Goal: Information Seeking & Learning: Learn about a topic

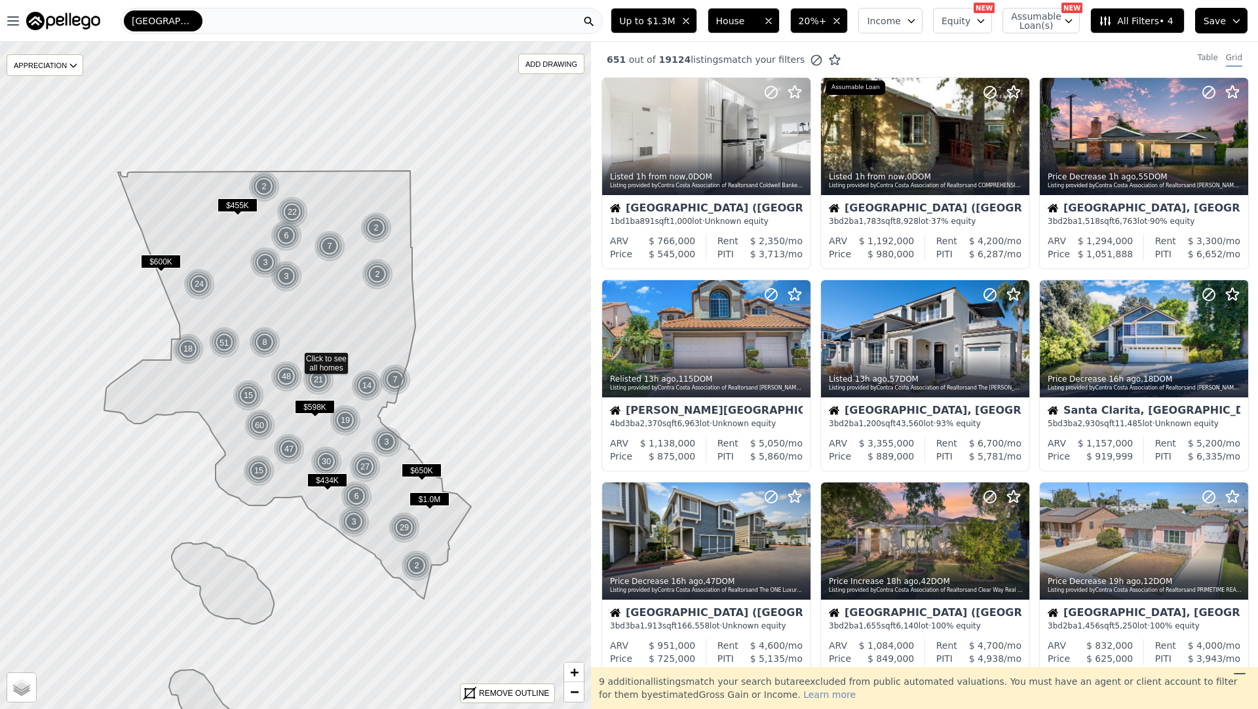
click at [744, 3] on div "Up to $1.3M House 20%+ Income Equity NEW Assumable Loan(s) NEW All Filters • 4 …" at bounding box center [931, 21] width 652 height 42
click at [802, 133] on icon at bounding box center [799, 136] width 21 height 21
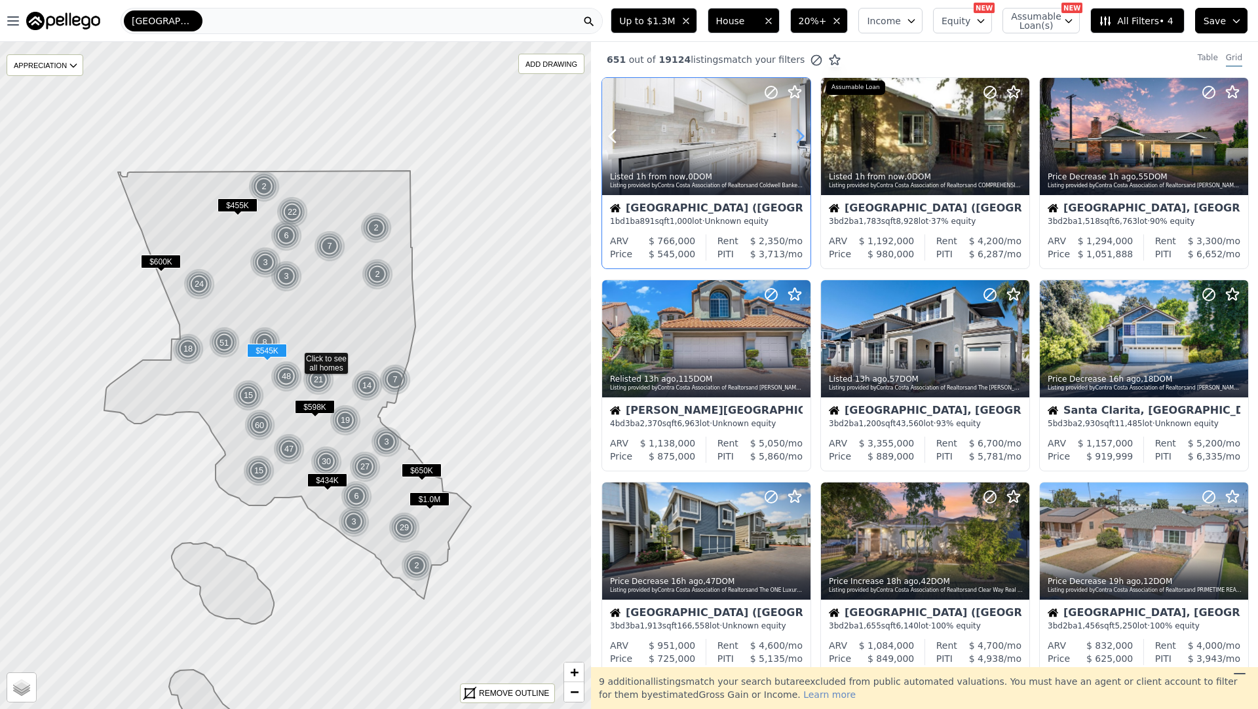
click at [802, 133] on icon at bounding box center [799, 136] width 21 height 21
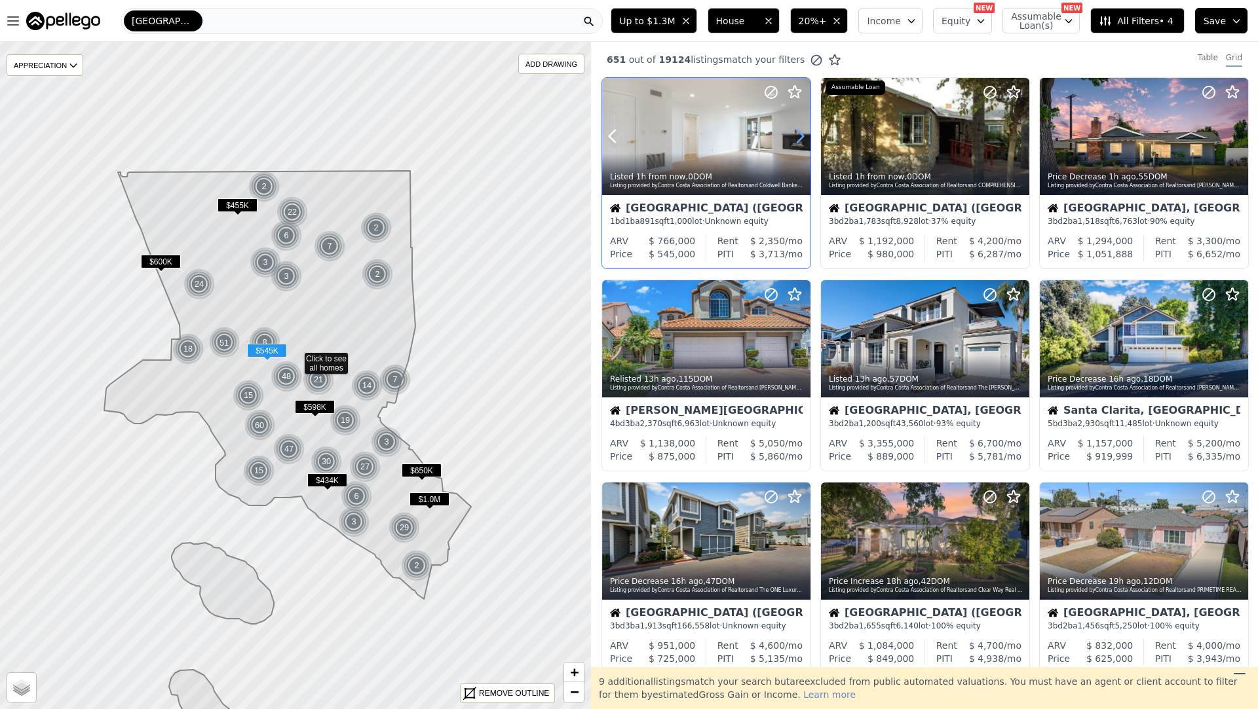
click at [802, 133] on icon at bounding box center [799, 136] width 21 height 21
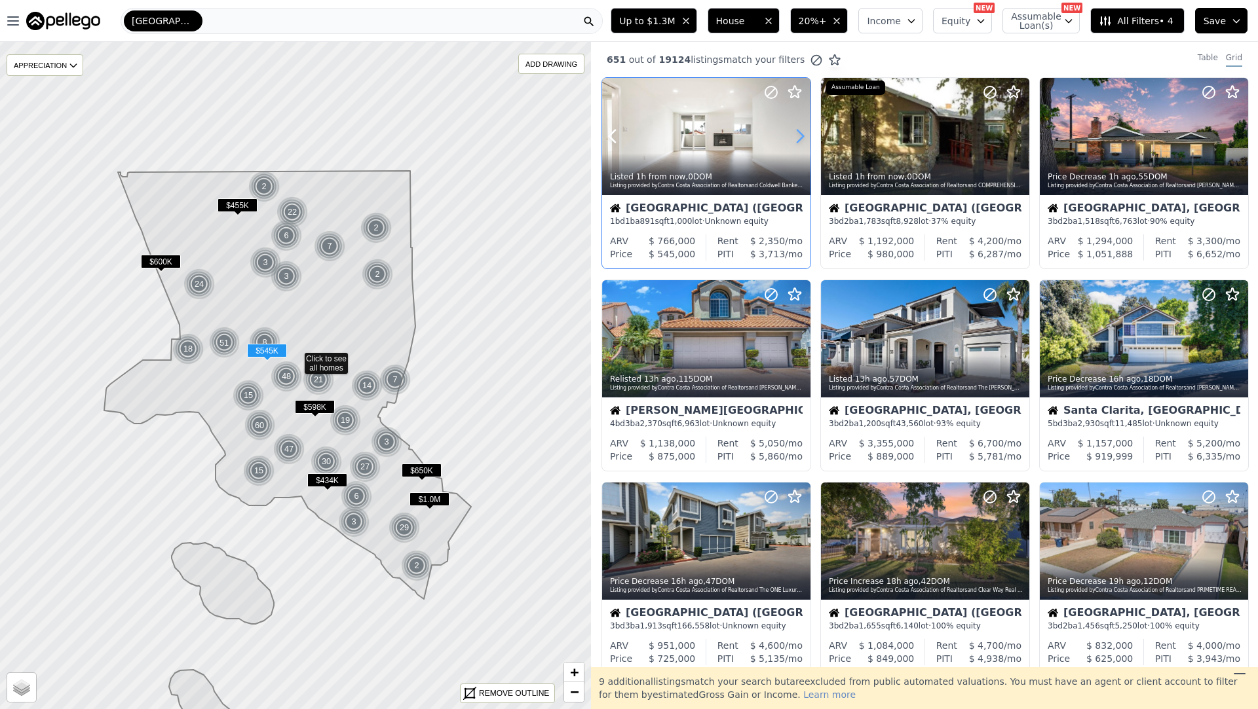
click at [802, 133] on icon at bounding box center [799, 136] width 21 height 21
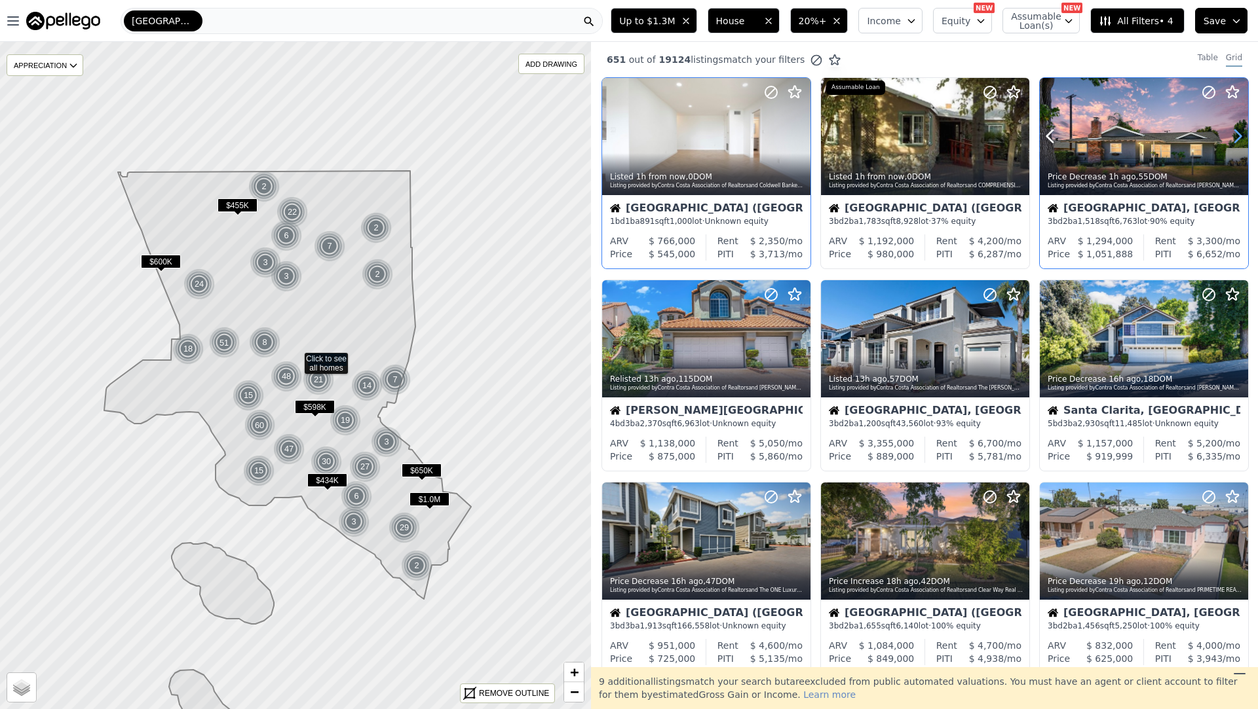
click at [1241, 133] on icon at bounding box center [1237, 136] width 21 height 21
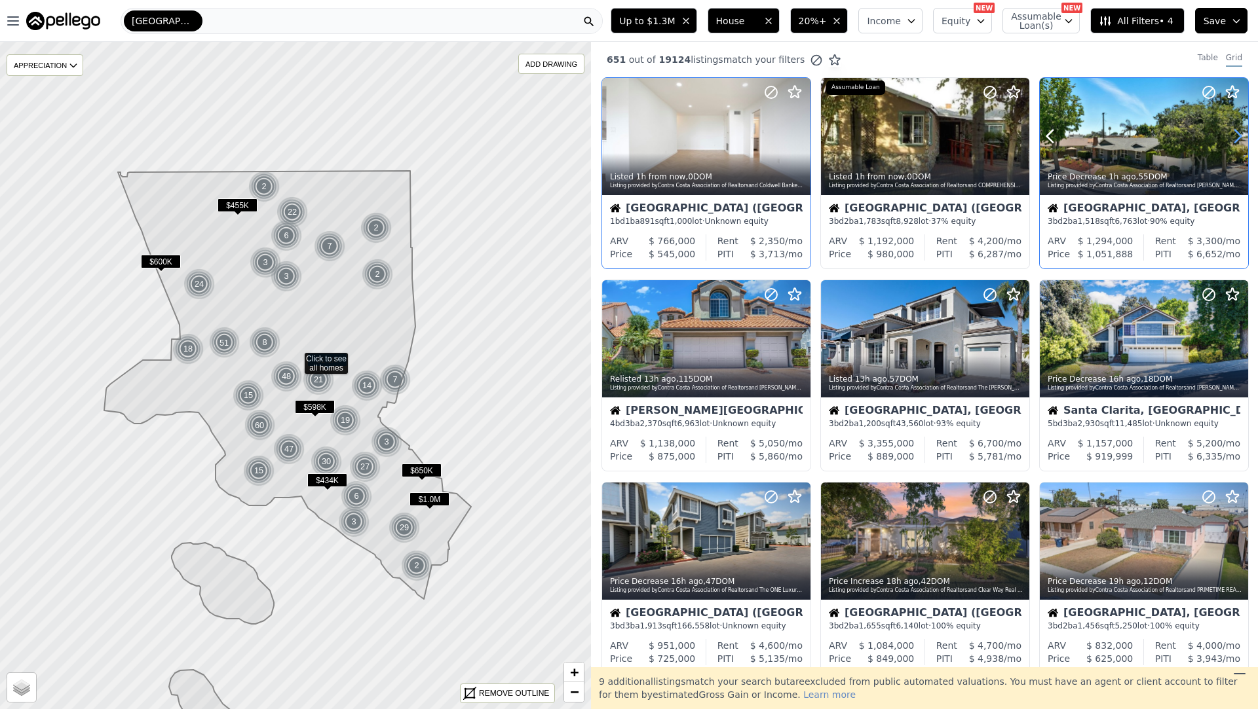
click at [1241, 133] on icon at bounding box center [1237, 136] width 21 height 21
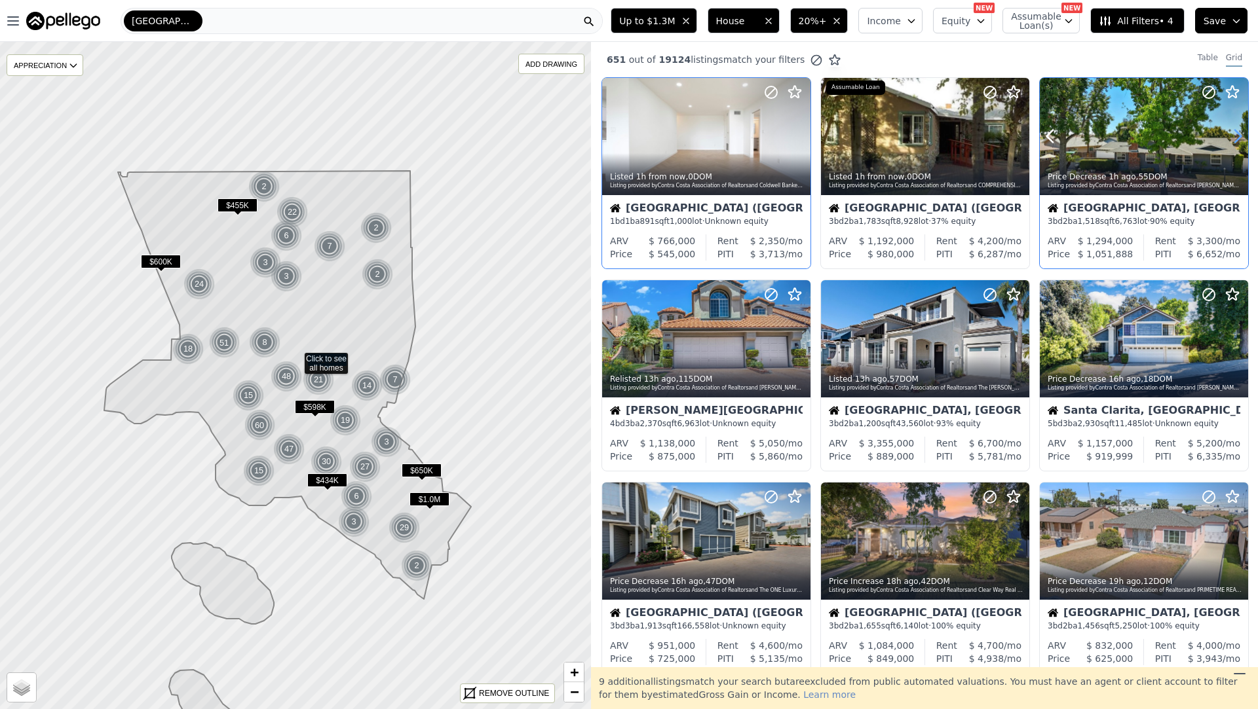
click at [1241, 133] on icon at bounding box center [1237, 136] width 21 height 21
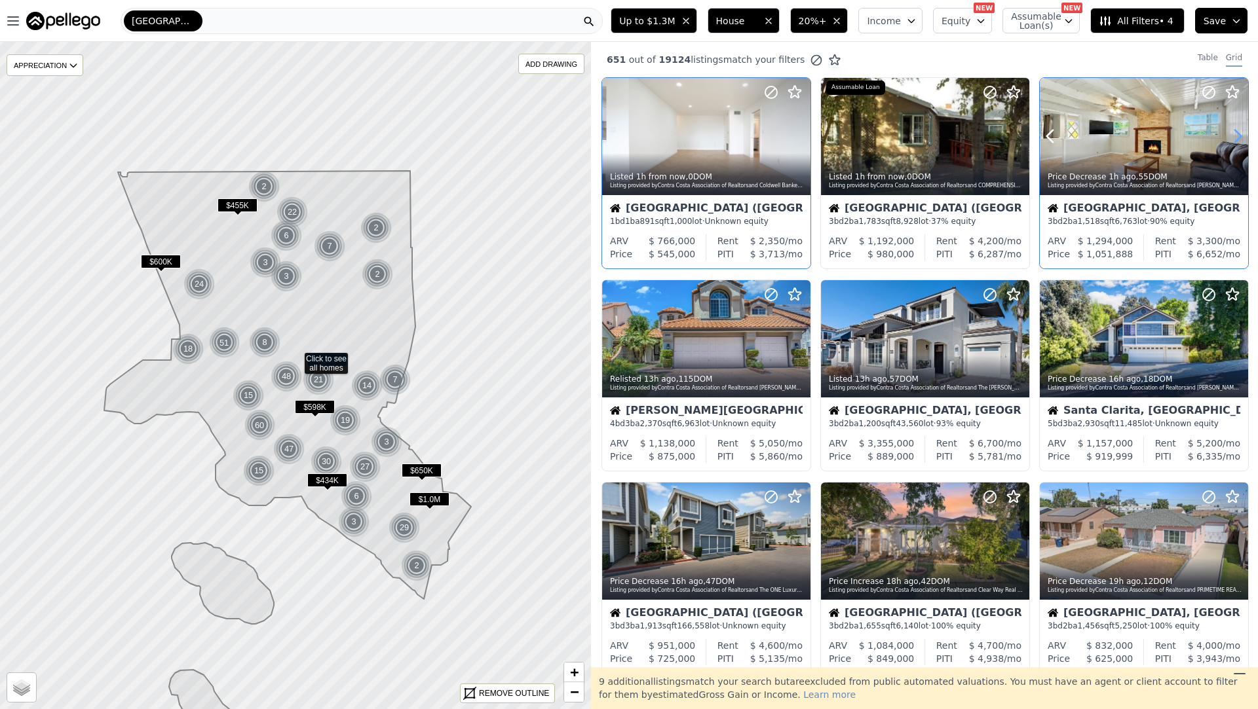
click at [1241, 133] on icon at bounding box center [1237, 136] width 21 height 21
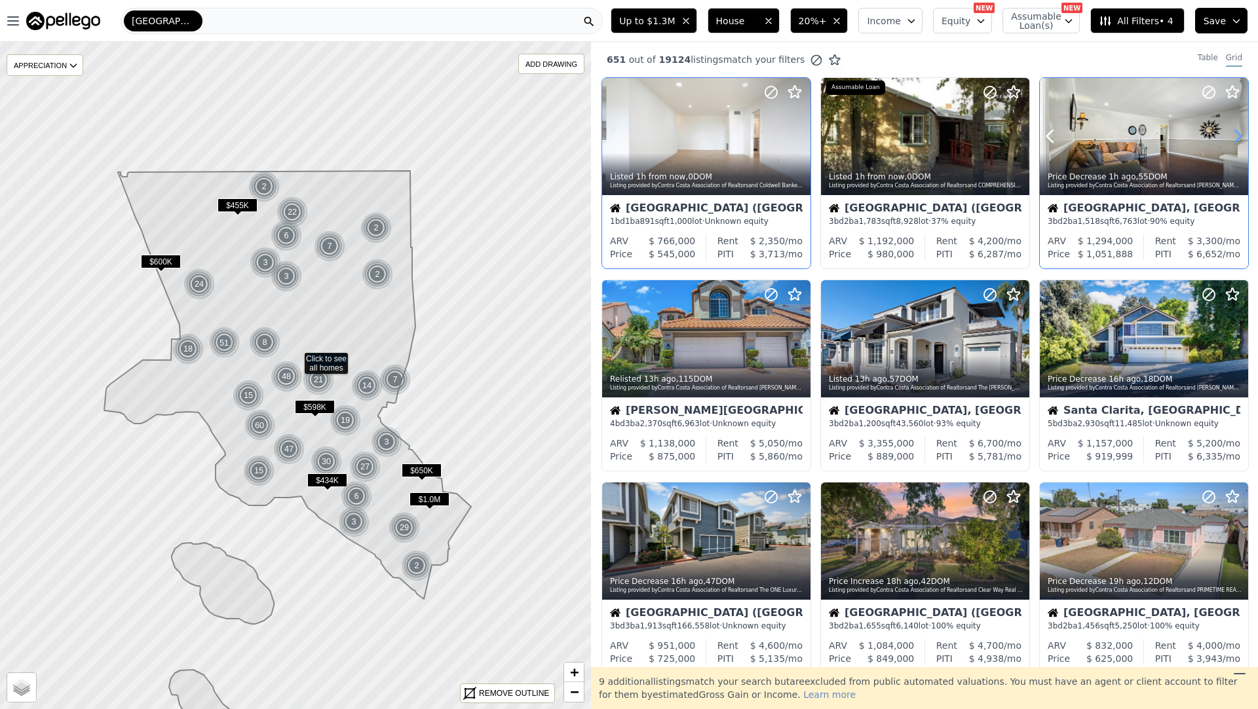
click at [1241, 133] on icon at bounding box center [1237, 136] width 21 height 21
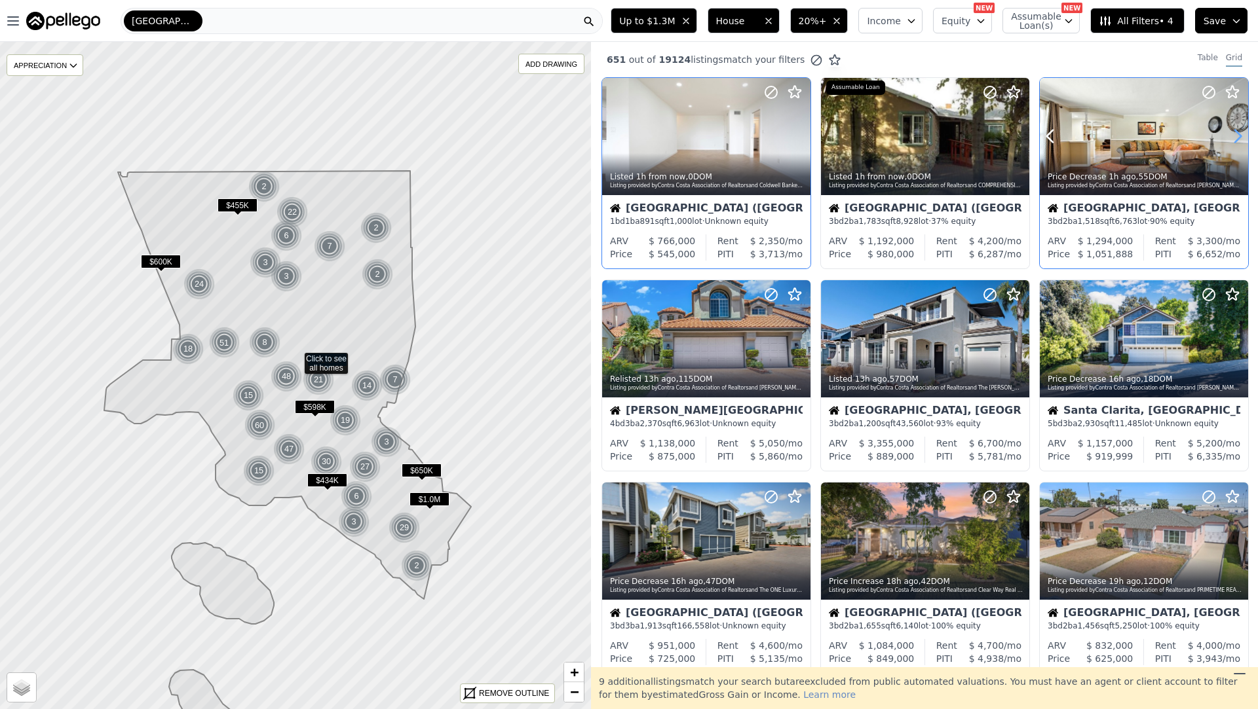
click at [1241, 133] on icon at bounding box center [1237, 136] width 21 height 21
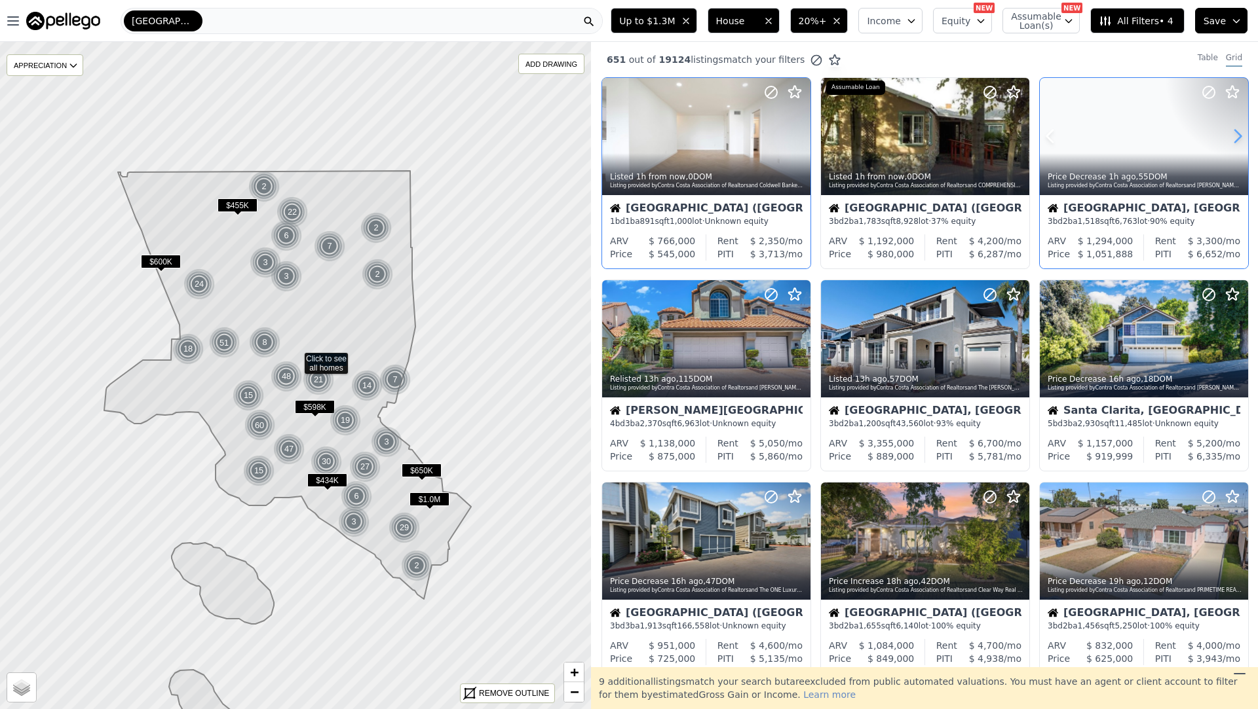
click at [1241, 133] on icon at bounding box center [1237, 136] width 21 height 21
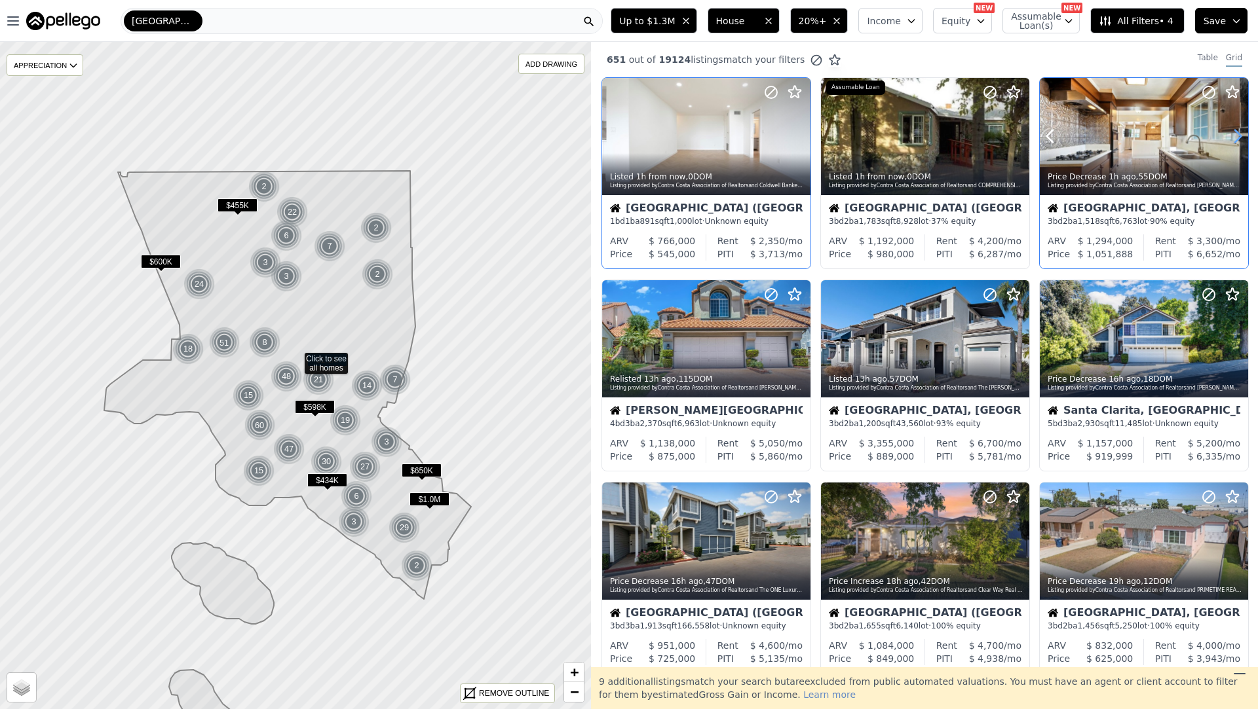
click at [1241, 133] on icon at bounding box center [1237, 136] width 21 height 21
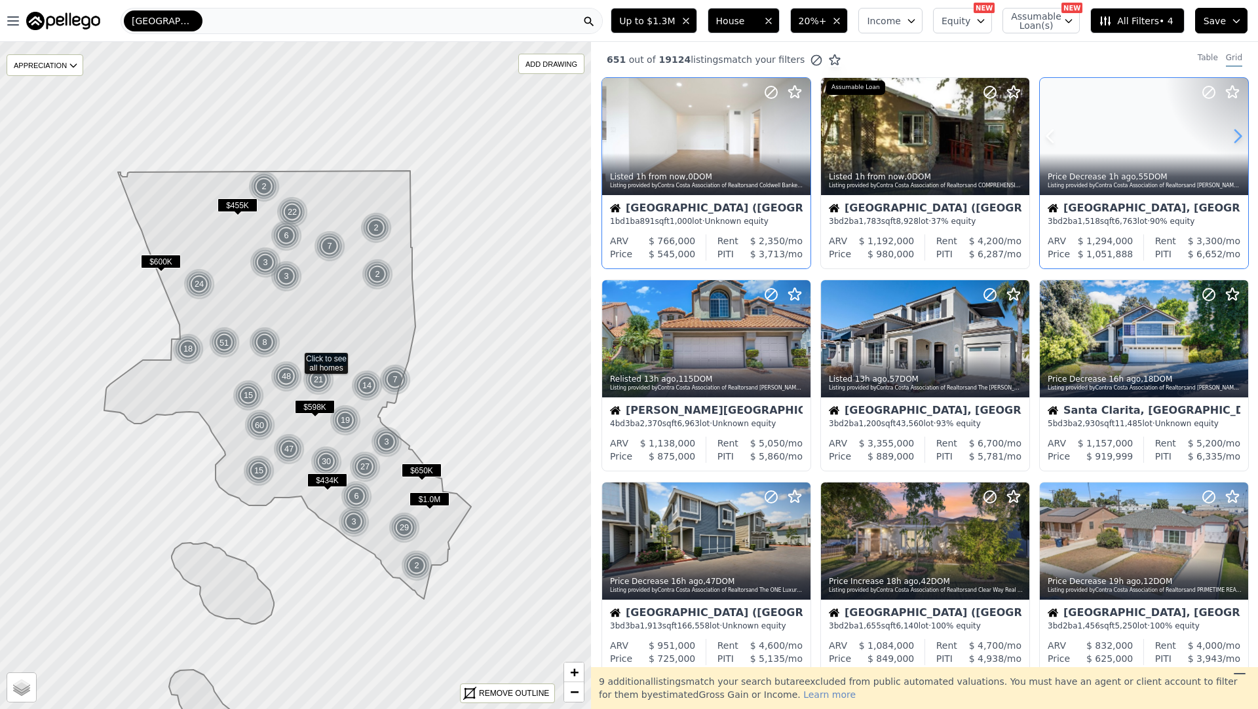
click at [1241, 133] on icon at bounding box center [1237, 136] width 21 height 21
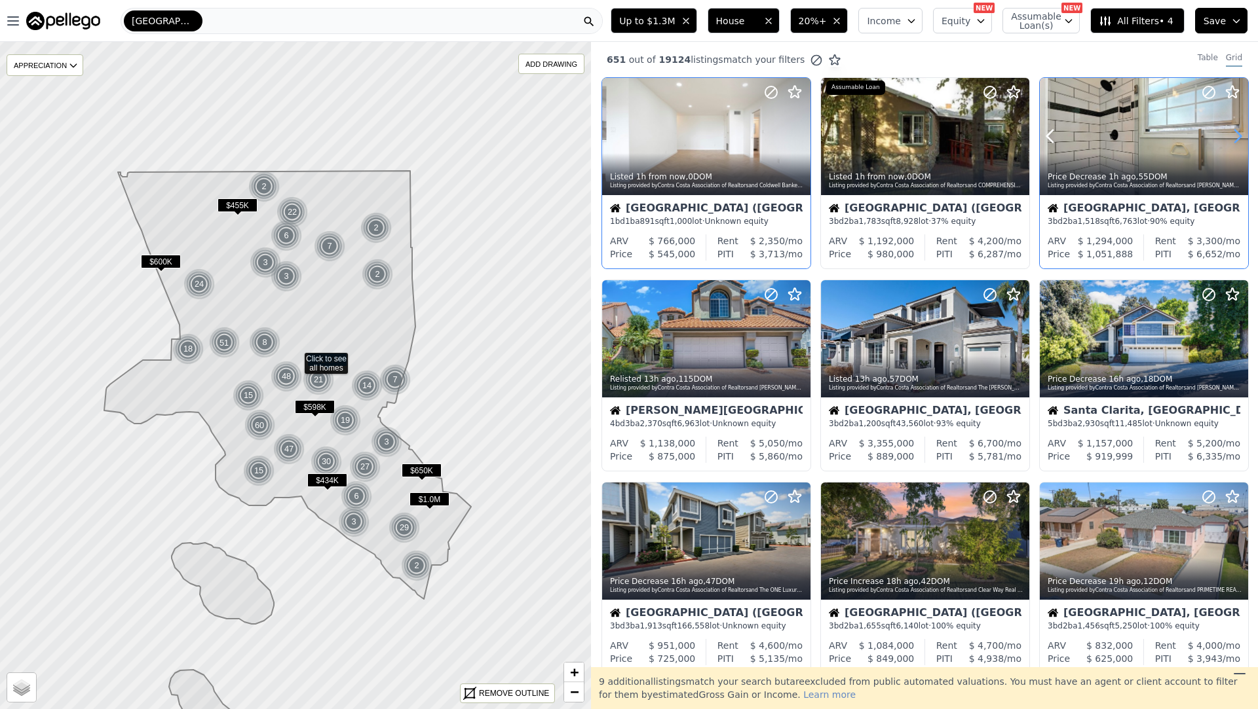
click at [1241, 133] on icon at bounding box center [1237, 136] width 21 height 21
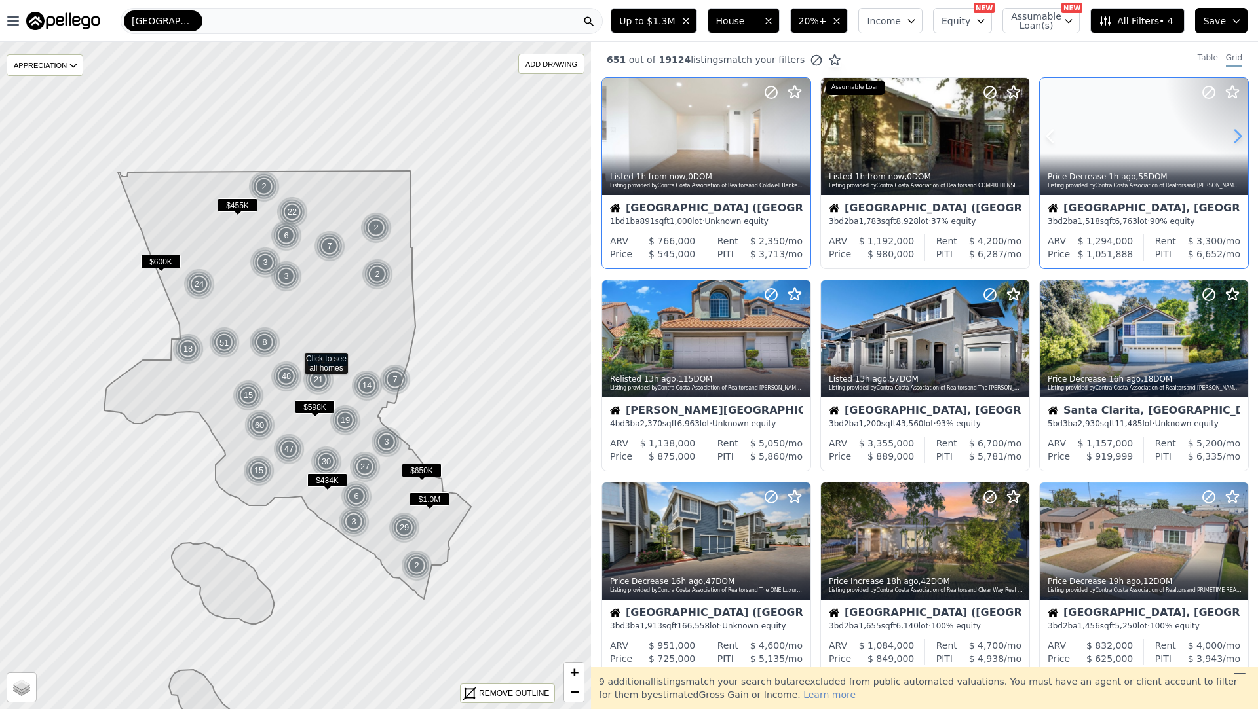
click at [1241, 133] on icon at bounding box center [1237, 136] width 21 height 21
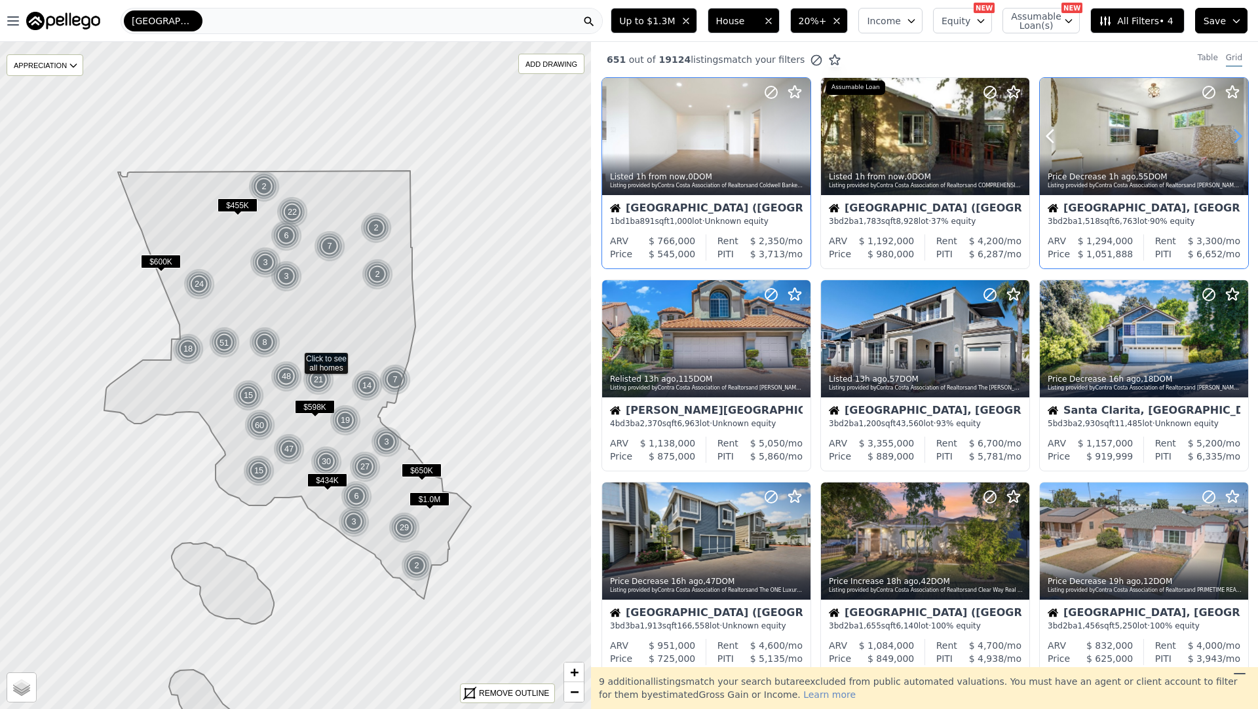
click at [1241, 133] on icon at bounding box center [1237, 136] width 21 height 21
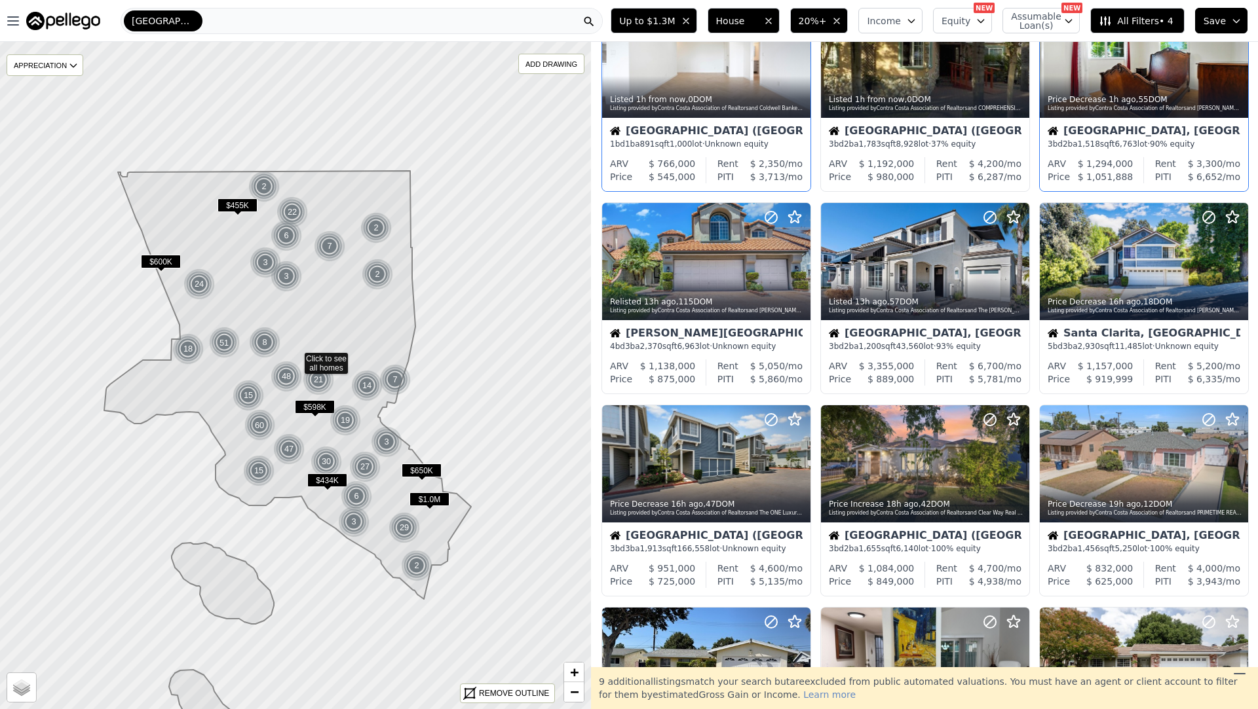
scroll to position [84, 0]
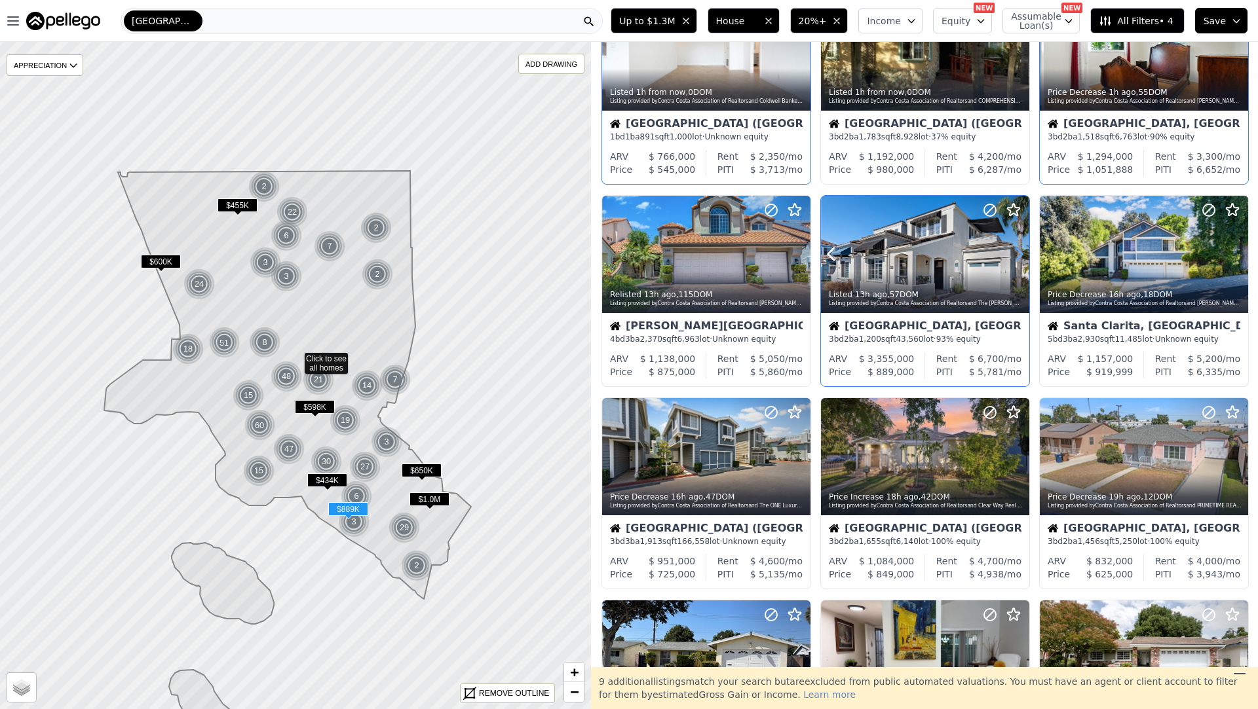
click at [1017, 253] on icon at bounding box center [1018, 254] width 21 height 21
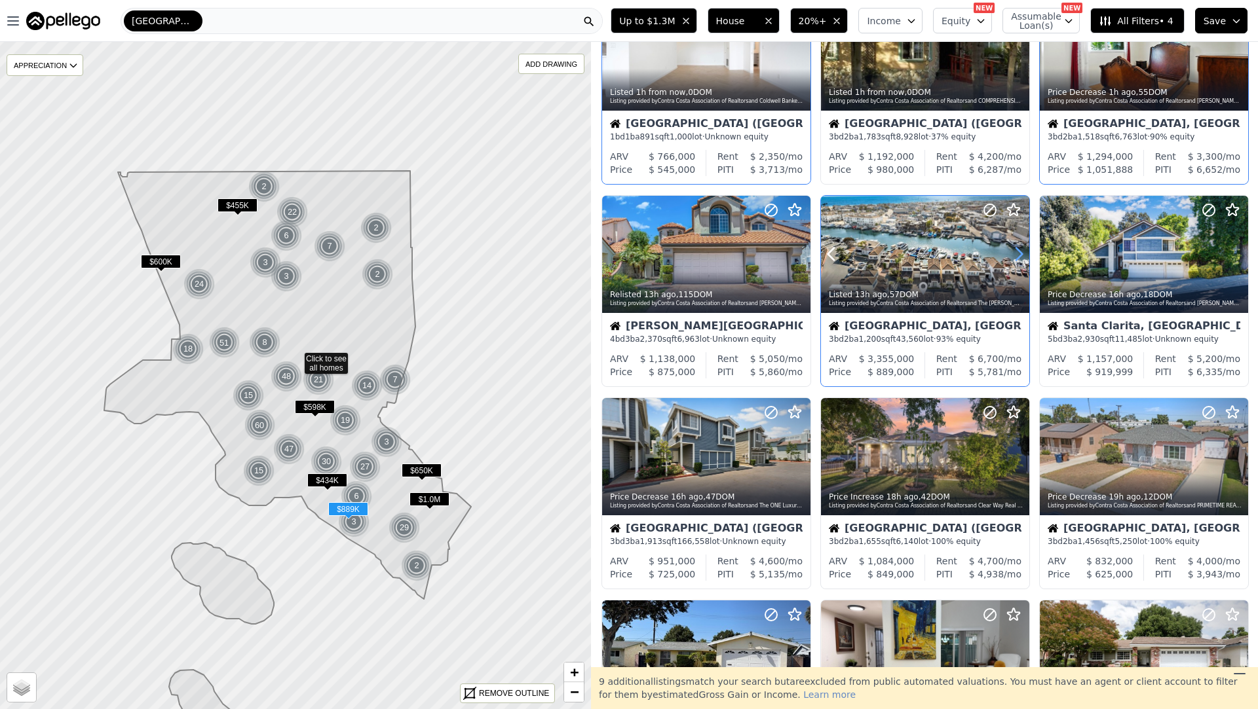
click at [1017, 253] on icon at bounding box center [1018, 254] width 21 height 21
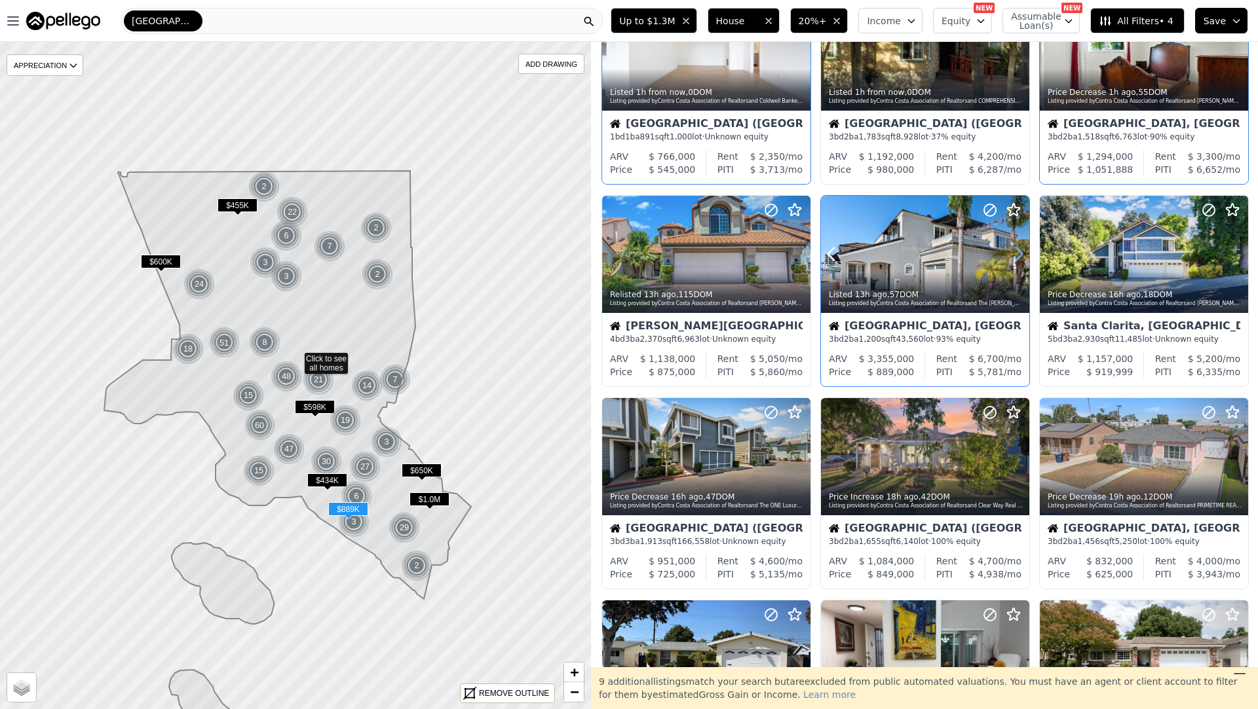
click at [1017, 253] on icon at bounding box center [1018, 254] width 21 height 21
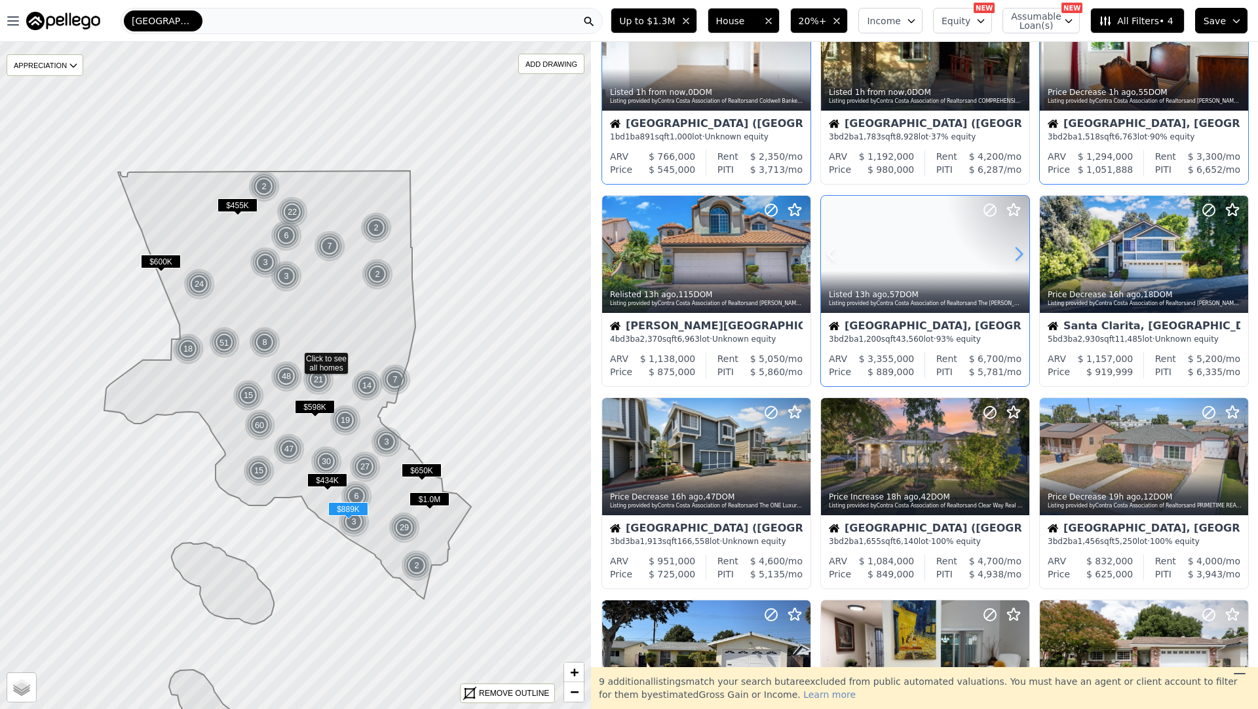
click at [1017, 253] on icon at bounding box center [1018, 254] width 21 height 21
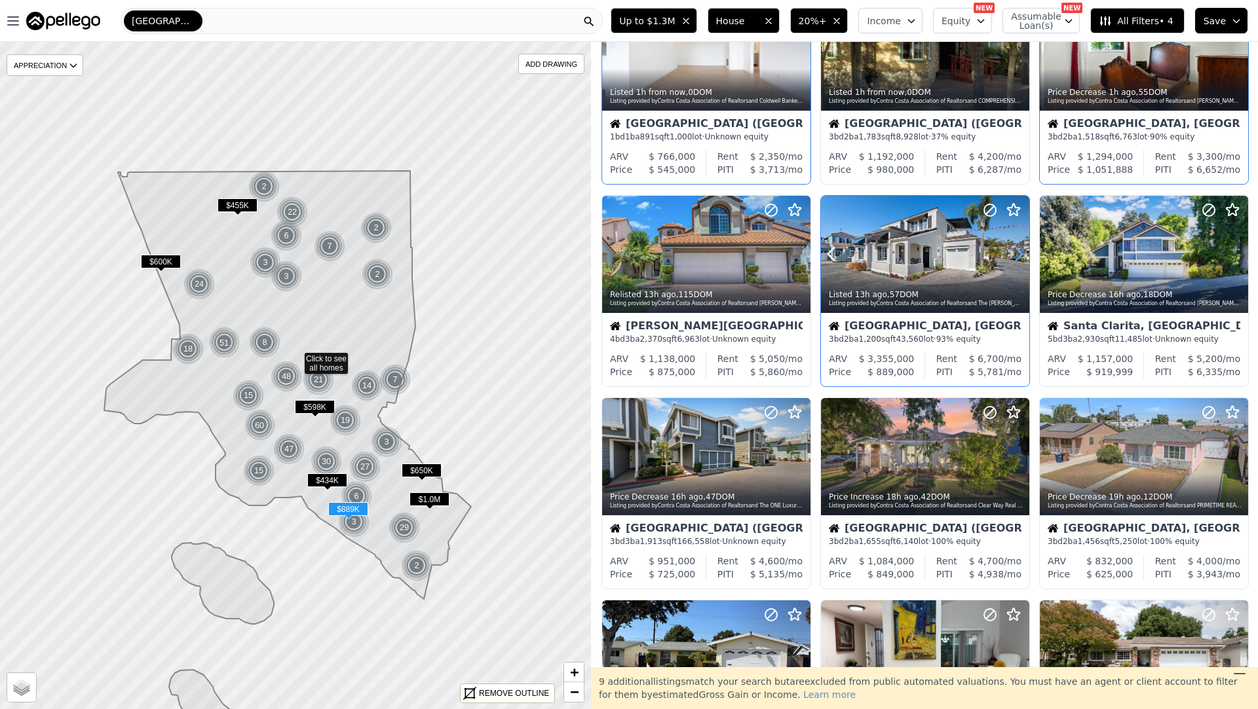
click at [1017, 253] on icon at bounding box center [1018, 254] width 21 height 21
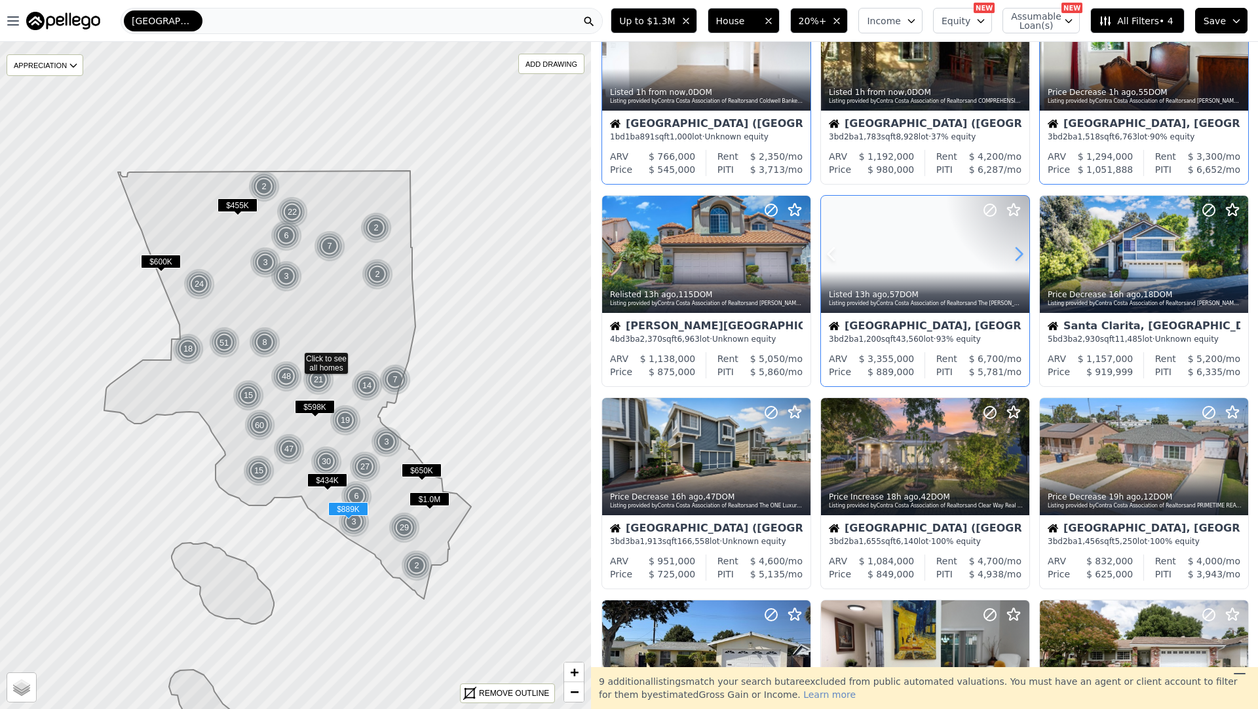
click at [1017, 253] on icon at bounding box center [1018, 254] width 21 height 21
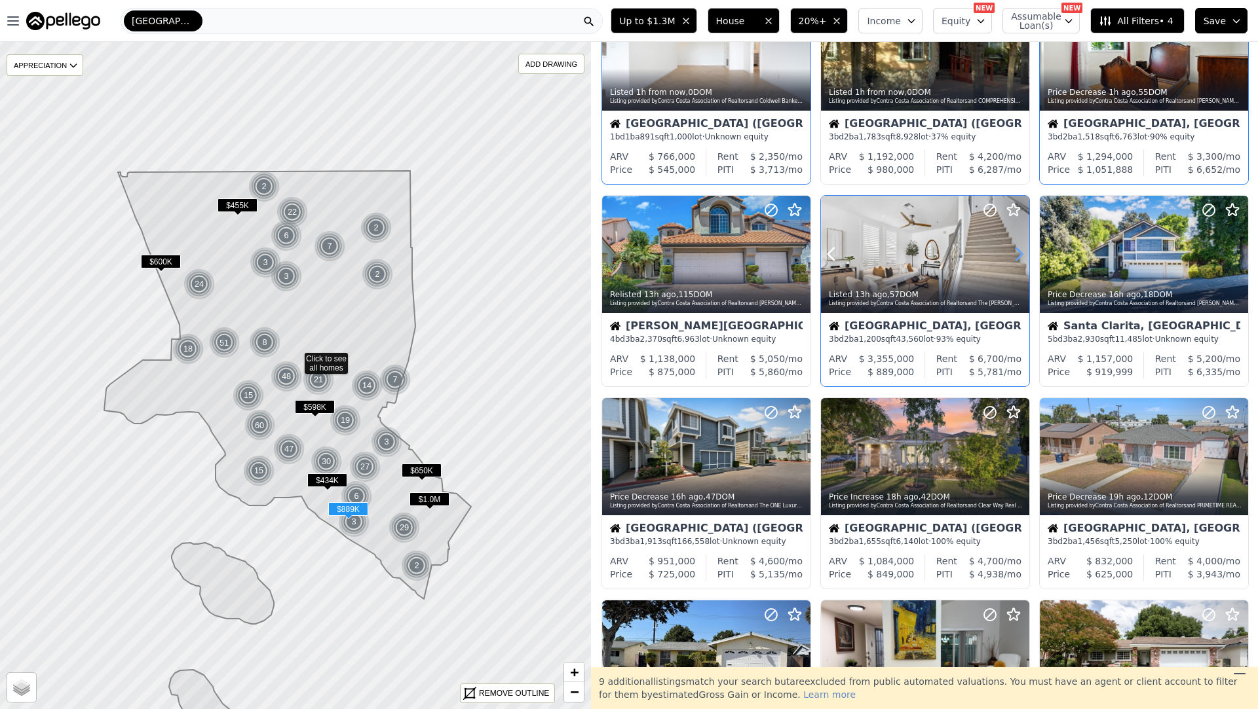
click at [1017, 253] on icon at bounding box center [1018, 254] width 21 height 21
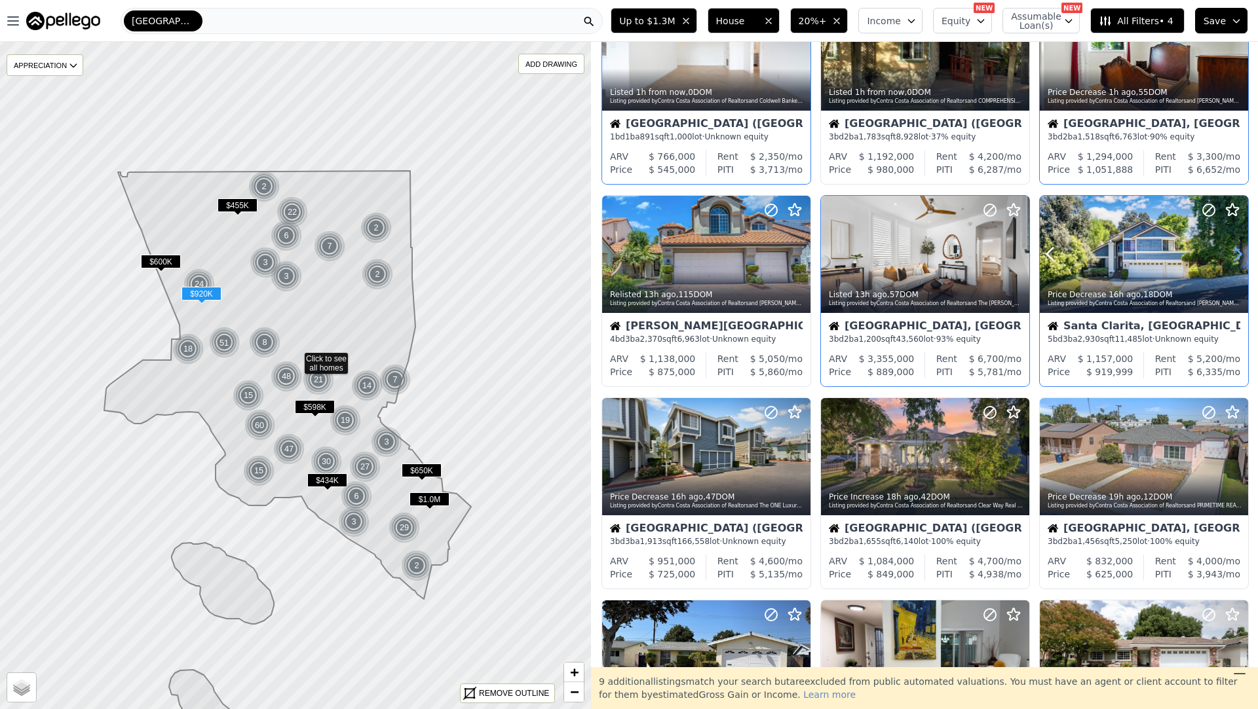
click at [1238, 250] on icon at bounding box center [1237, 254] width 21 height 21
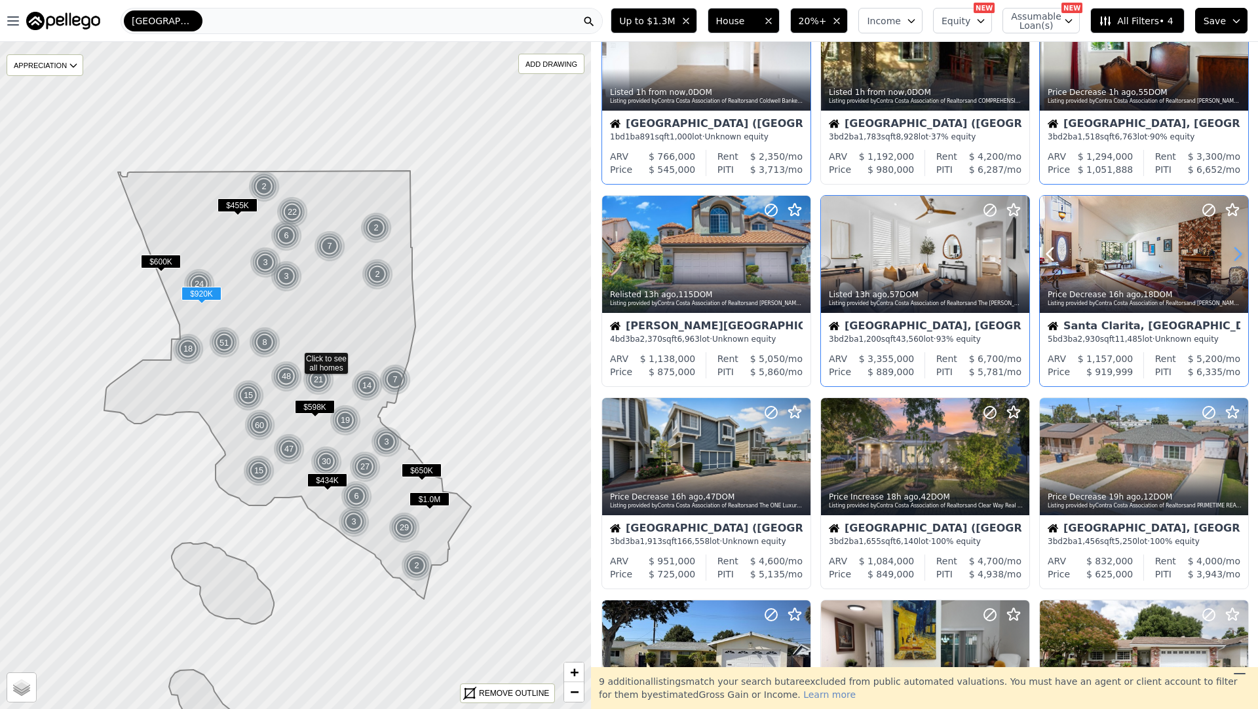
click at [1238, 250] on icon at bounding box center [1237, 254] width 21 height 21
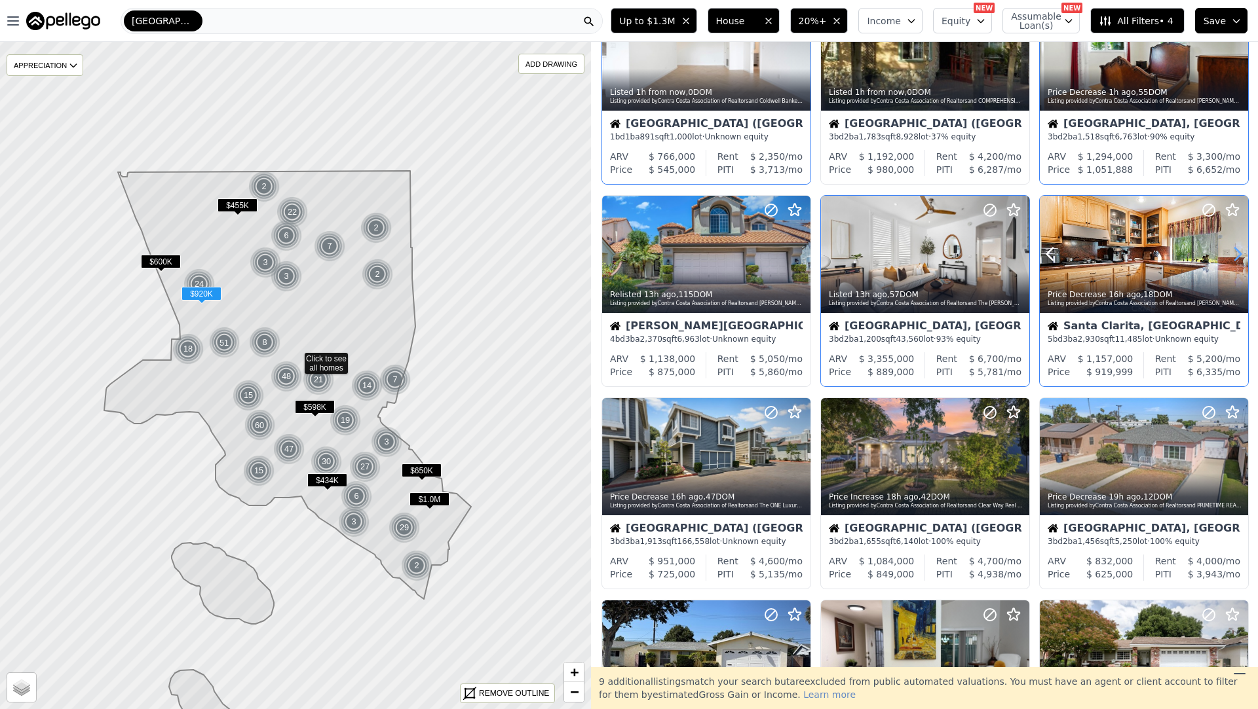
click at [1238, 250] on icon at bounding box center [1237, 254] width 21 height 21
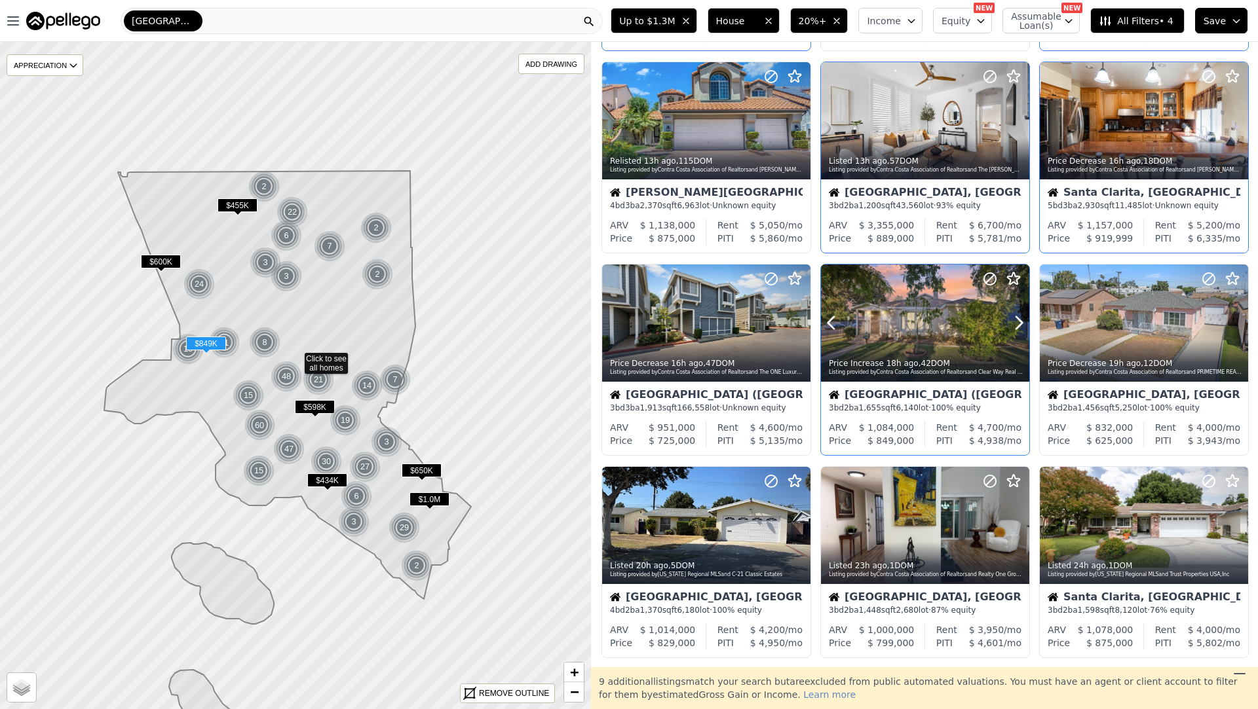
scroll to position [232, 0]
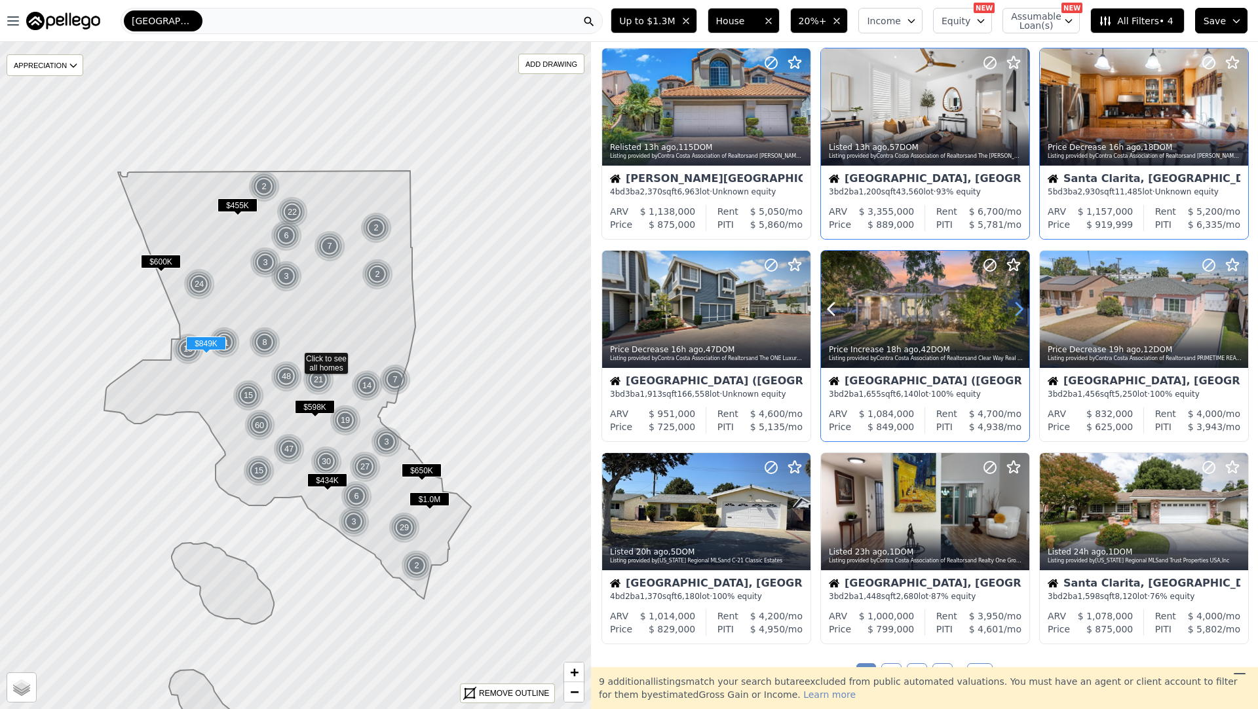
click at [1018, 303] on icon at bounding box center [1018, 309] width 21 height 21
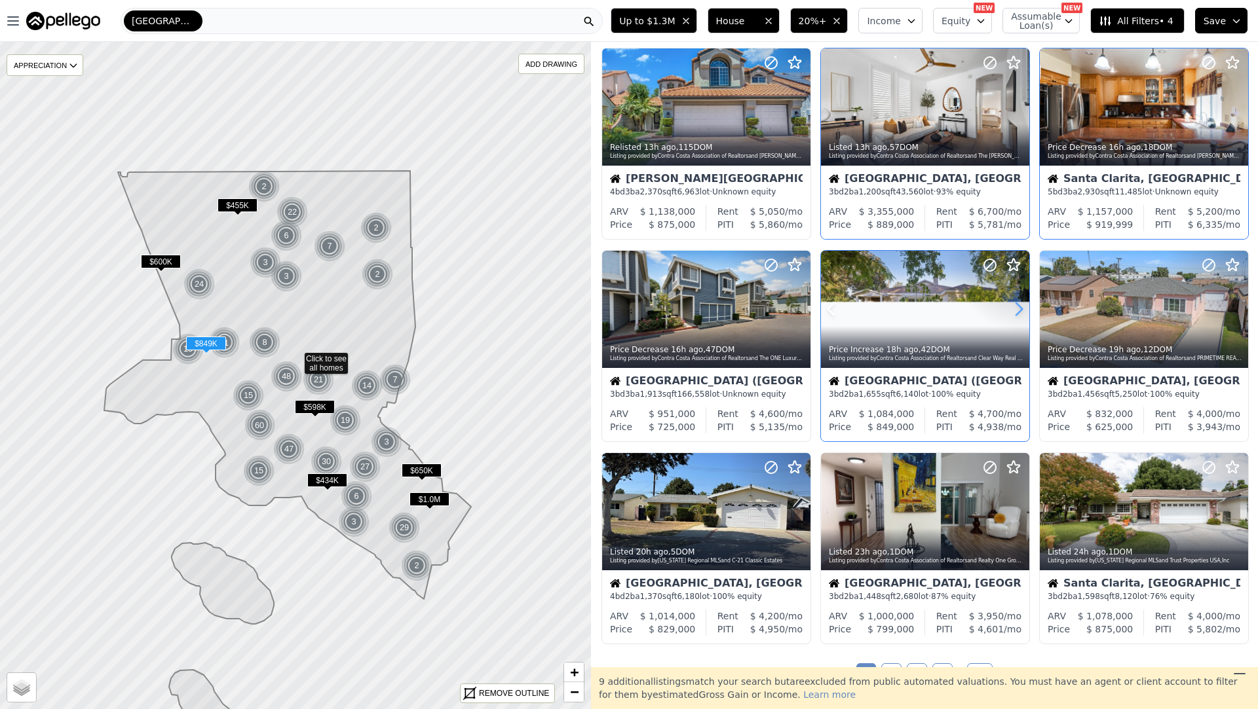
click at [1018, 303] on icon at bounding box center [1018, 309] width 21 height 21
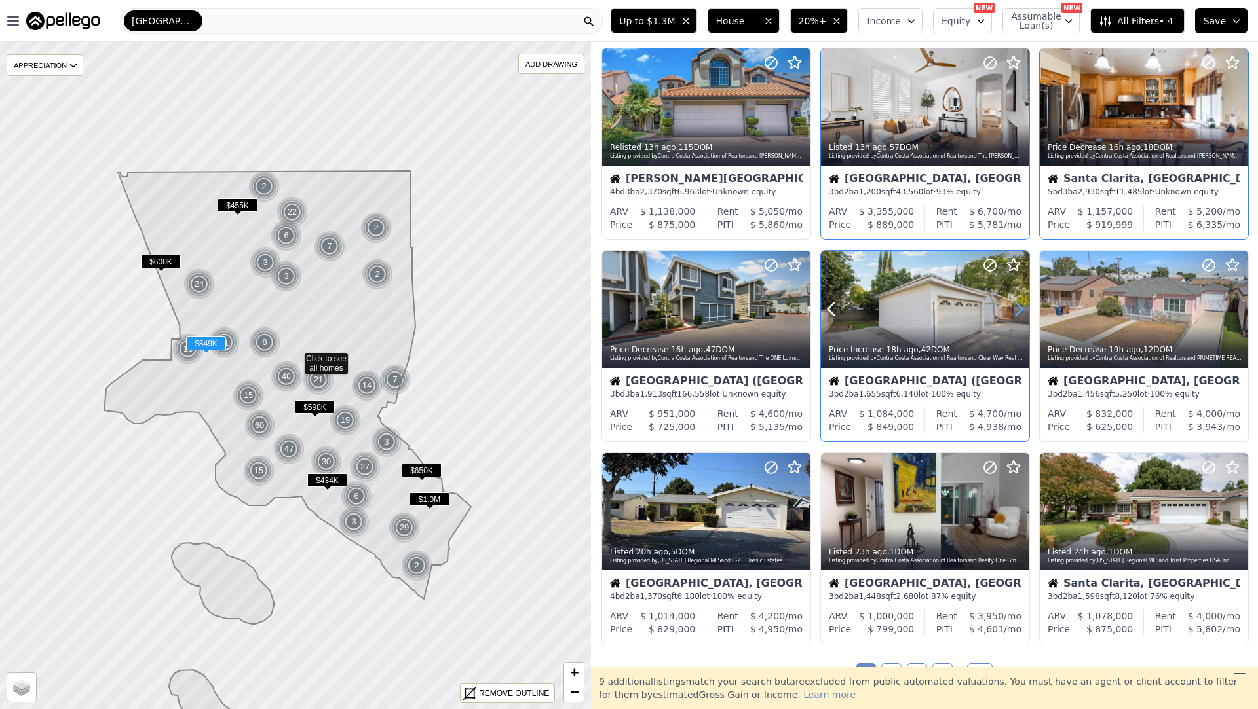
click at [1018, 303] on icon at bounding box center [1018, 309] width 21 height 21
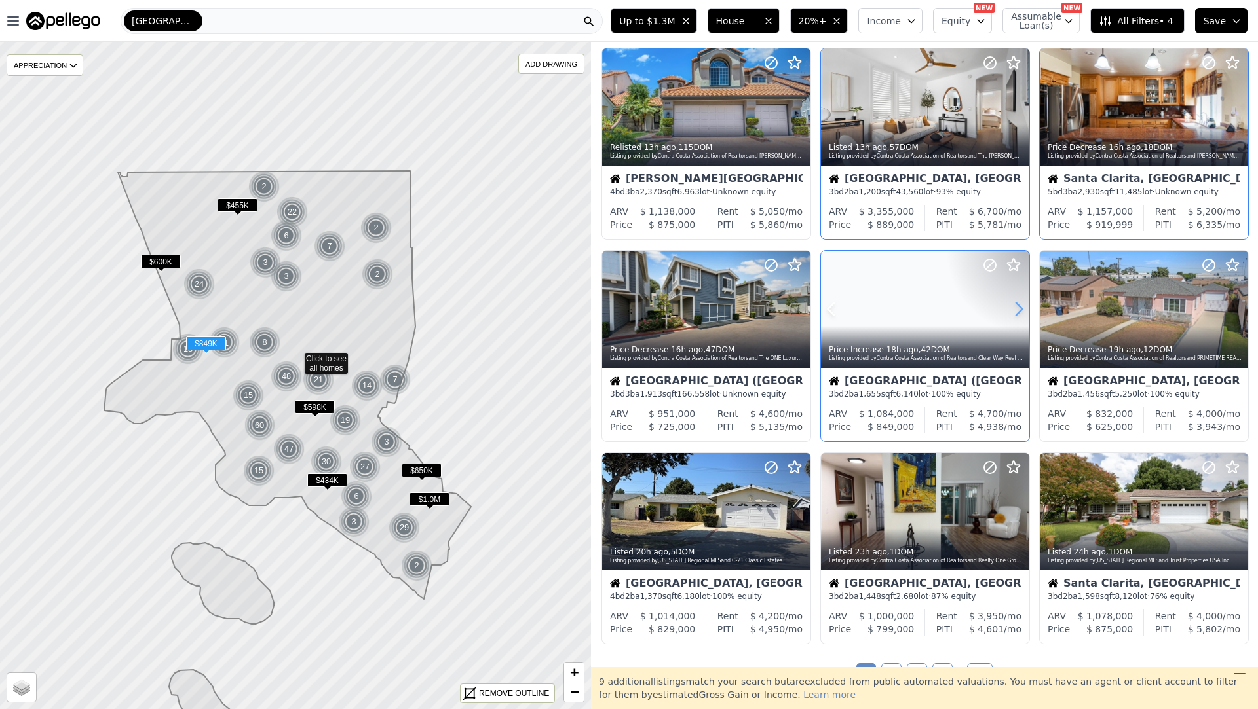
click at [1018, 303] on icon at bounding box center [1018, 309] width 21 height 21
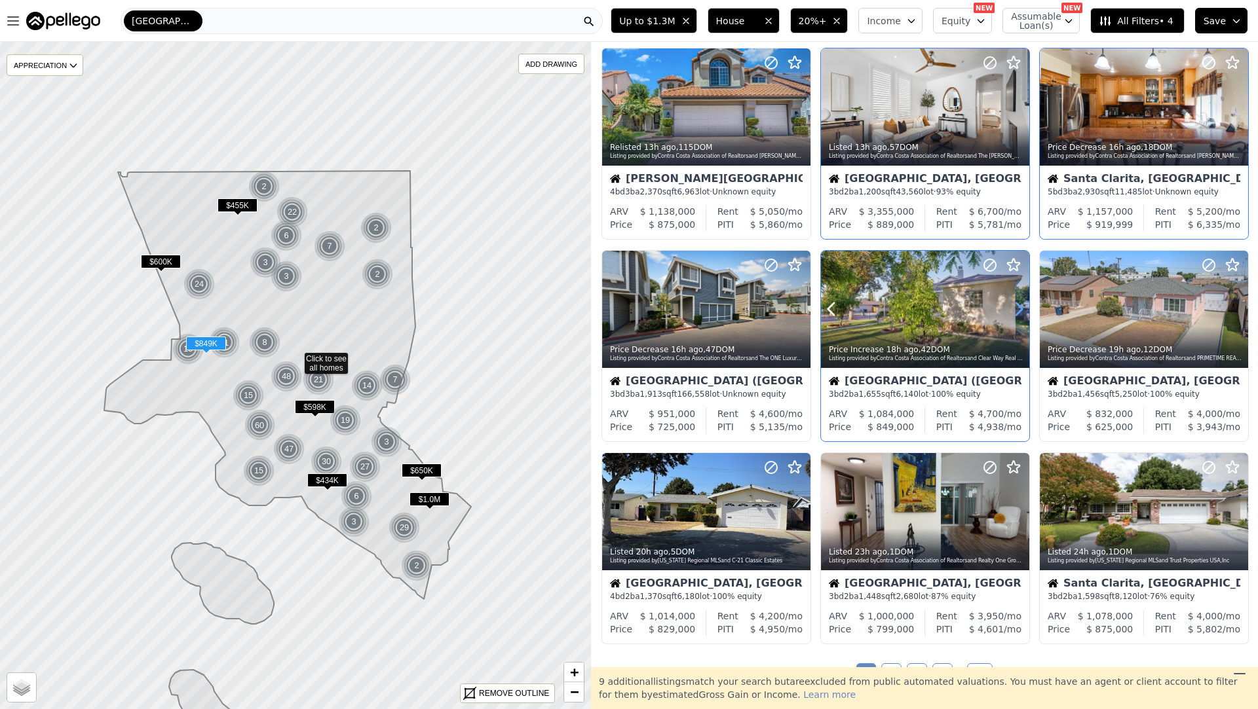
click at [1018, 303] on icon at bounding box center [1018, 309] width 21 height 21
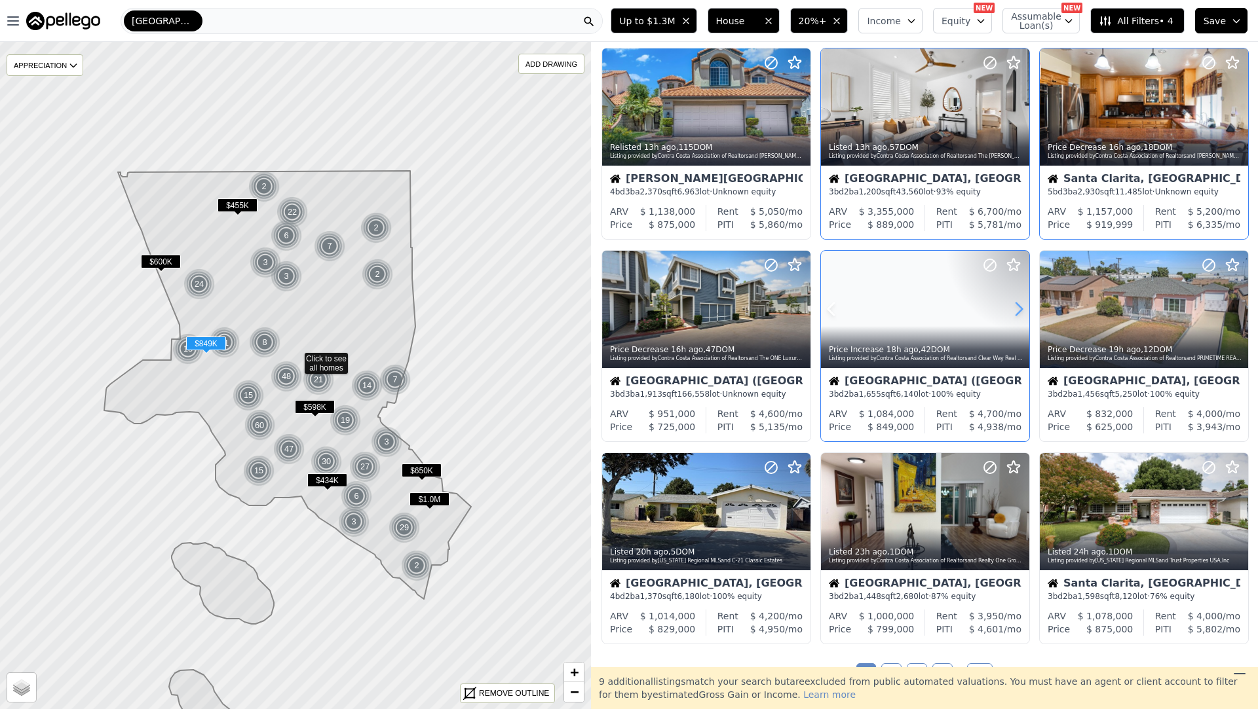
click at [1018, 303] on icon at bounding box center [1018, 309] width 21 height 21
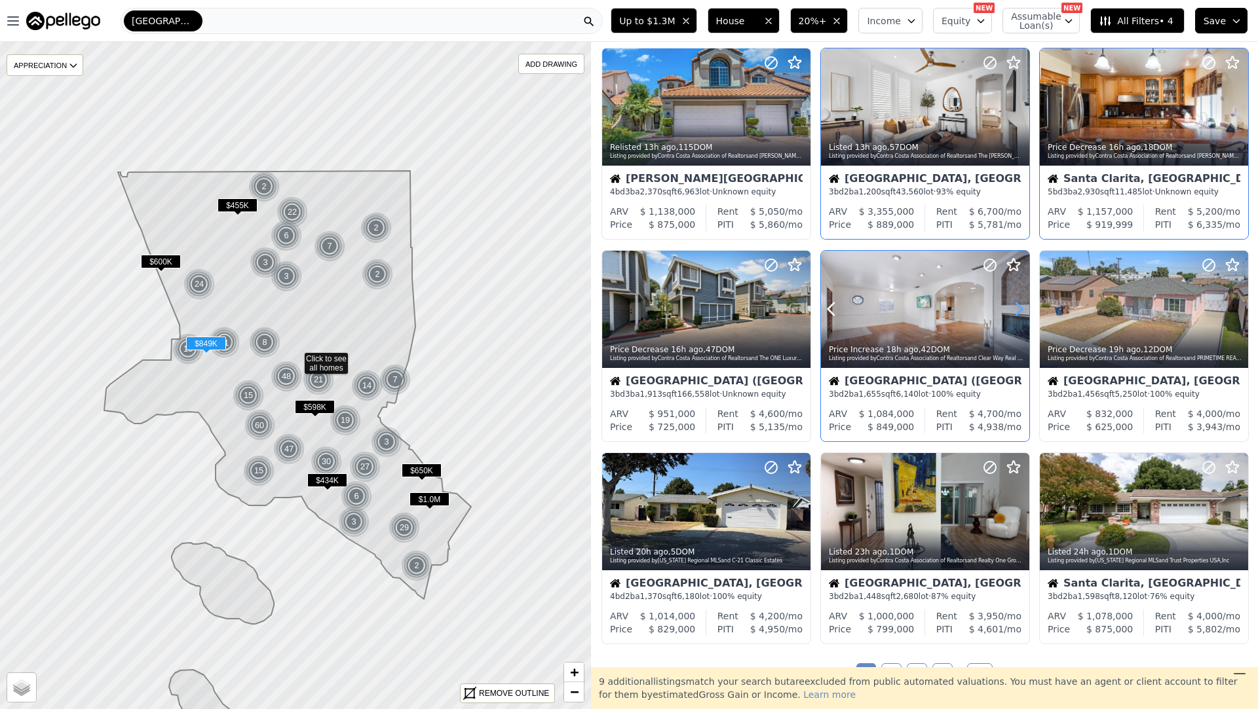
click at [1018, 303] on icon at bounding box center [1018, 309] width 21 height 21
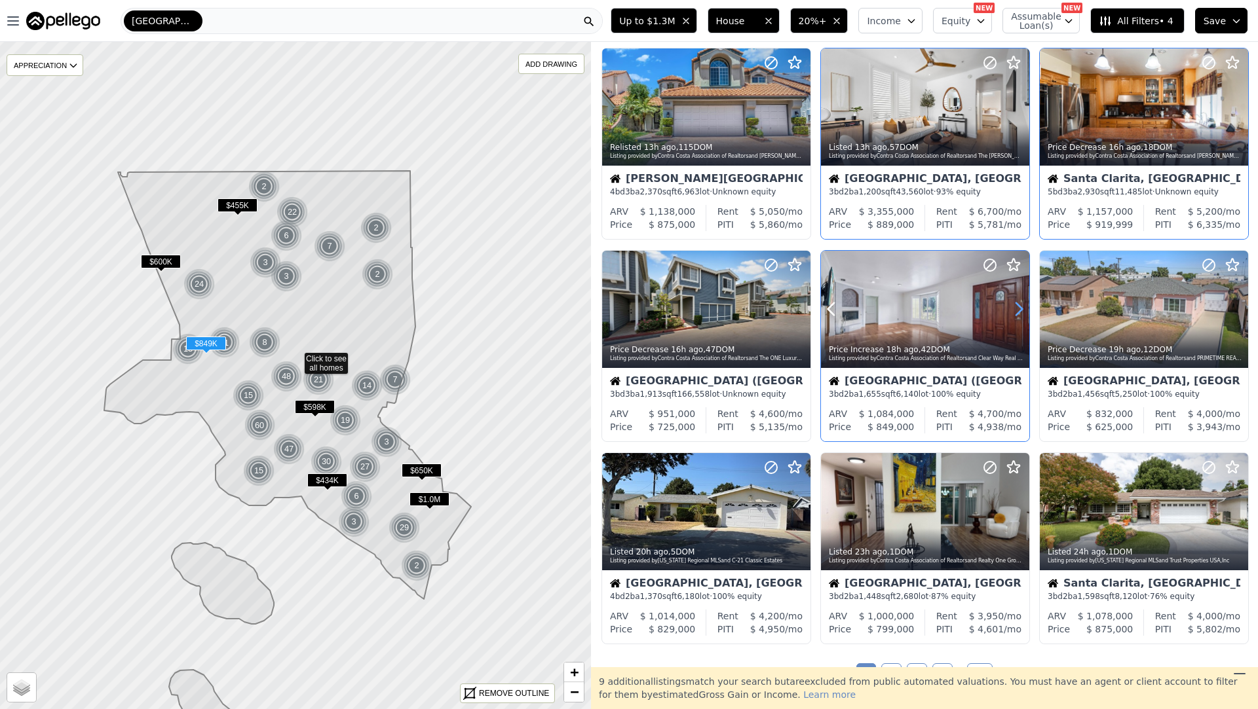
click at [1018, 303] on icon at bounding box center [1018, 309] width 21 height 21
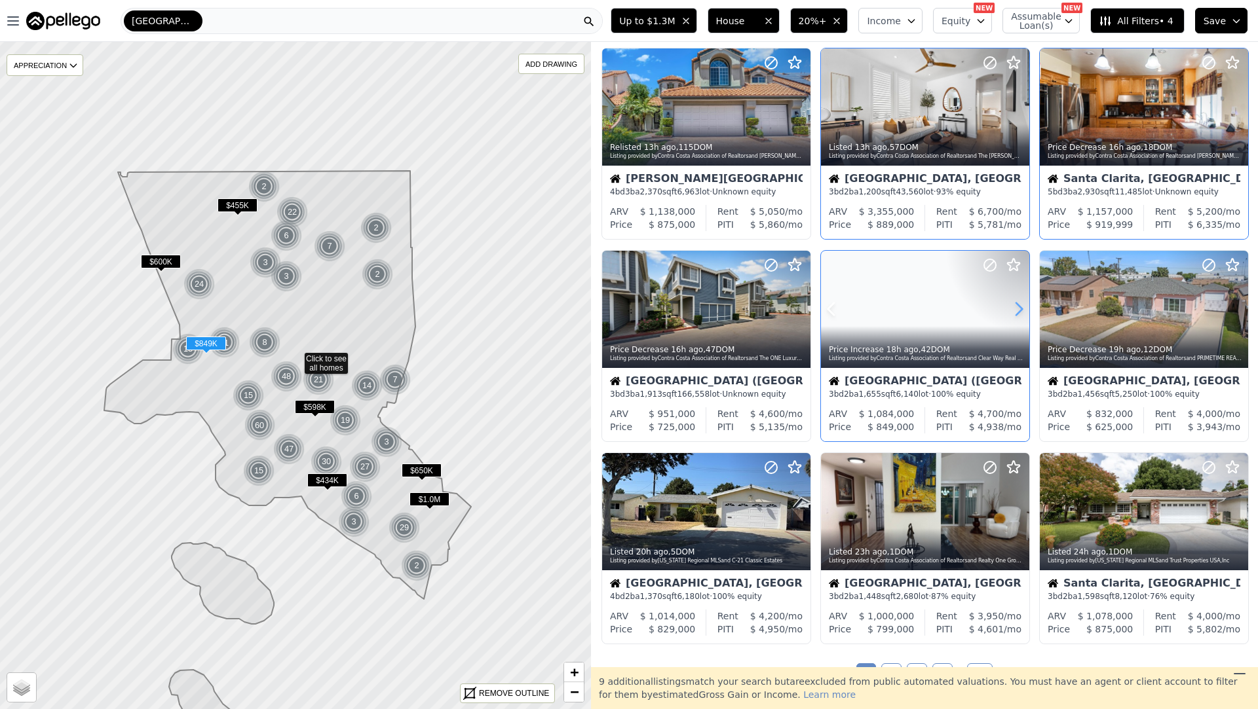
click at [1018, 303] on icon at bounding box center [1018, 309] width 21 height 21
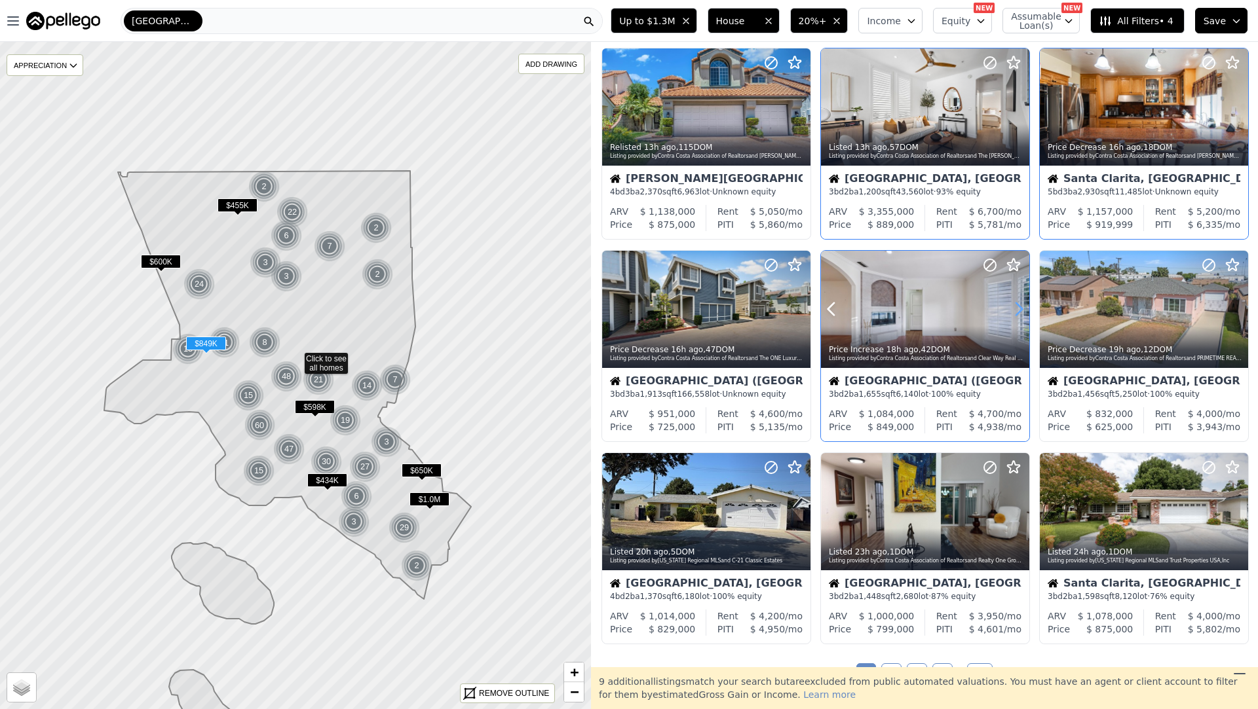
click at [1018, 303] on icon at bounding box center [1018, 309] width 21 height 21
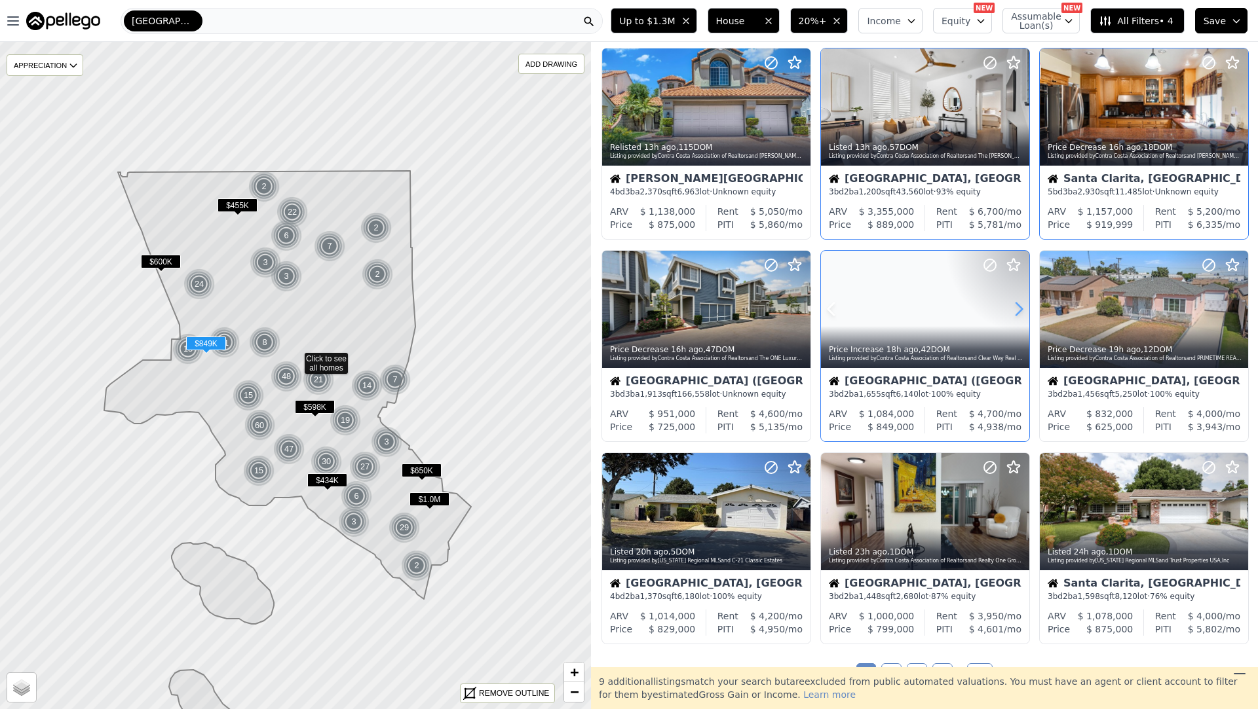
click at [1018, 303] on icon at bounding box center [1018, 309] width 21 height 21
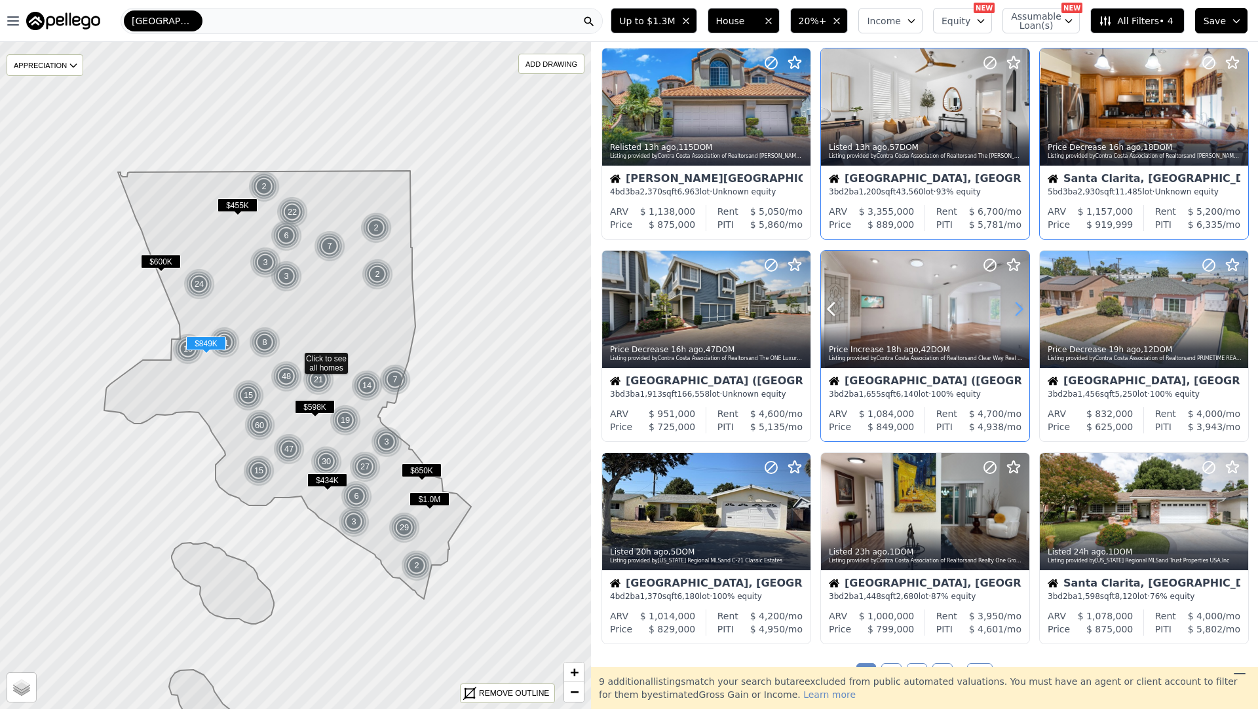
click at [1018, 303] on icon at bounding box center [1018, 309] width 21 height 21
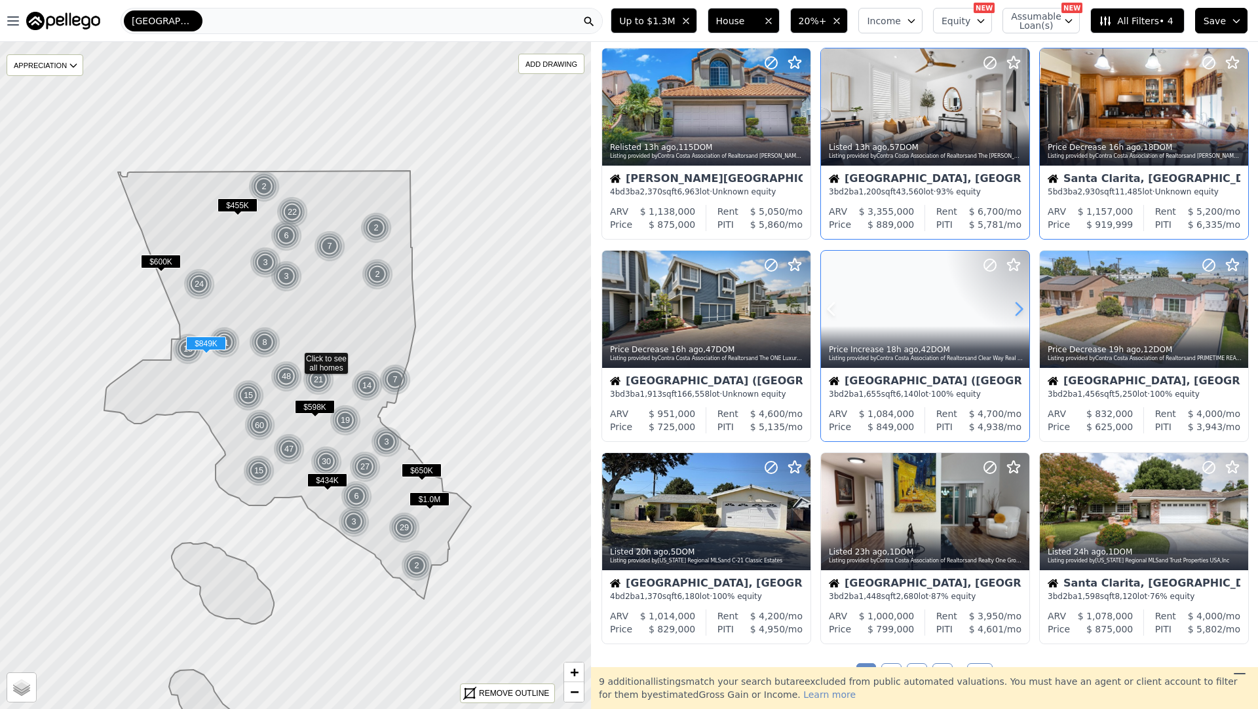
click at [1018, 303] on icon at bounding box center [1018, 309] width 21 height 21
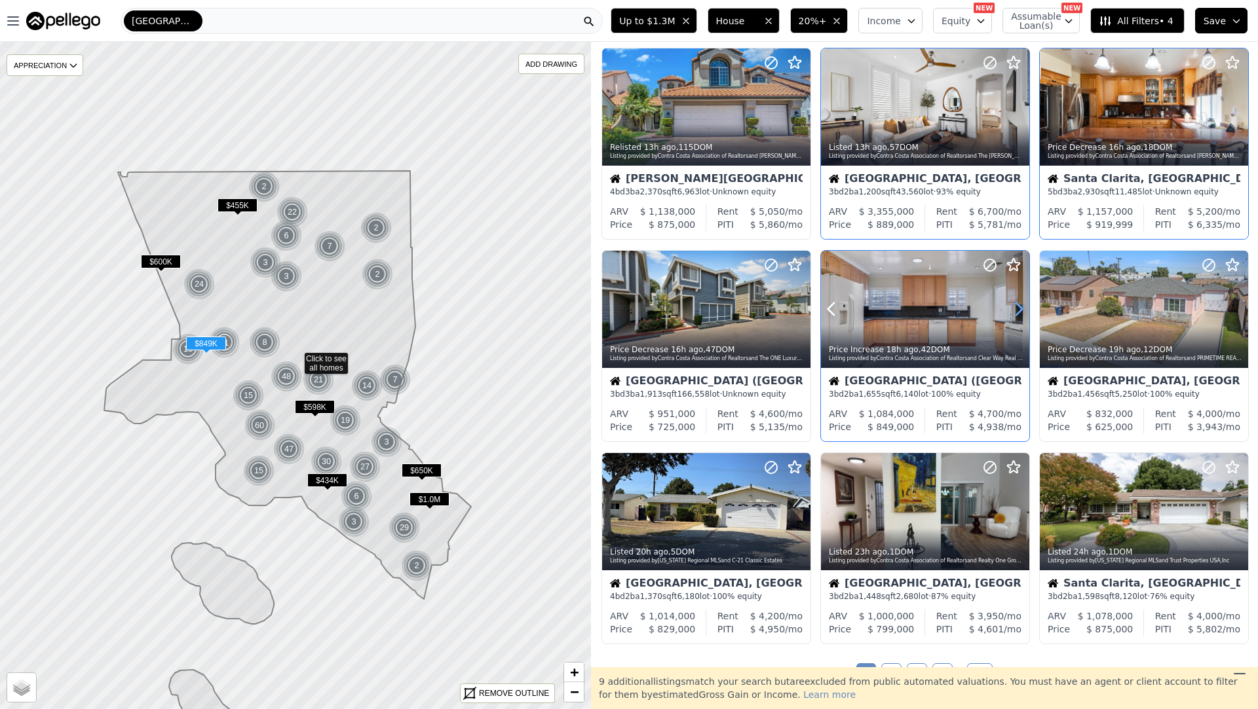
click at [1018, 303] on icon at bounding box center [1018, 309] width 21 height 21
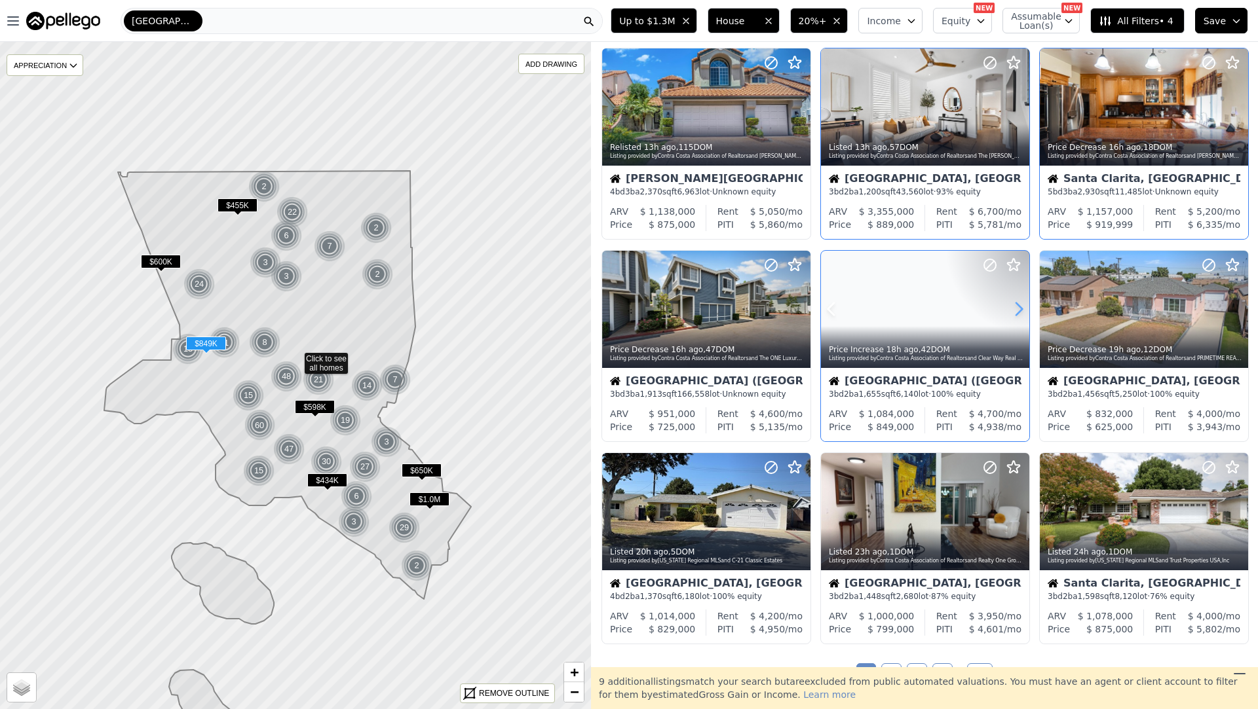
click at [1018, 303] on icon at bounding box center [1018, 309] width 21 height 21
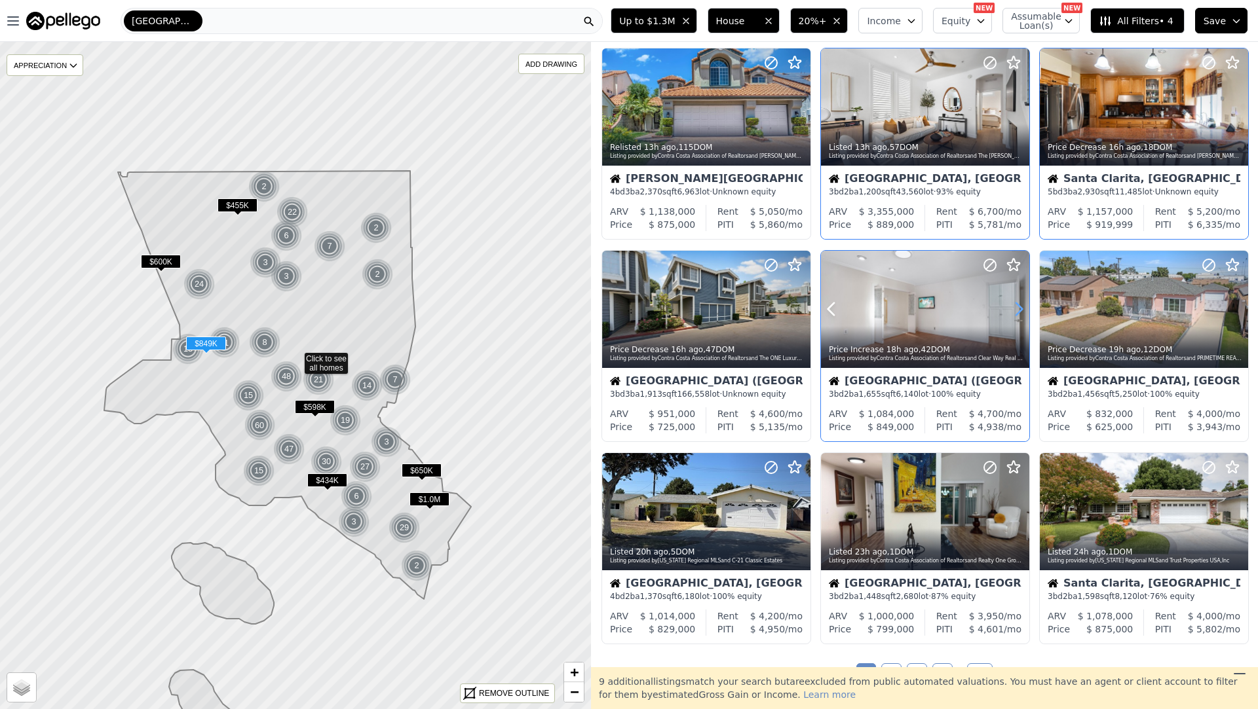
click at [1018, 303] on icon at bounding box center [1018, 309] width 21 height 21
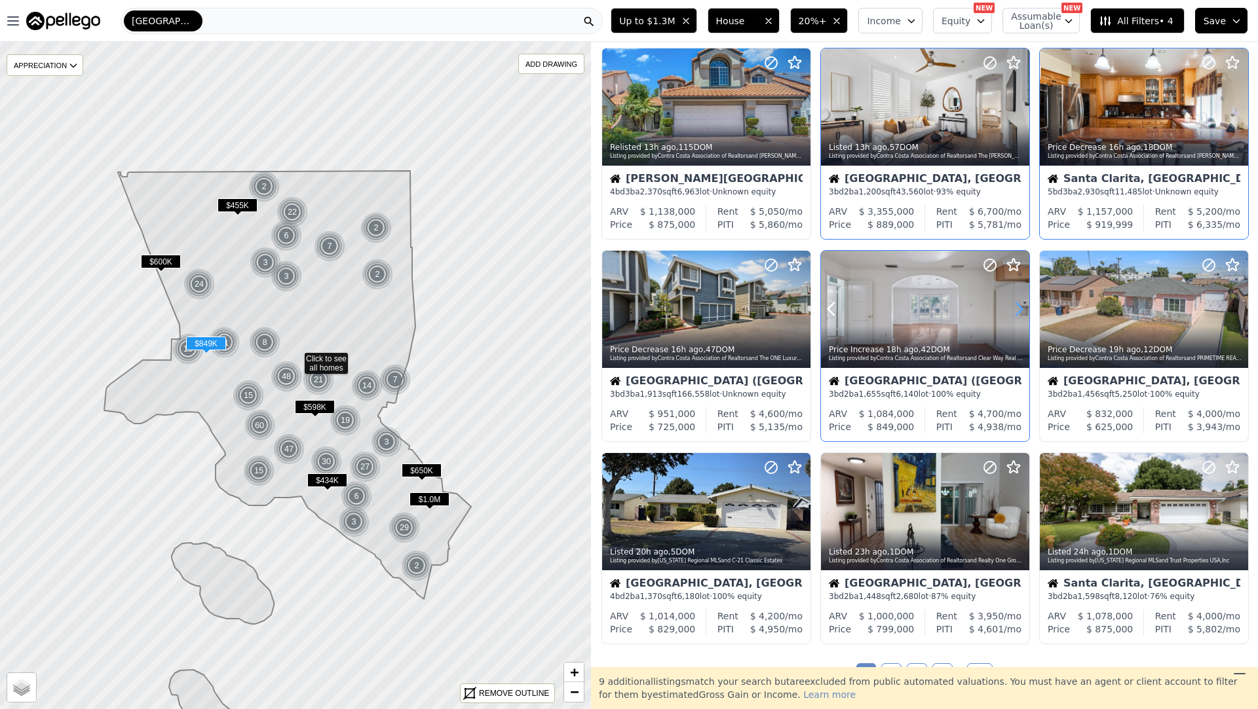
click at [1018, 303] on icon at bounding box center [1018, 309] width 21 height 21
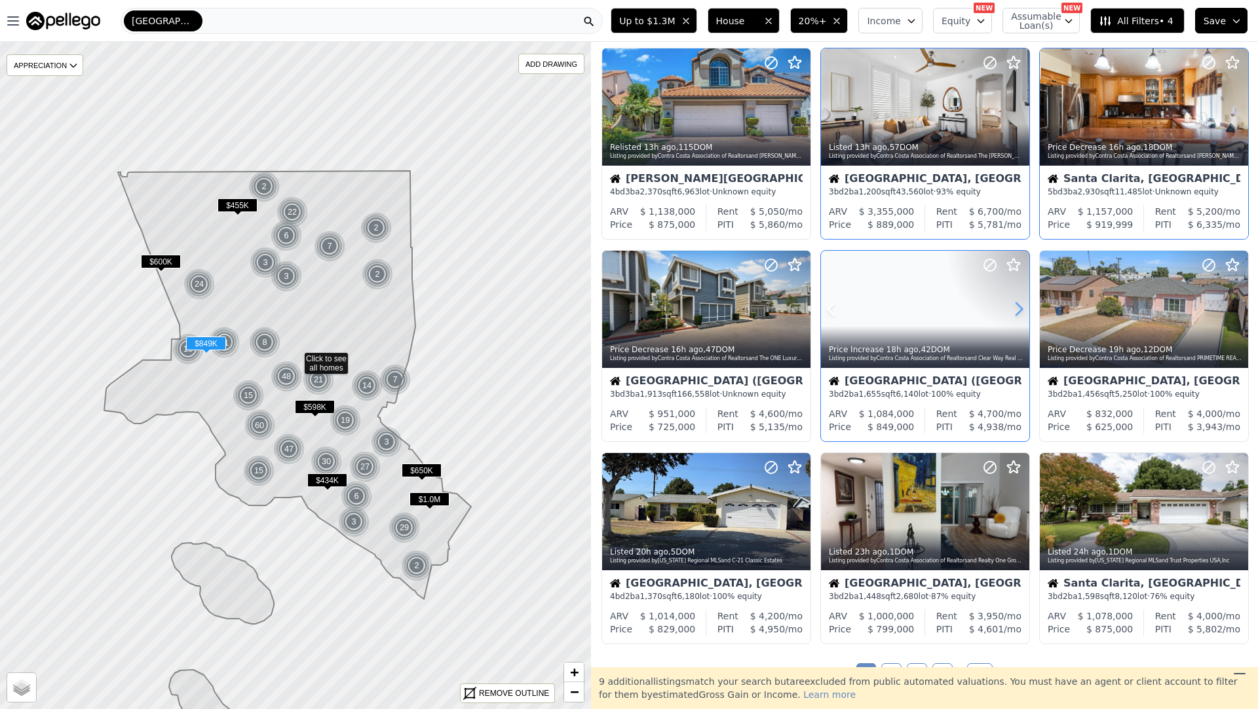
click at [1018, 303] on icon at bounding box center [1018, 309] width 21 height 21
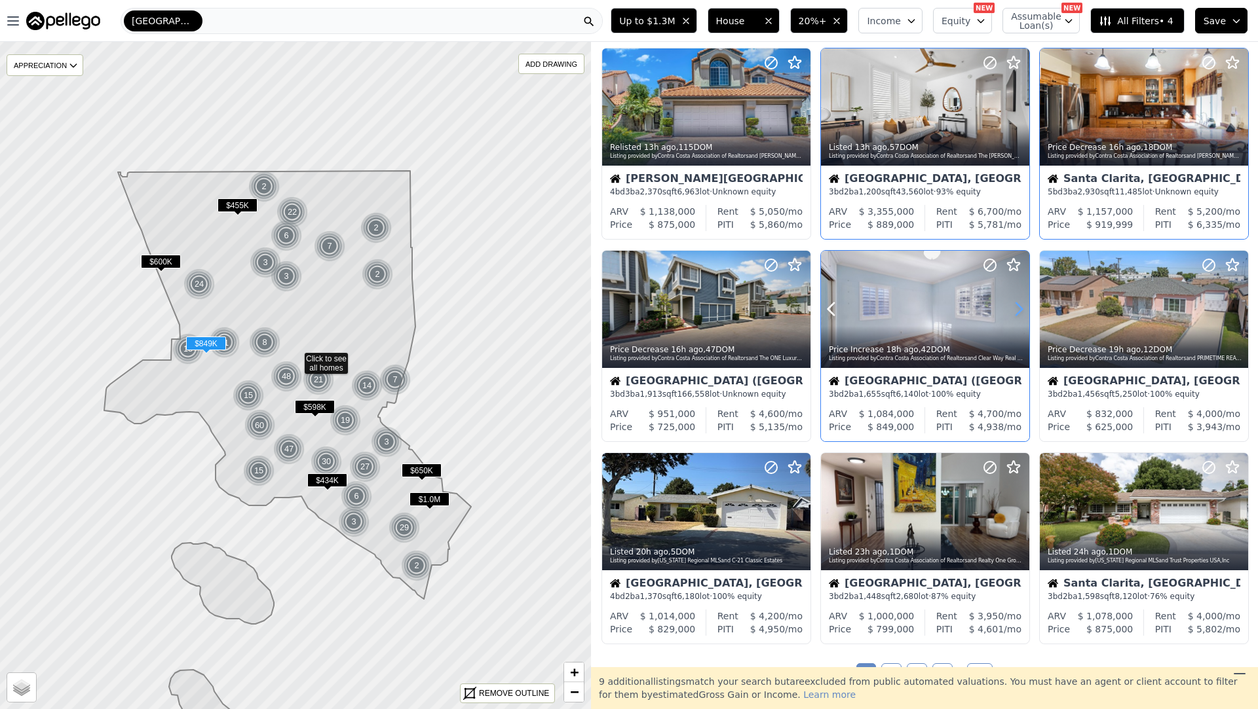
click at [1018, 303] on icon at bounding box center [1018, 309] width 21 height 21
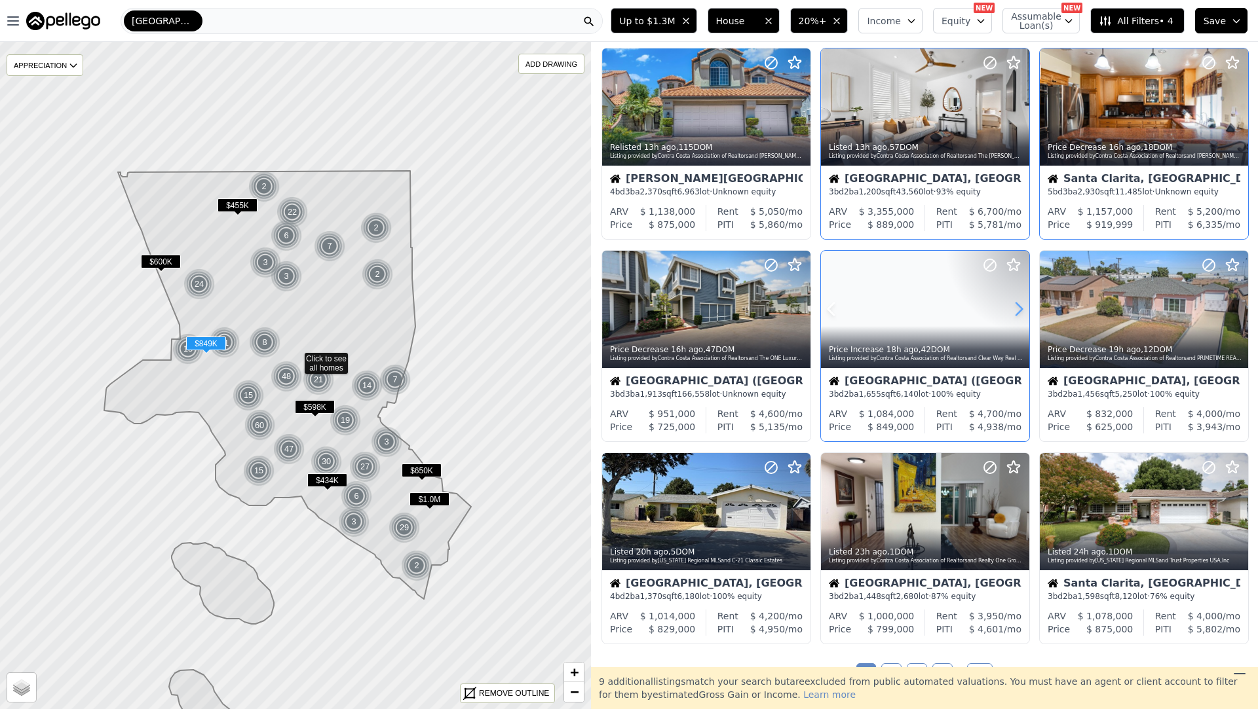
click at [1018, 303] on icon at bounding box center [1018, 309] width 21 height 21
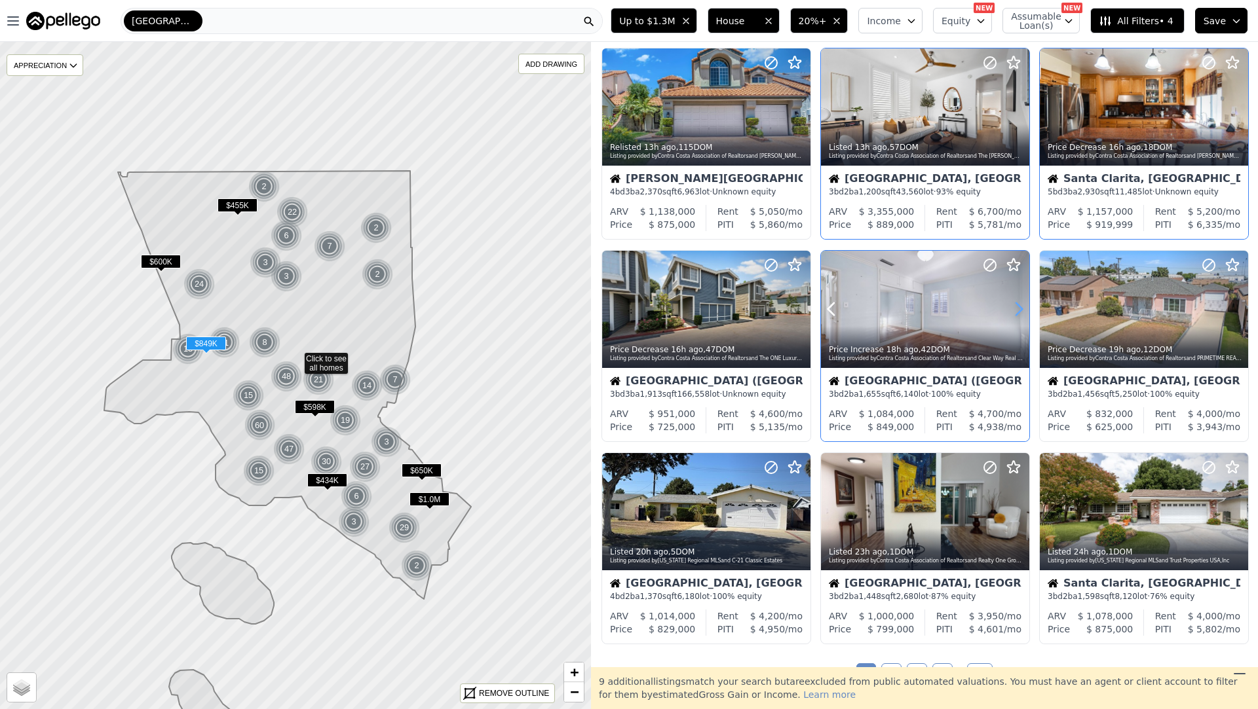
click at [1018, 303] on icon at bounding box center [1018, 309] width 21 height 21
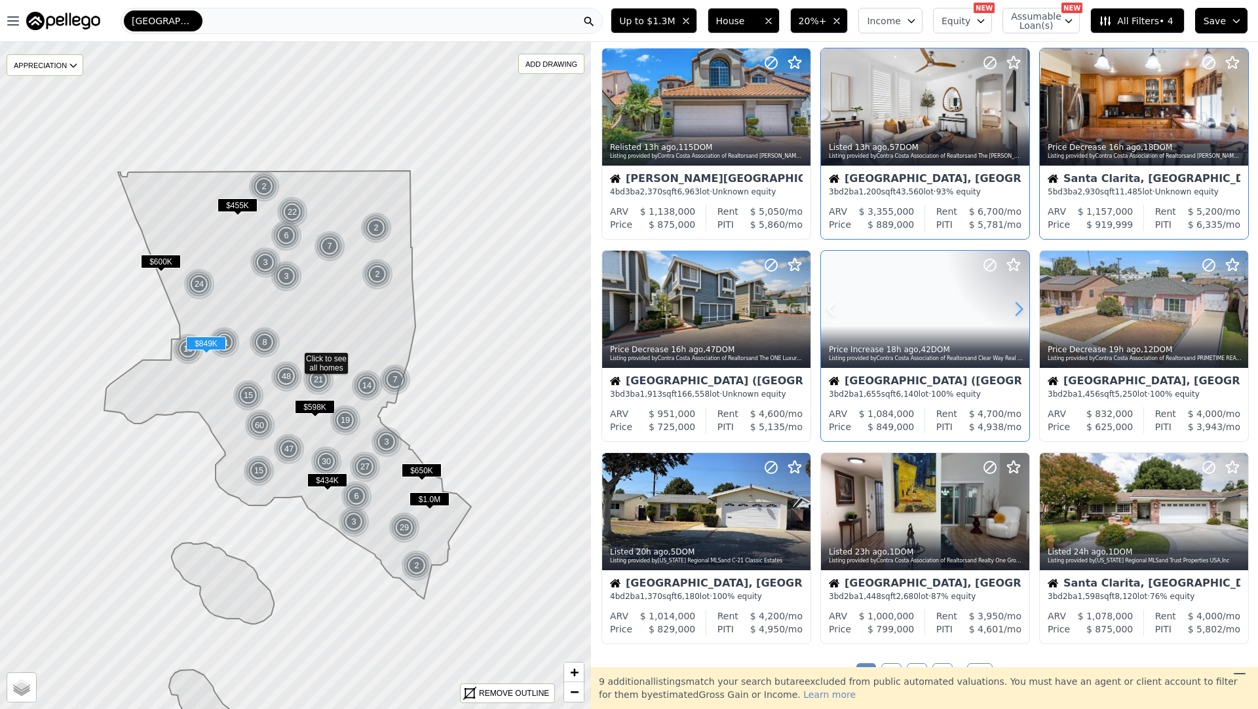
click at [1018, 303] on icon at bounding box center [1018, 309] width 21 height 21
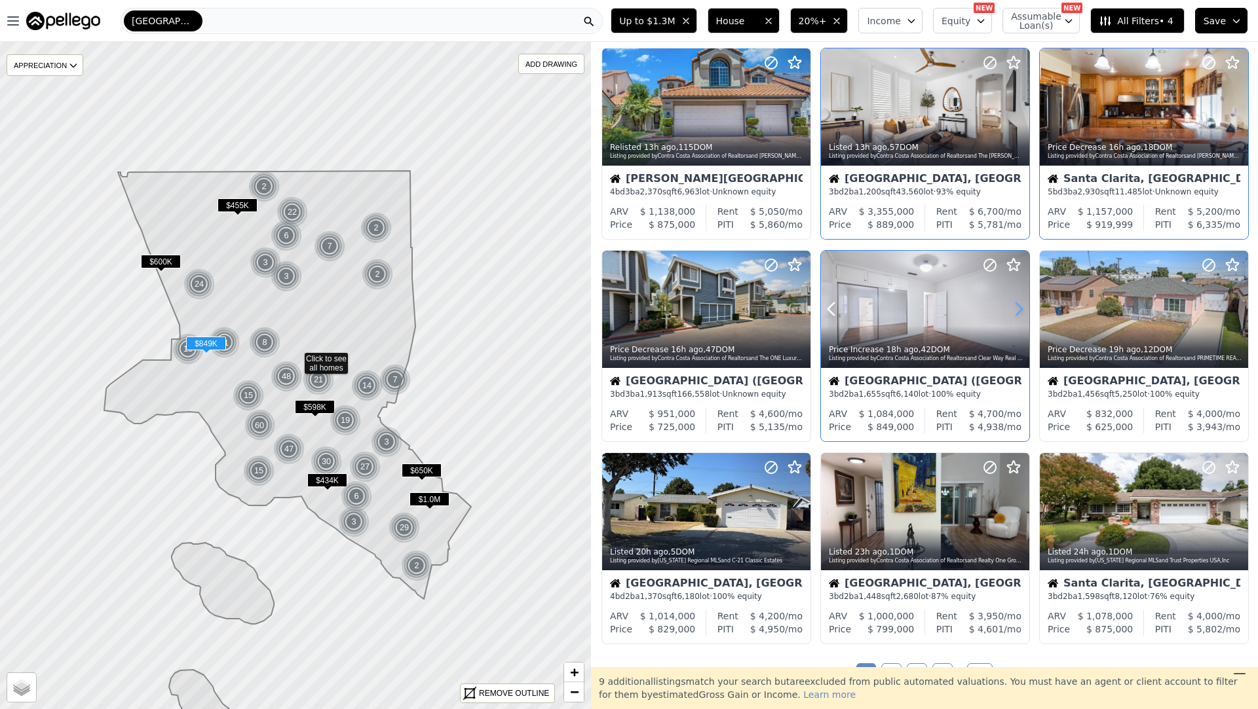
click at [1018, 303] on icon at bounding box center [1018, 309] width 21 height 21
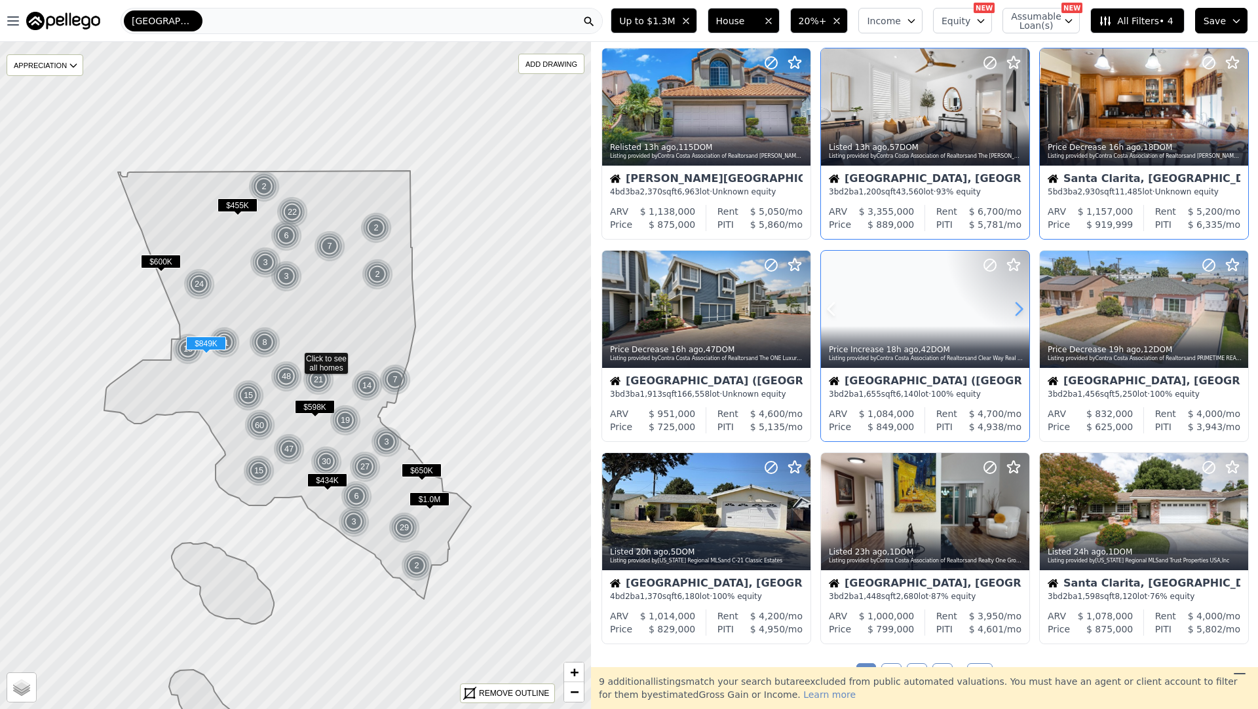
click at [1018, 303] on icon at bounding box center [1018, 309] width 21 height 21
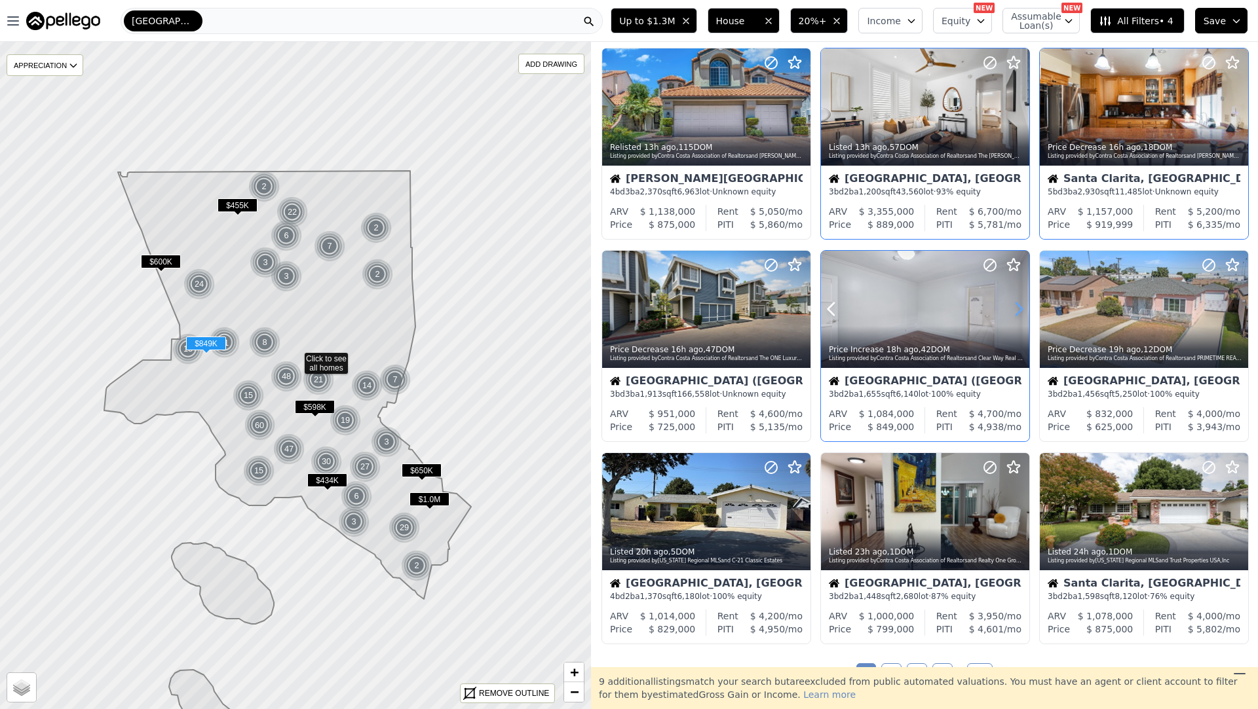
click at [1018, 303] on icon at bounding box center [1018, 309] width 21 height 21
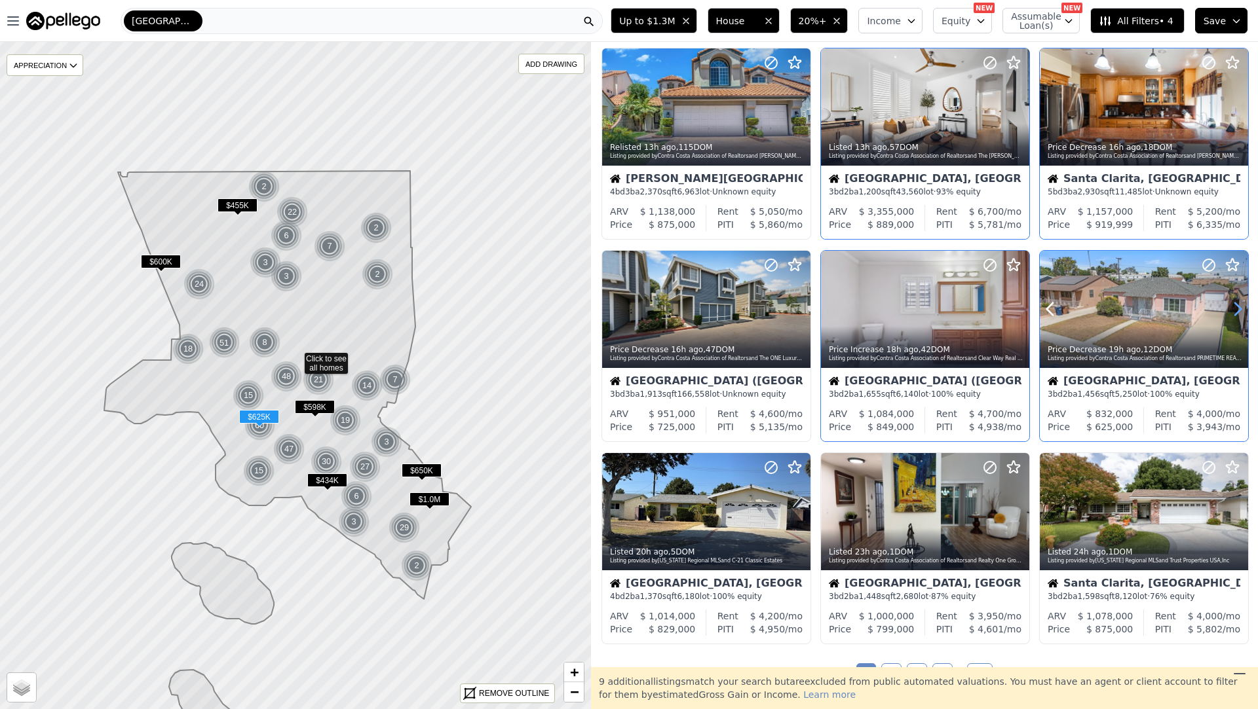
click at [1241, 308] on icon at bounding box center [1238, 309] width 6 height 12
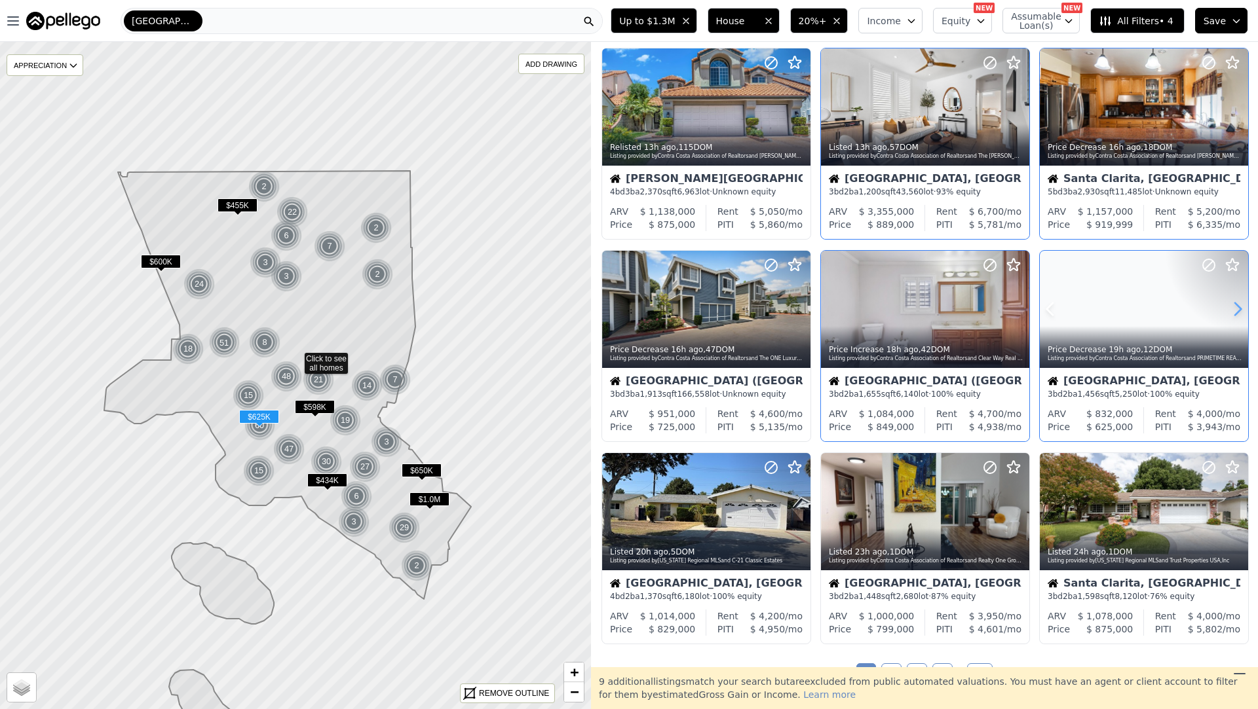
click at [1241, 308] on icon at bounding box center [1238, 309] width 6 height 12
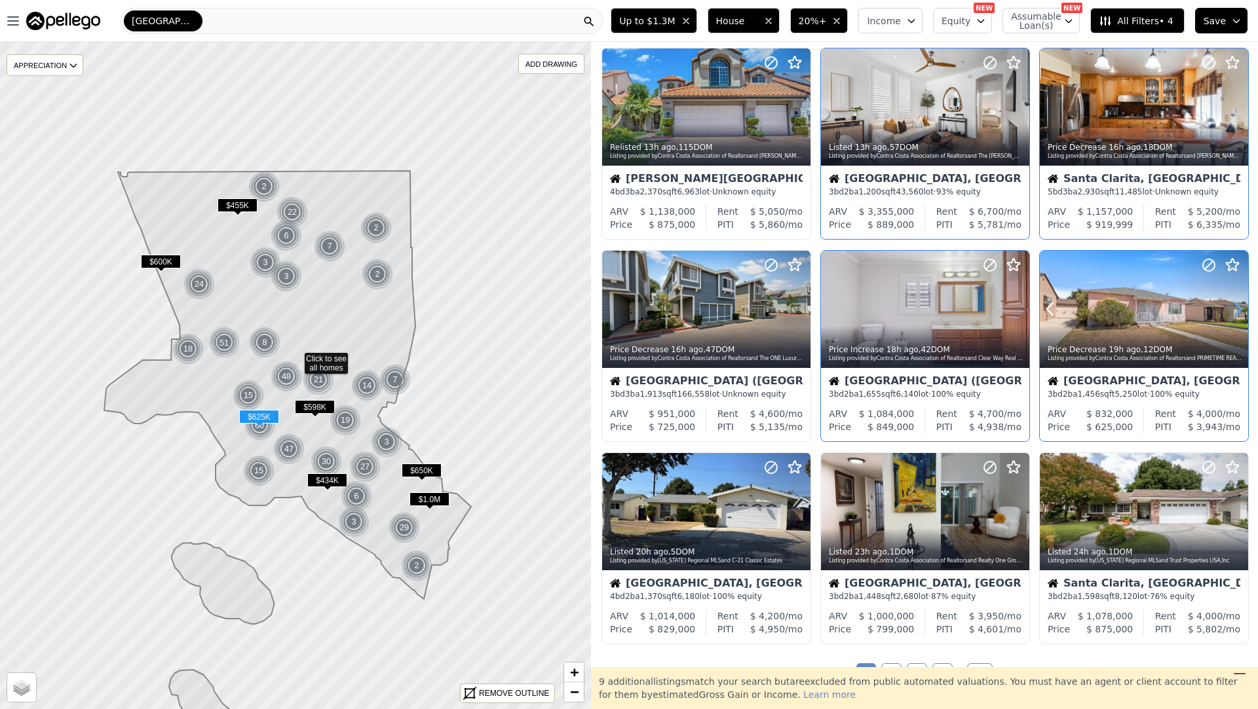
click at [1241, 308] on icon at bounding box center [1238, 309] width 6 height 12
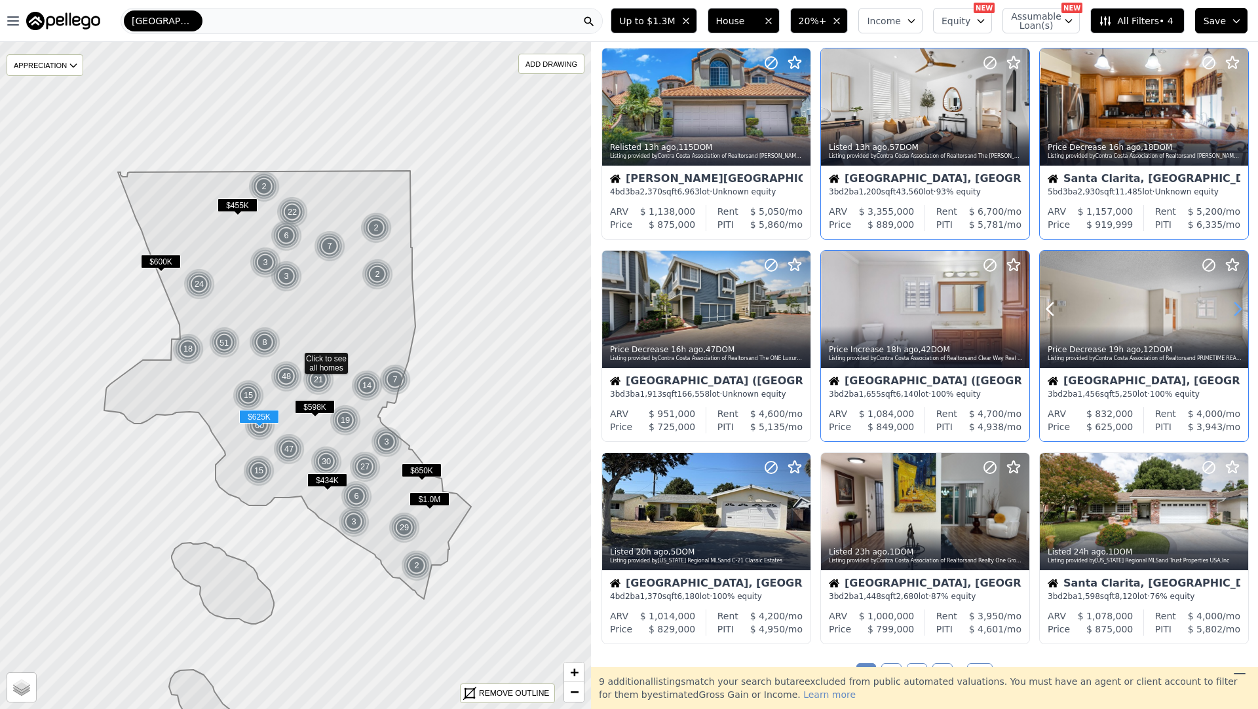
click at [1241, 308] on icon at bounding box center [1238, 309] width 6 height 12
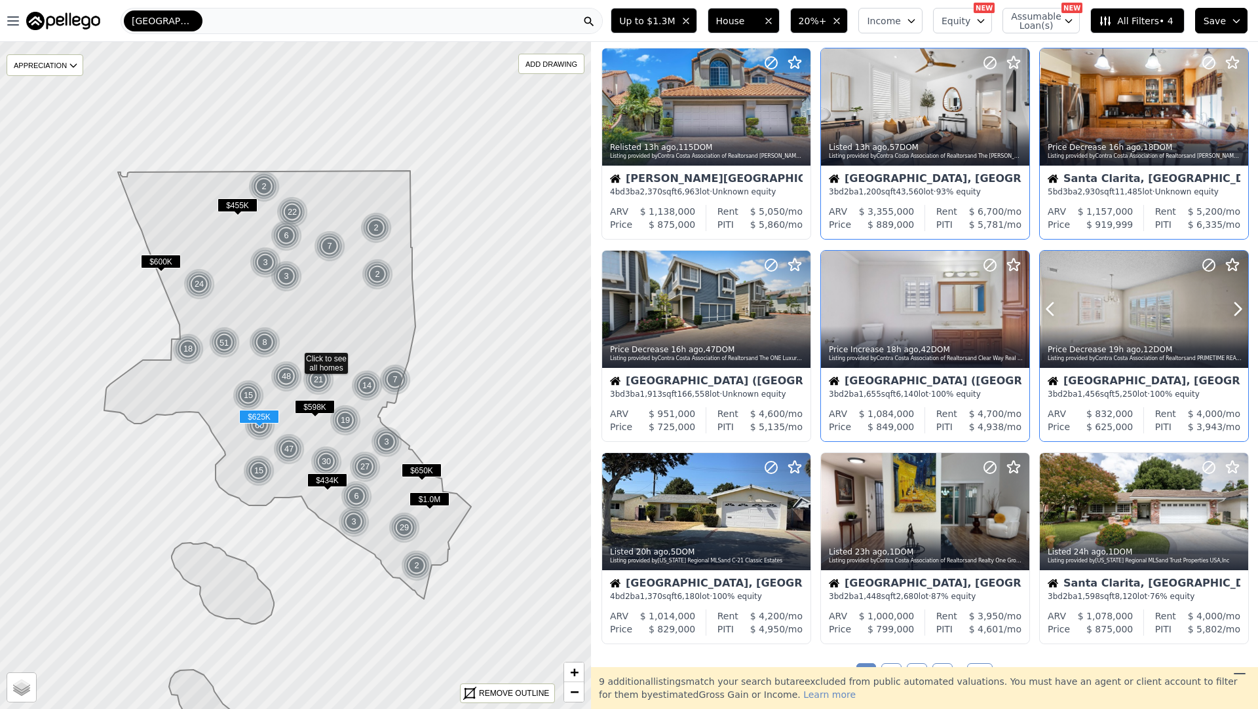
click at [1185, 348] on div "Price Decrease 19h ago , 12 DOM" at bounding box center [1144, 350] width 194 height 10
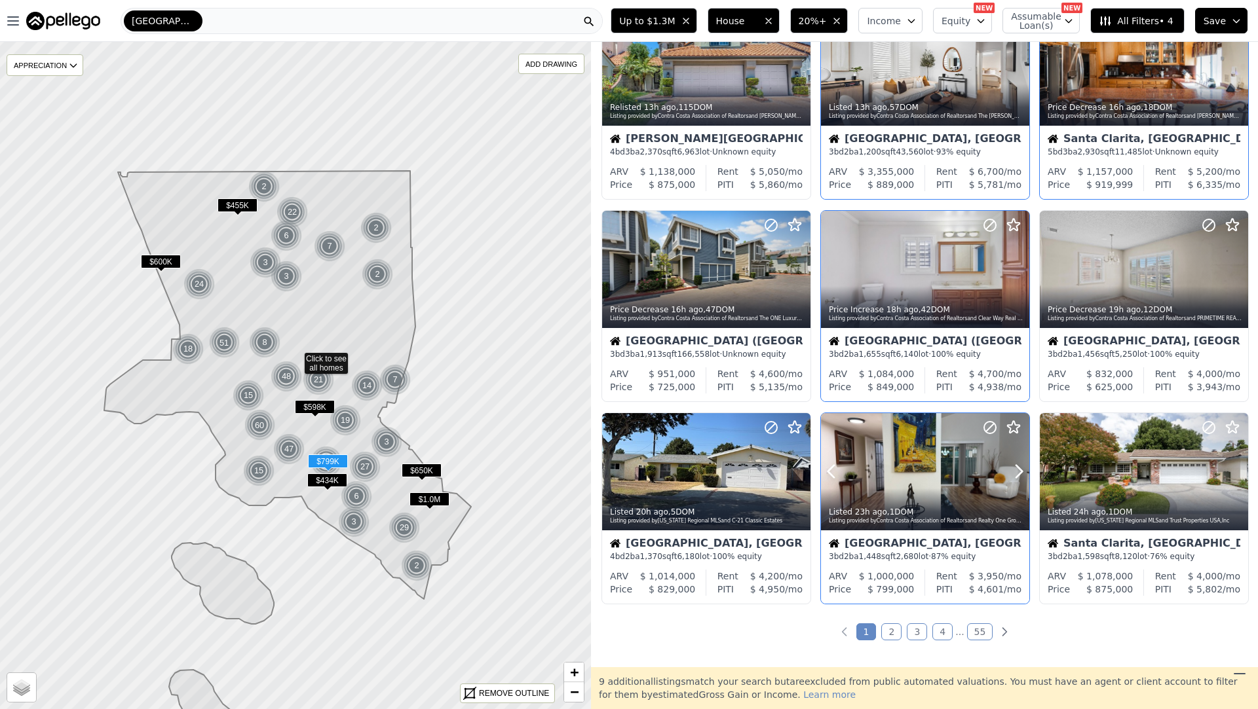
scroll to position [306, 0]
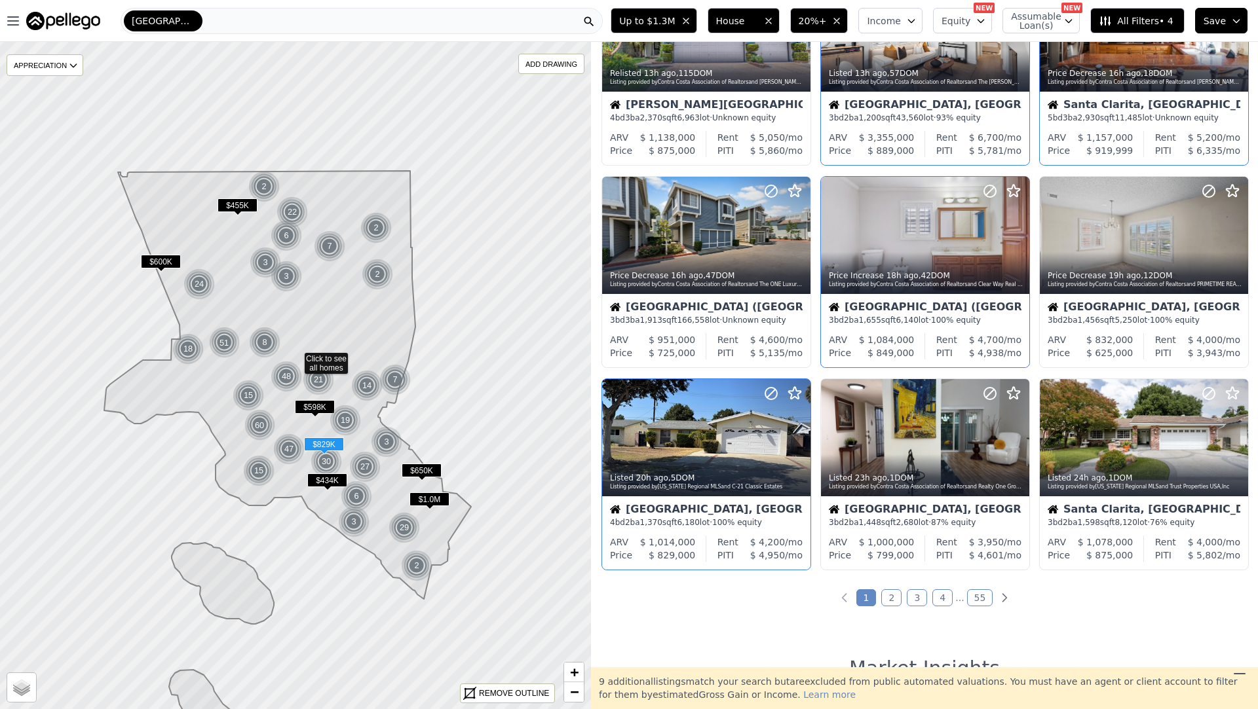
click at [798, 455] on div at bounding box center [706, 467] width 208 height 24
click at [1022, 438] on icon at bounding box center [1018, 437] width 21 height 21
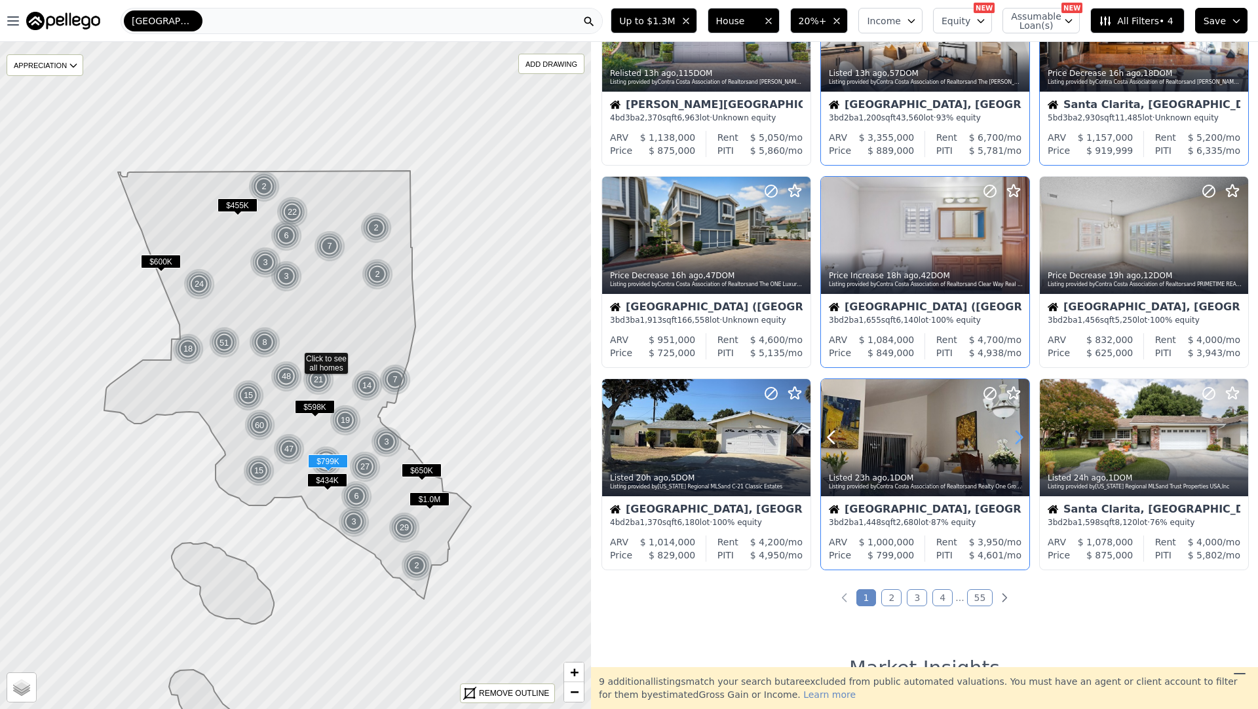
click at [1022, 438] on icon at bounding box center [1018, 437] width 21 height 21
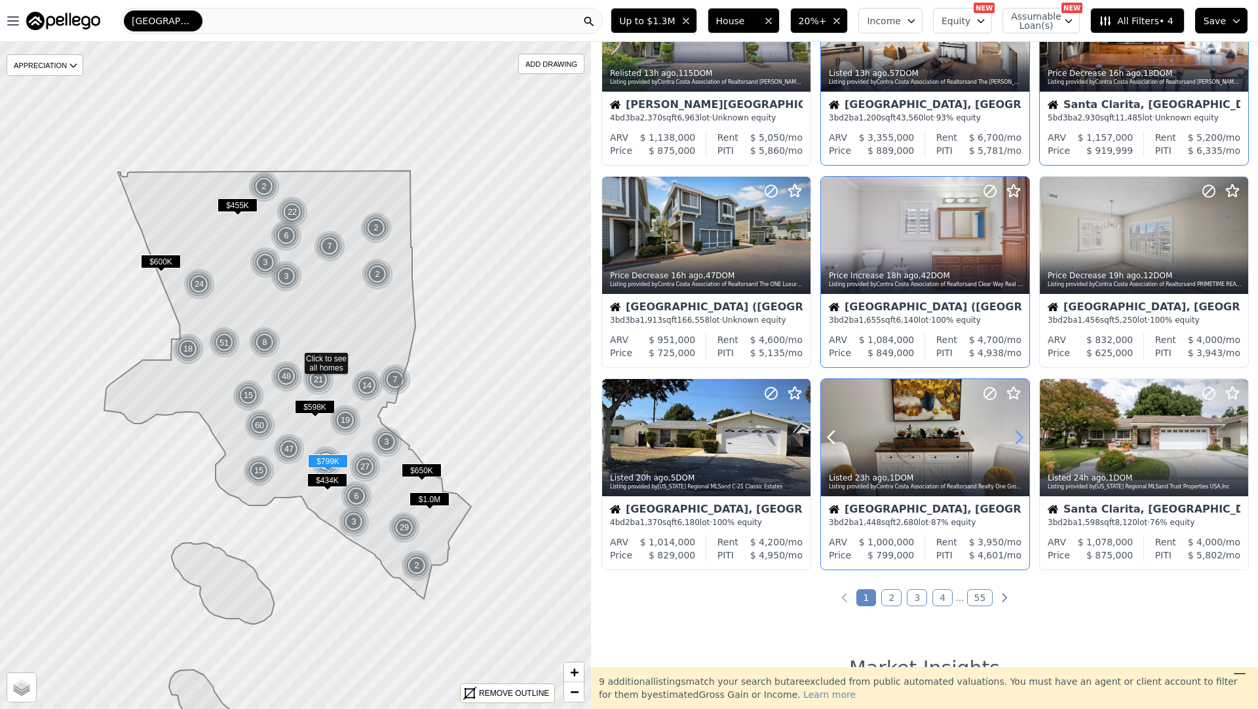
click at [1022, 438] on icon at bounding box center [1018, 437] width 21 height 21
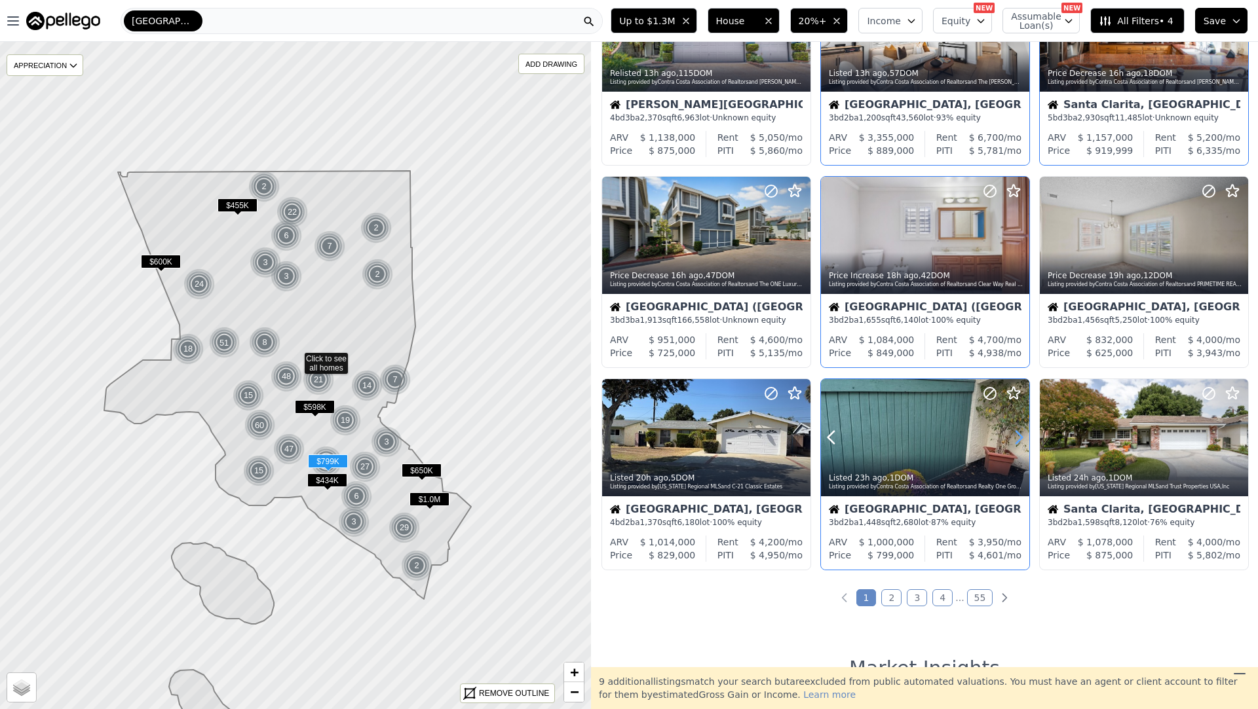
click at [1022, 438] on icon at bounding box center [1018, 437] width 21 height 21
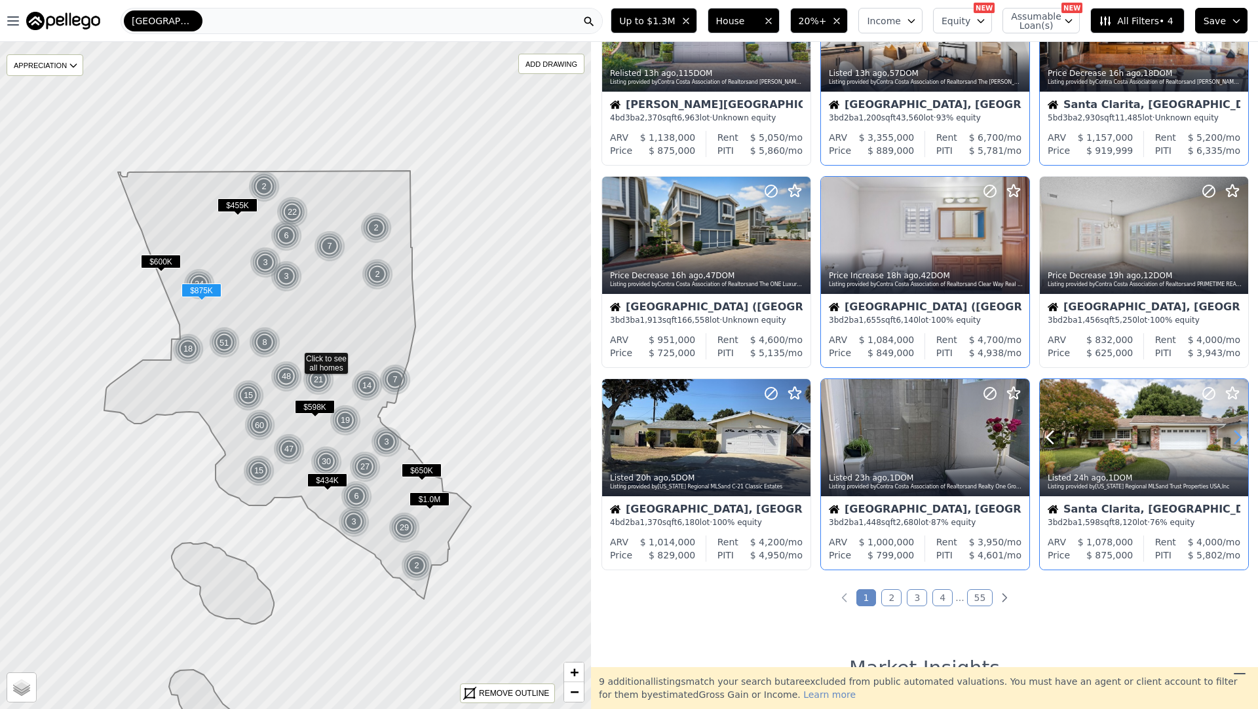
click at [1232, 428] on icon at bounding box center [1237, 437] width 21 height 21
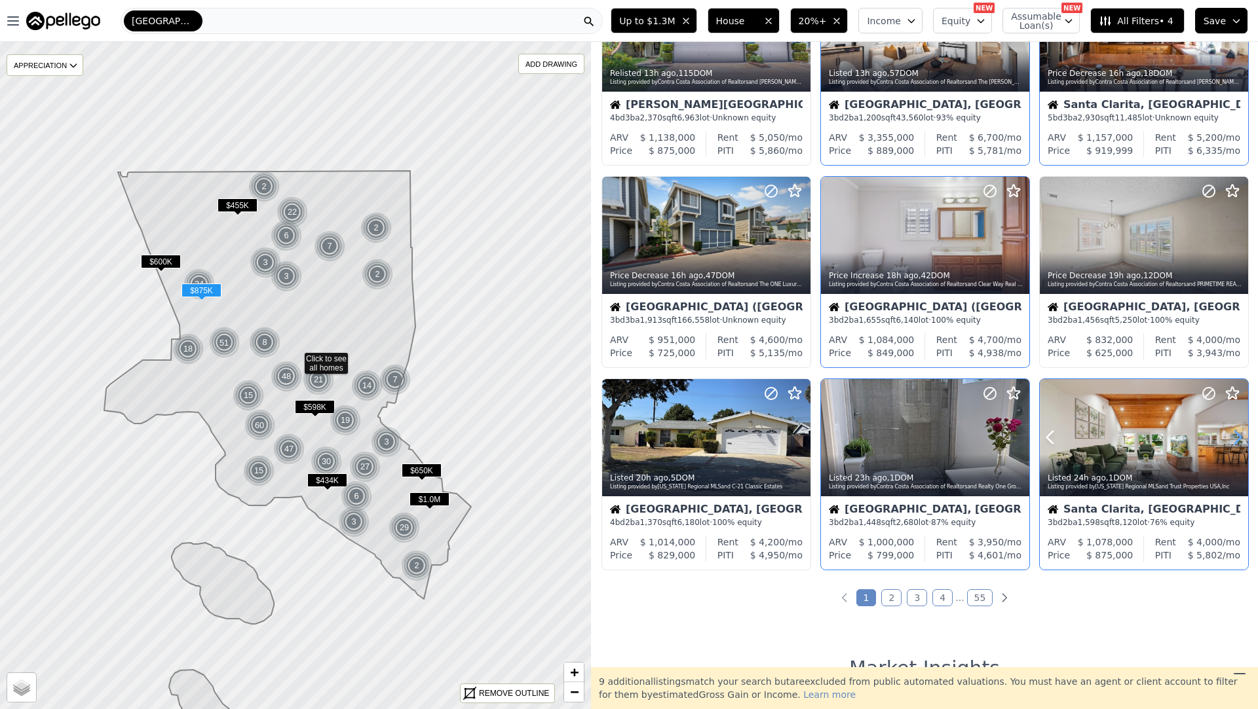
click at [1232, 428] on icon at bounding box center [1237, 437] width 21 height 21
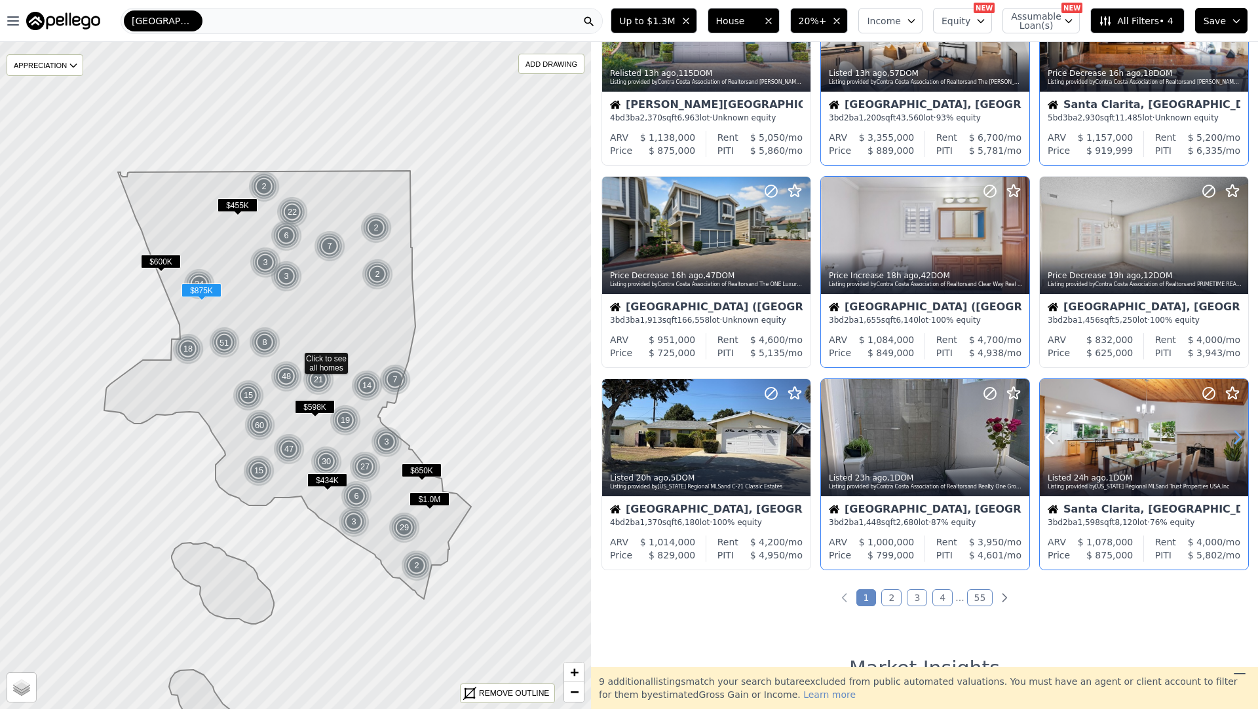
click at [1232, 428] on icon at bounding box center [1237, 437] width 21 height 21
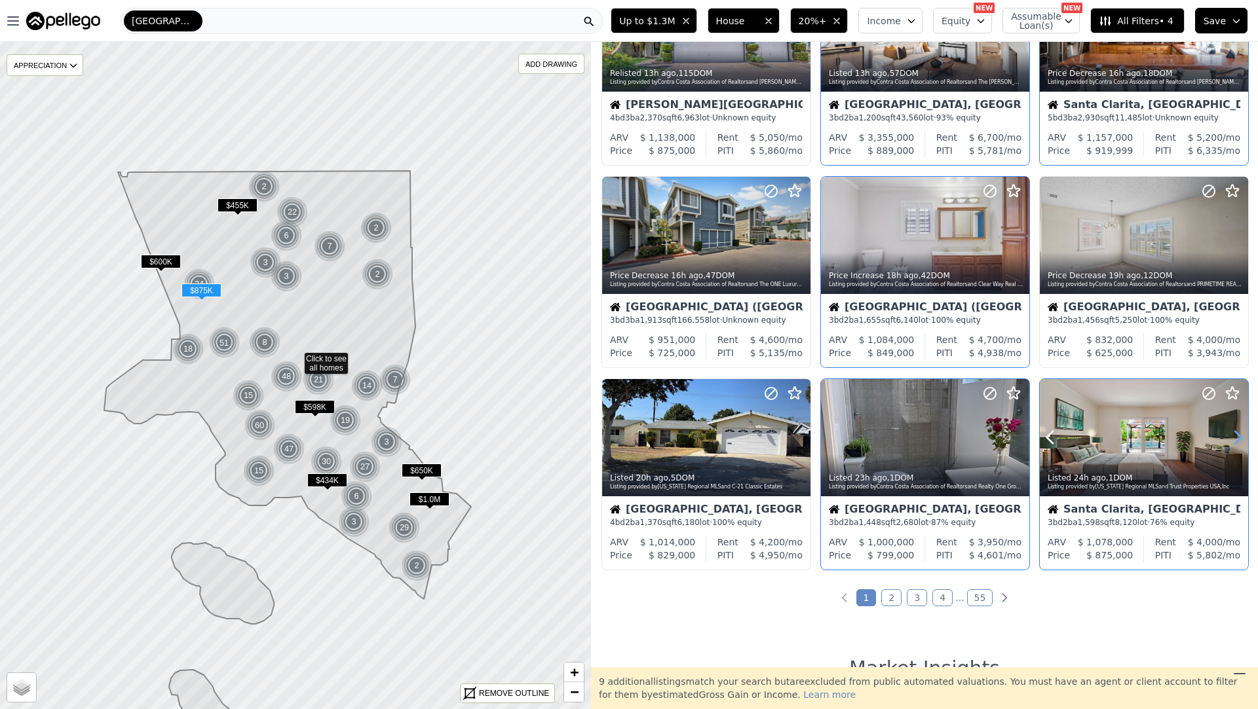
click at [1232, 428] on icon at bounding box center [1237, 437] width 21 height 21
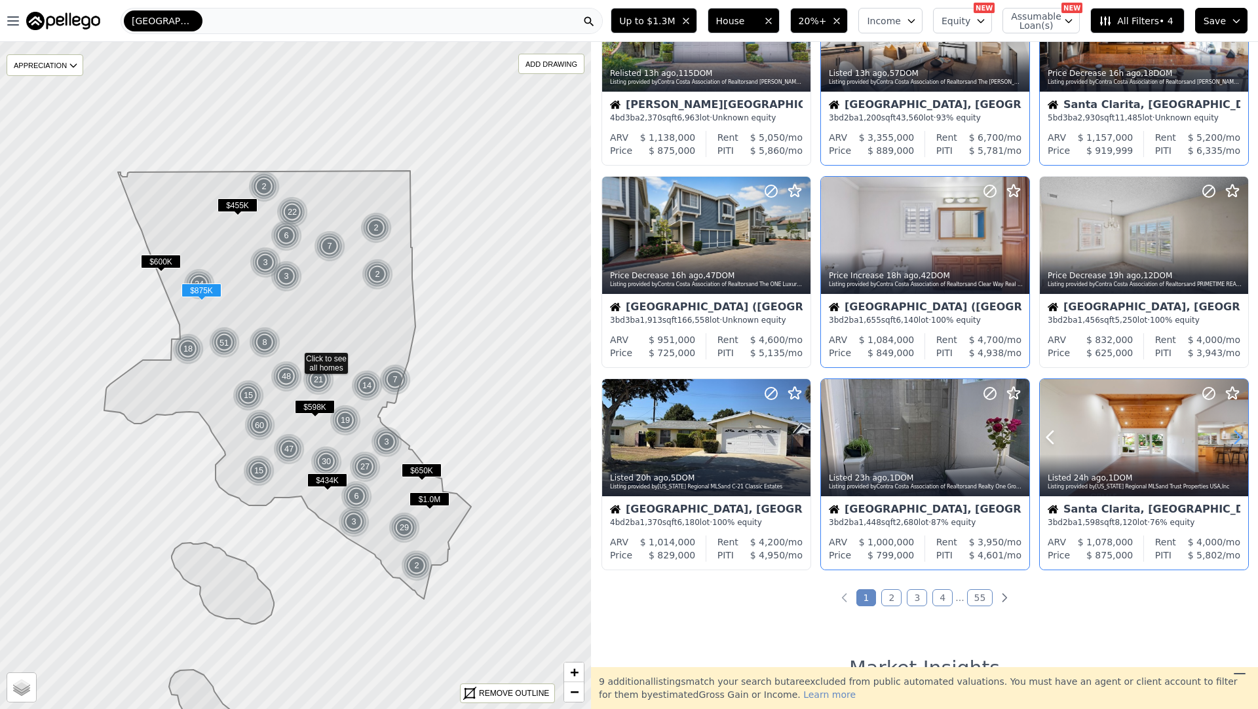
click at [1232, 428] on icon at bounding box center [1237, 437] width 21 height 21
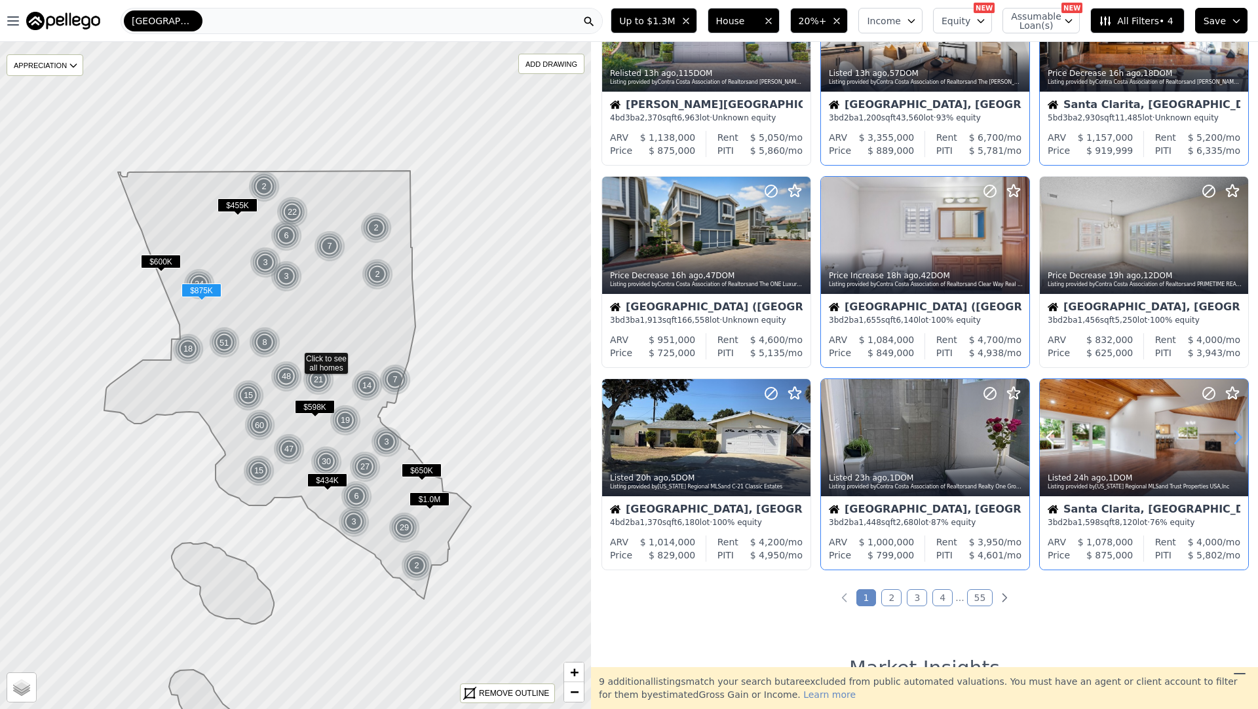
click at [1232, 428] on icon at bounding box center [1237, 437] width 21 height 21
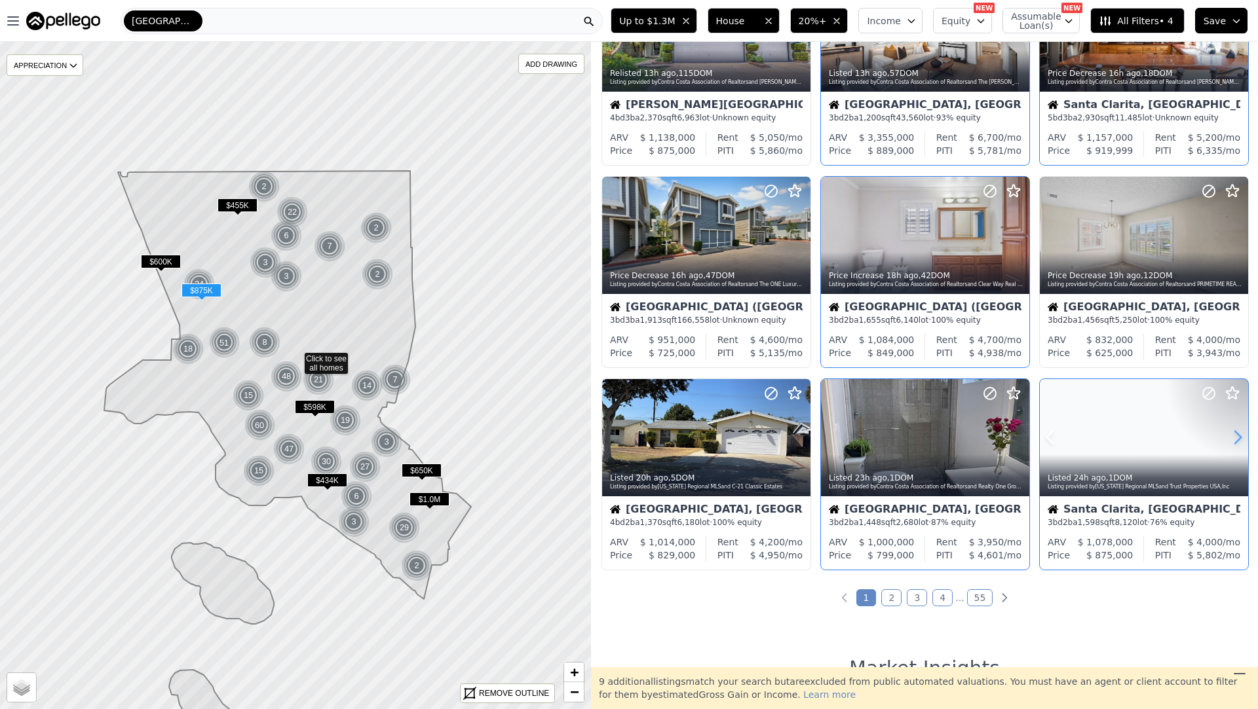
click at [1232, 428] on icon at bounding box center [1237, 437] width 21 height 21
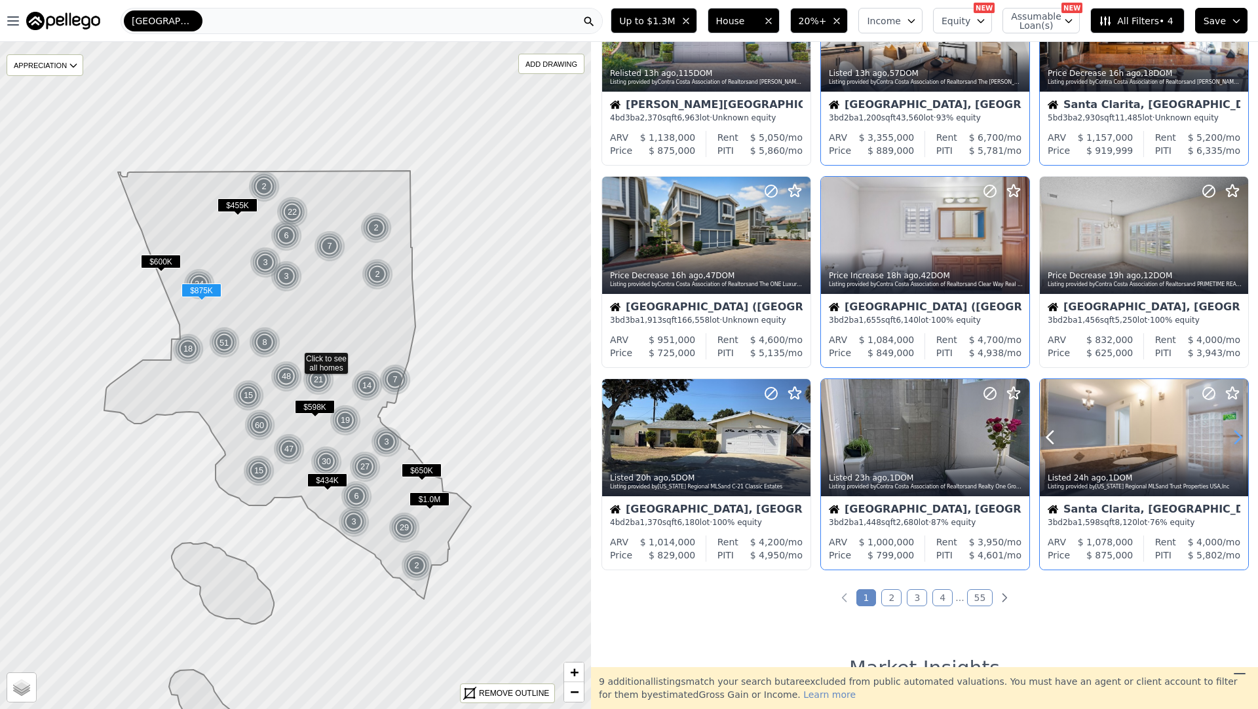
click at [1232, 428] on icon at bounding box center [1237, 437] width 21 height 21
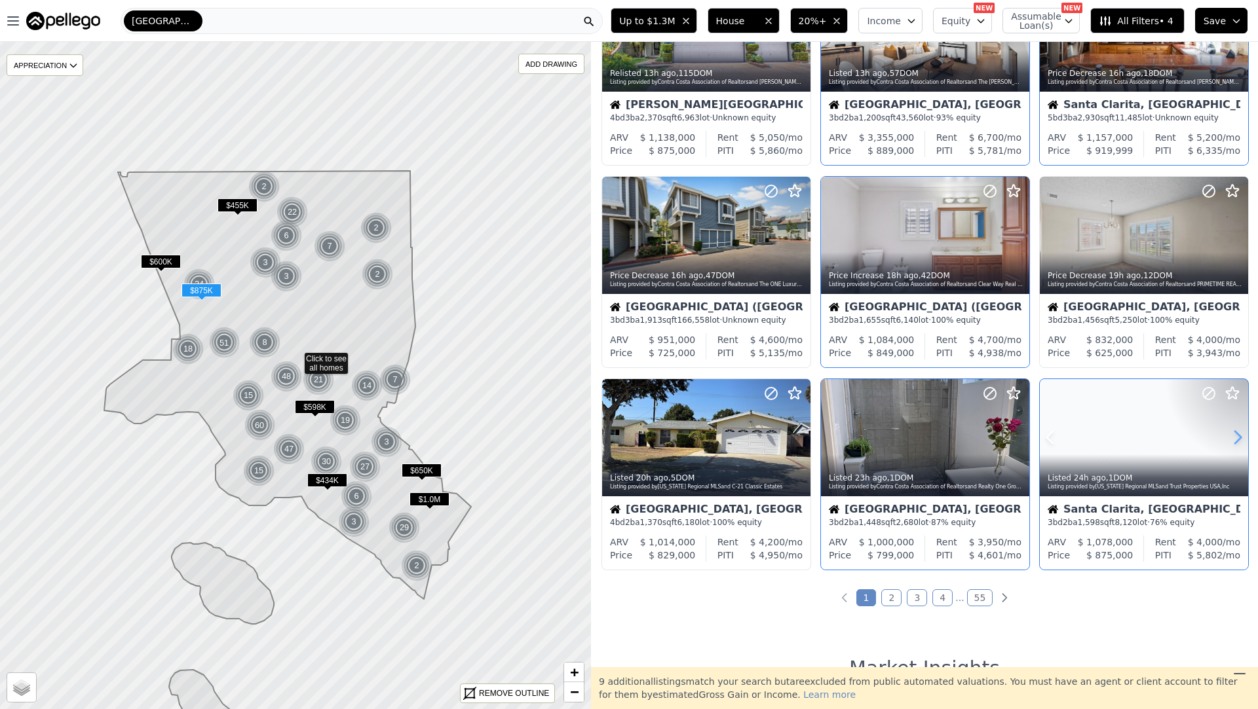
click at [1232, 428] on icon at bounding box center [1237, 437] width 21 height 21
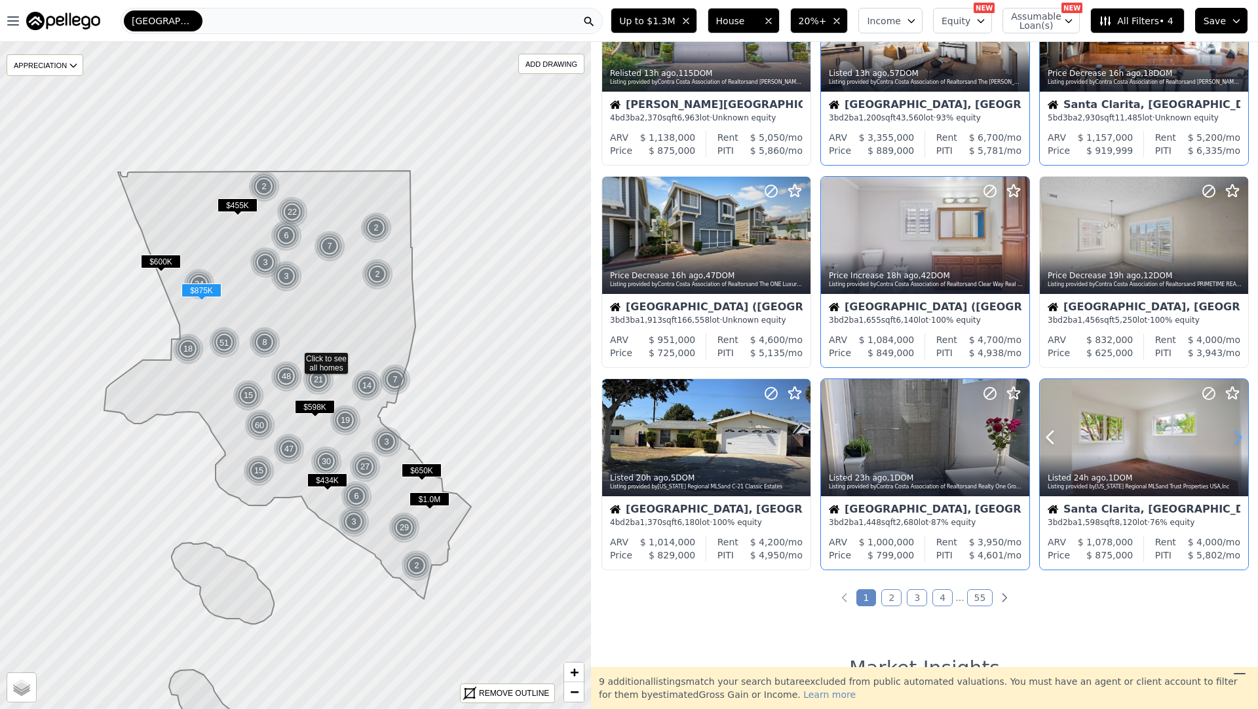
click at [1232, 428] on icon at bounding box center [1237, 437] width 21 height 21
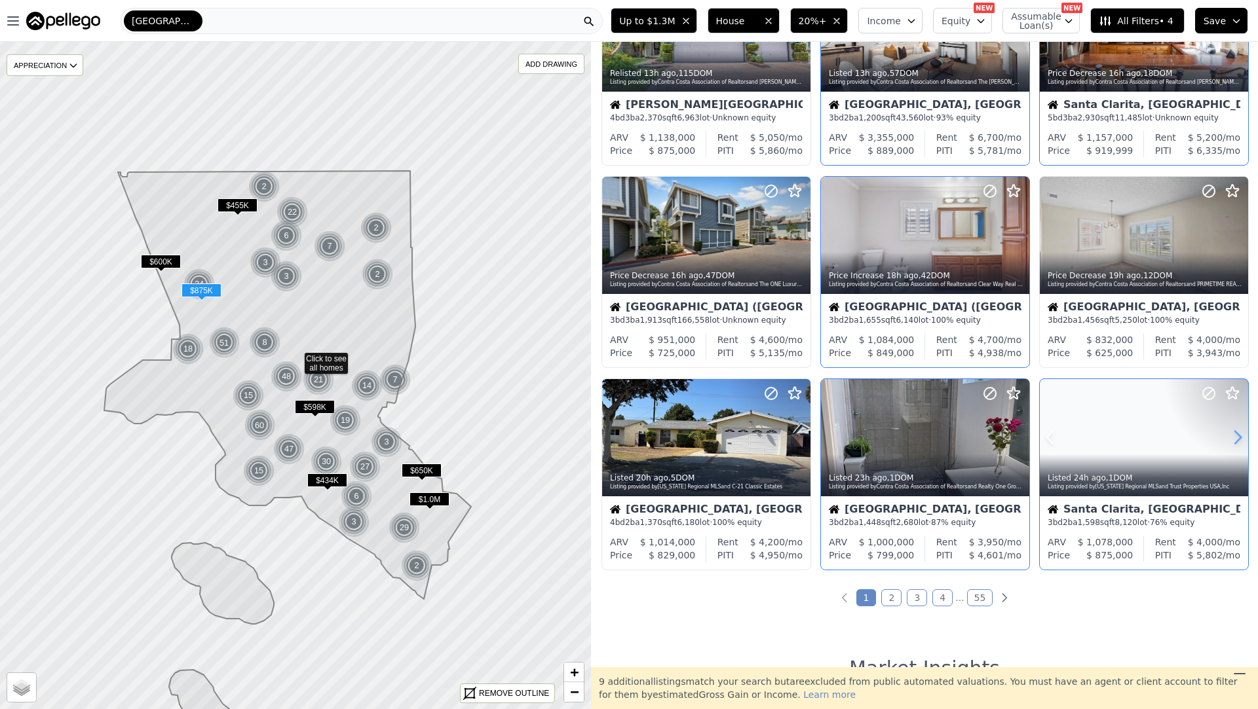
click at [1232, 428] on icon at bounding box center [1237, 437] width 21 height 21
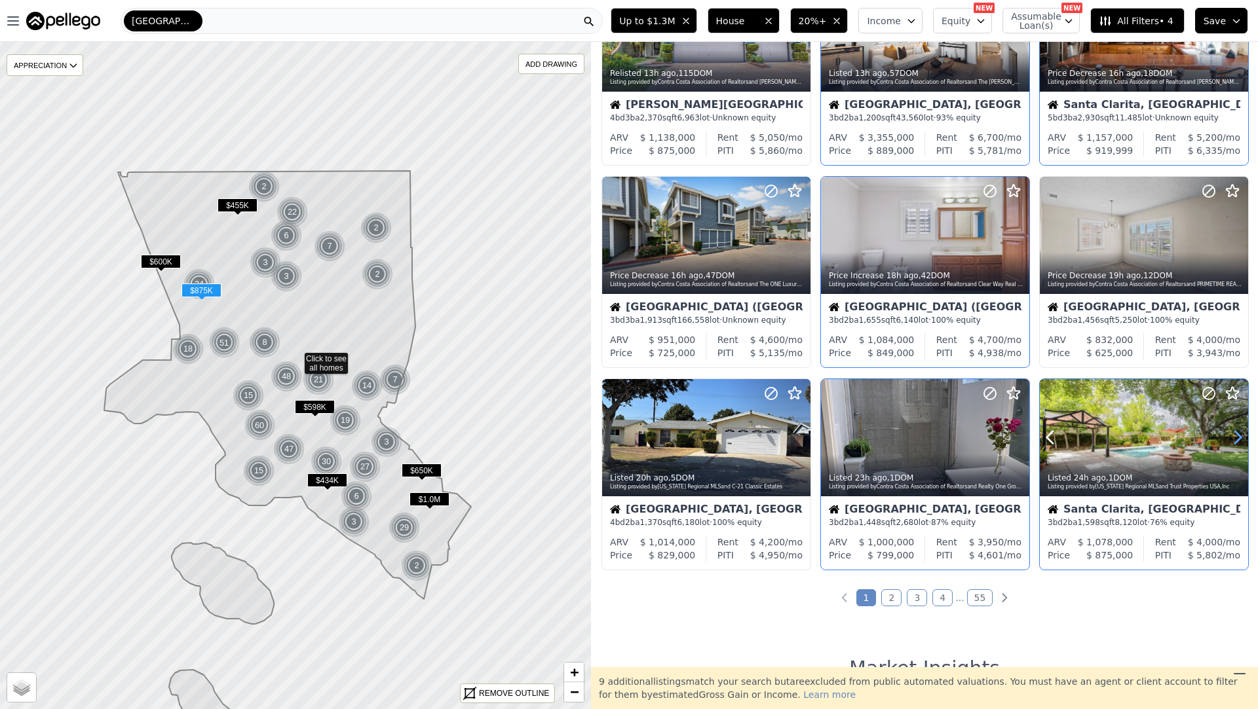
click at [1232, 428] on icon at bounding box center [1237, 437] width 21 height 21
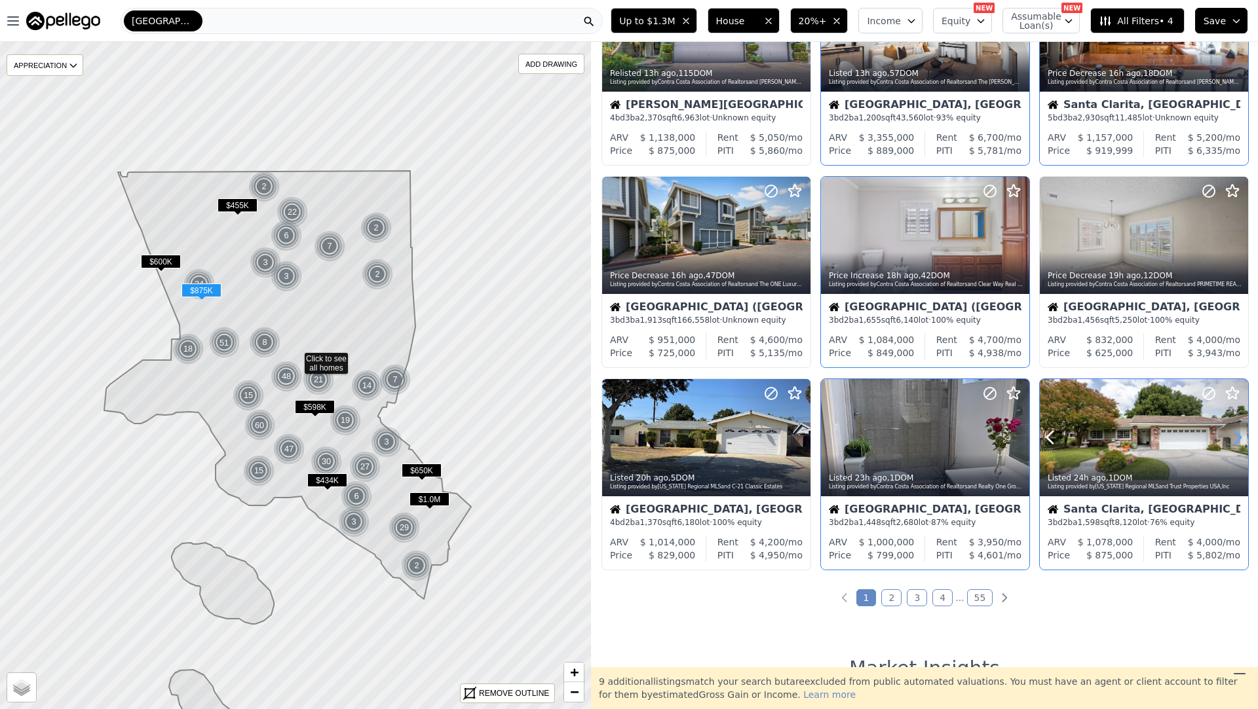
click at [1232, 428] on icon at bounding box center [1237, 437] width 21 height 21
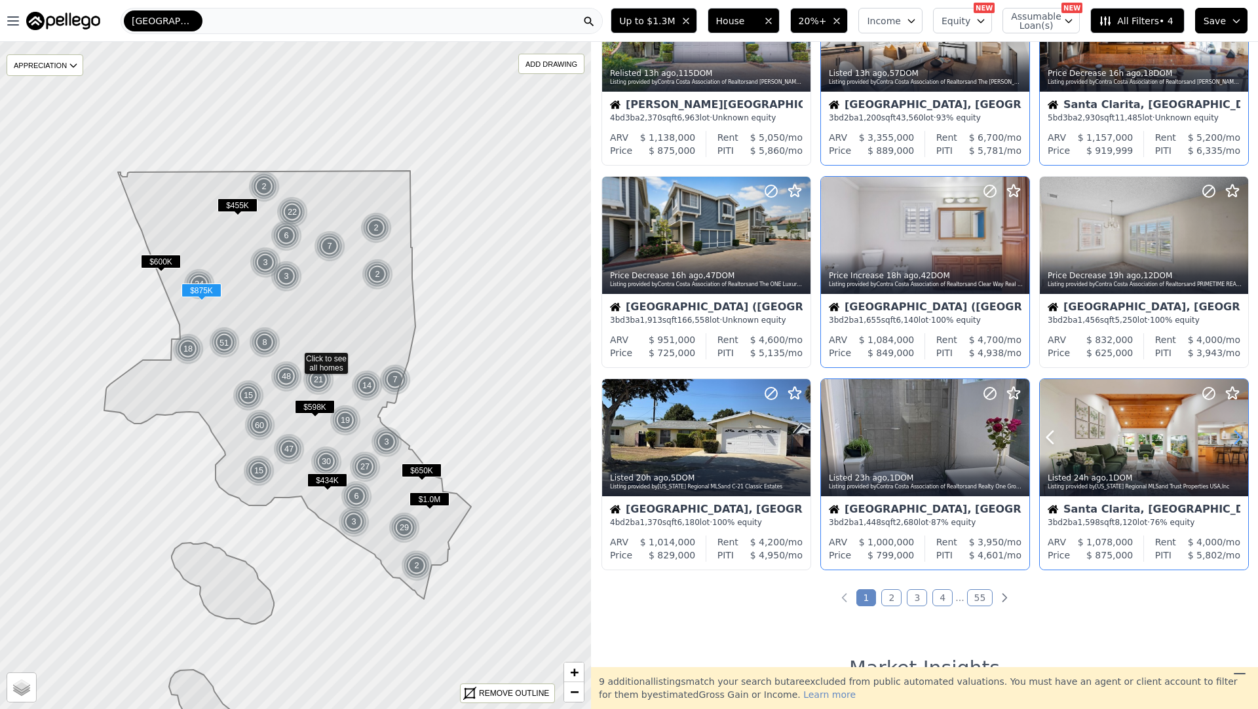
click at [1232, 428] on icon at bounding box center [1237, 437] width 21 height 21
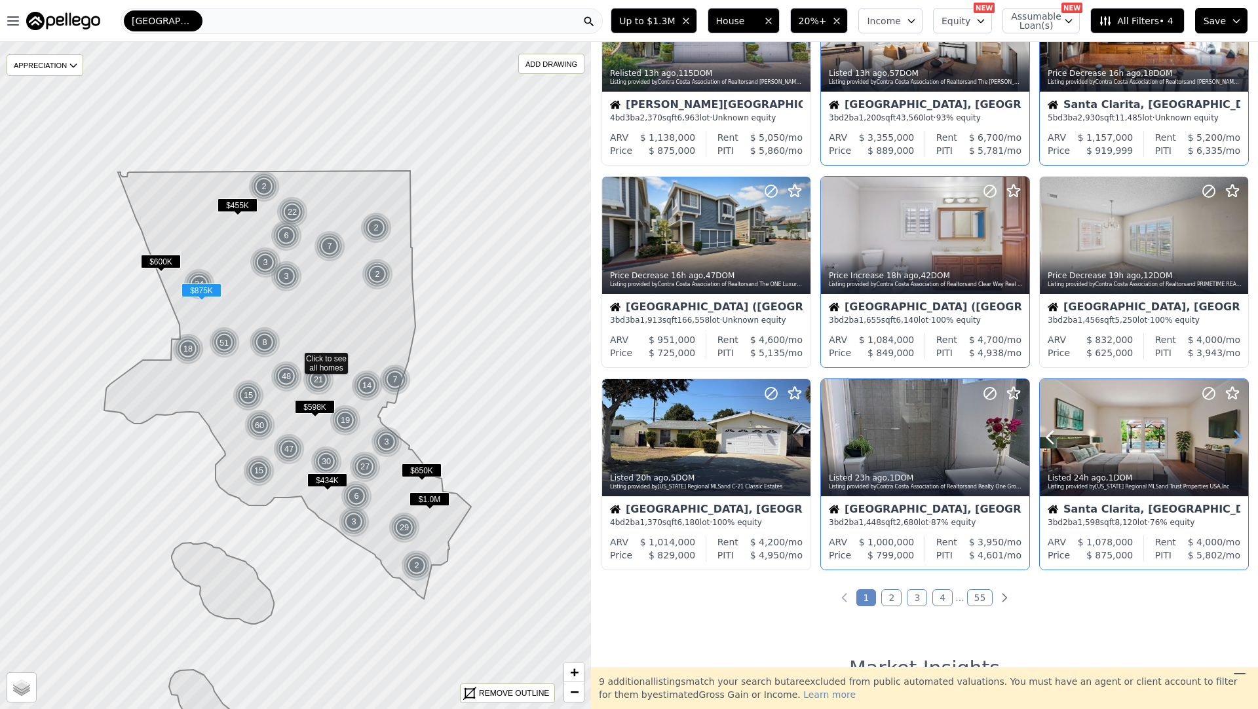
click at [1232, 428] on icon at bounding box center [1237, 437] width 21 height 21
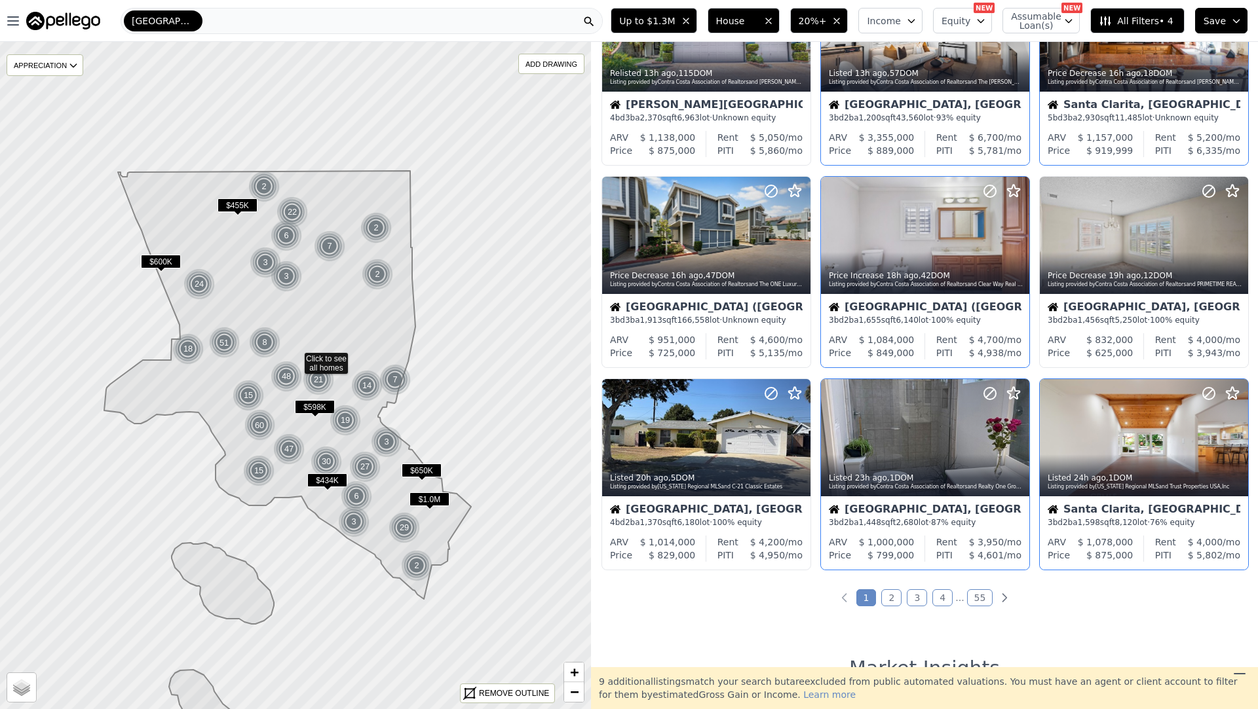
click at [896, 599] on link "2" at bounding box center [891, 597] width 20 height 17
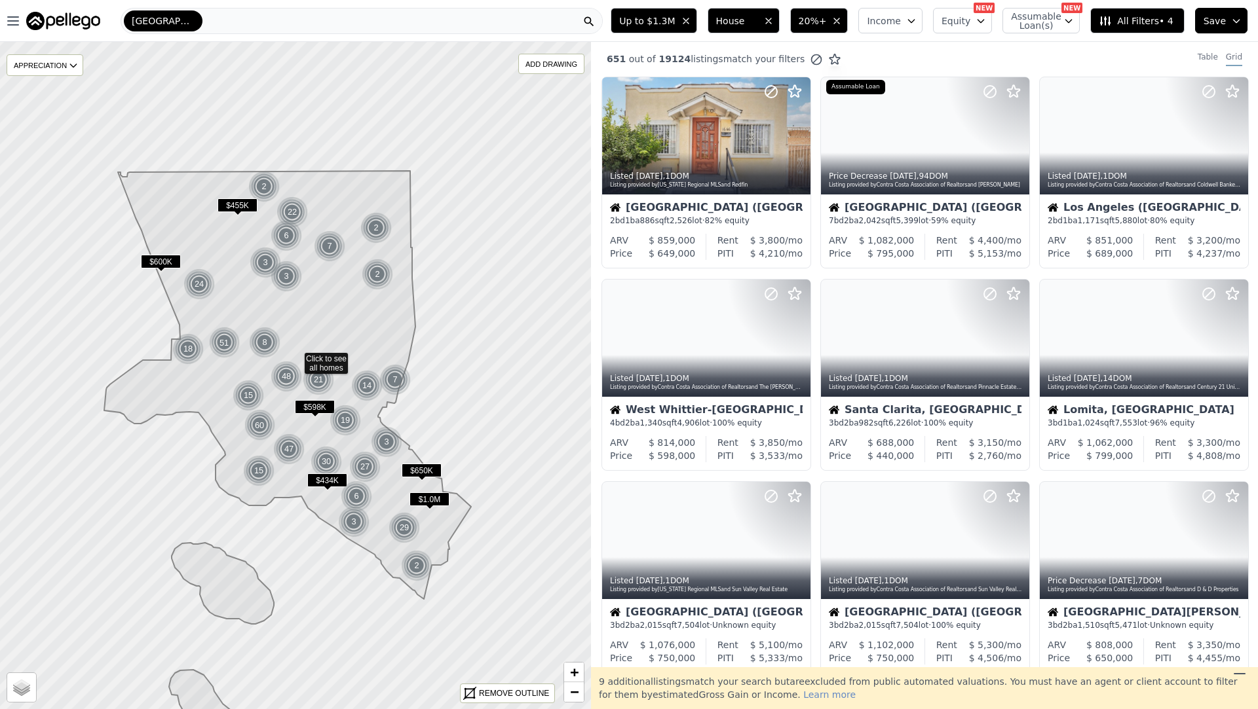
scroll to position [0, 0]
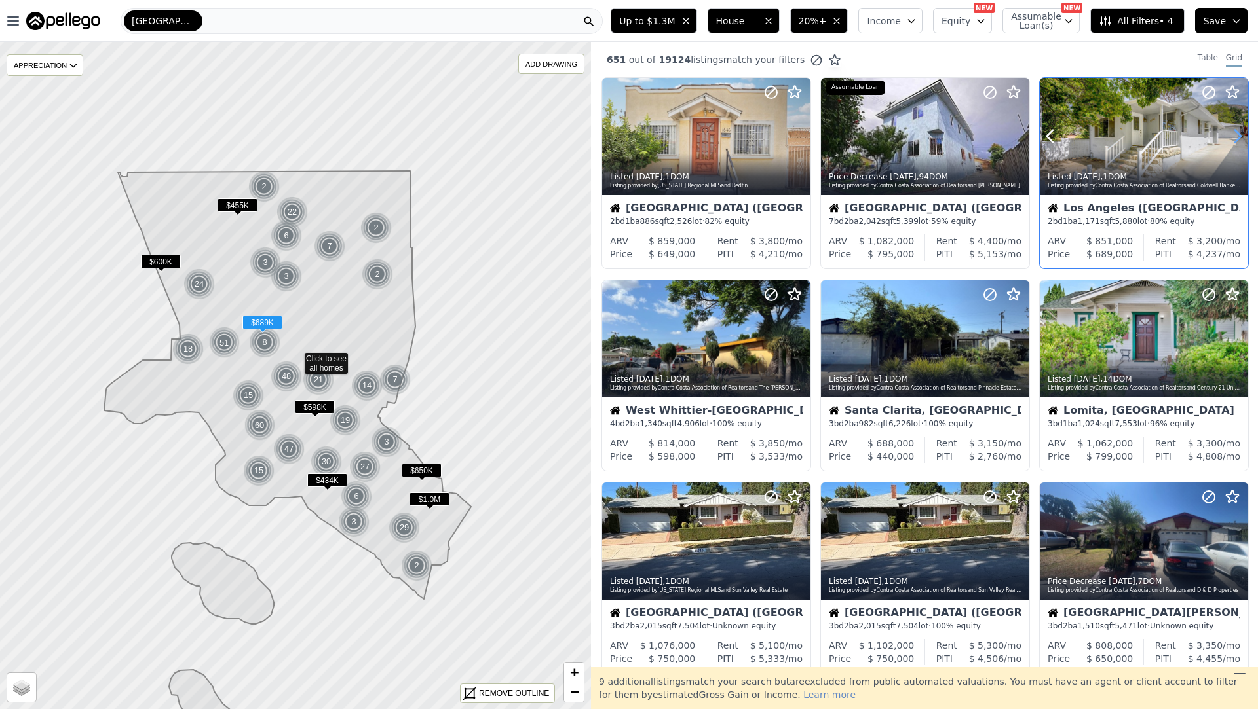
click at [1229, 130] on icon at bounding box center [1237, 136] width 21 height 21
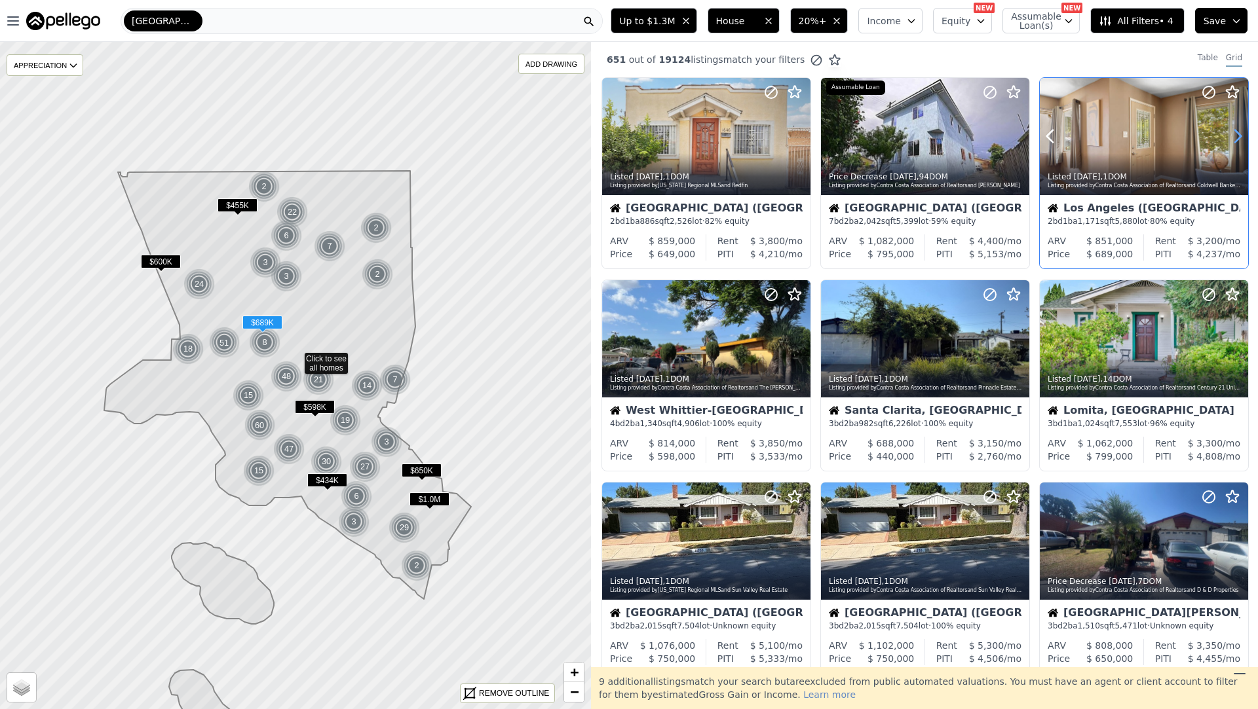
click at [1229, 130] on icon at bounding box center [1237, 136] width 21 height 21
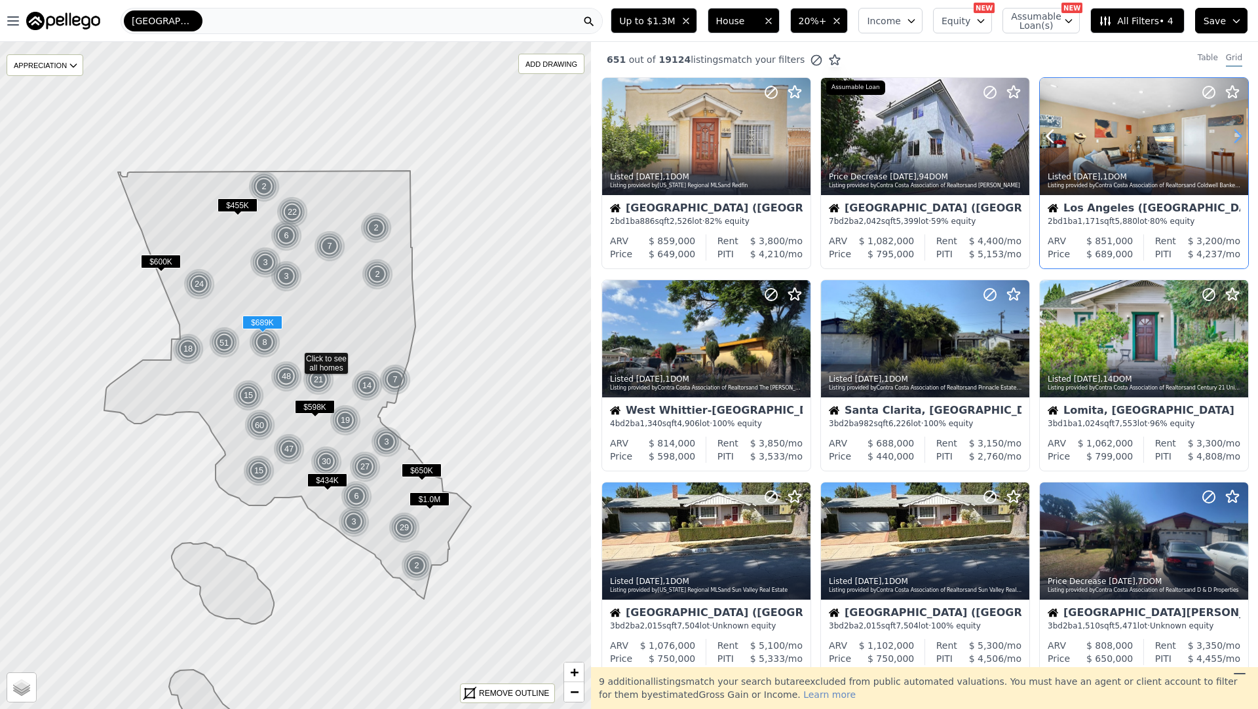
click at [1229, 130] on icon at bounding box center [1237, 136] width 21 height 21
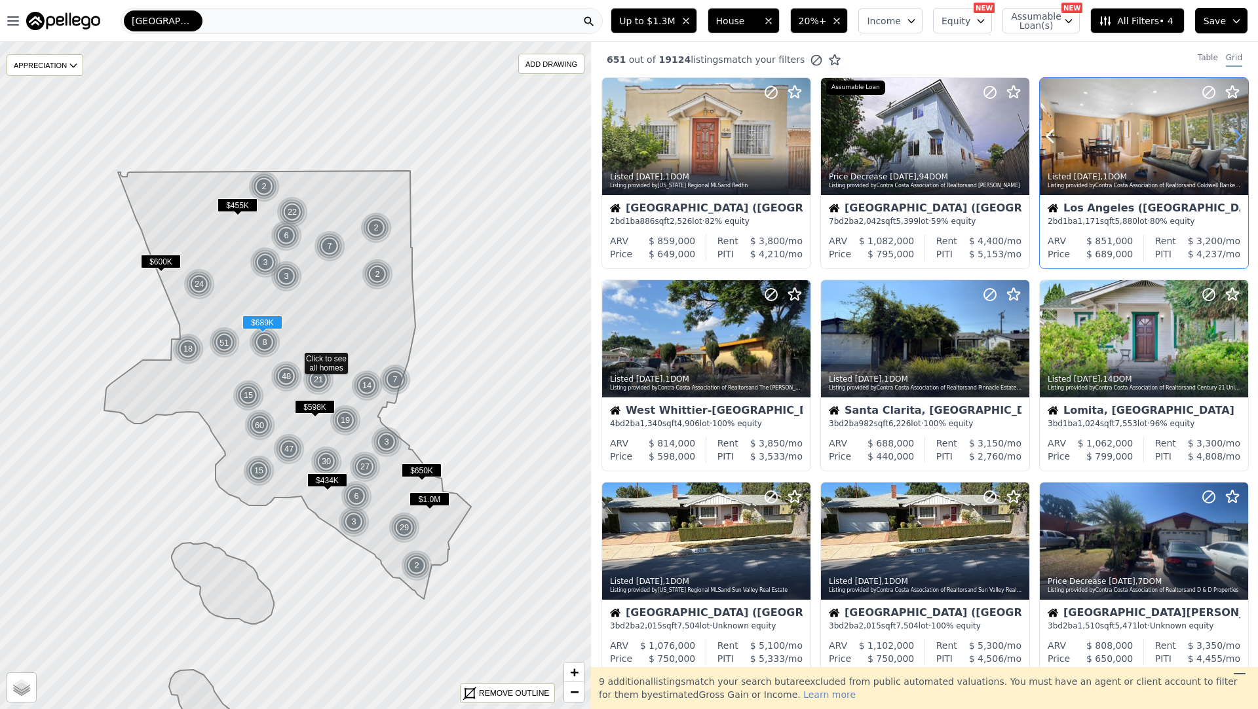
click at [1229, 130] on icon at bounding box center [1237, 136] width 21 height 21
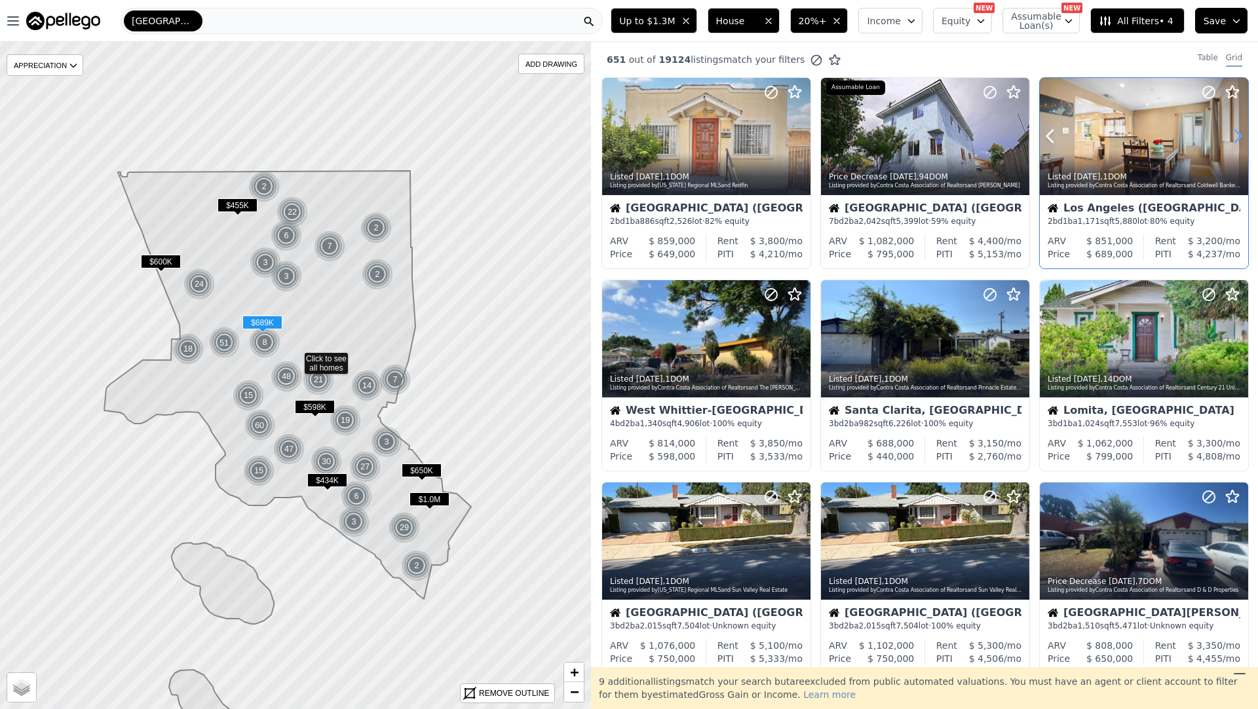
click at [1229, 130] on icon at bounding box center [1237, 136] width 21 height 21
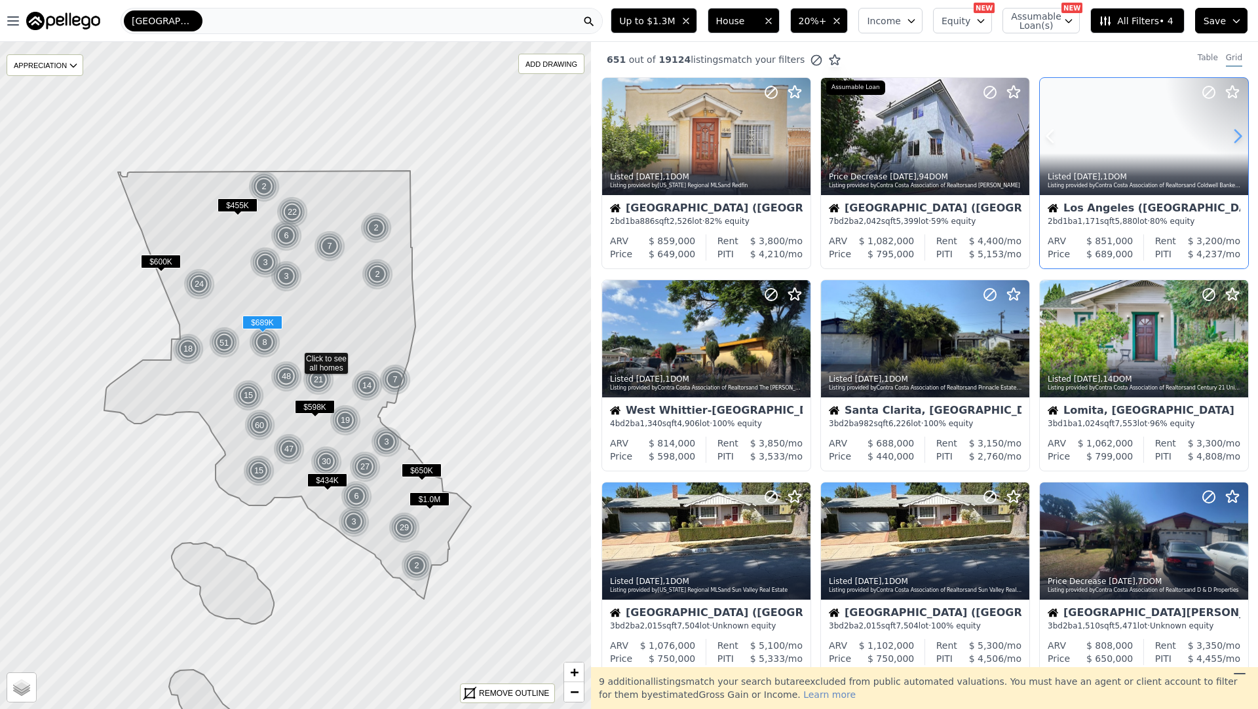
click at [1229, 130] on icon at bounding box center [1237, 136] width 21 height 21
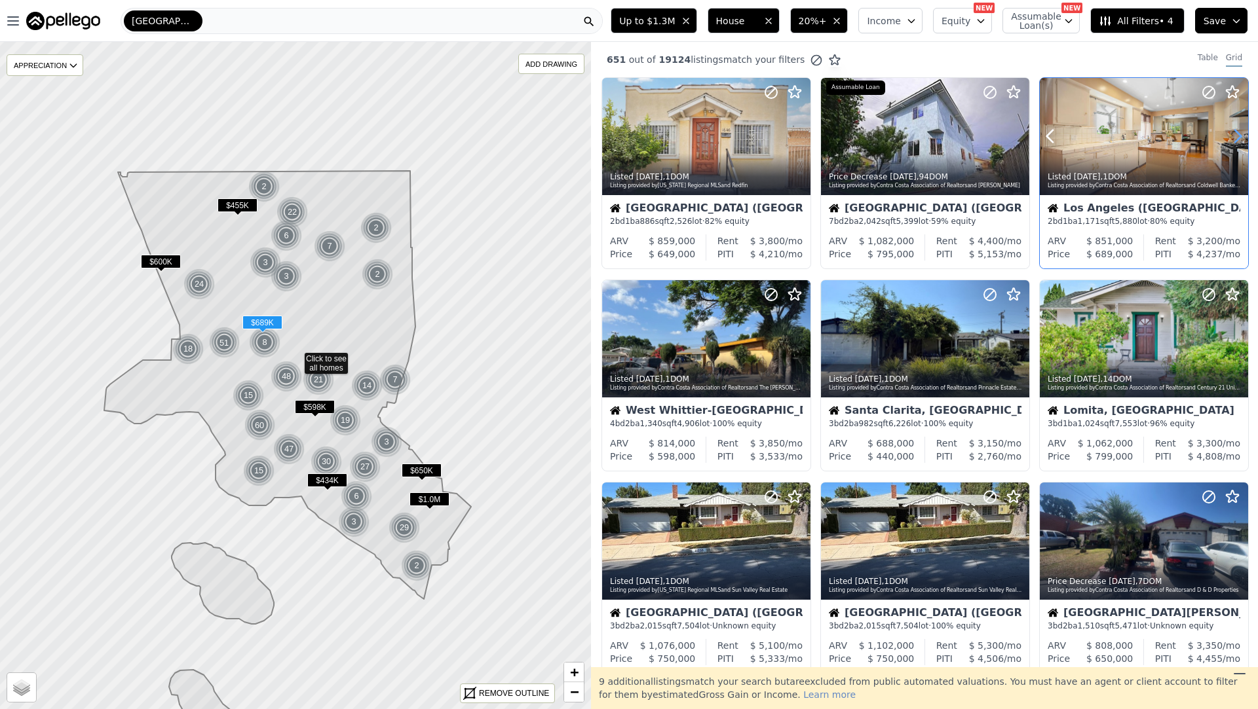
click at [1229, 130] on icon at bounding box center [1237, 136] width 21 height 21
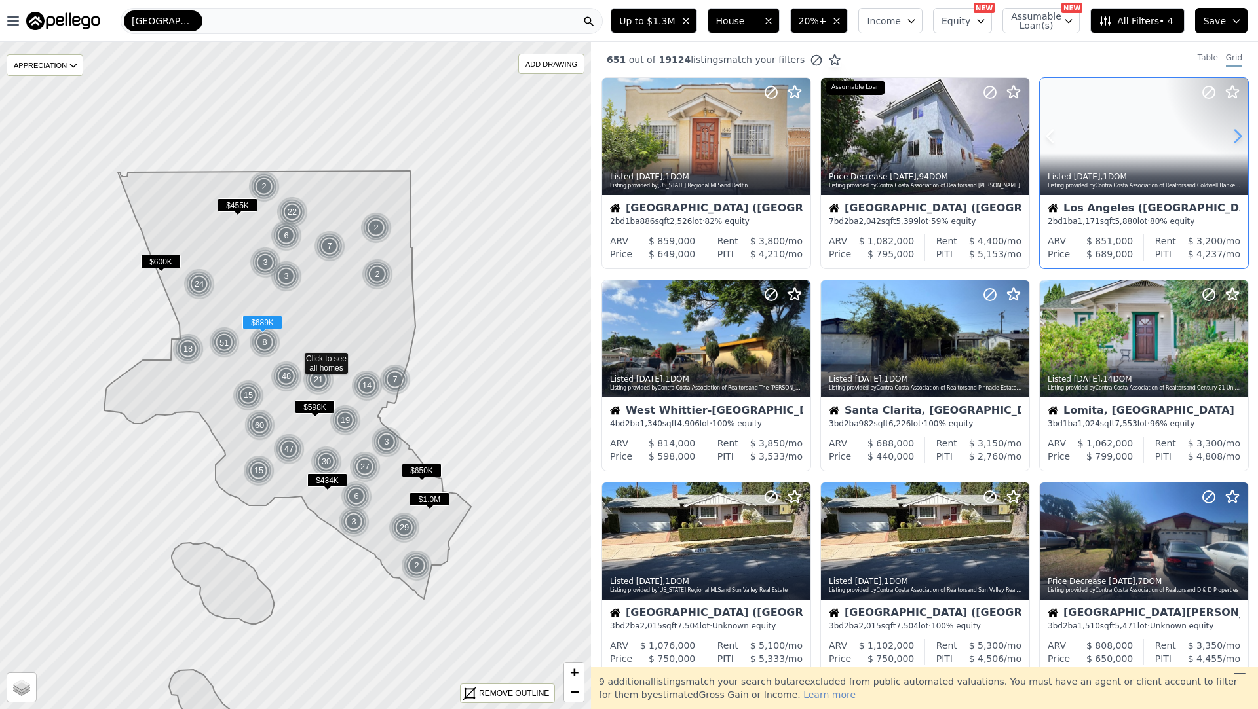
click at [1229, 130] on icon at bounding box center [1237, 136] width 21 height 21
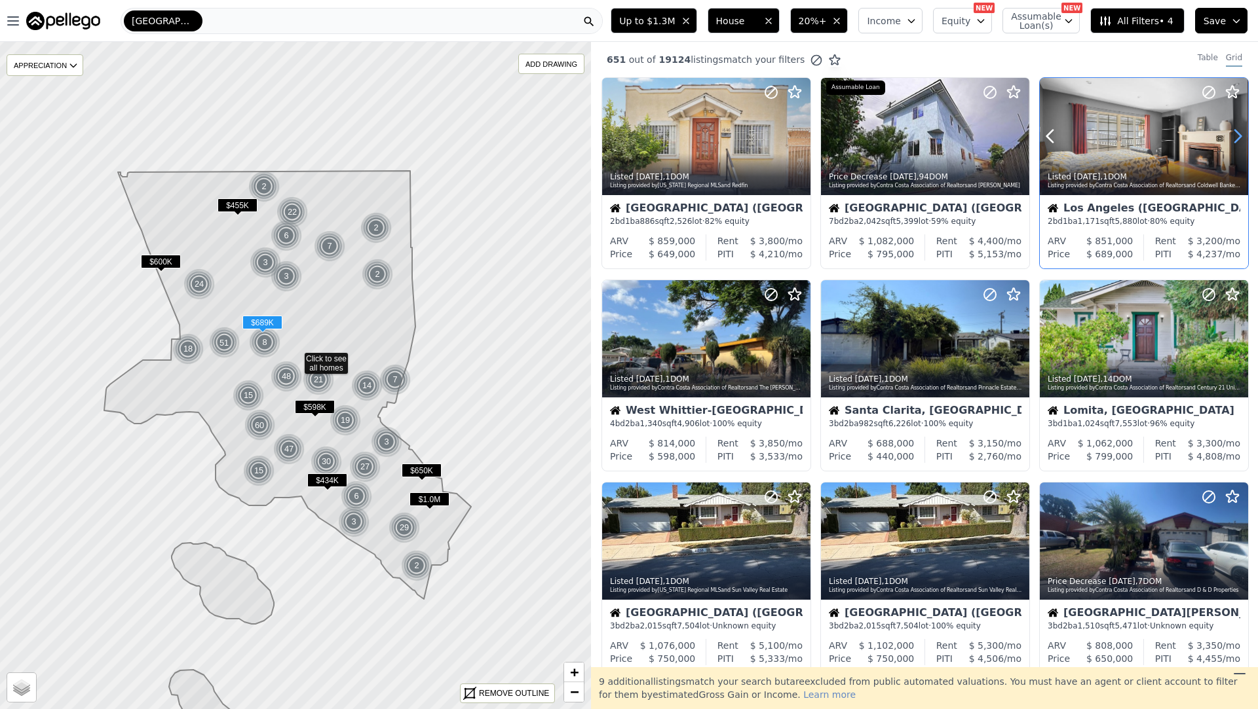
click at [1229, 130] on icon at bounding box center [1237, 136] width 21 height 21
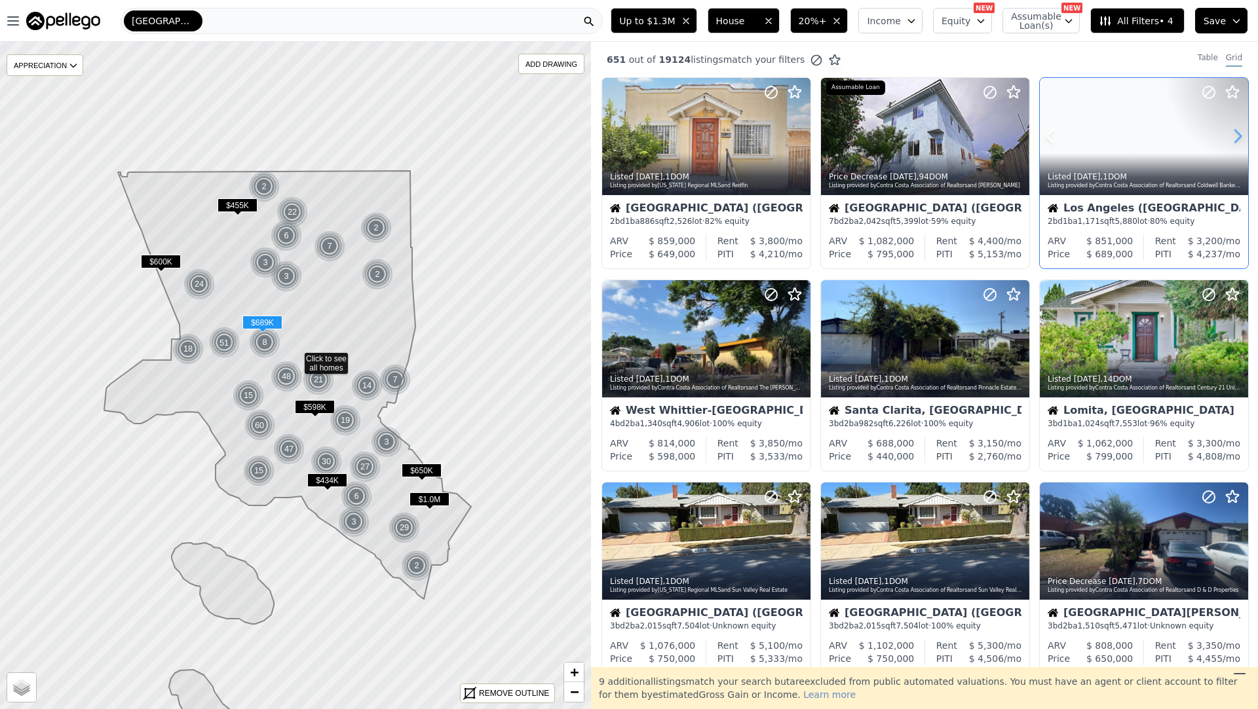
click at [1229, 130] on icon at bounding box center [1237, 136] width 21 height 21
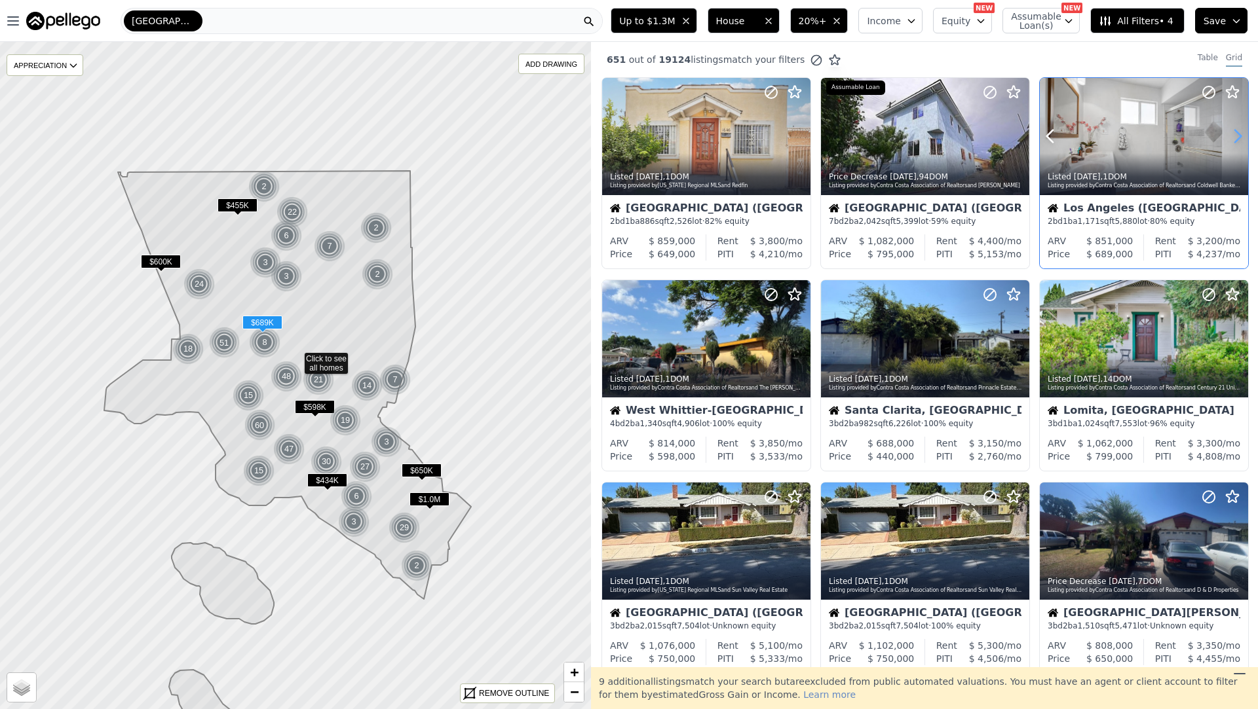
click at [1229, 130] on icon at bounding box center [1237, 136] width 21 height 21
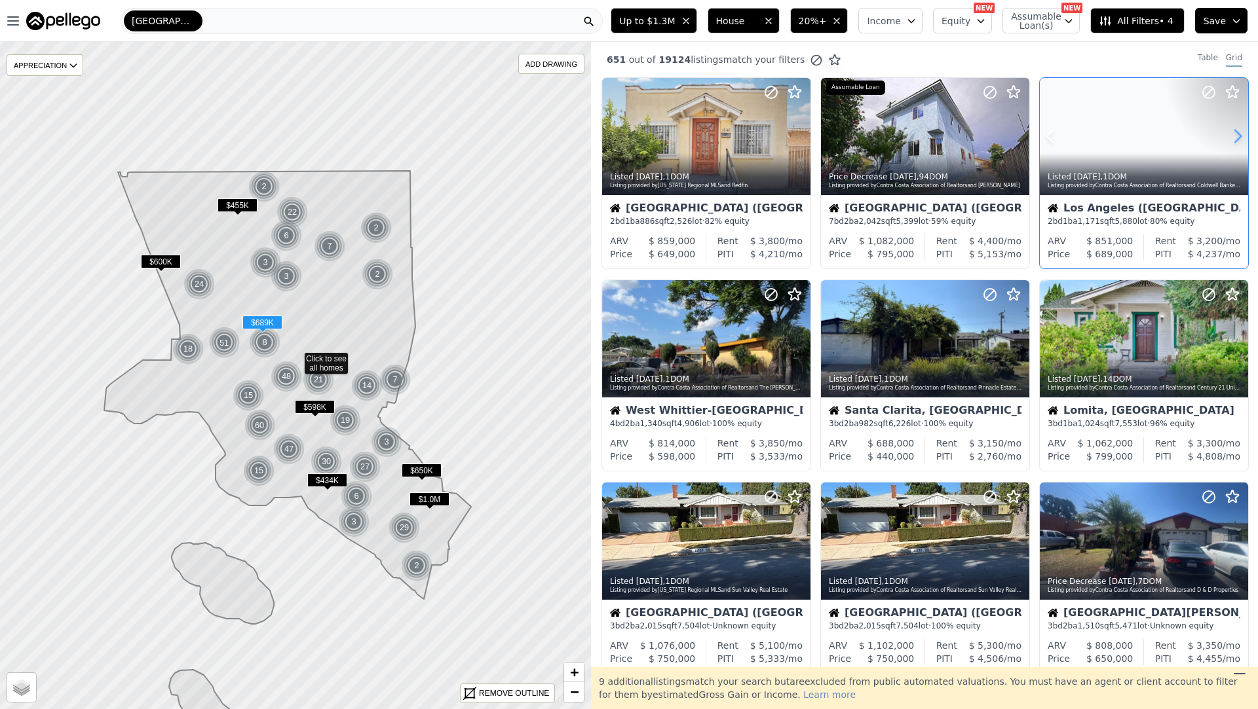
click at [1229, 130] on icon at bounding box center [1237, 136] width 21 height 21
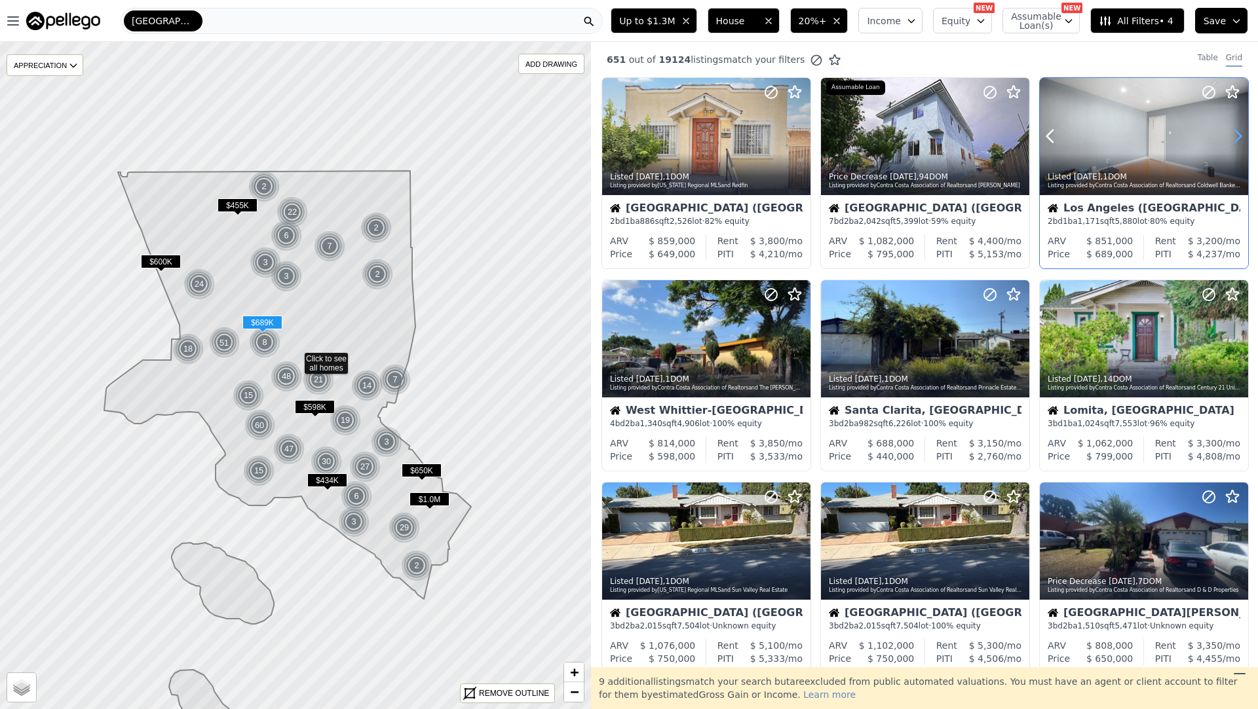
click at [1229, 130] on icon at bounding box center [1237, 136] width 21 height 21
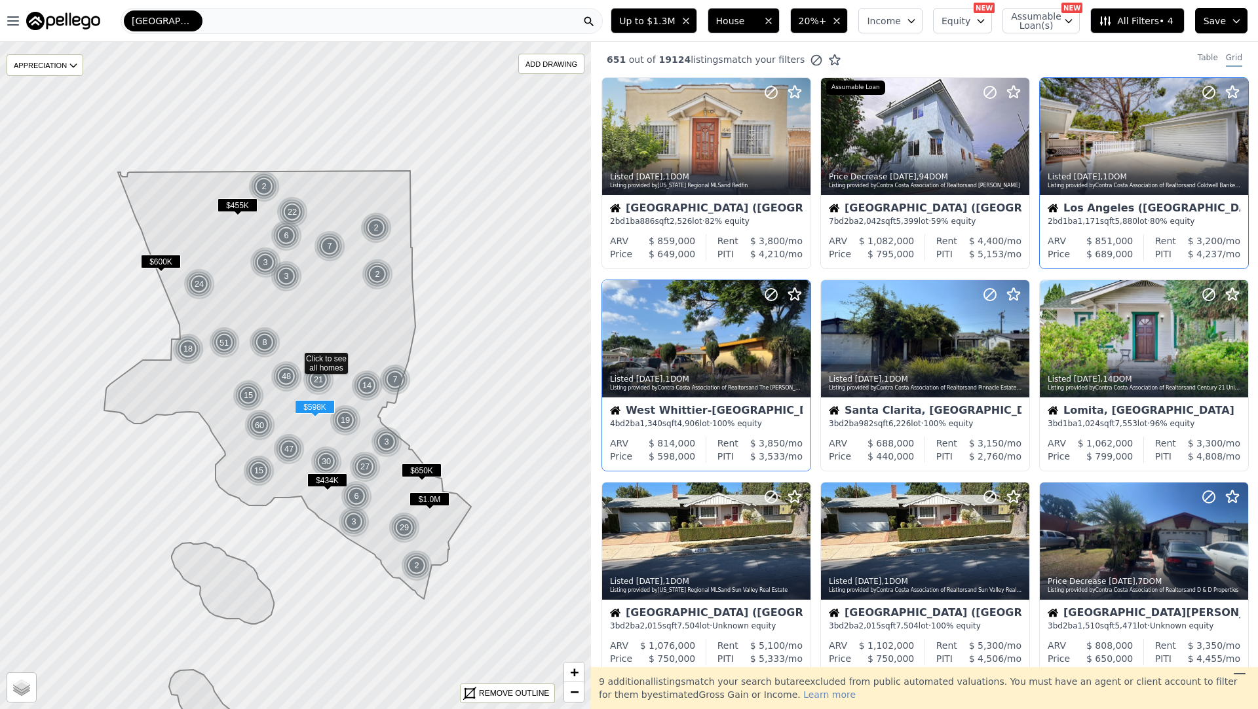
click at [803, 338] on div at bounding box center [768, 322] width 84 height 84
click at [736, 384] on div "Listing provided by Contra Costa Association of Realtors and The Foster Company" at bounding box center [707, 388] width 194 height 8
click at [1022, 338] on icon at bounding box center [1019, 339] width 6 height 12
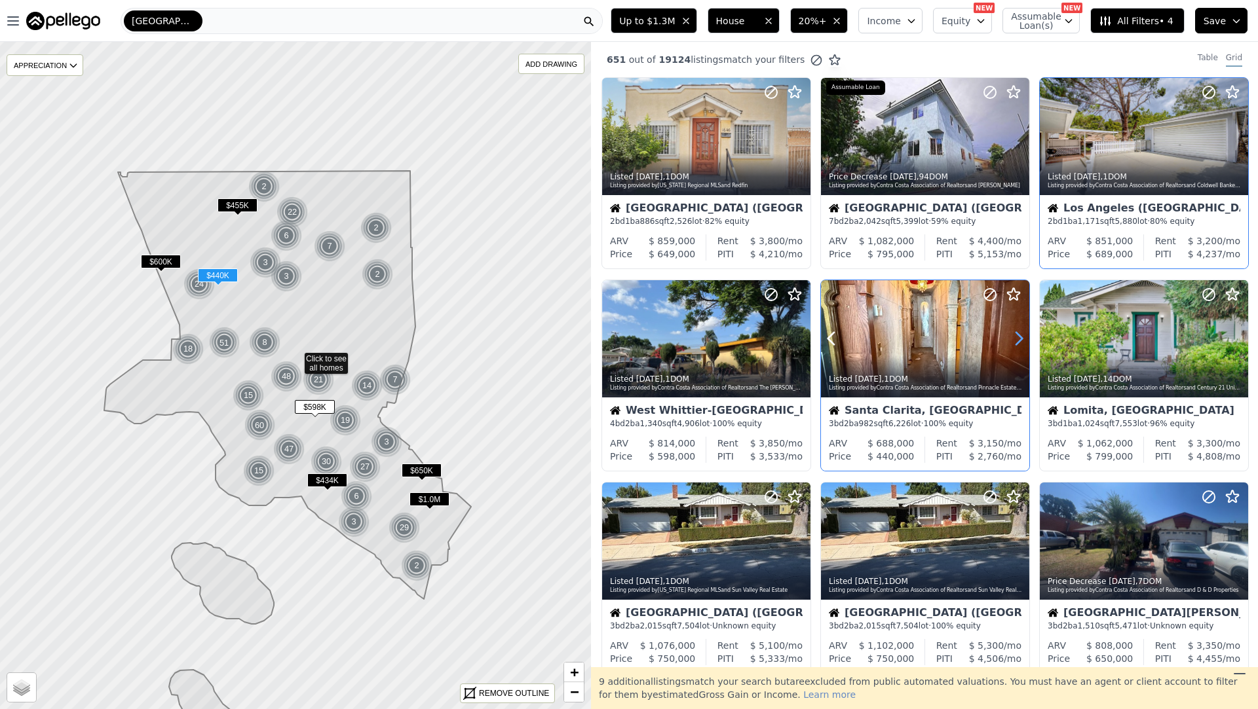
click at [1022, 338] on icon at bounding box center [1019, 339] width 6 height 12
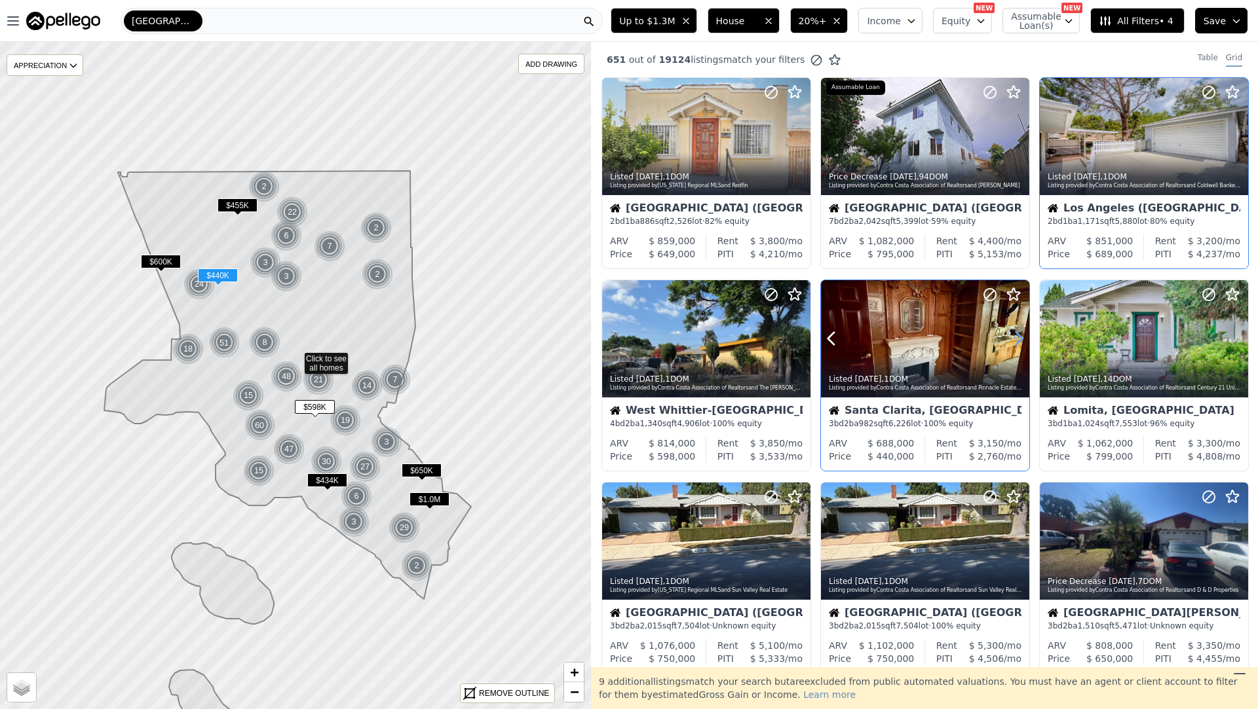
click at [1022, 338] on icon at bounding box center [1019, 339] width 6 height 12
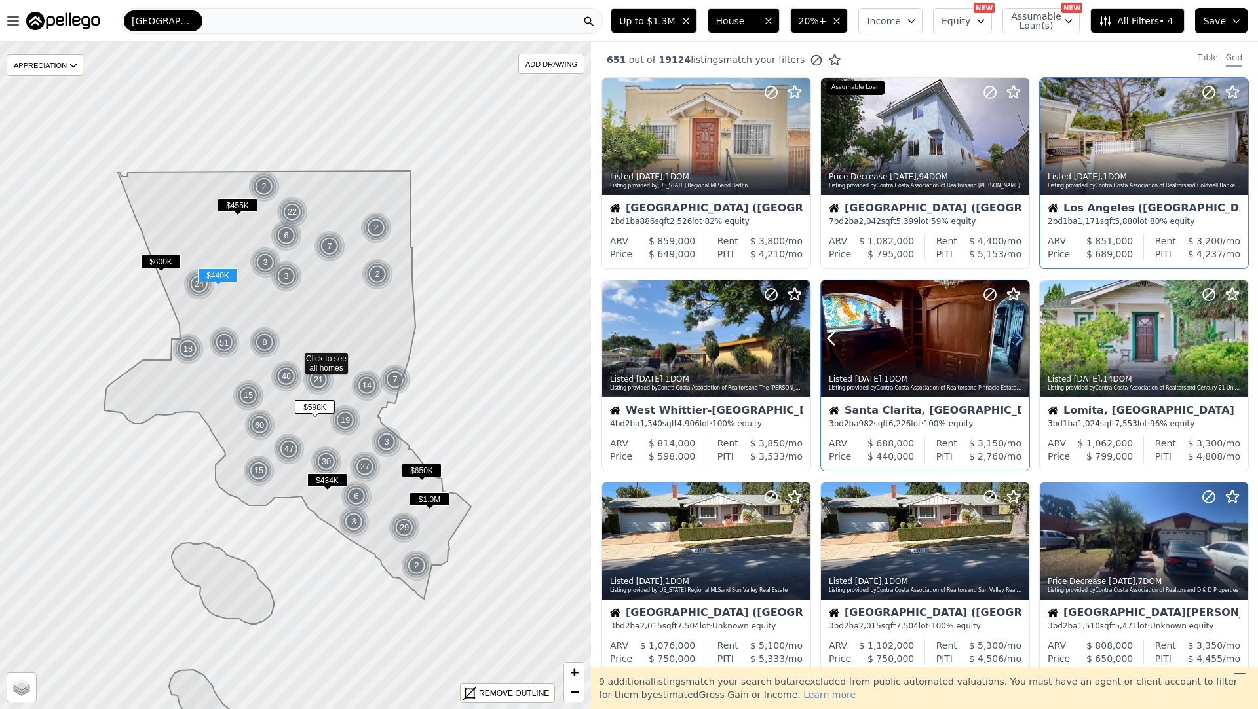
click at [1022, 338] on icon at bounding box center [1019, 339] width 6 height 12
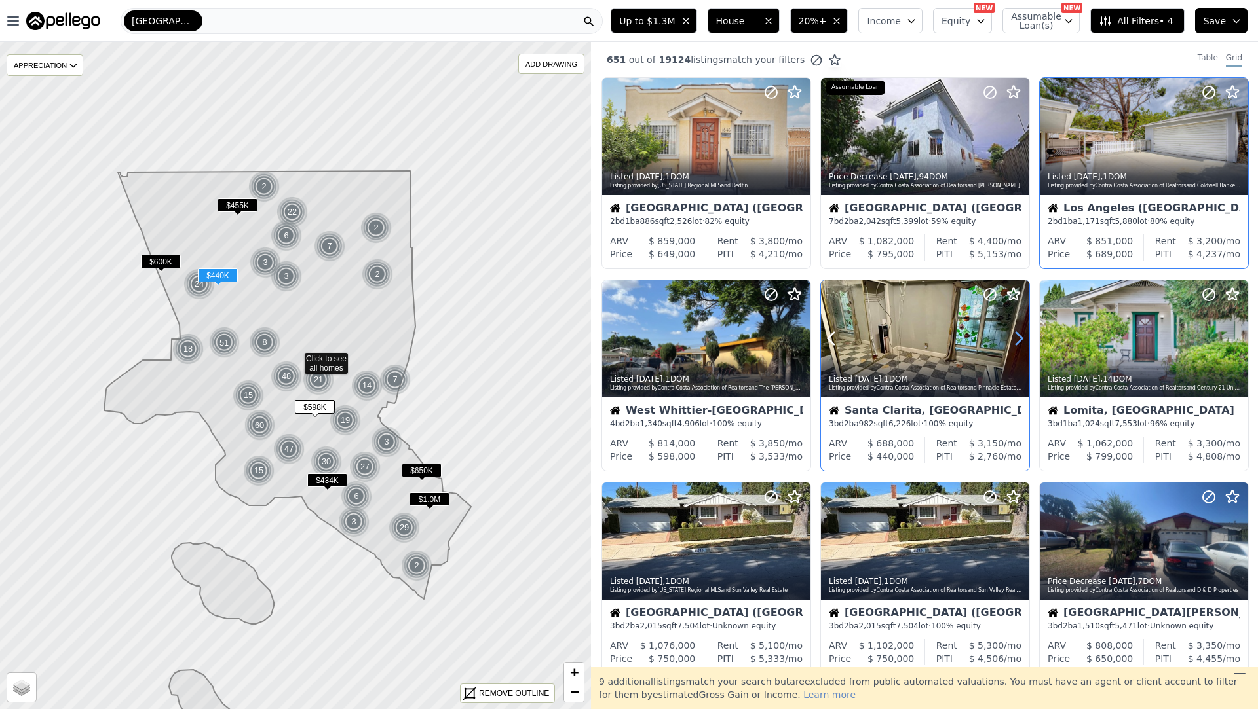
click at [1022, 338] on icon at bounding box center [1019, 339] width 6 height 12
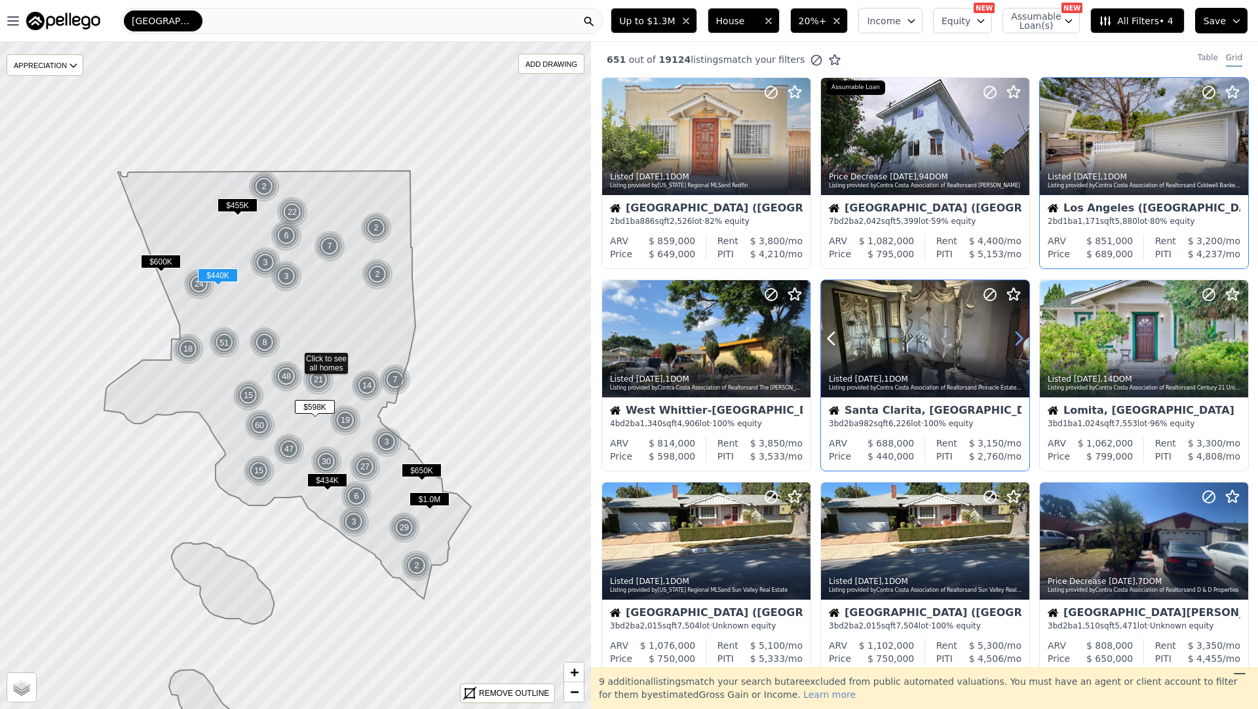
click at [1022, 338] on icon at bounding box center [1019, 339] width 6 height 12
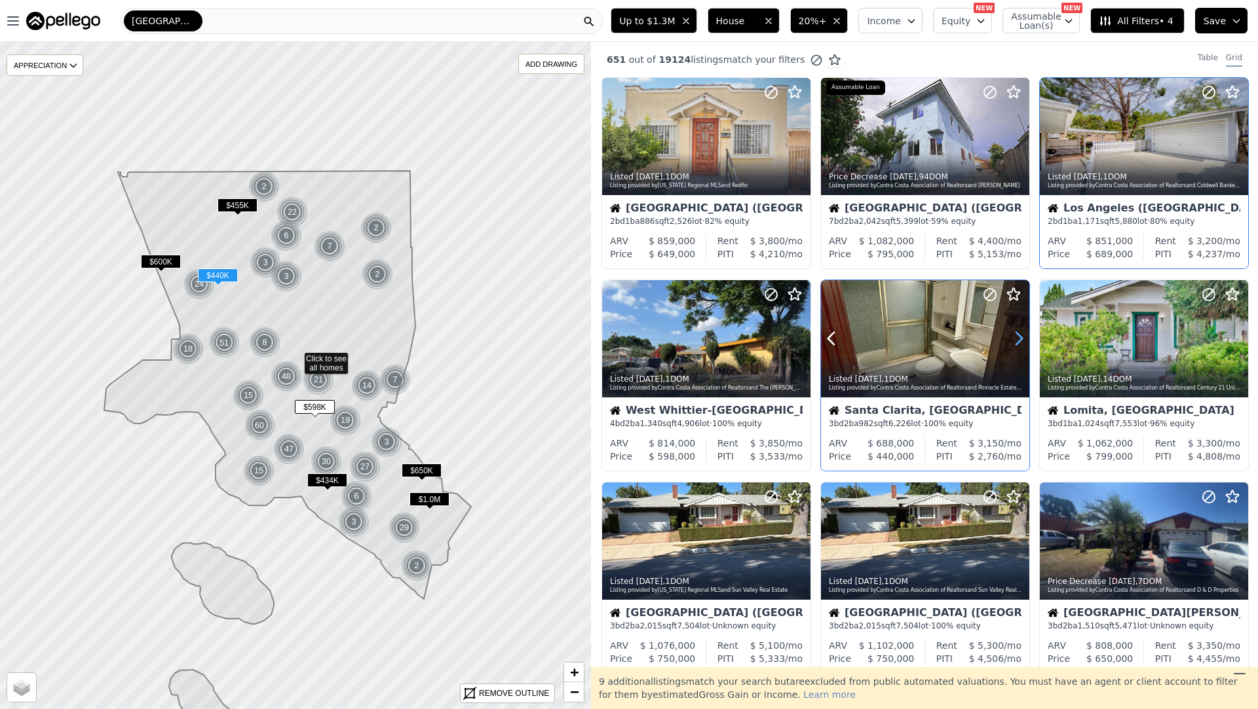
click at [1022, 338] on icon at bounding box center [1019, 339] width 6 height 12
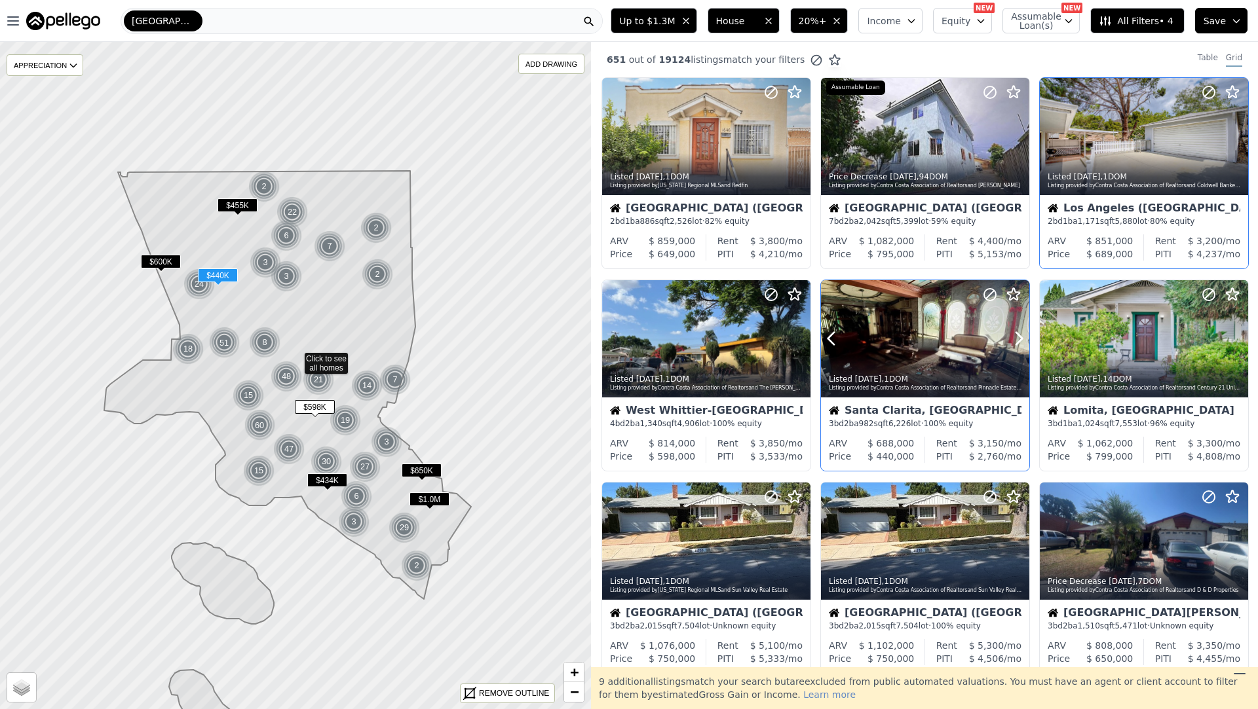
click at [977, 364] on div at bounding box center [925, 368] width 208 height 24
click at [1240, 341] on icon at bounding box center [1237, 338] width 21 height 21
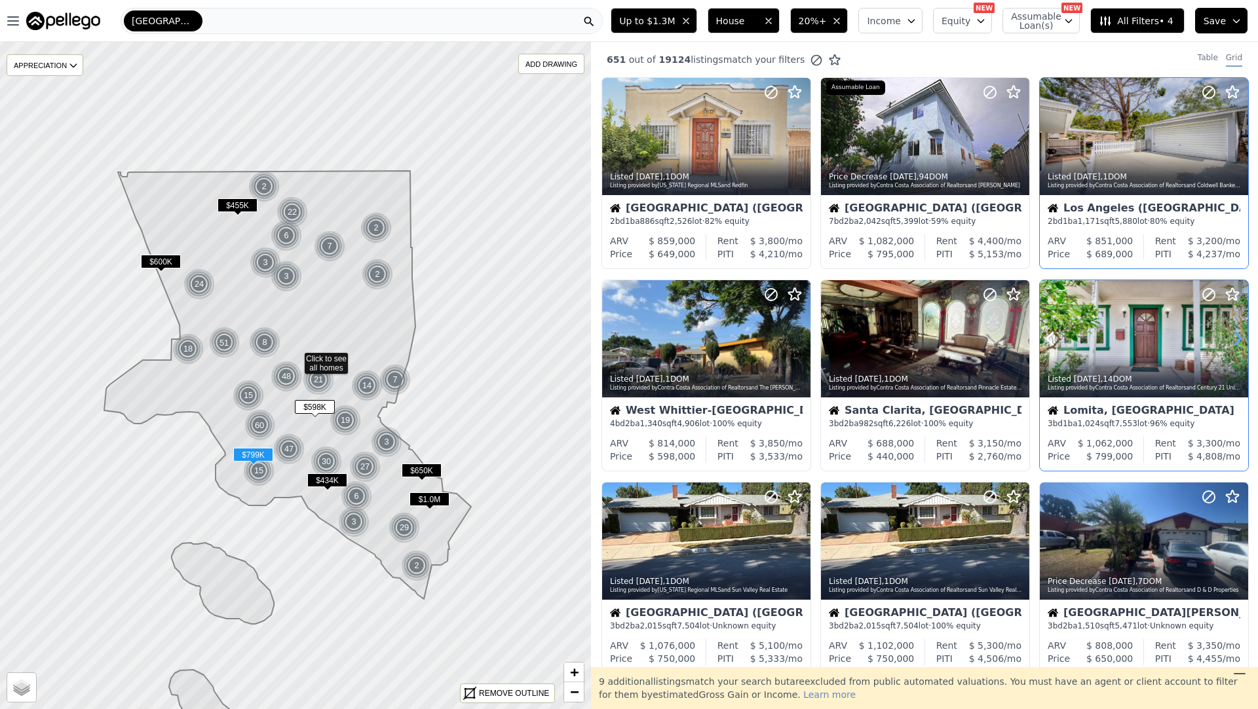
click at [1240, 341] on icon at bounding box center [1237, 338] width 21 height 21
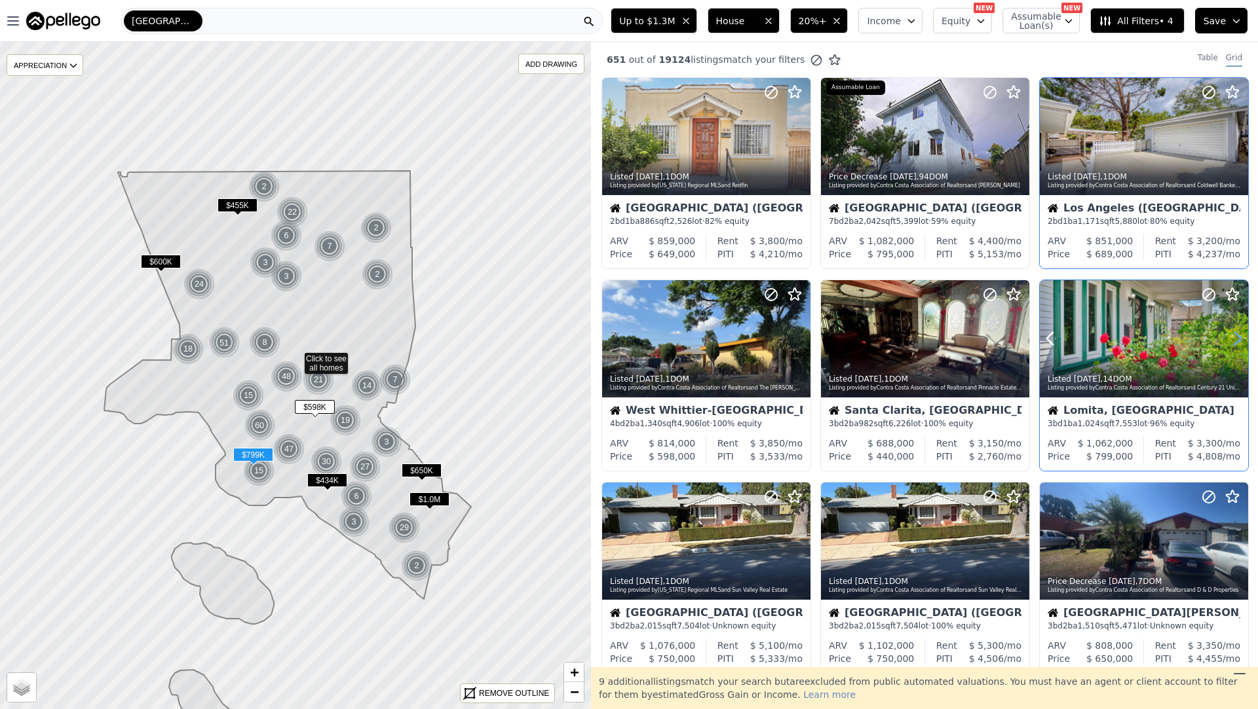
click at [1240, 341] on icon at bounding box center [1237, 338] width 21 height 21
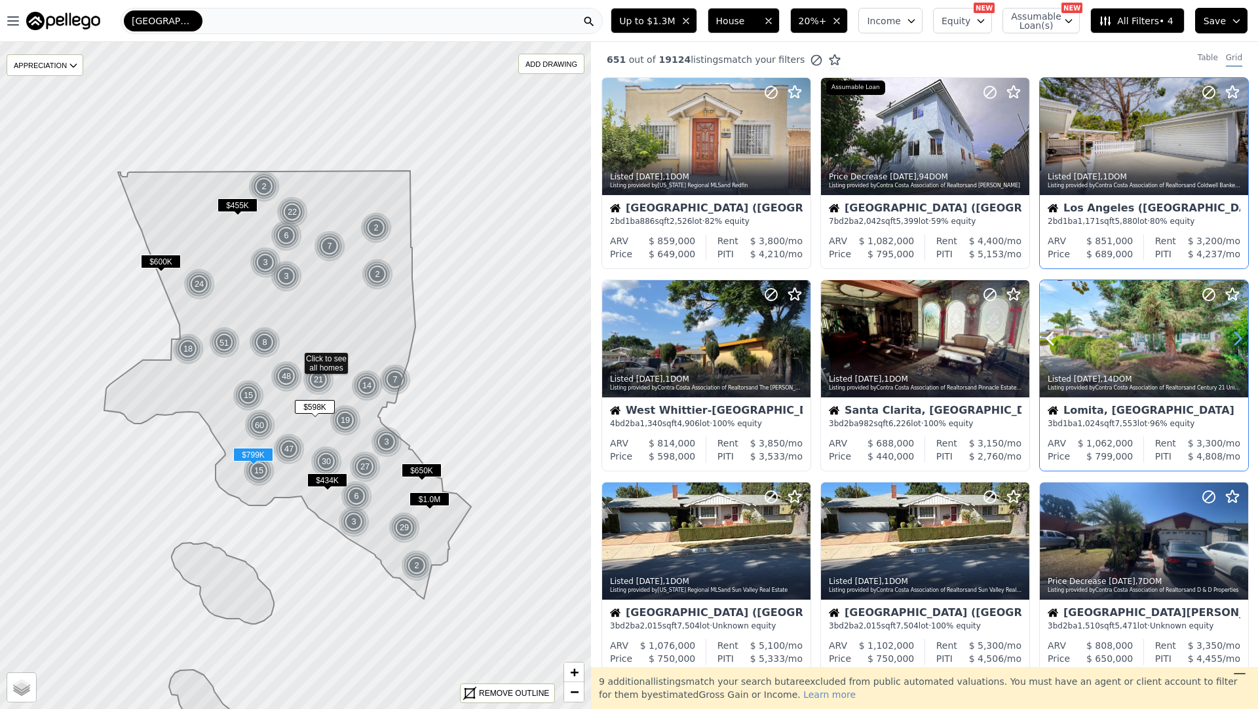
click at [1240, 341] on icon at bounding box center [1237, 338] width 21 height 21
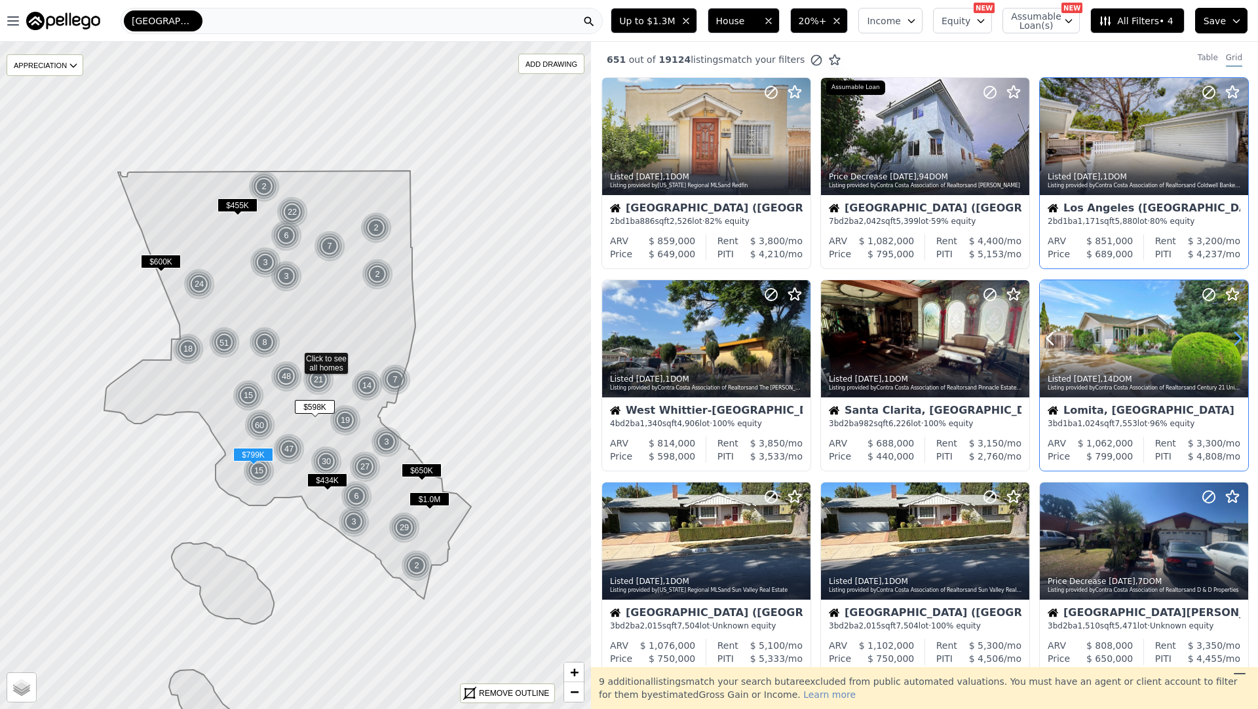
click at [1240, 341] on icon at bounding box center [1237, 338] width 21 height 21
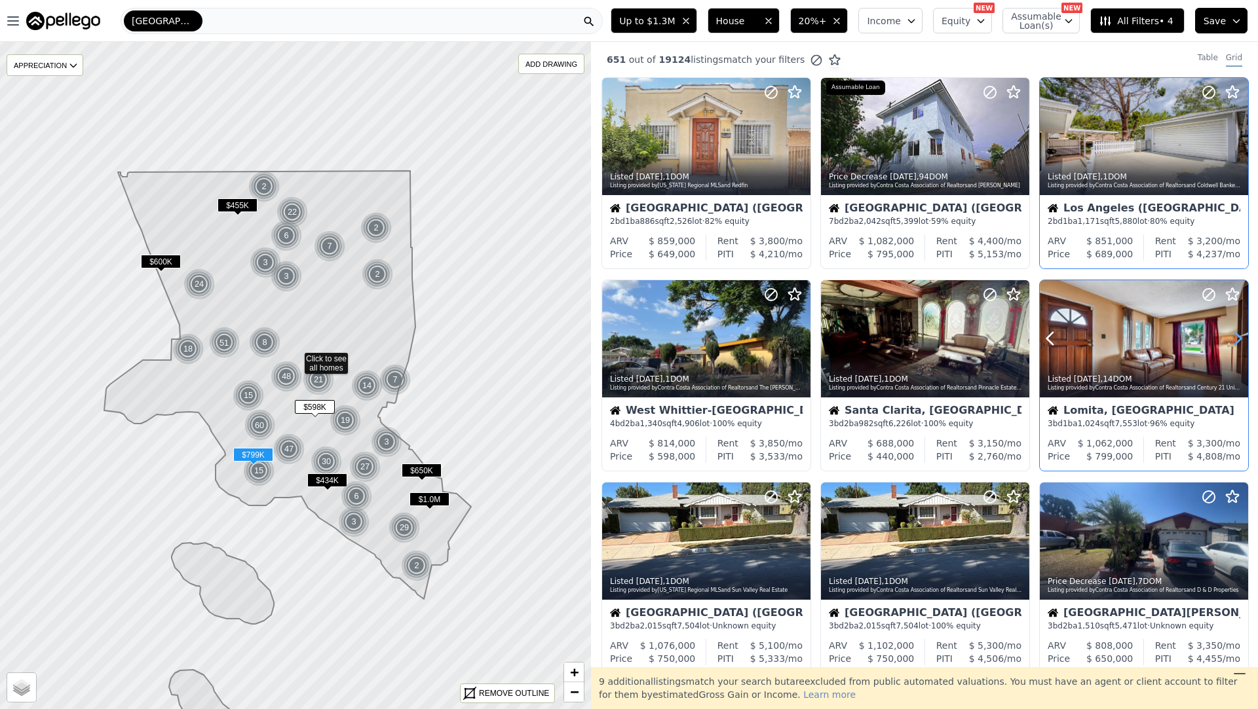
click at [1240, 341] on icon at bounding box center [1237, 338] width 21 height 21
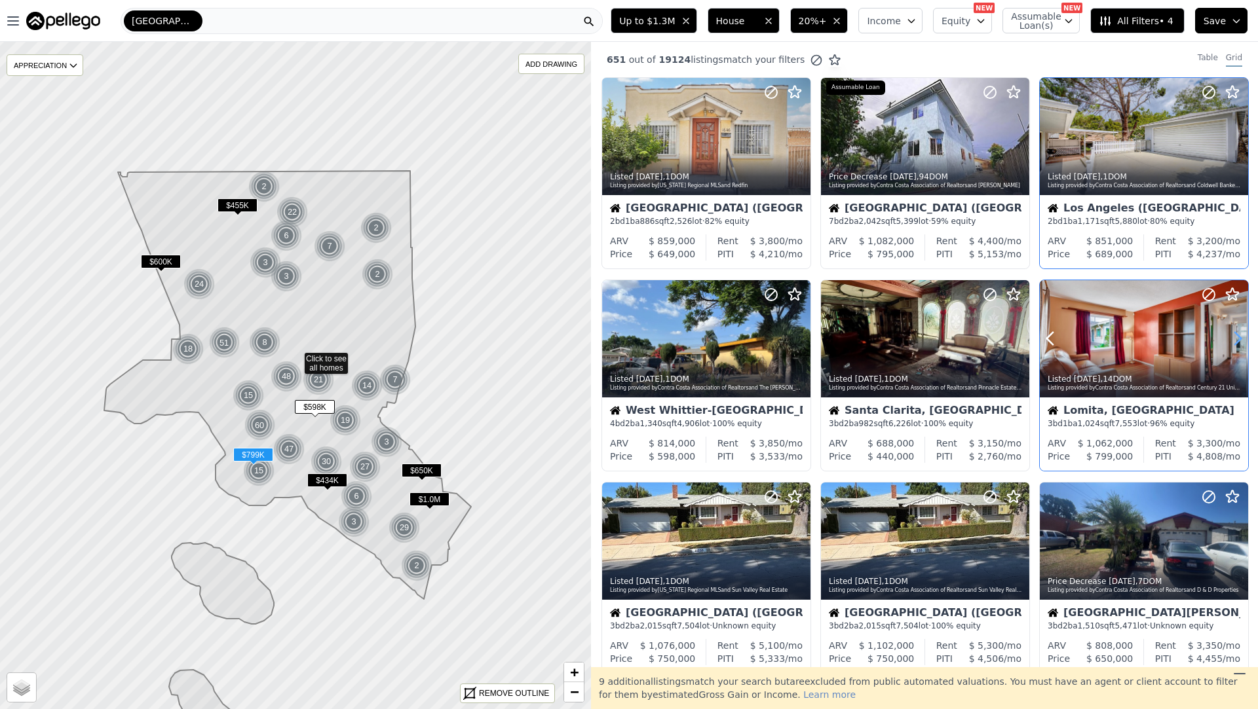
click at [1240, 341] on icon at bounding box center [1237, 338] width 21 height 21
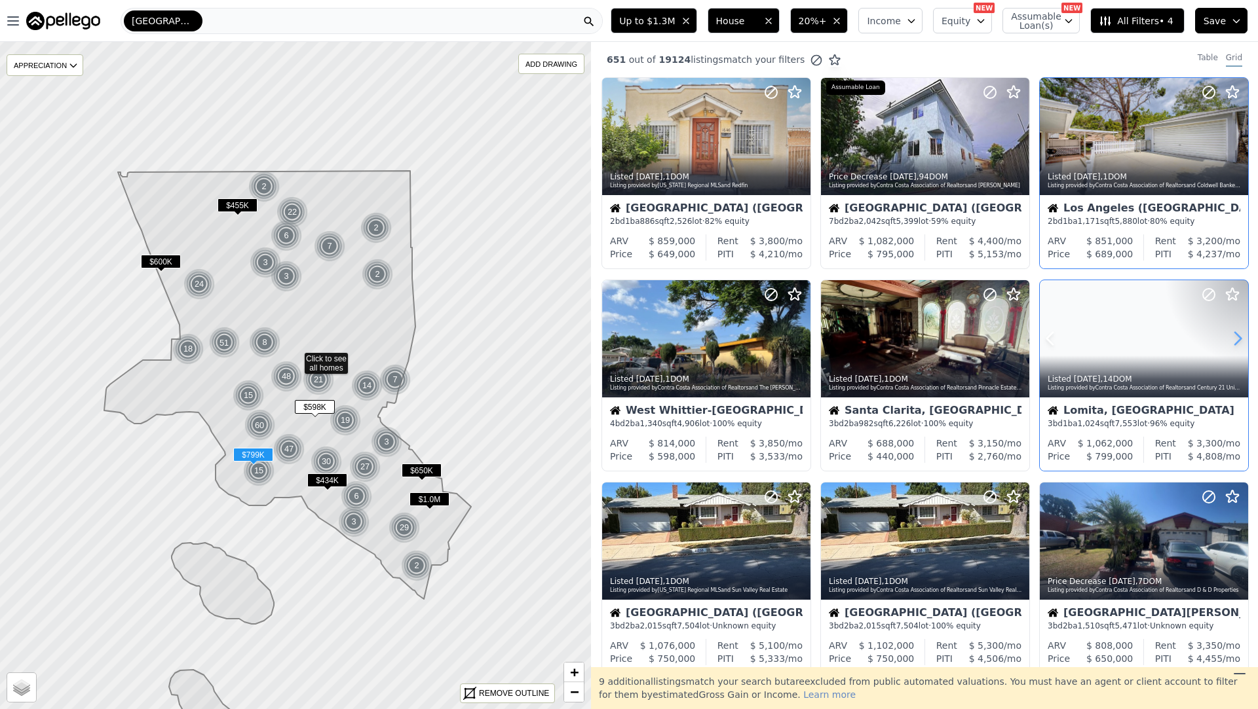
click at [1240, 341] on icon at bounding box center [1237, 338] width 21 height 21
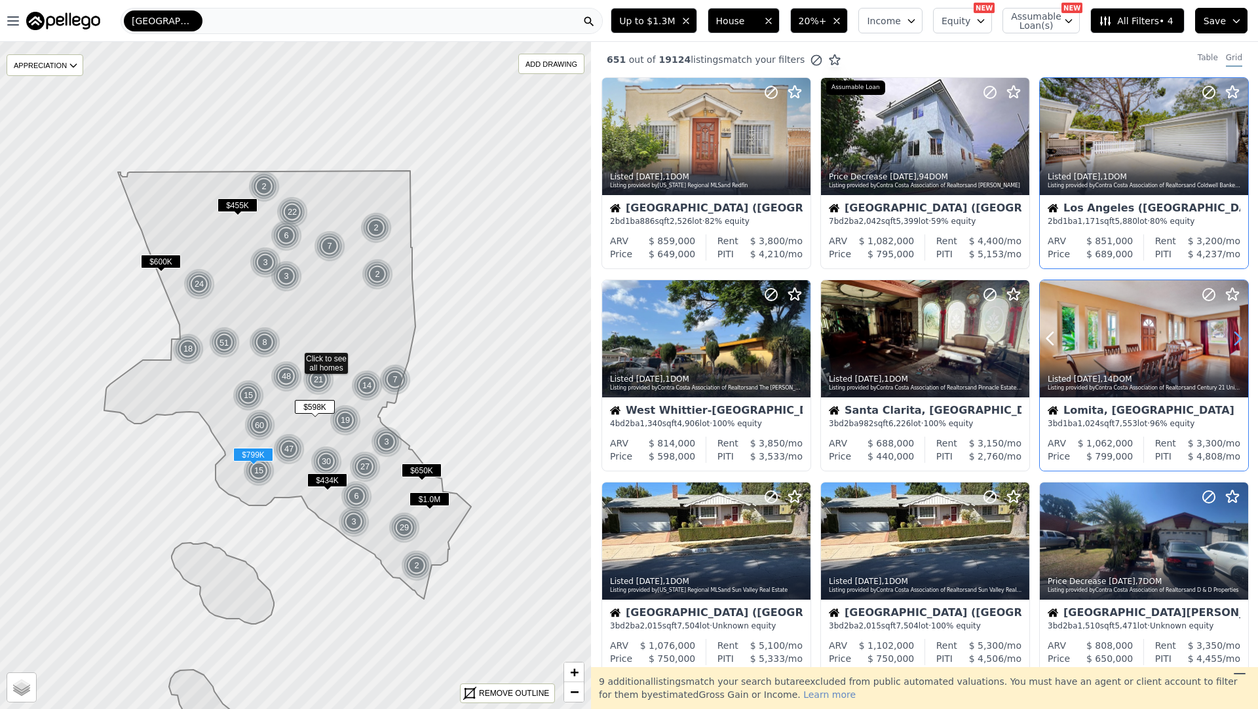
click at [1240, 341] on icon at bounding box center [1237, 338] width 21 height 21
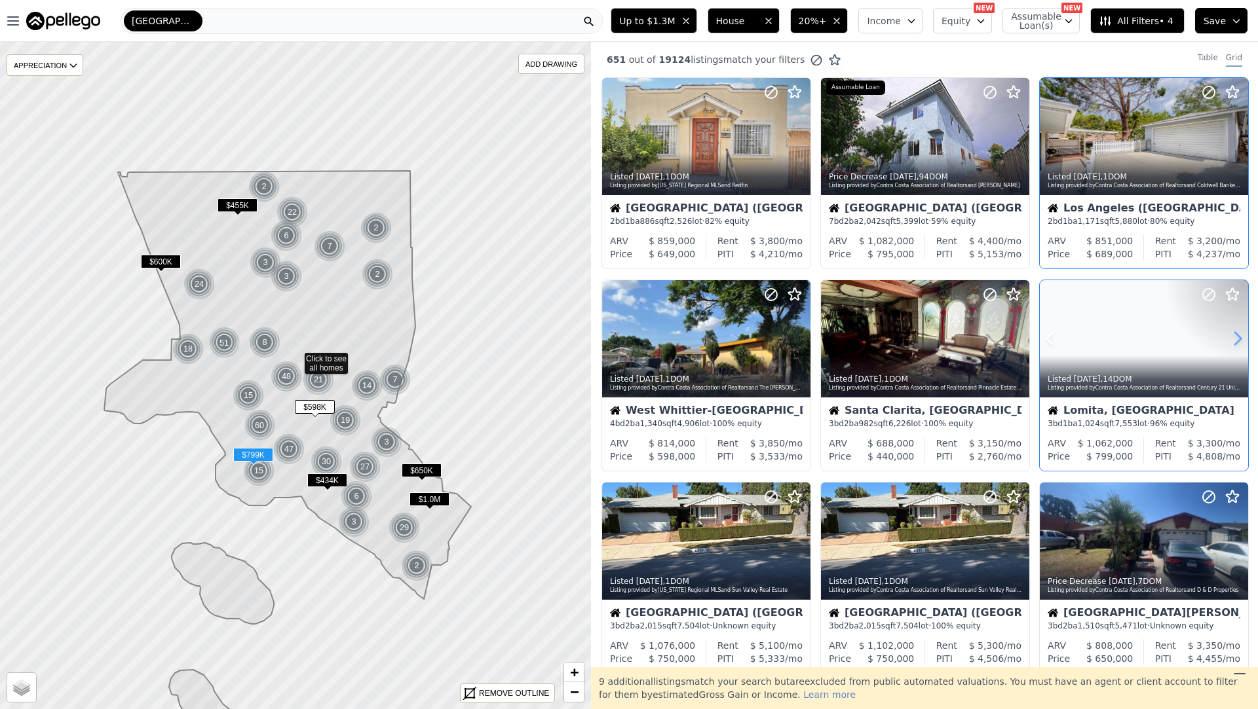
click at [1240, 341] on icon at bounding box center [1237, 338] width 21 height 21
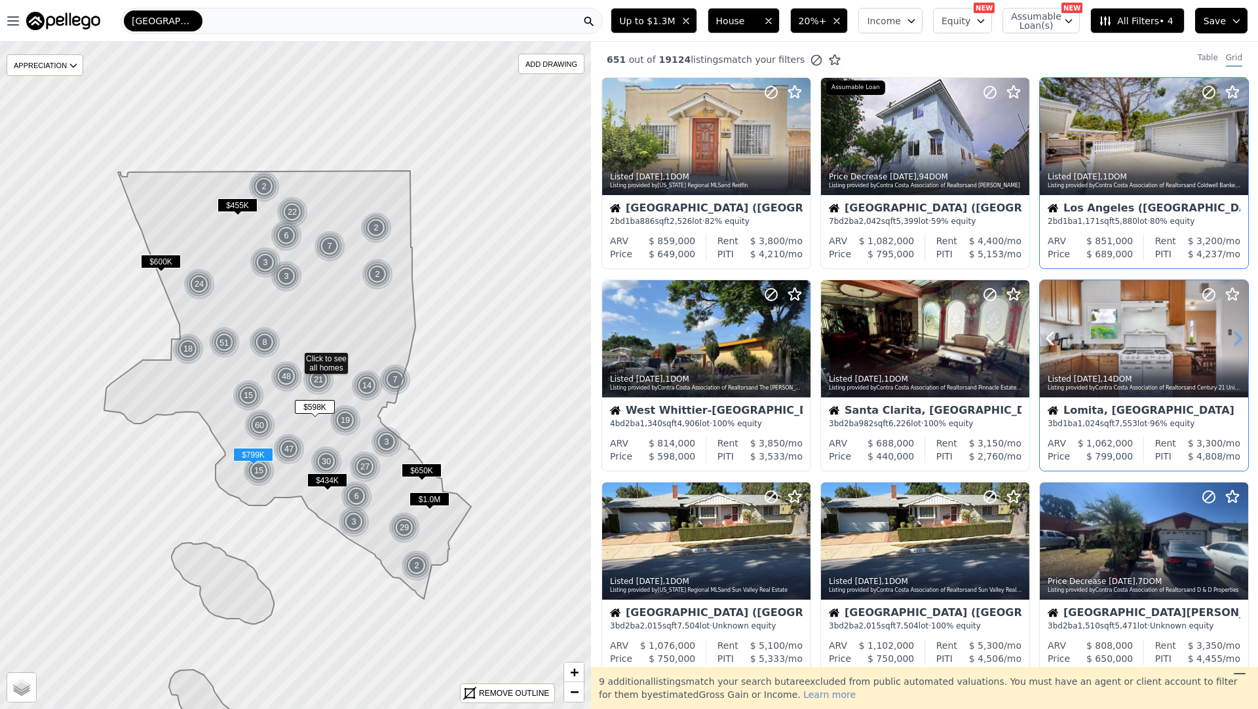
click at [1240, 341] on icon at bounding box center [1237, 338] width 21 height 21
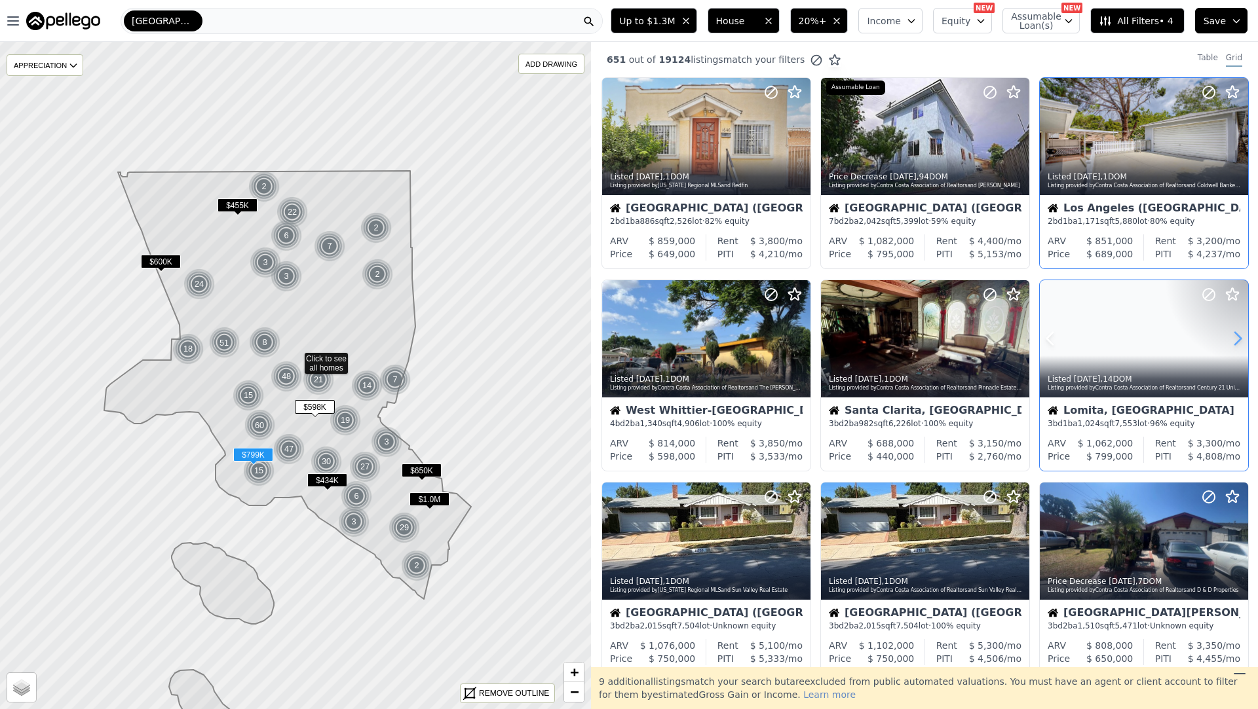
click at [1240, 341] on icon at bounding box center [1237, 338] width 21 height 21
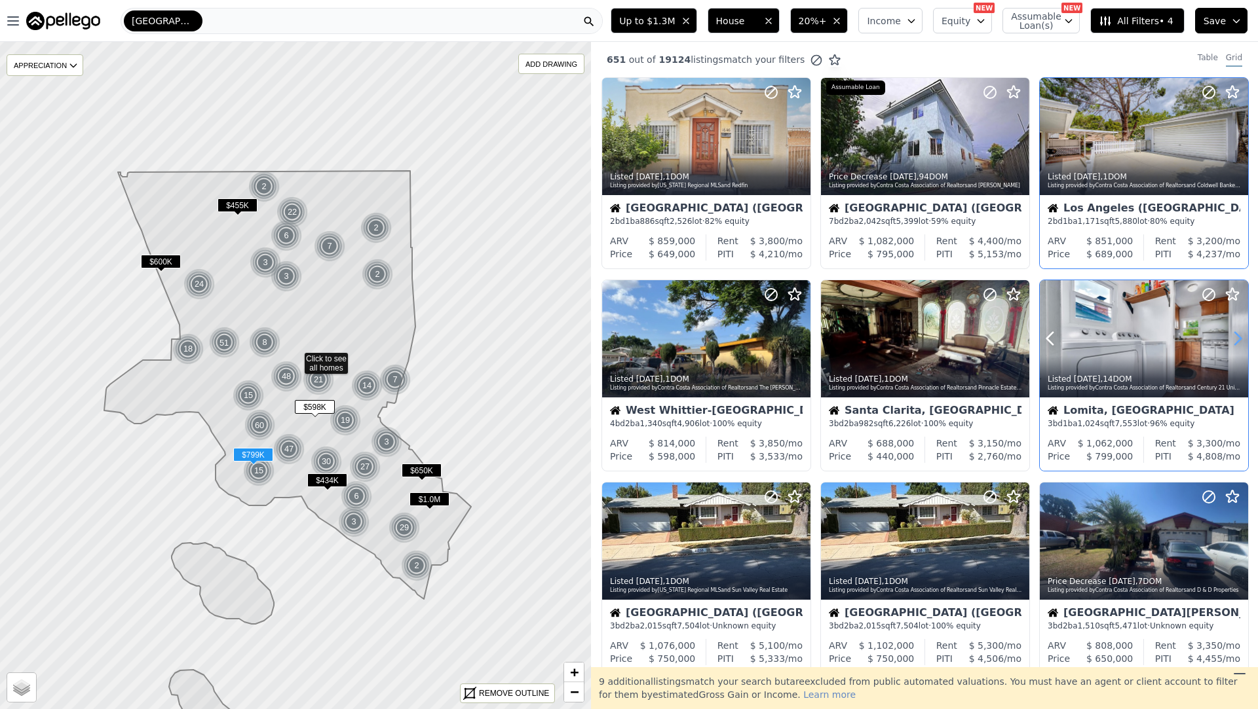
click at [1240, 341] on icon at bounding box center [1237, 338] width 21 height 21
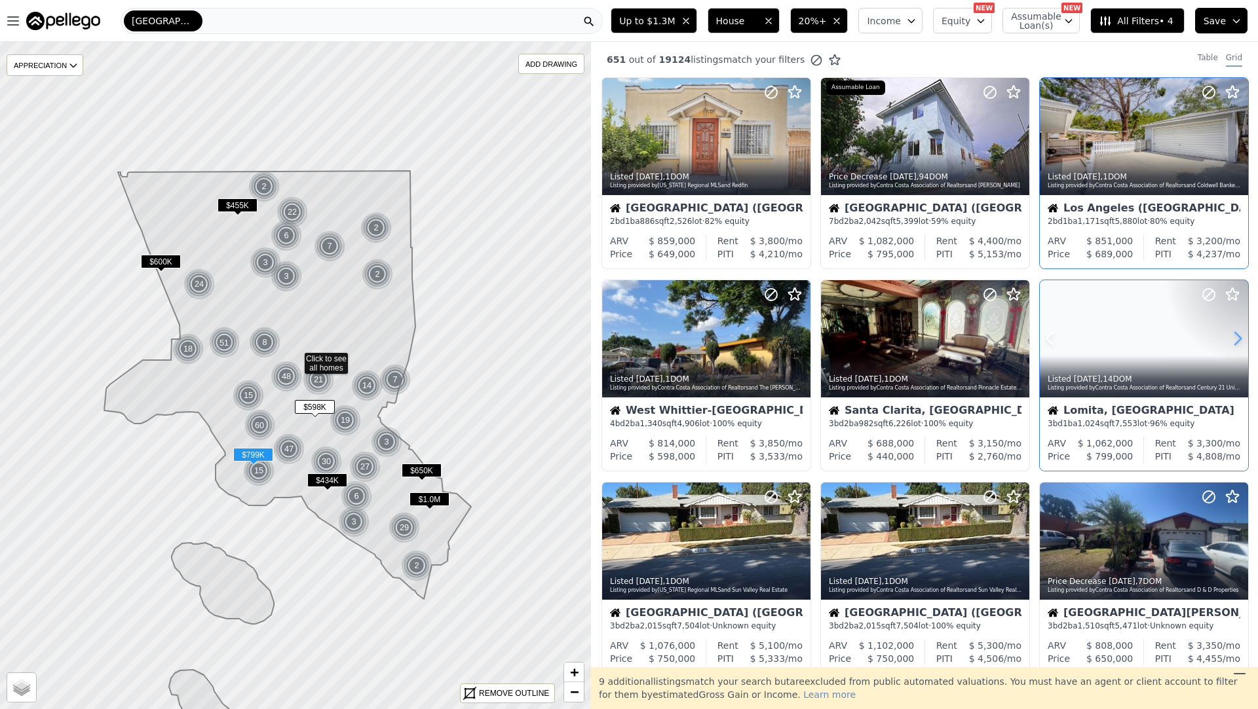
click at [1240, 341] on icon at bounding box center [1237, 338] width 21 height 21
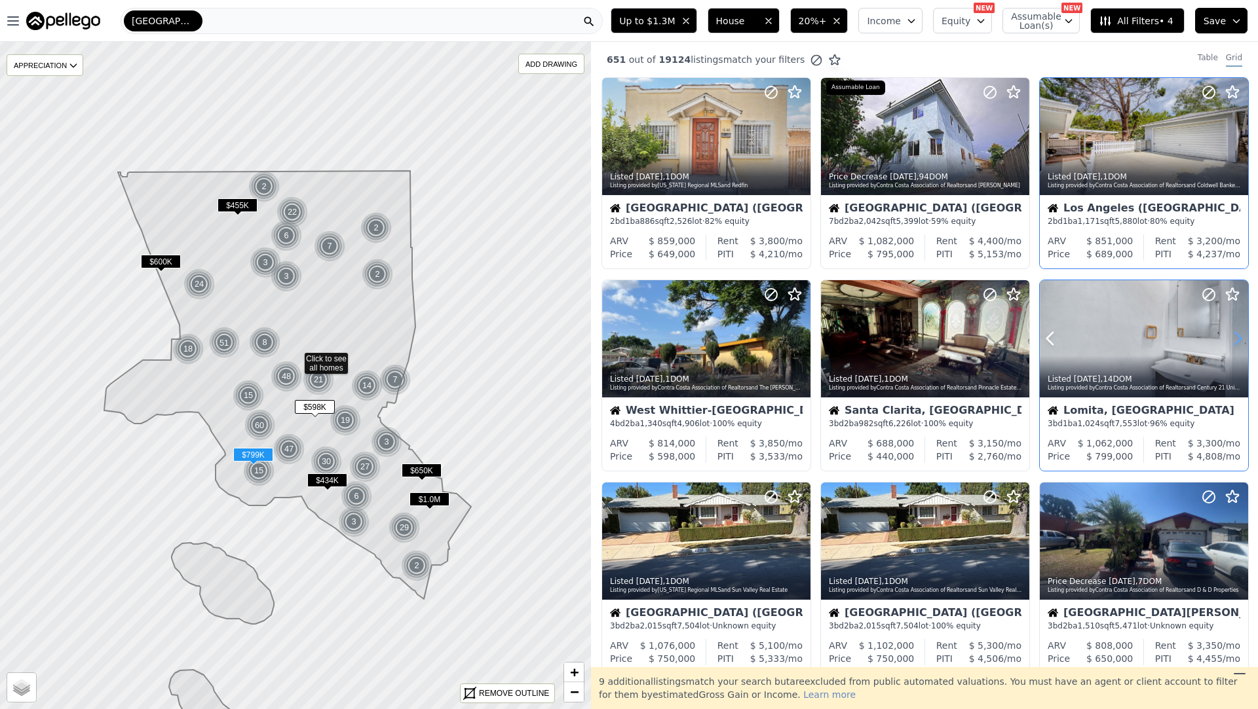
click at [1240, 341] on icon at bounding box center [1237, 338] width 21 height 21
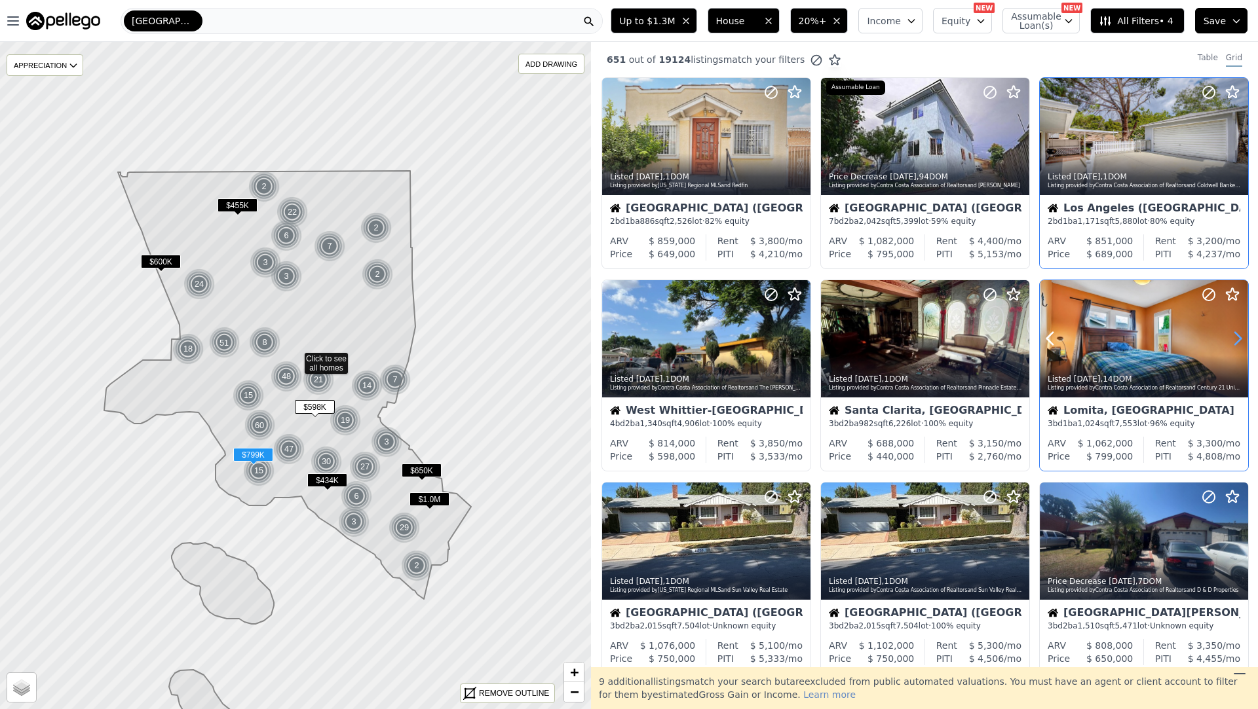
click at [1240, 341] on icon at bounding box center [1237, 338] width 21 height 21
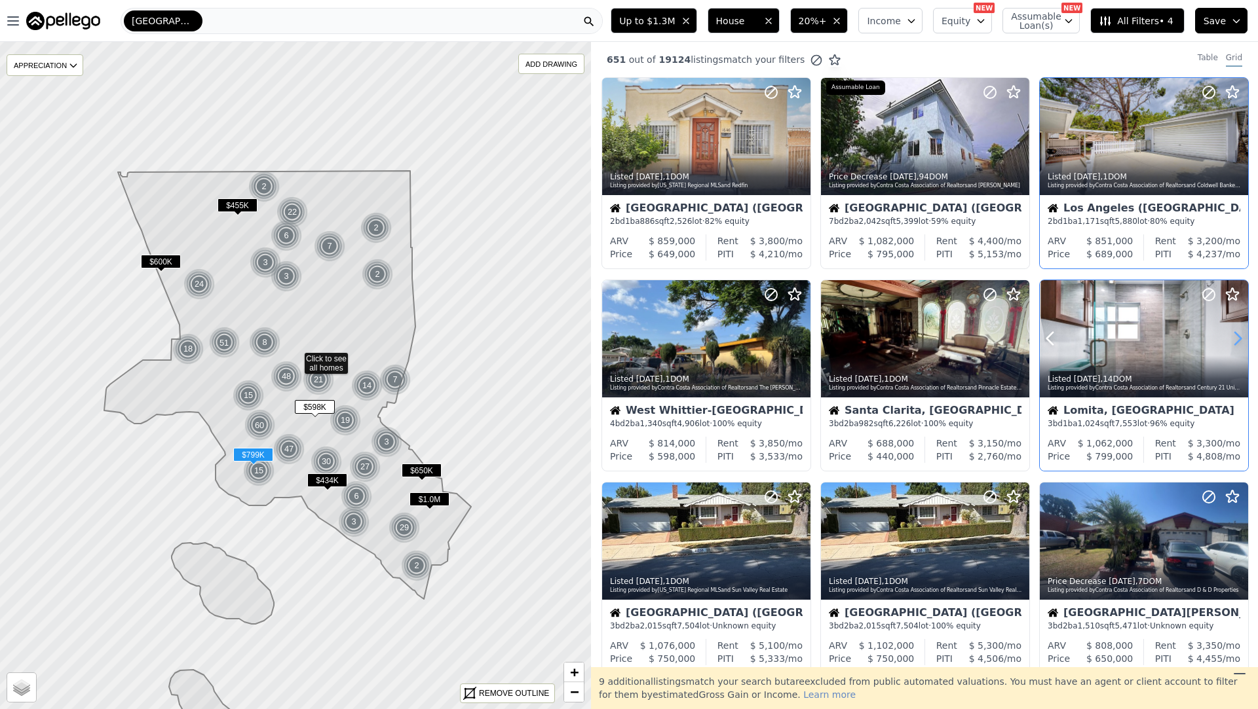
click at [1240, 341] on icon at bounding box center [1237, 338] width 21 height 21
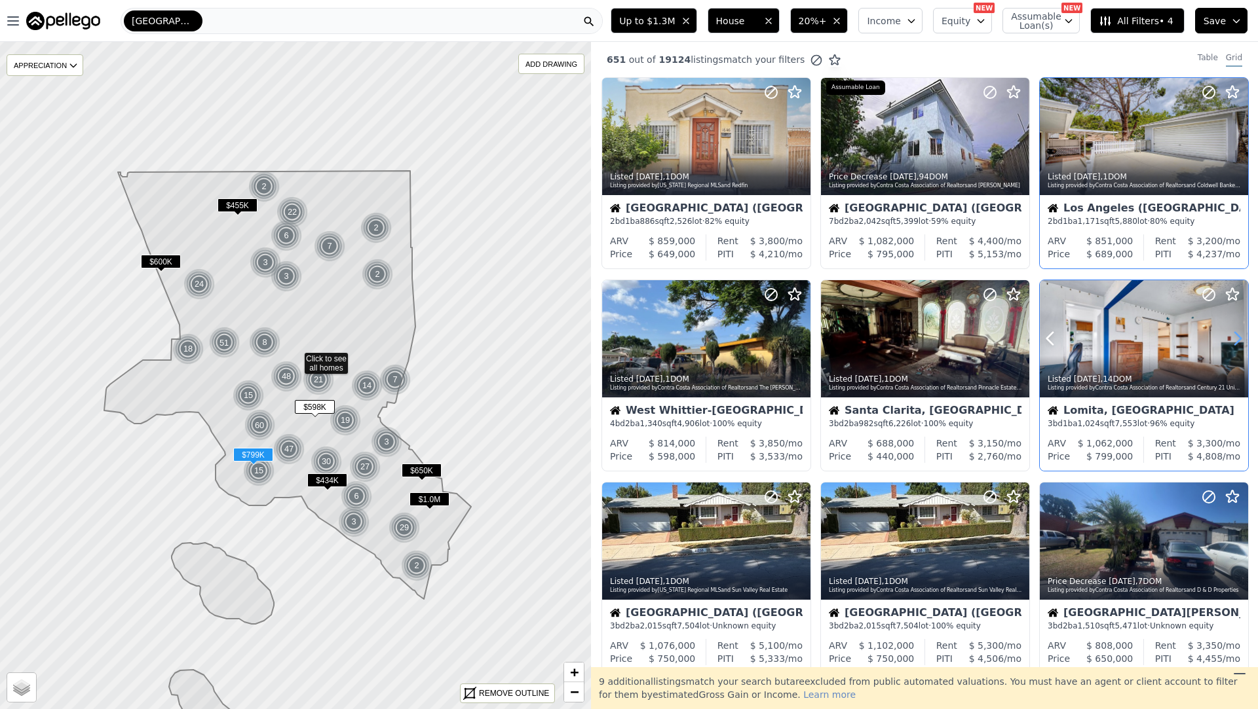
click at [1240, 341] on icon at bounding box center [1237, 338] width 21 height 21
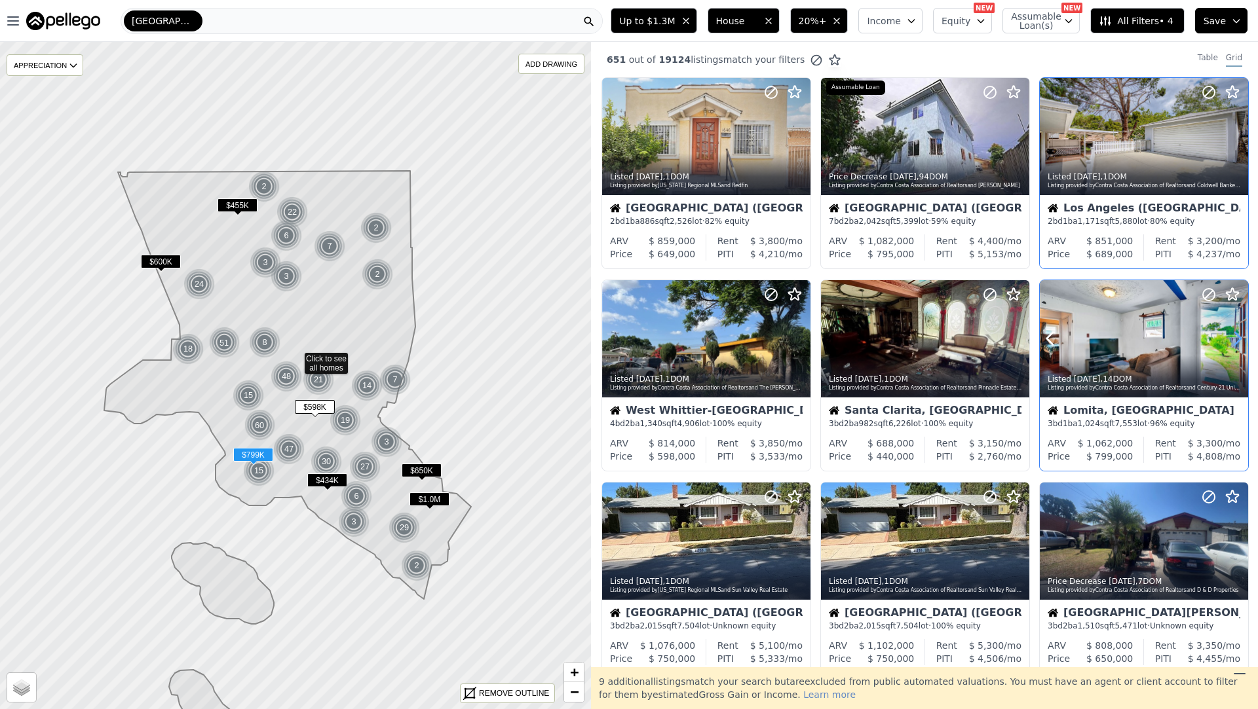
click at [1240, 341] on icon at bounding box center [1237, 338] width 21 height 21
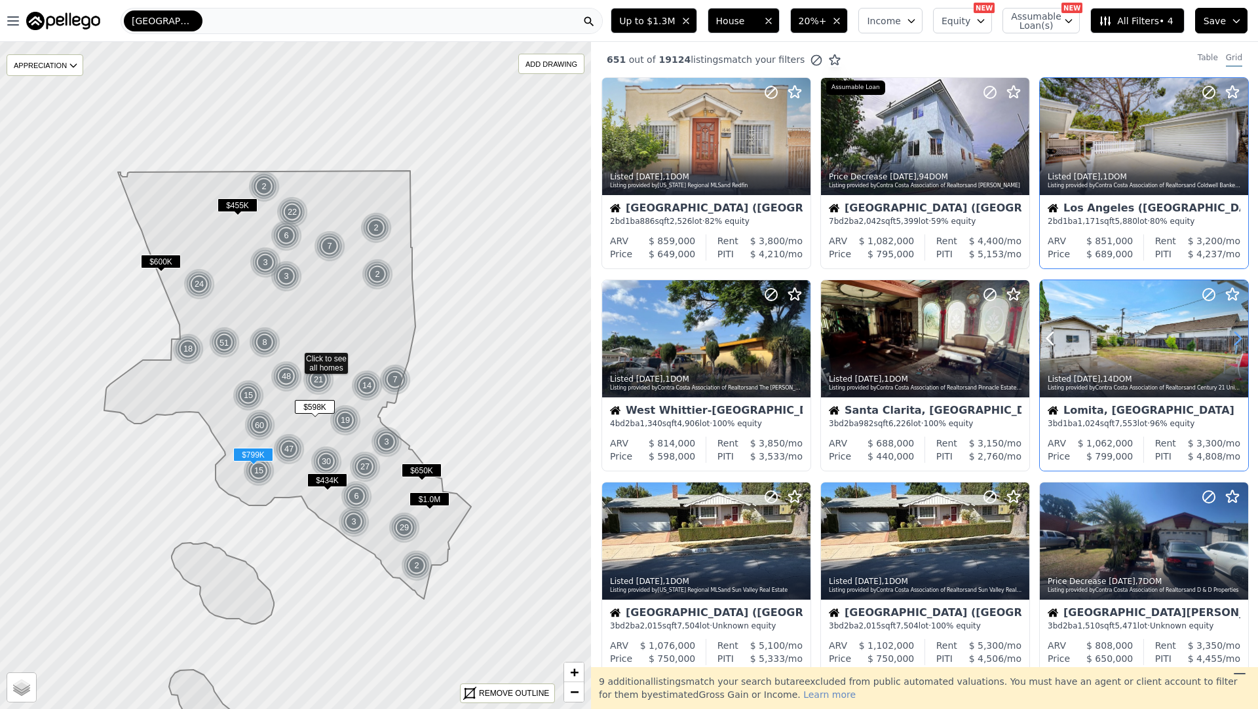
click at [1240, 341] on icon at bounding box center [1237, 338] width 21 height 21
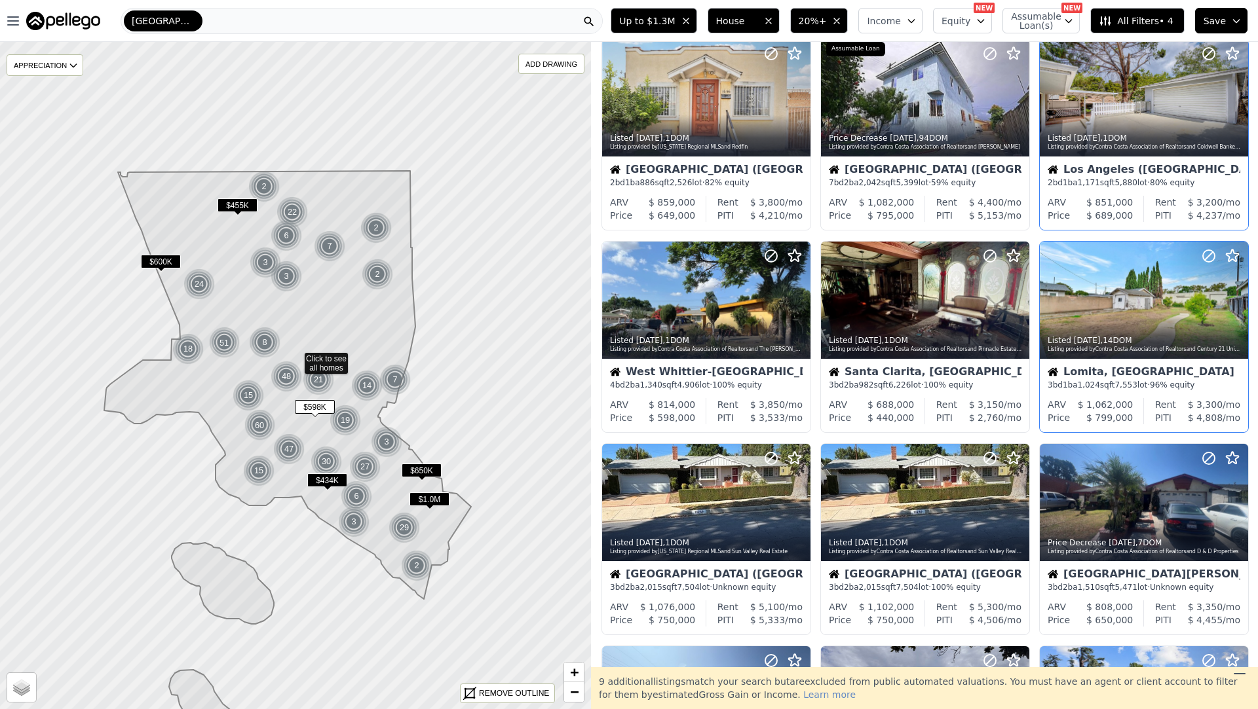
scroll to position [39, 0]
click at [1106, 348] on div "Listing provided by Contra Costa Association of Realtors and Century 21 Union R…" at bounding box center [1144, 349] width 194 height 8
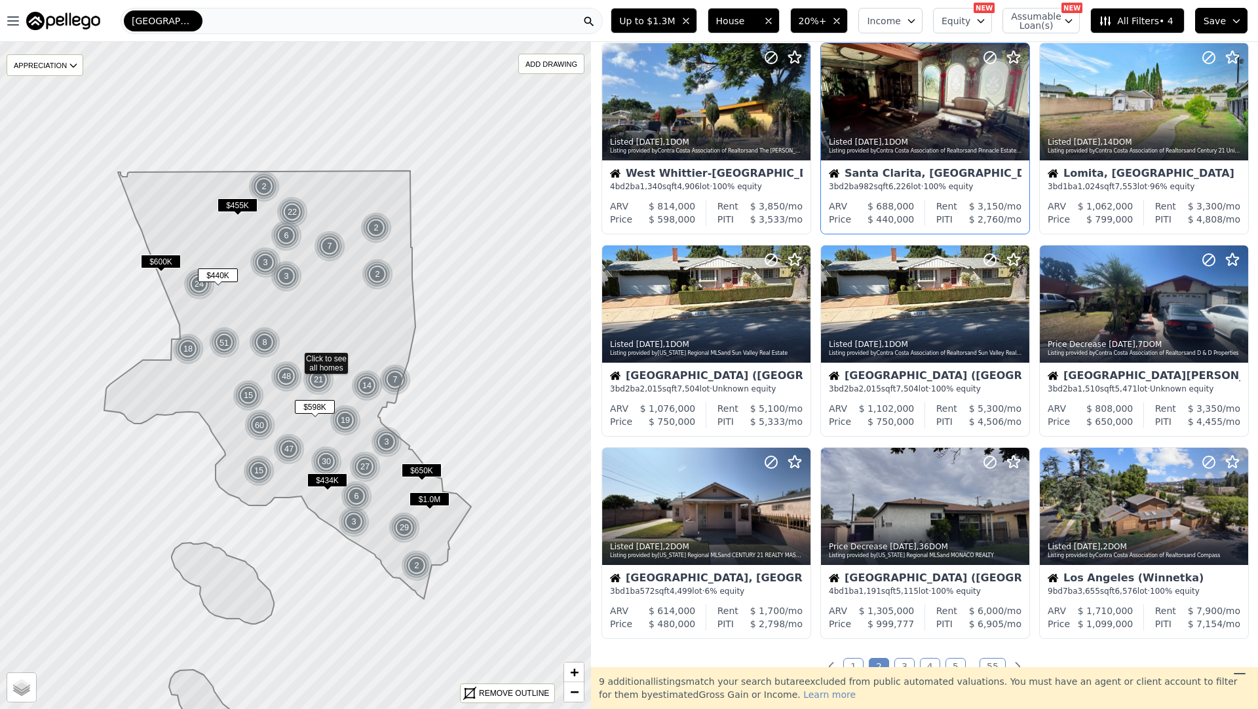
scroll to position [238, 0]
click at [1233, 306] on icon at bounding box center [1237, 303] width 21 height 21
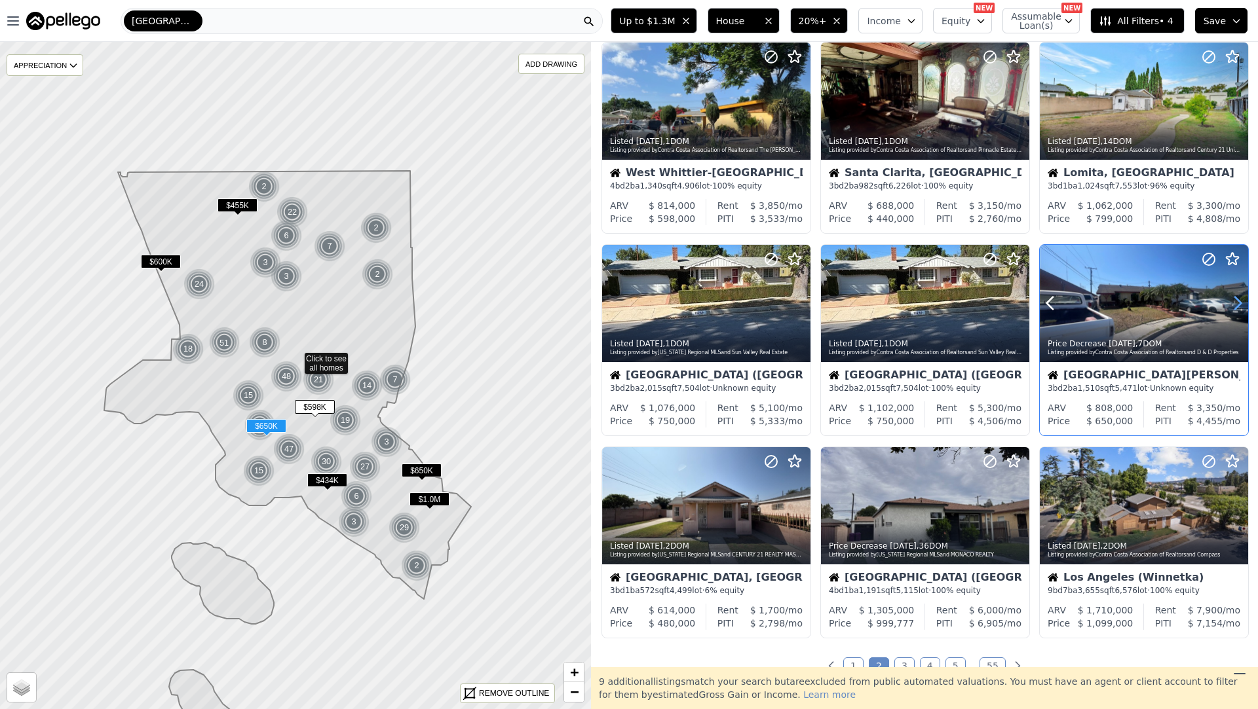
click at [1233, 306] on icon at bounding box center [1237, 303] width 21 height 21
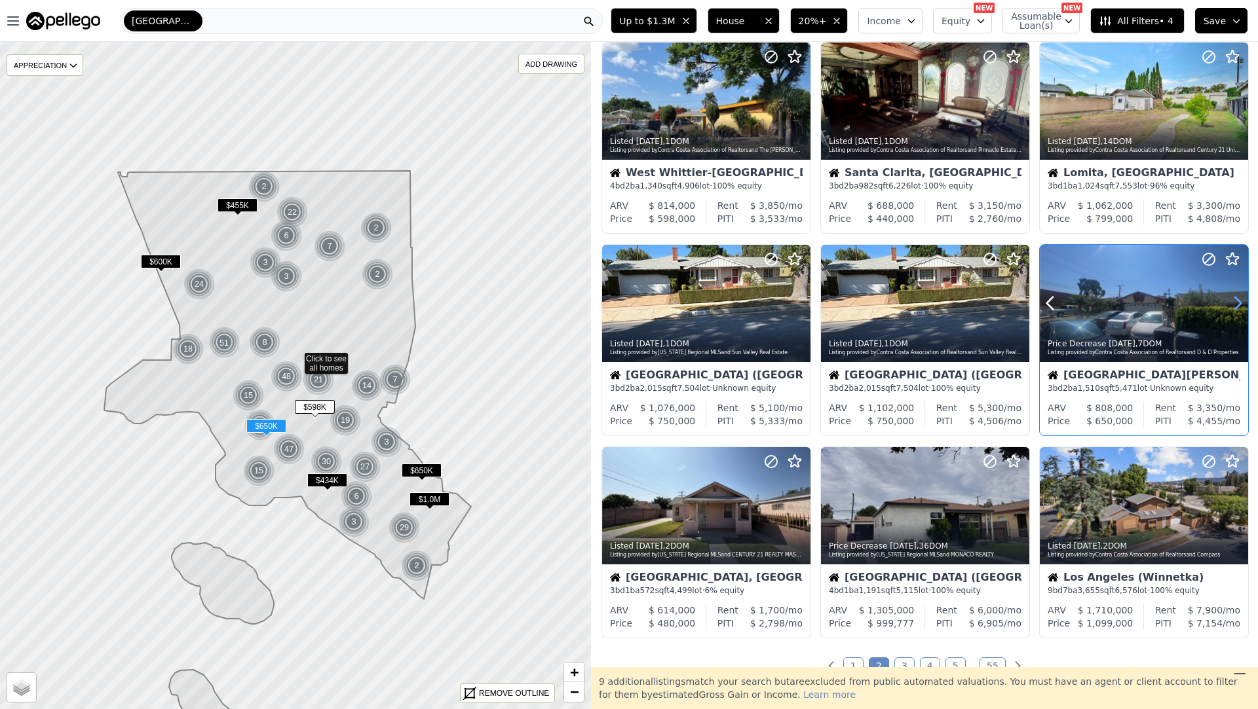
click at [1233, 306] on icon at bounding box center [1237, 303] width 21 height 21
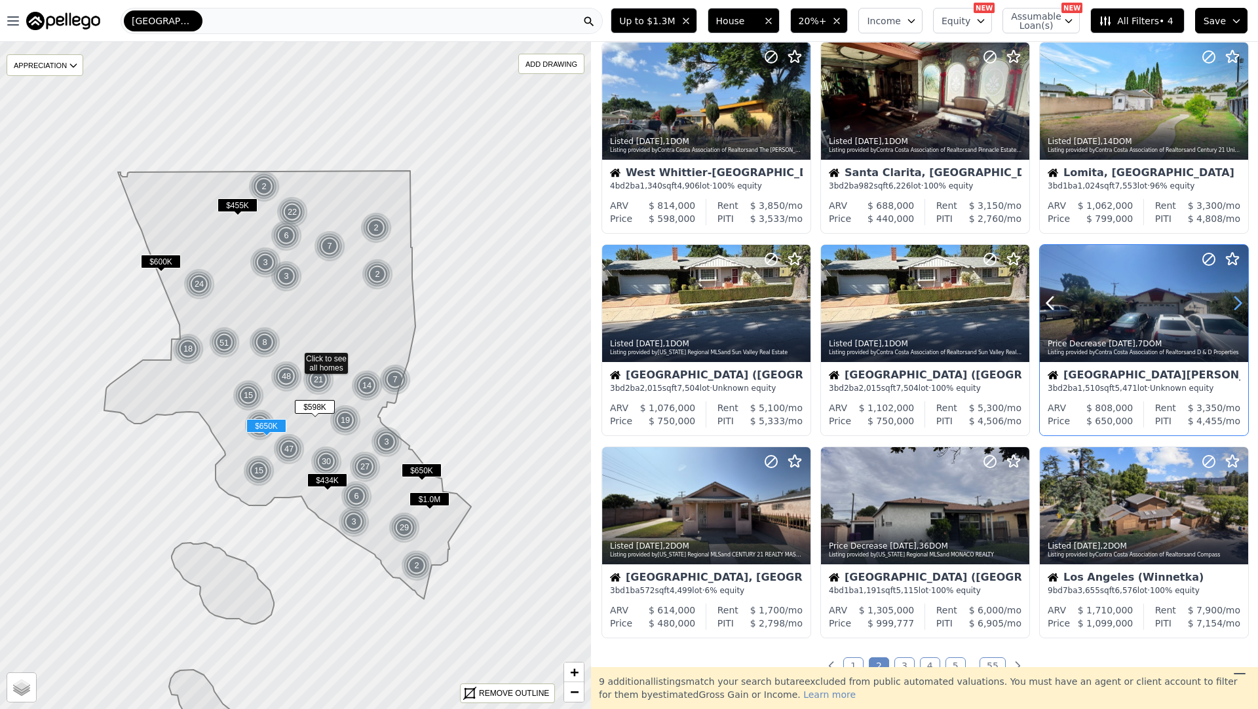
click at [1233, 306] on icon at bounding box center [1237, 303] width 21 height 21
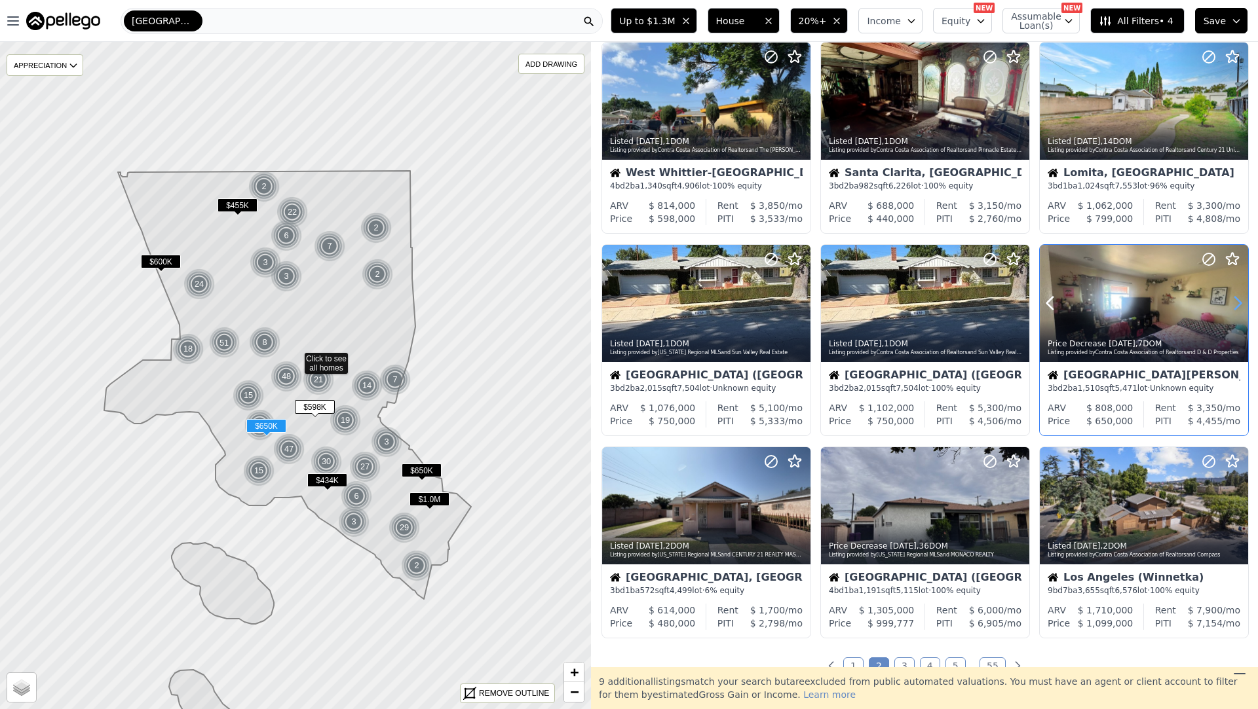
click at [1233, 306] on icon at bounding box center [1237, 303] width 21 height 21
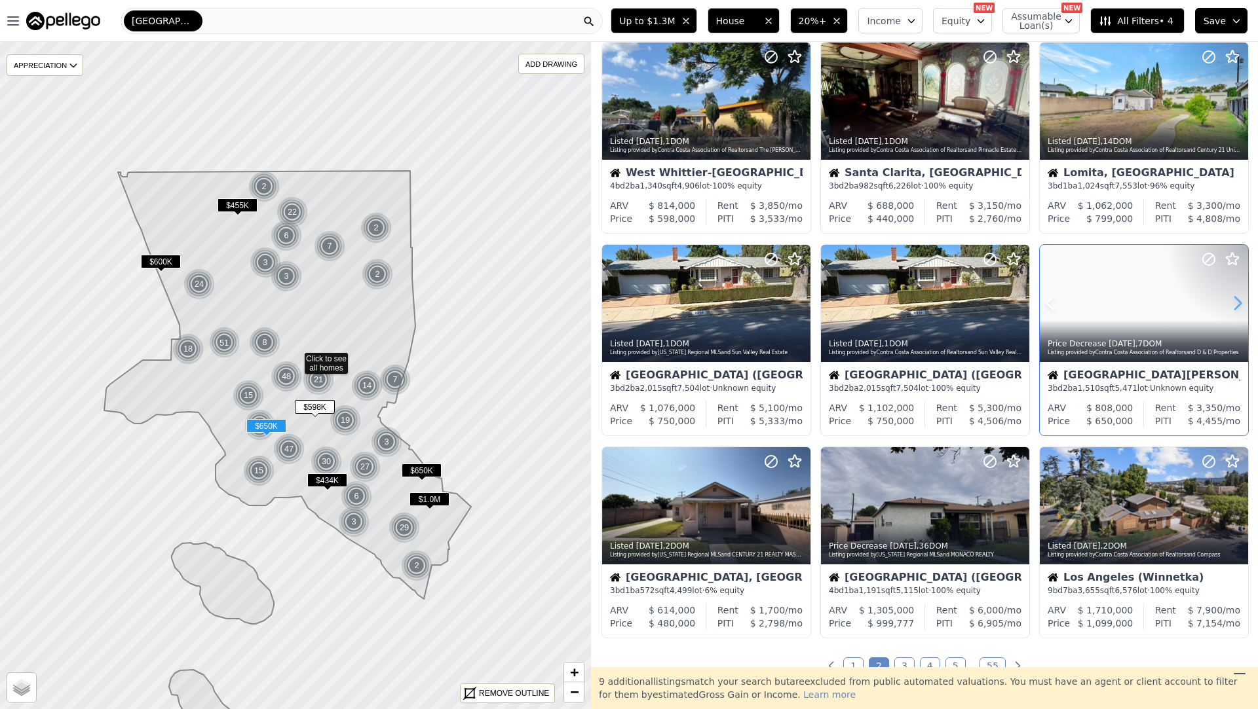
click at [1233, 306] on icon at bounding box center [1237, 303] width 21 height 21
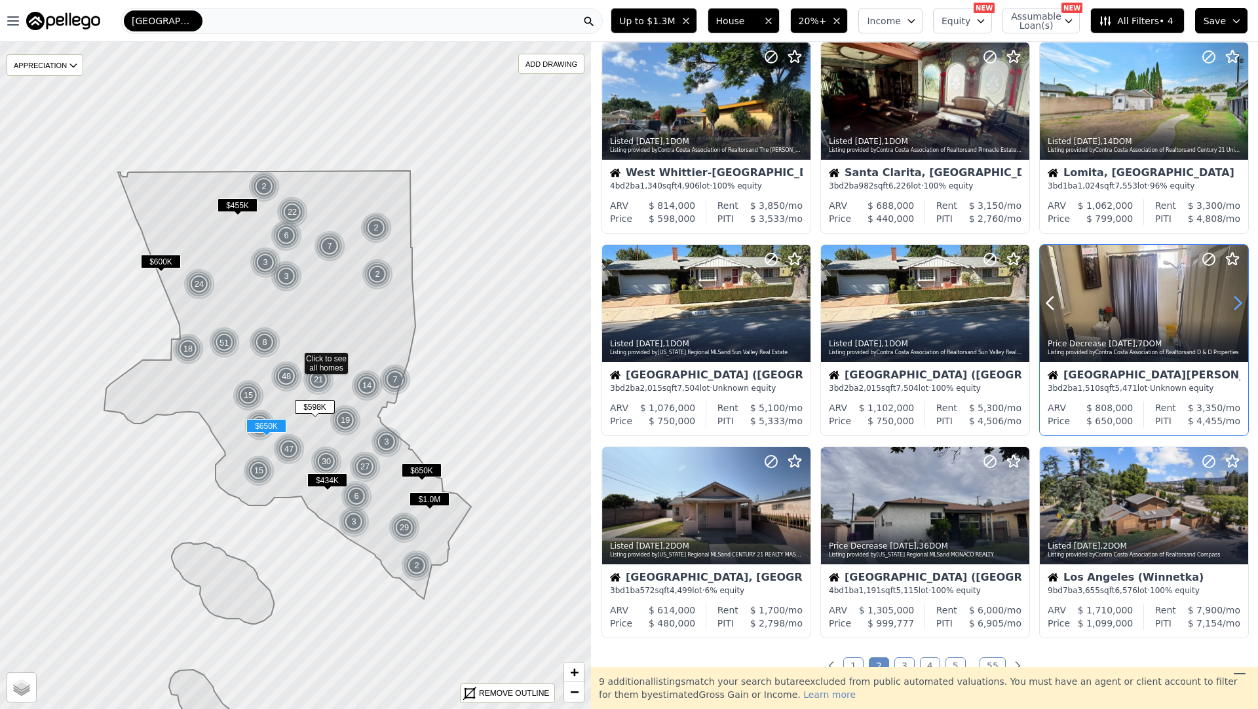
click at [1233, 306] on icon at bounding box center [1237, 303] width 21 height 21
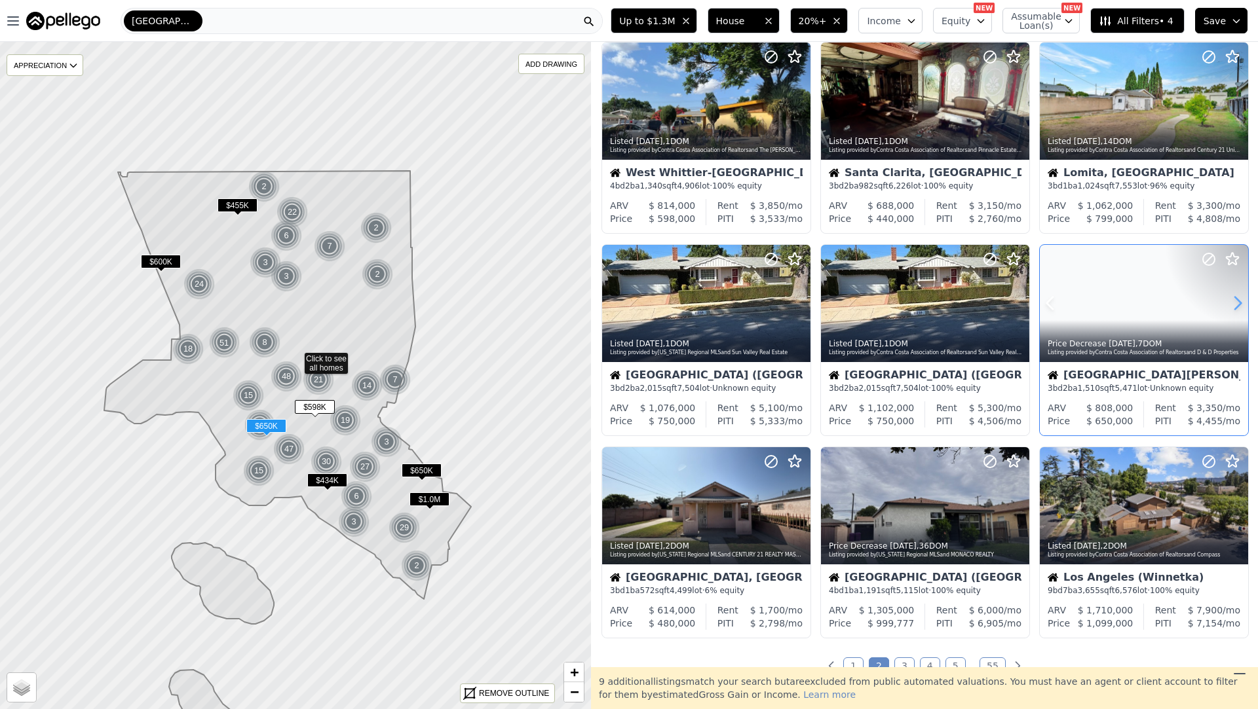
click at [1233, 306] on icon at bounding box center [1237, 303] width 21 height 21
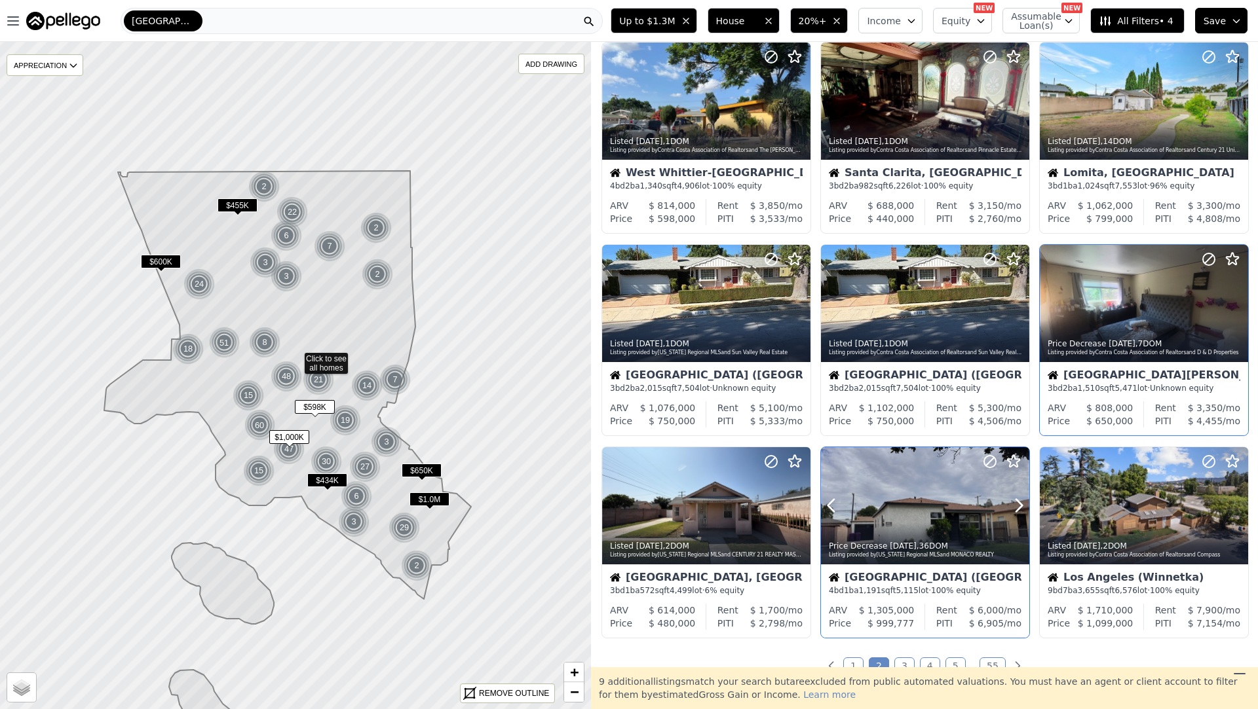
scroll to position [320, 0]
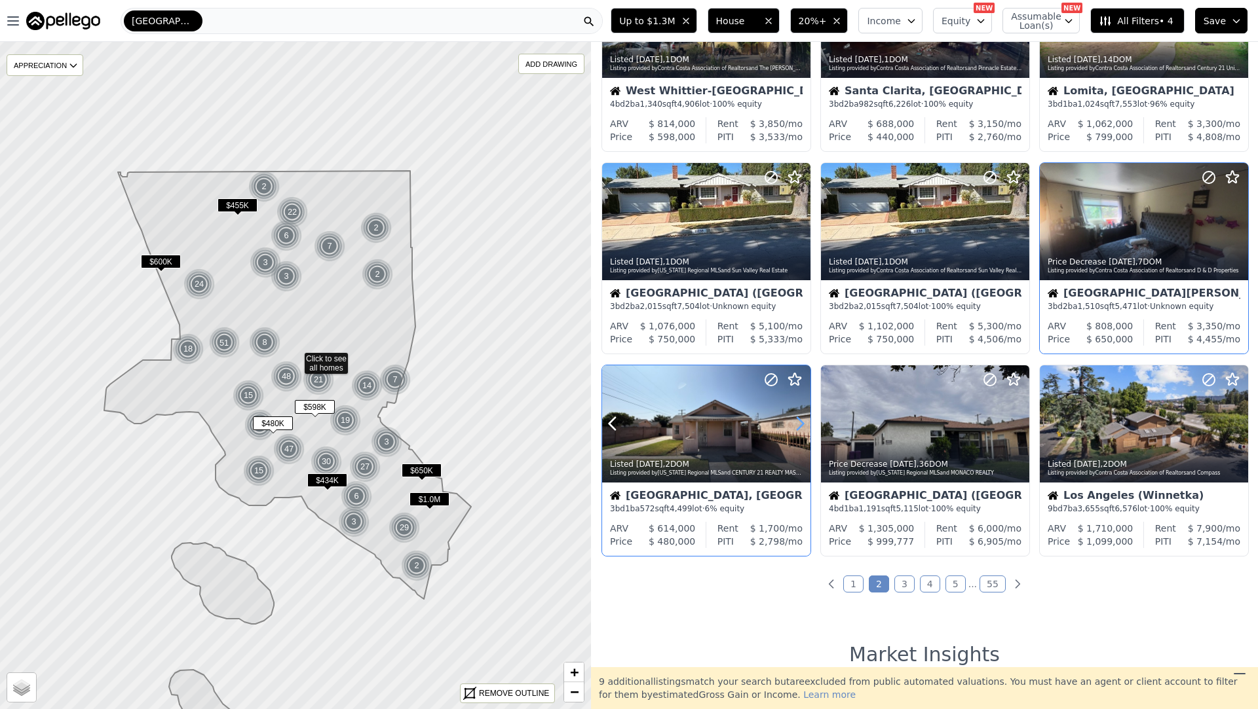
click at [795, 429] on icon at bounding box center [799, 423] width 21 height 21
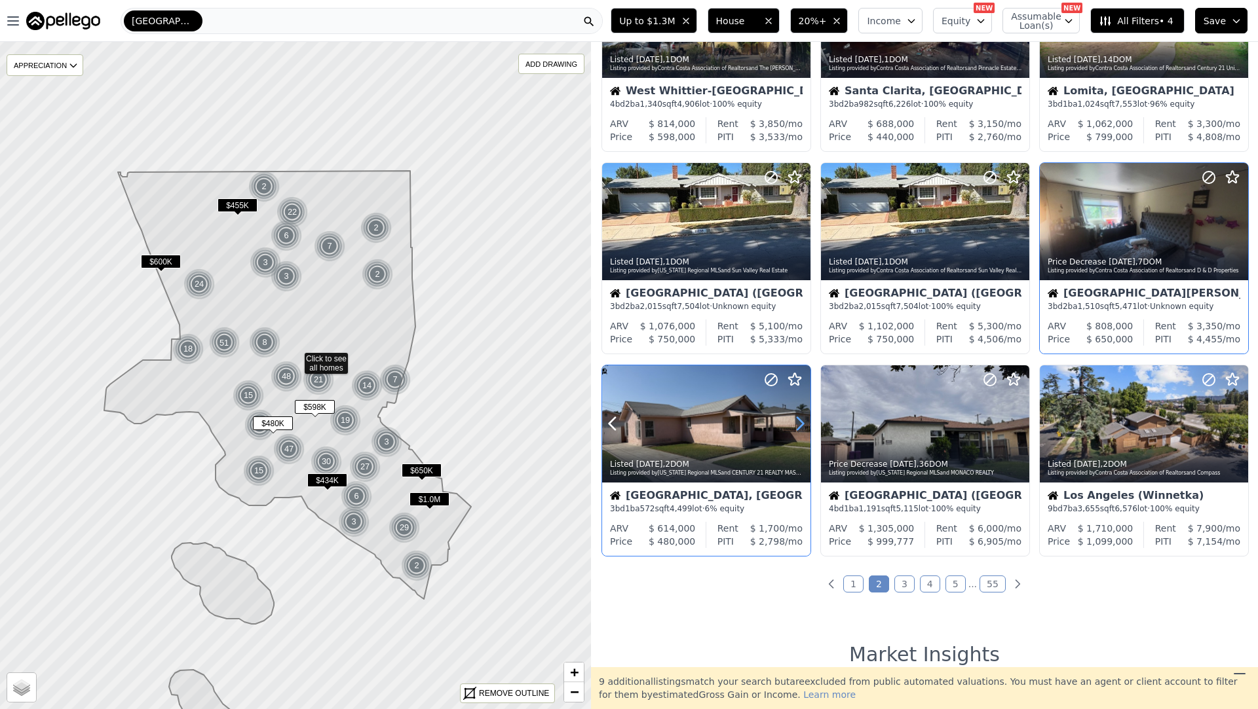
click at [795, 429] on icon at bounding box center [799, 423] width 21 height 21
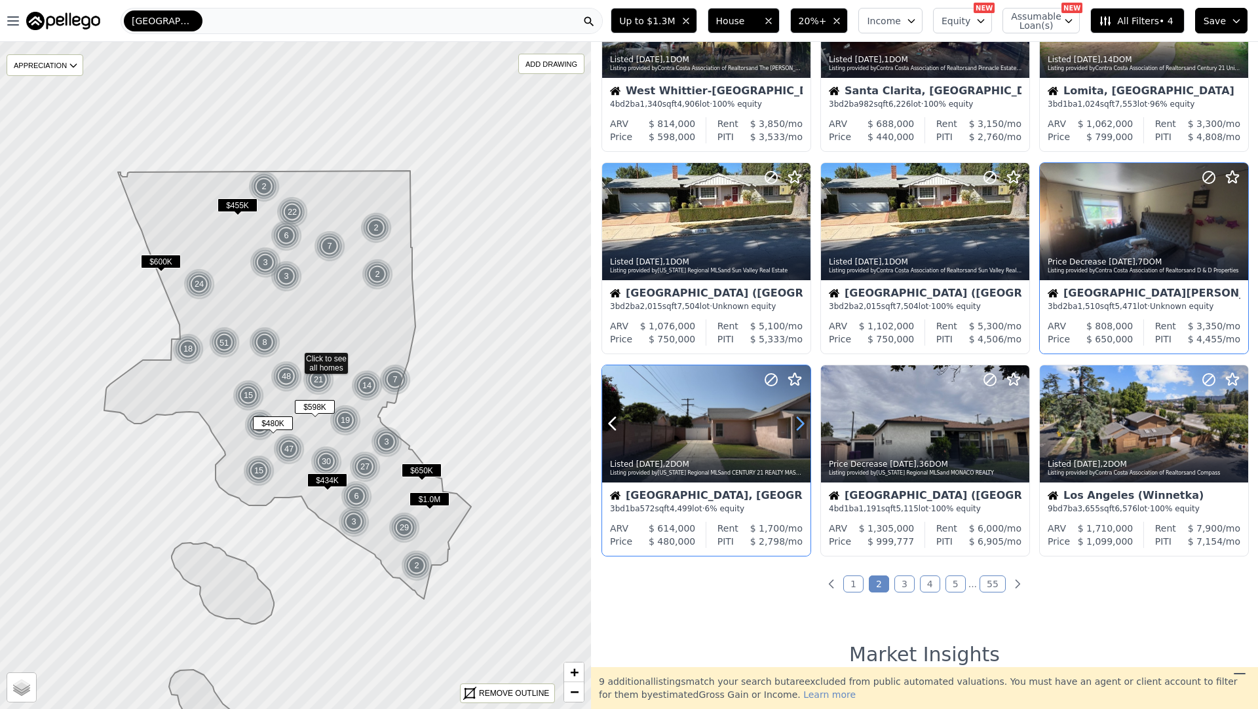
click at [795, 429] on icon at bounding box center [799, 423] width 21 height 21
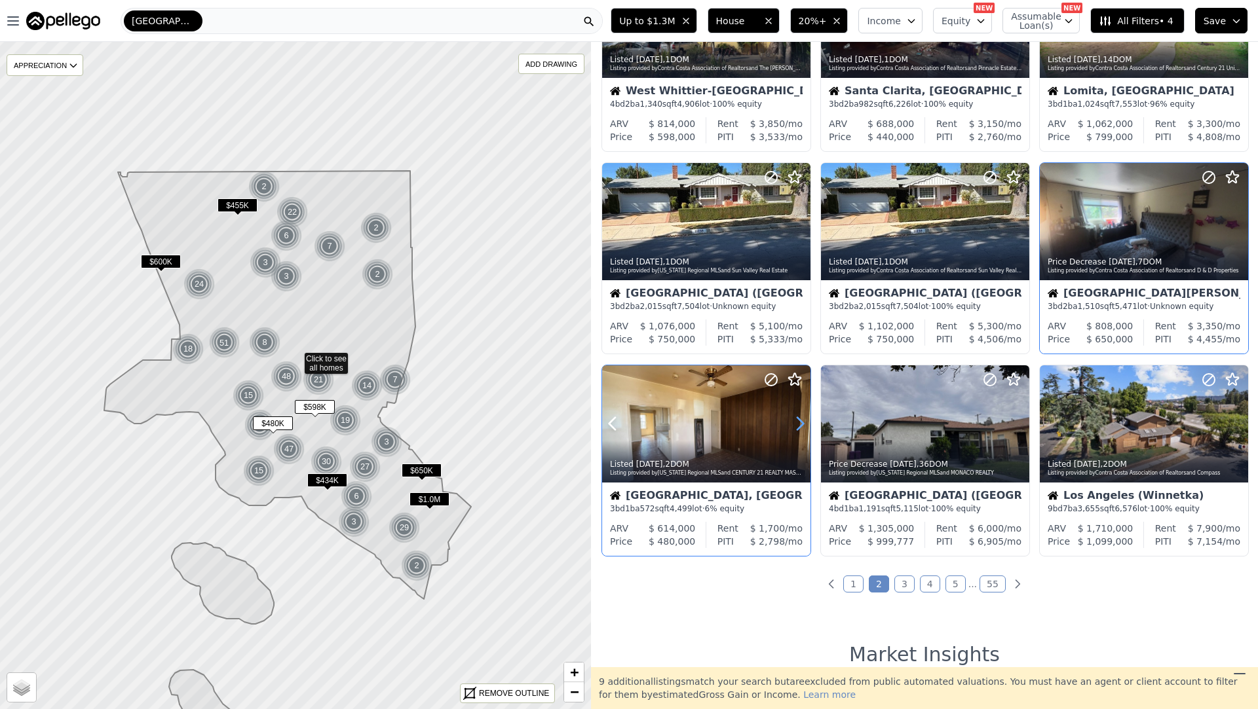
click at [795, 429] on icon at bounding box center [799, 423] width 21 height 21
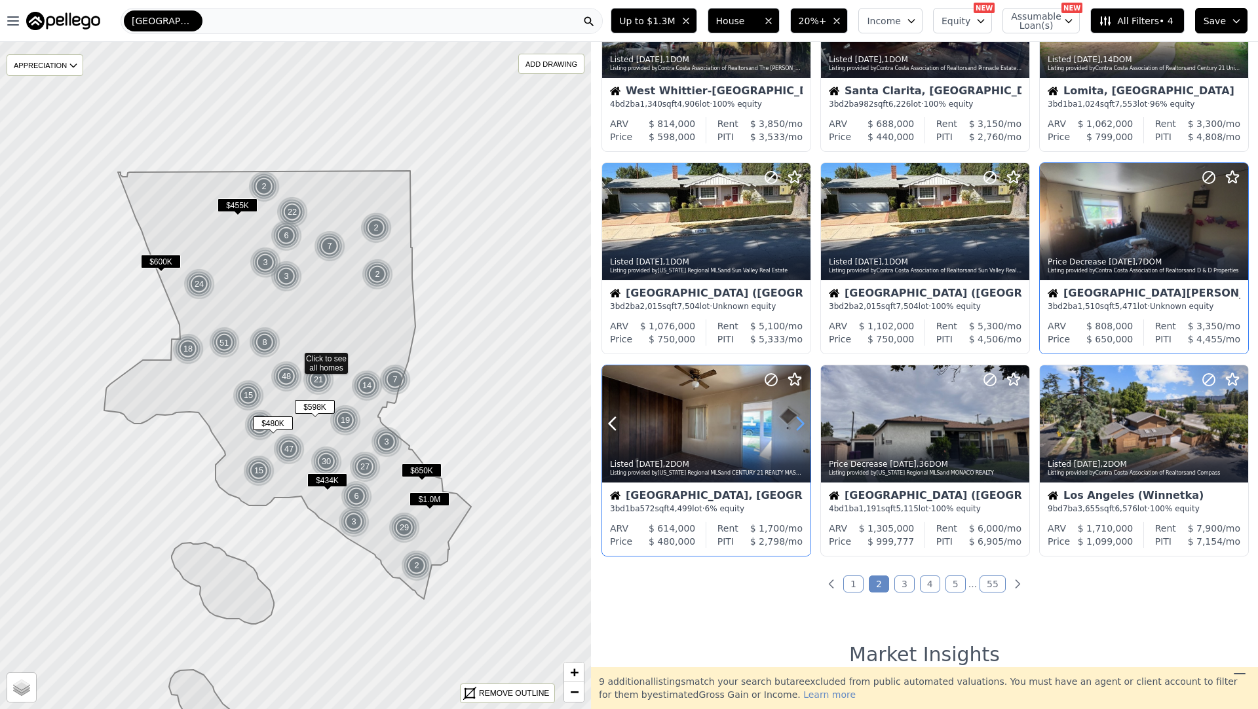
click at [795, 429] on icon at bounding box center [799, 423] width 21 height 21
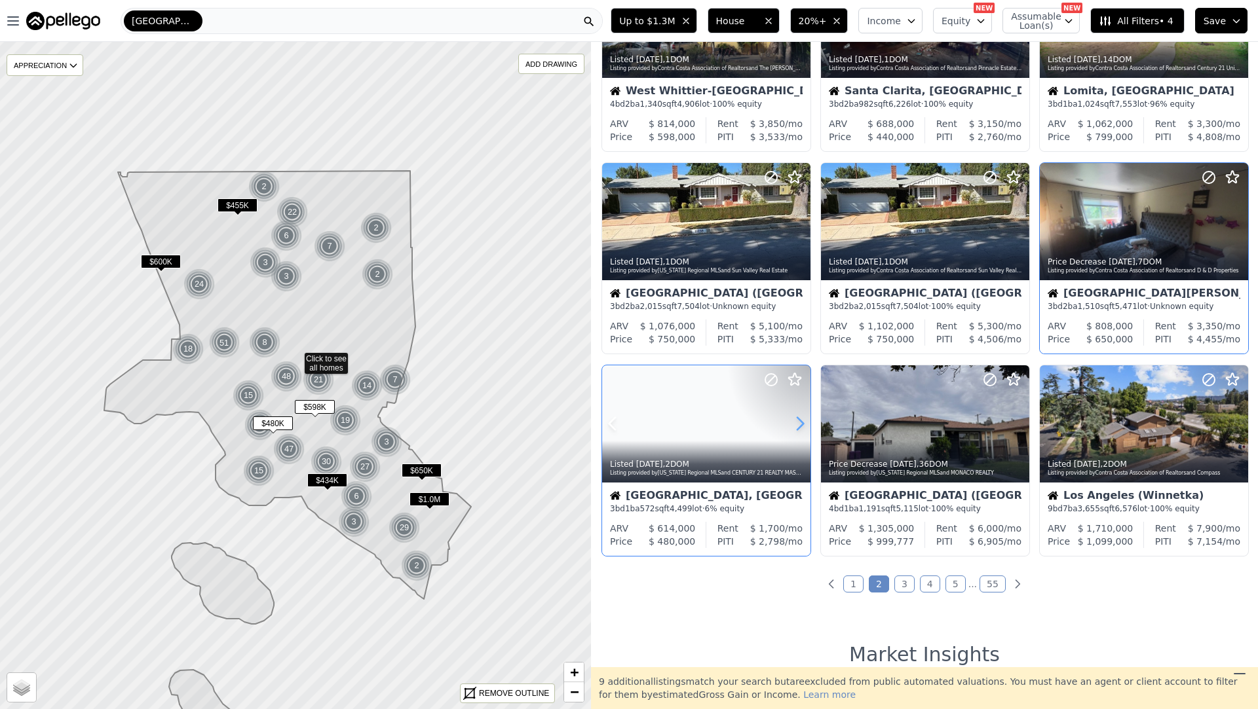
click at [795, 429] on icon at bounding box center [799, 423] width 21 height 21
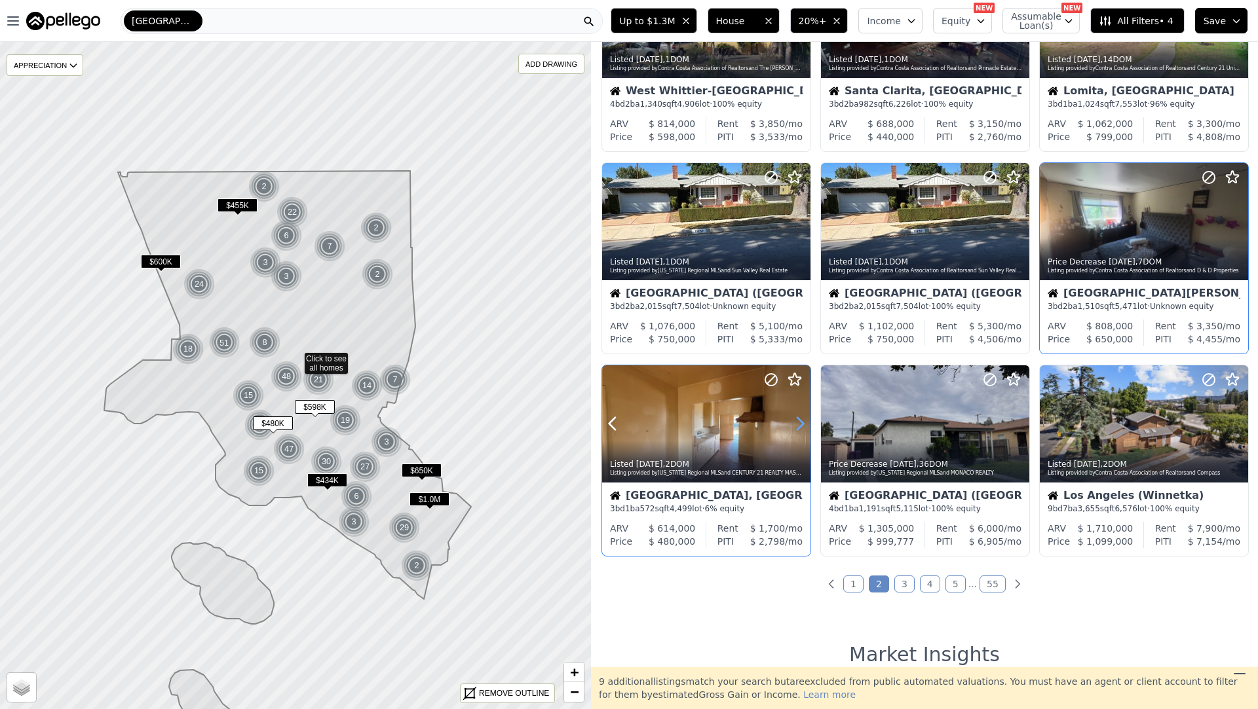
click at [795, 429] on icon at bounding box center [799, 423] width 21 height 21
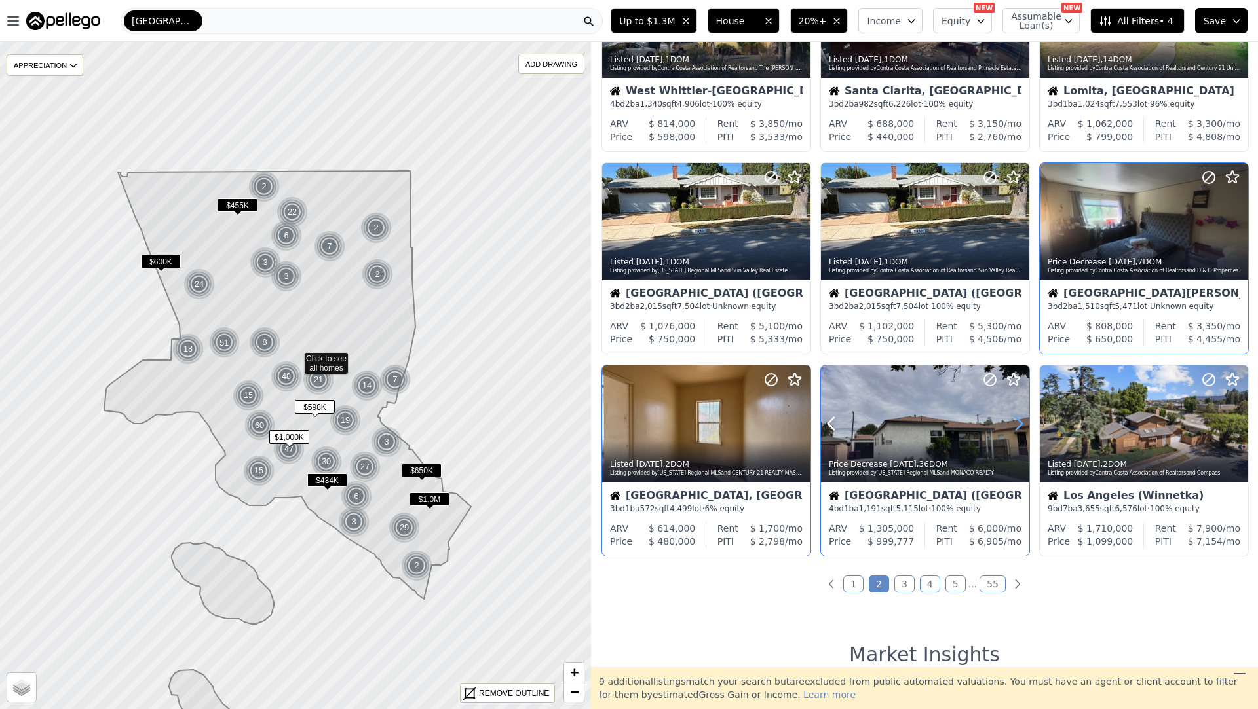
click at [1015, 422] on icon at bounding box center [1018, 423] width 21 height 21
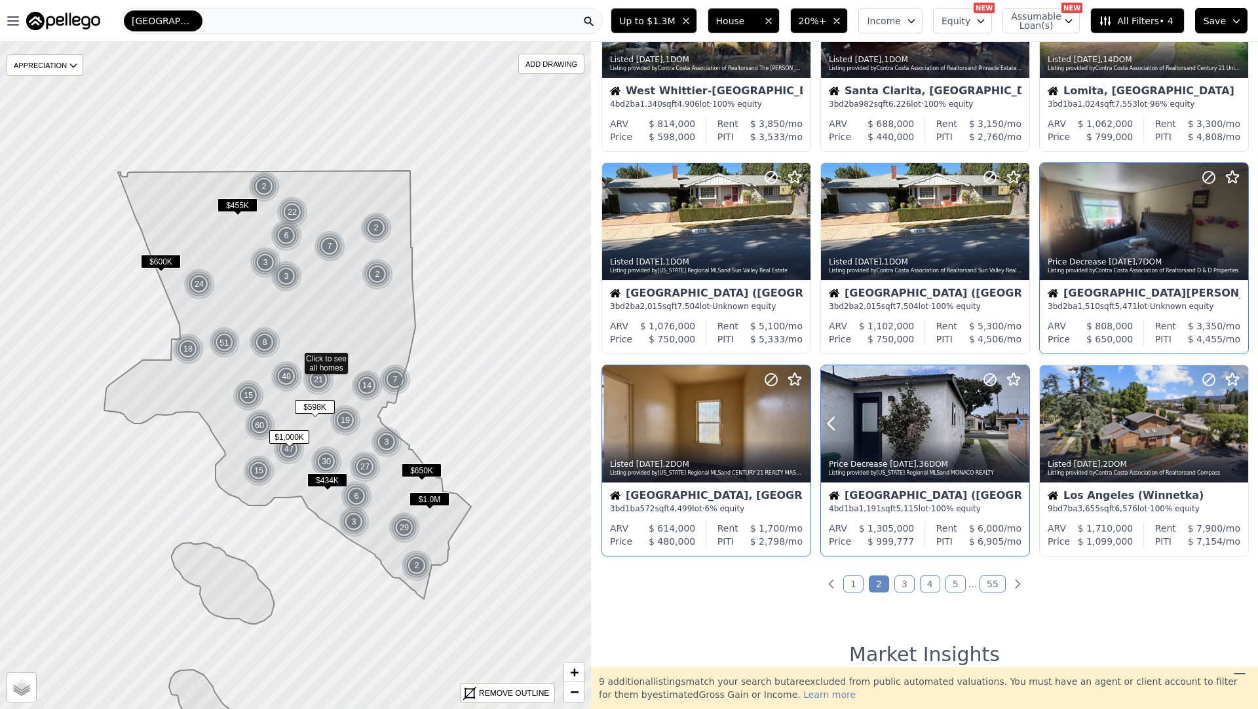
click at [1015, 422] on icon at bounding box center [1018, 423] width 21 height 21
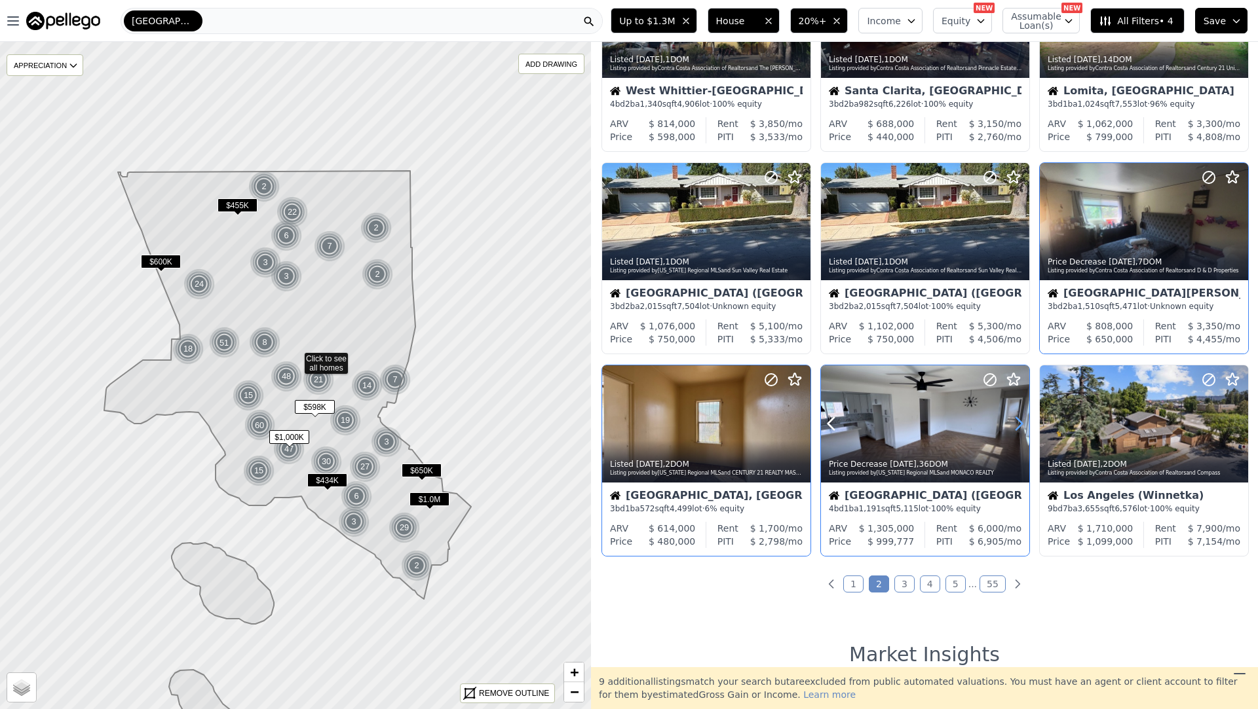
click at [1015, 422] on icon at bounding box center [1018, 423] width 21 height 21
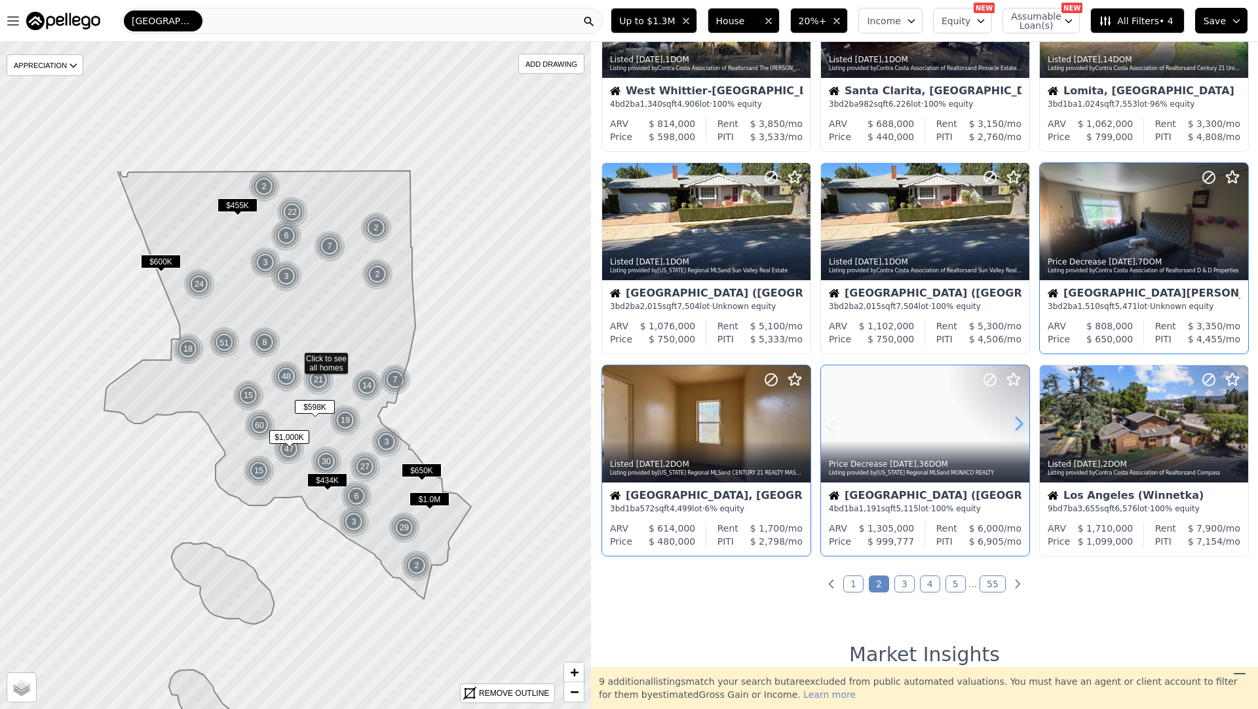
click at [1015, 422] on icon at bounding box center [1018, 423] width 21 height 21
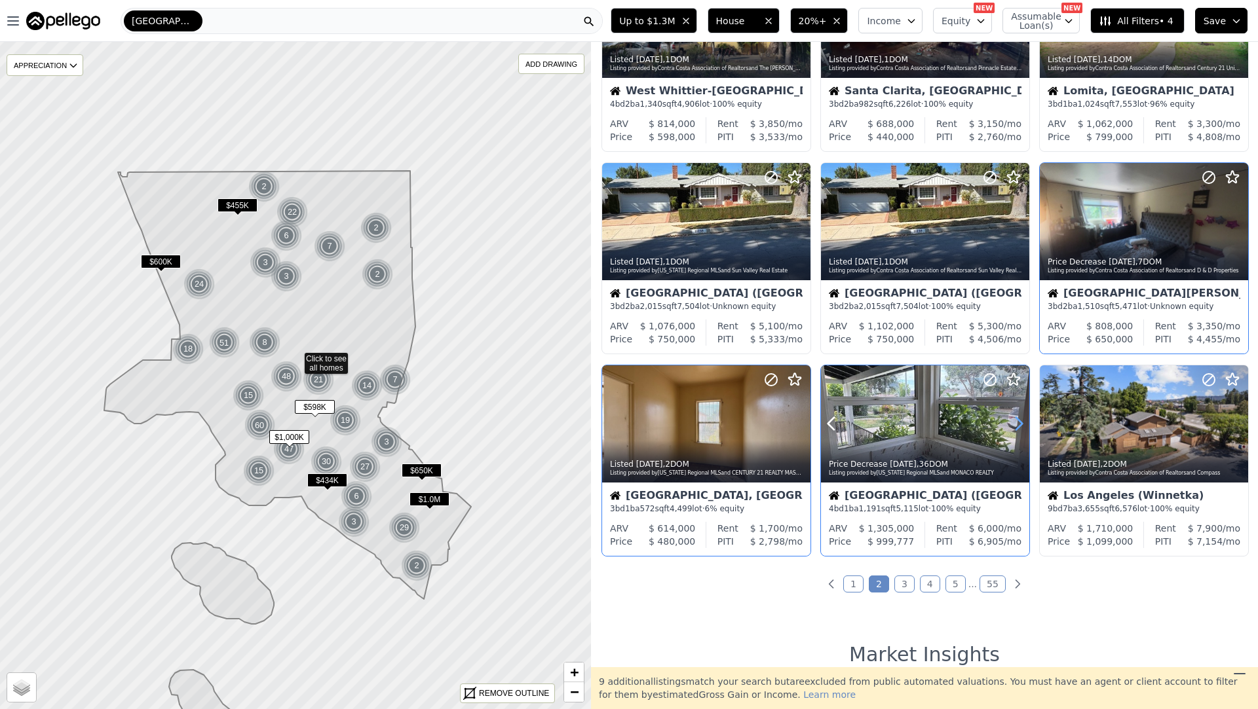
click at [1015, 422] on icon at bounding box center [1018, 423] width 21 height 21
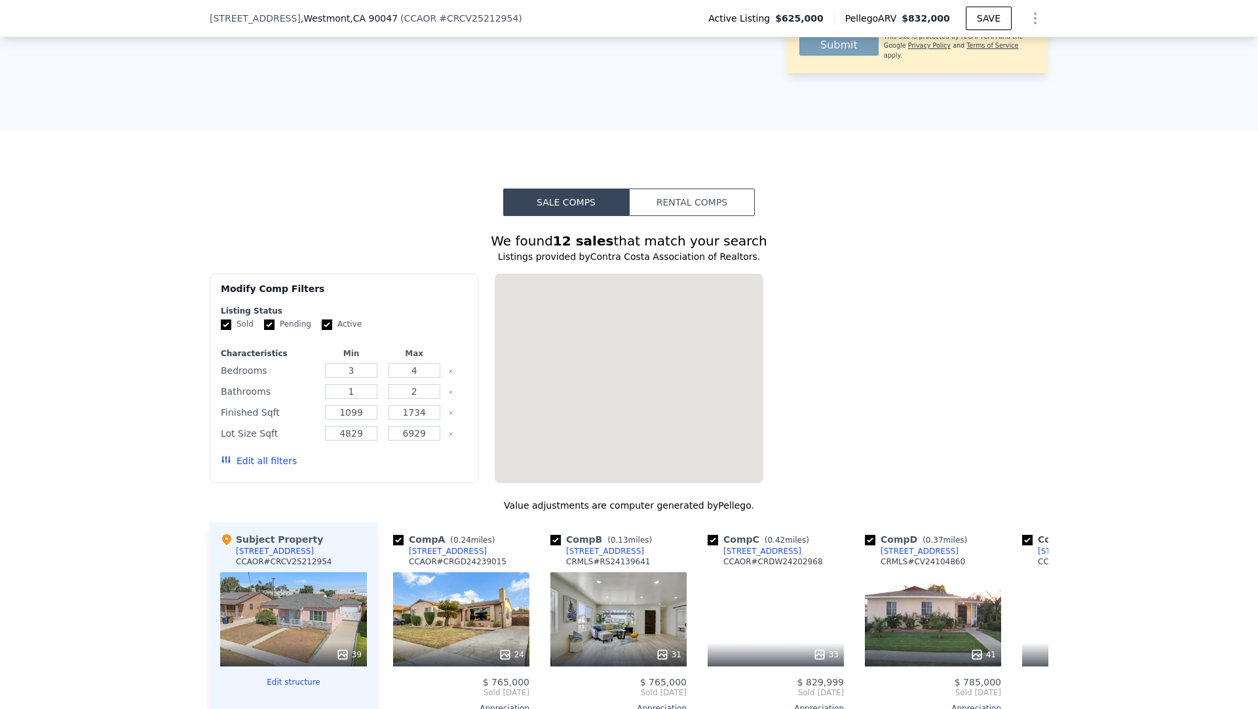
scroll to position [882, 0]
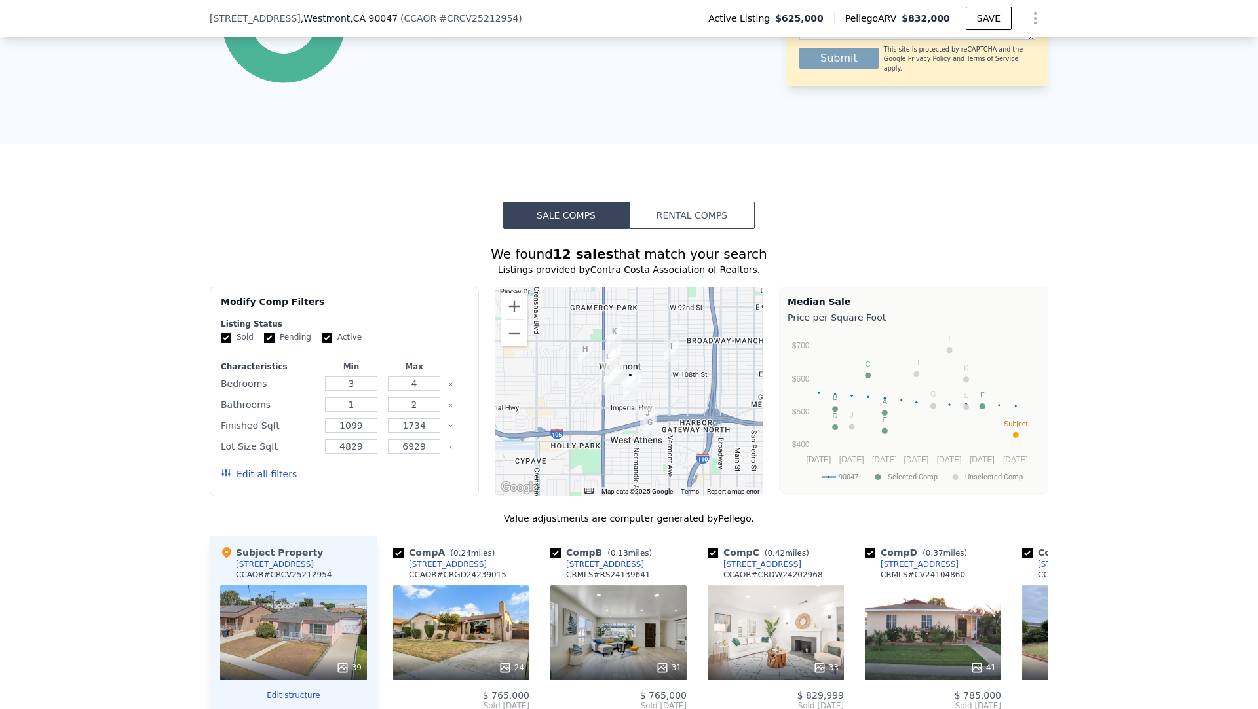
click at [506, 292] on div at bounding box center [628, 392] width 269 height 210
click at [506, 307] on button "Zoom in" at bounding box center [514, 306] width 26 height 26
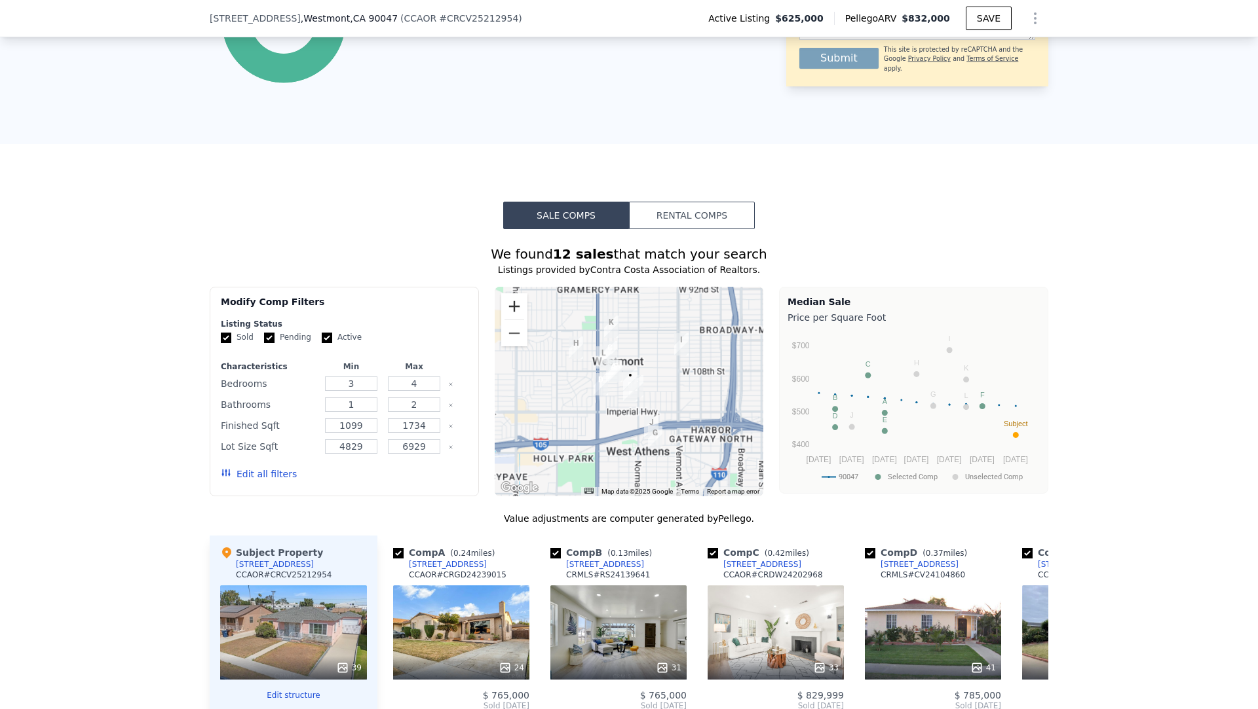
click at [506, 307] on button "Zoom in" at bounding box center [514, 306] width 26 height 26
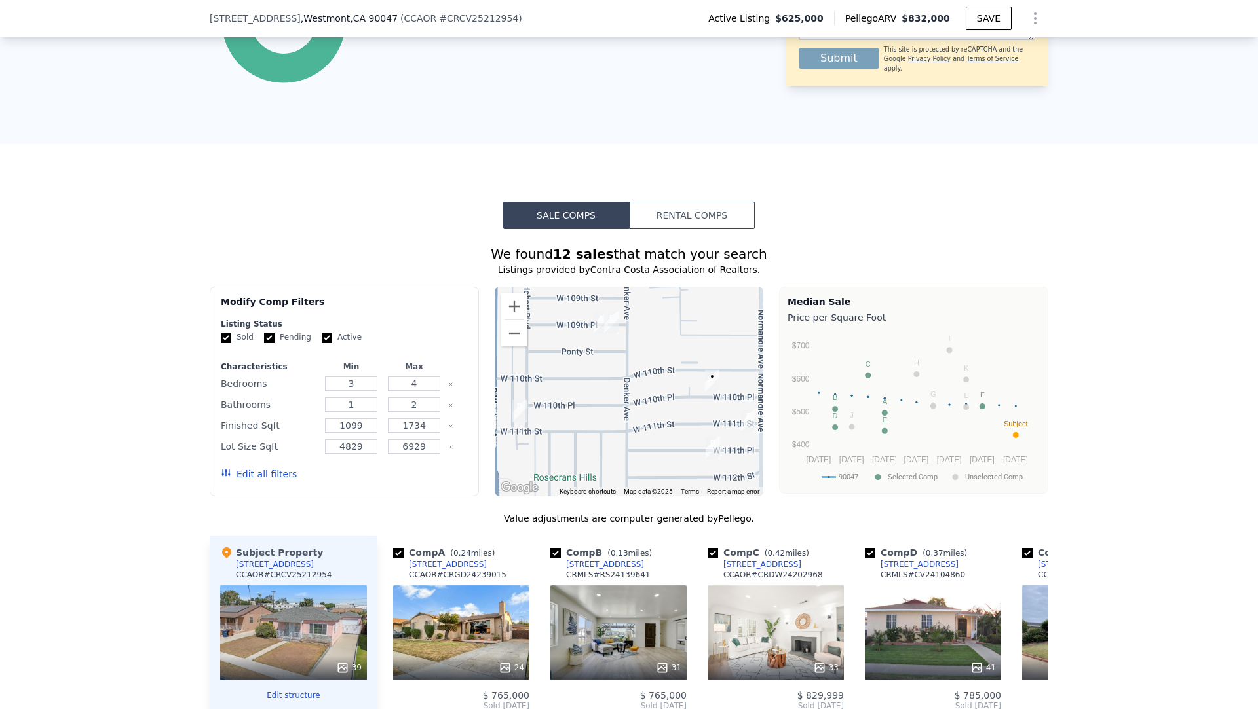
drag, startPoint x: 584, startPoint y: 362, endPoint x: 662, endPoint y: 375, distance: 78.9
click at [662, 375] on div at bounding box center [628, 392] width 269 height 210
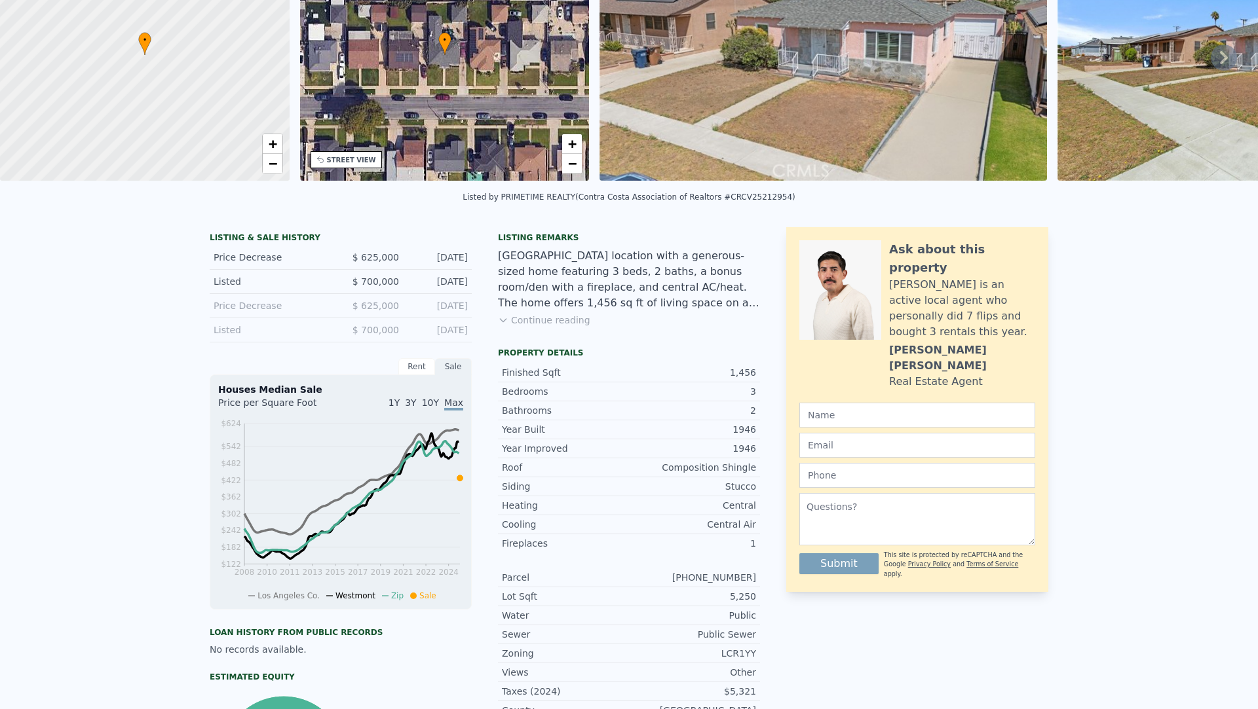
scroll to position [0, 0]
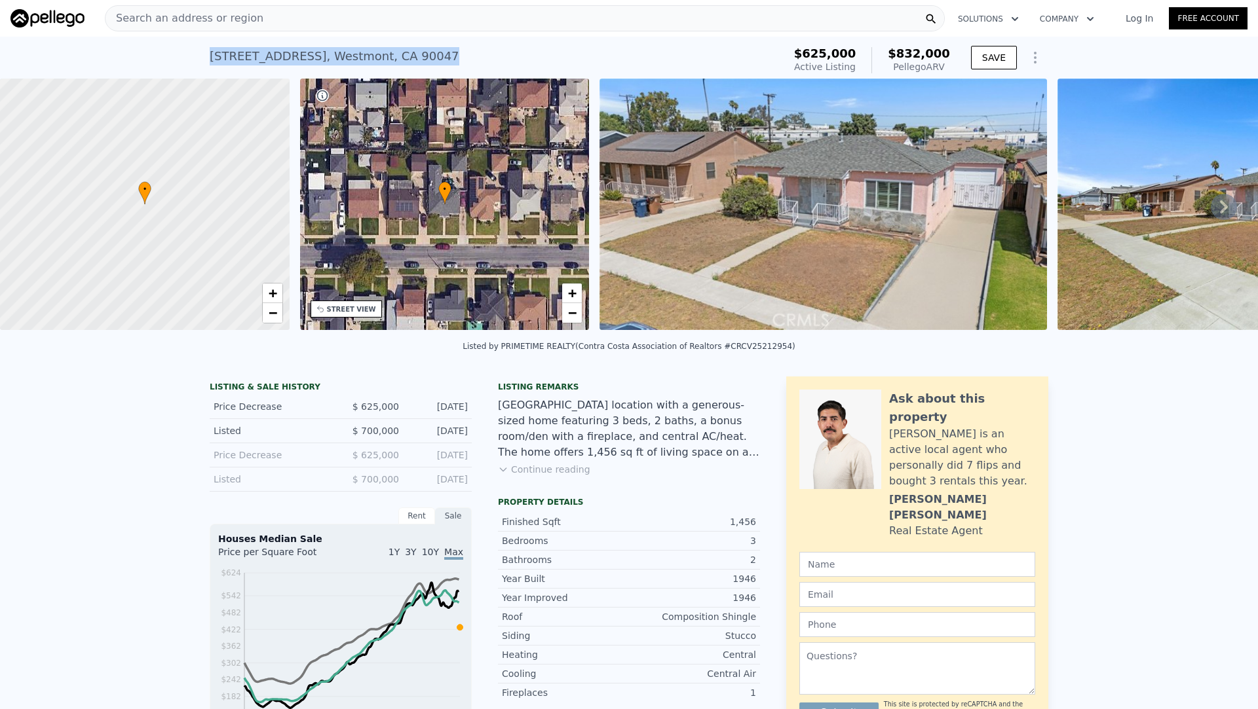
drag, startPoint x: 432, startPoint y: 56, endPoint x: 210, endPoint y: 56, distance: 222.0
click at [210, 56] on div "1445 W 110th Pl , Westmont , CA 90047 Active at $625k (~ARV $832k )" at bounding box center [494, 60] width 569 height 37
copy div "1445 W 110th Pl , Westmont , CA 90047"
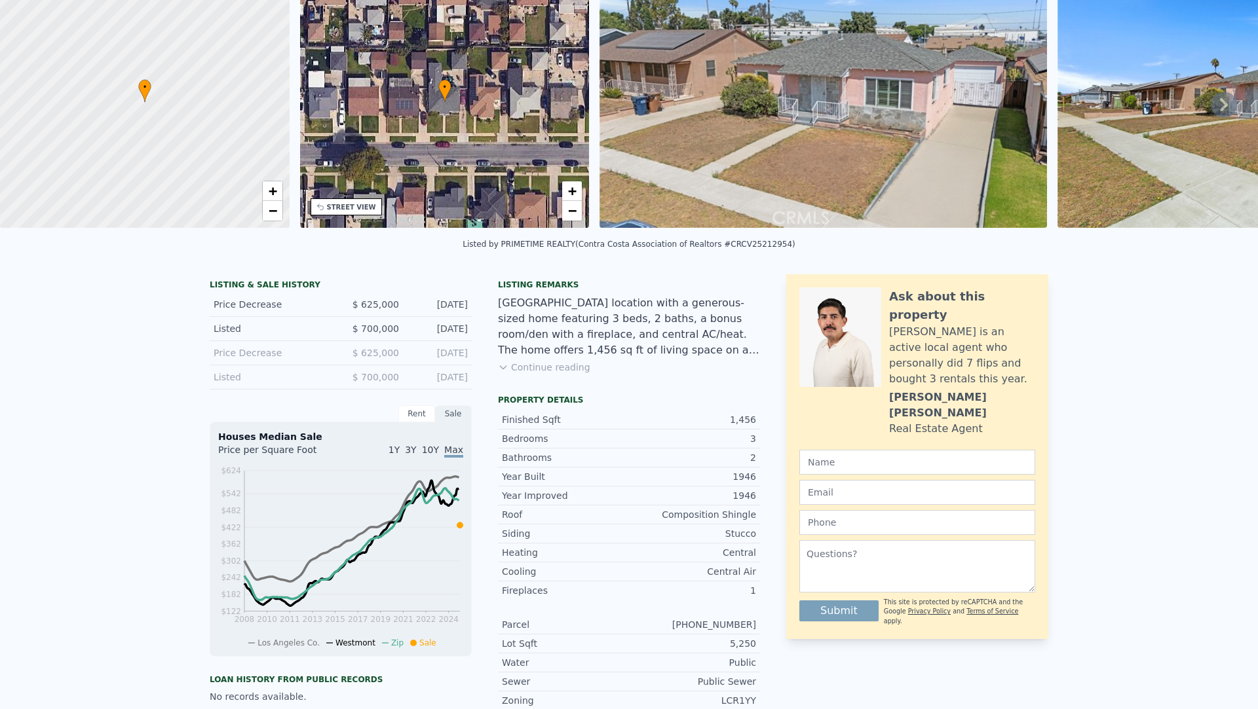
scroll to position [5, 0]
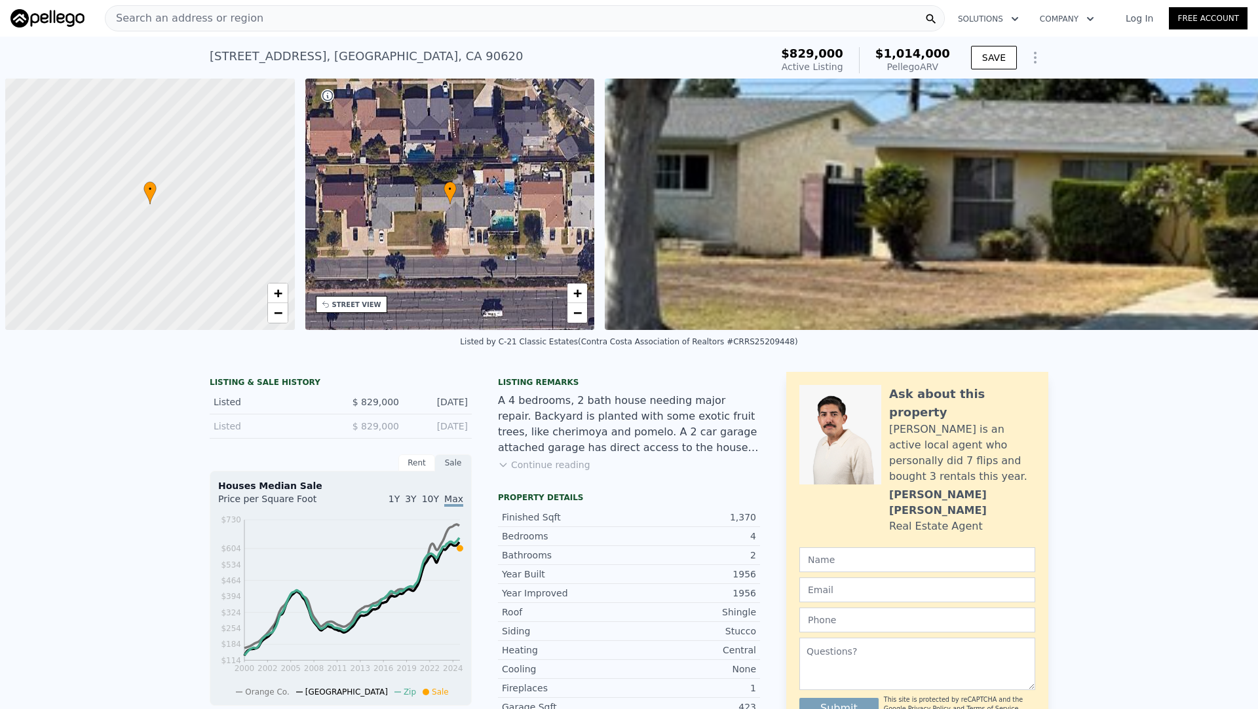
scroll to position [0, 5]
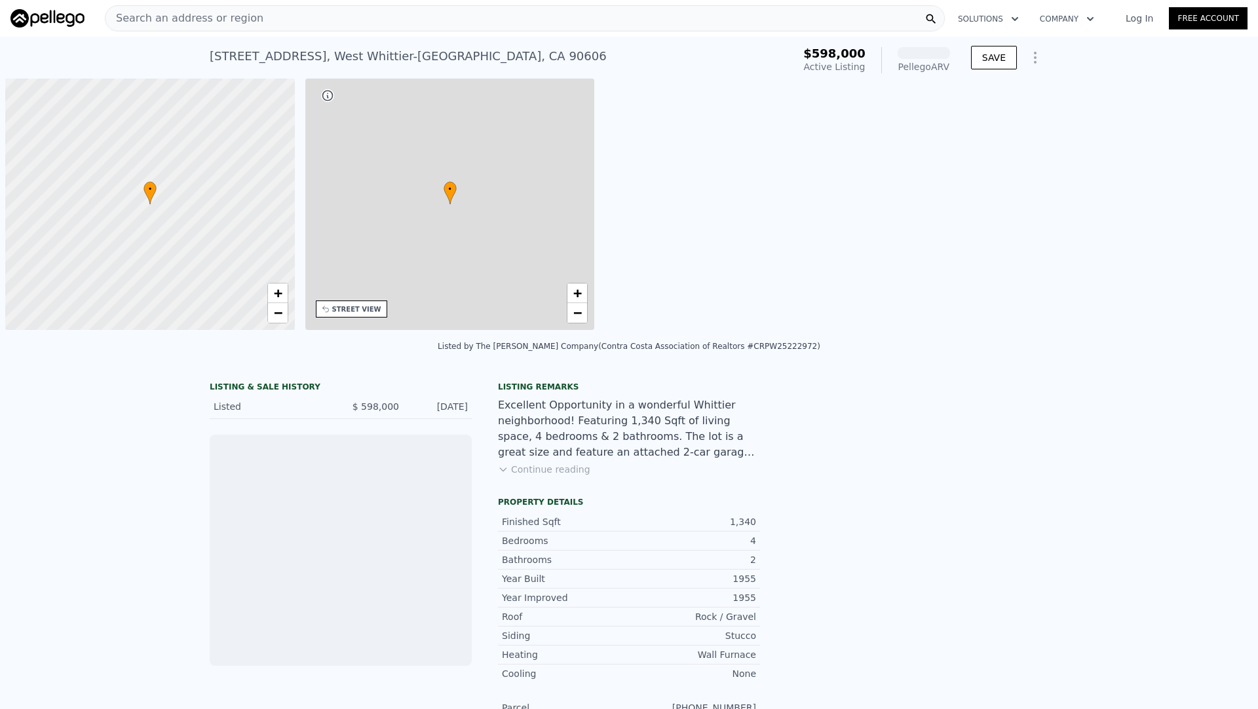
scroll to position [0, 5]
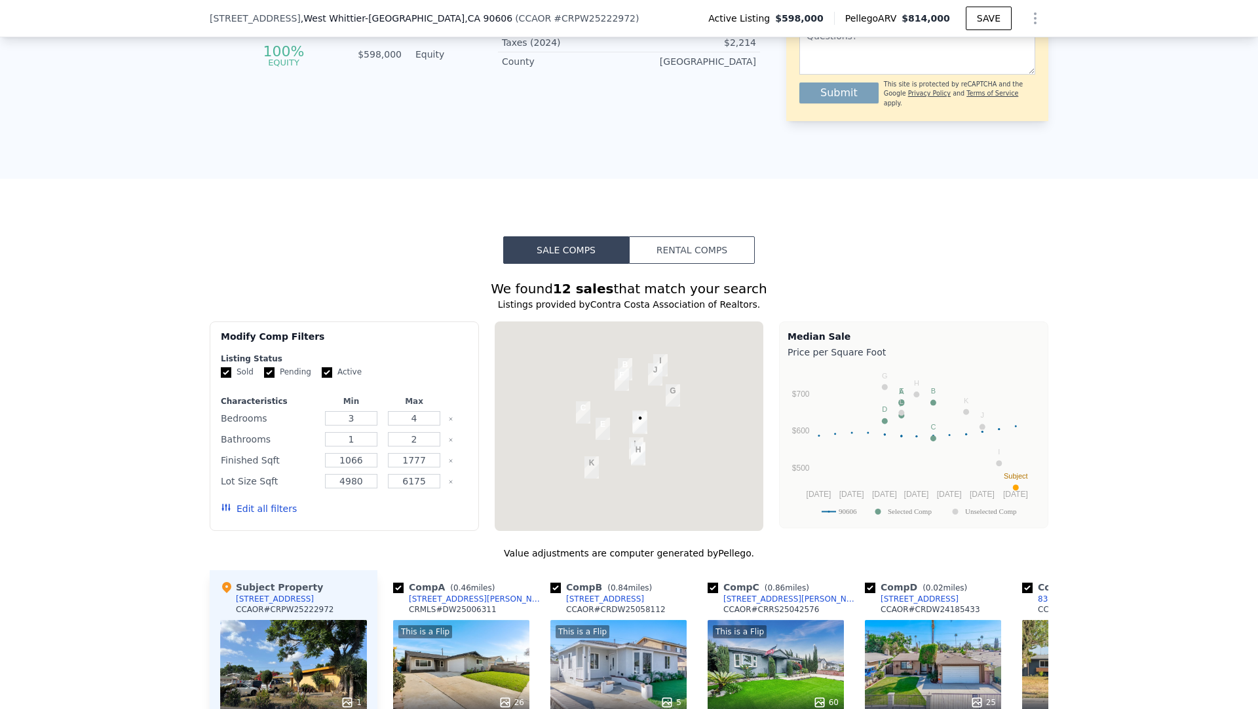
scroll to position [787, 0]
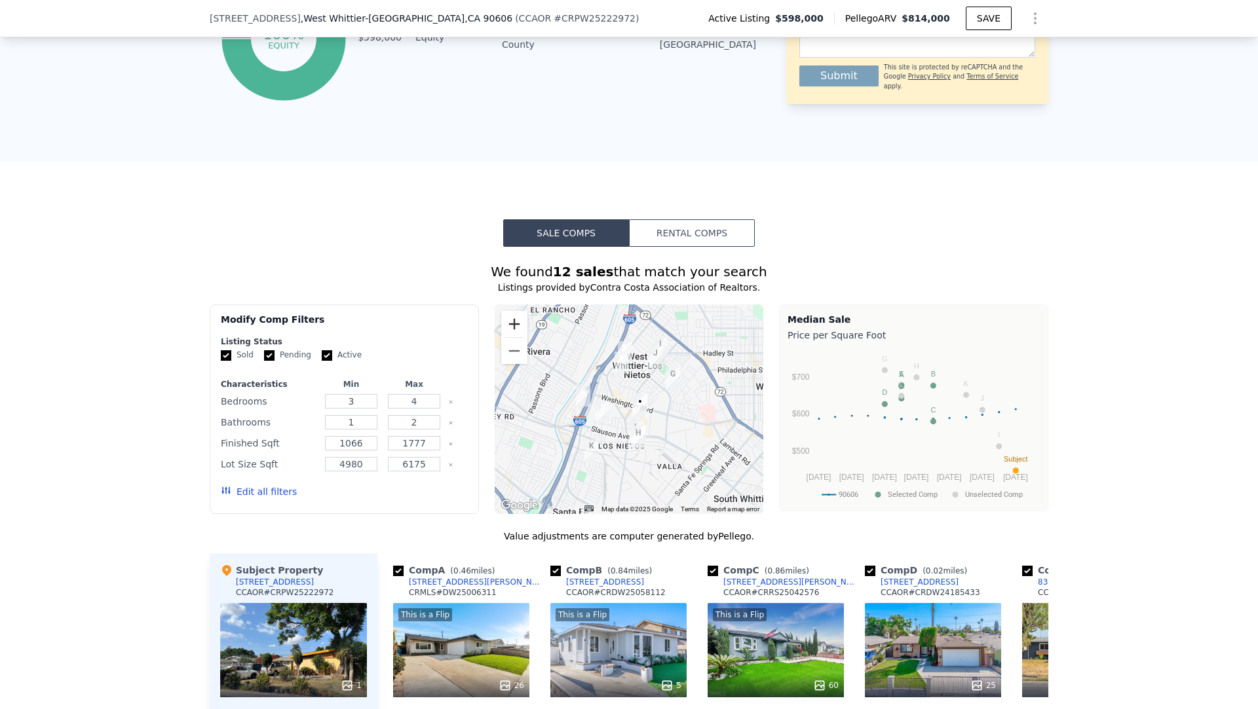
click at [517, 320] on button "Zoom in" at bounding box center [514, 324] width 26 height 26
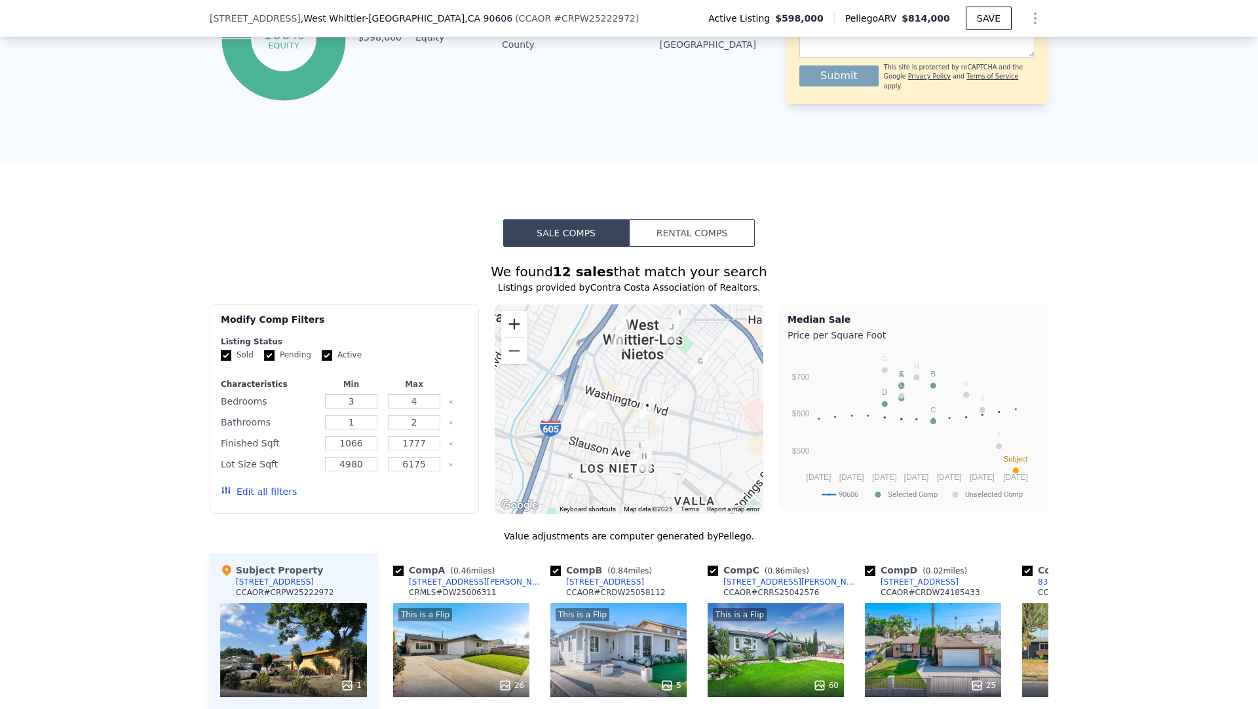
click at [517, 320] on button "Zoom in" at bounding box center [514, 324] width 26 height 26
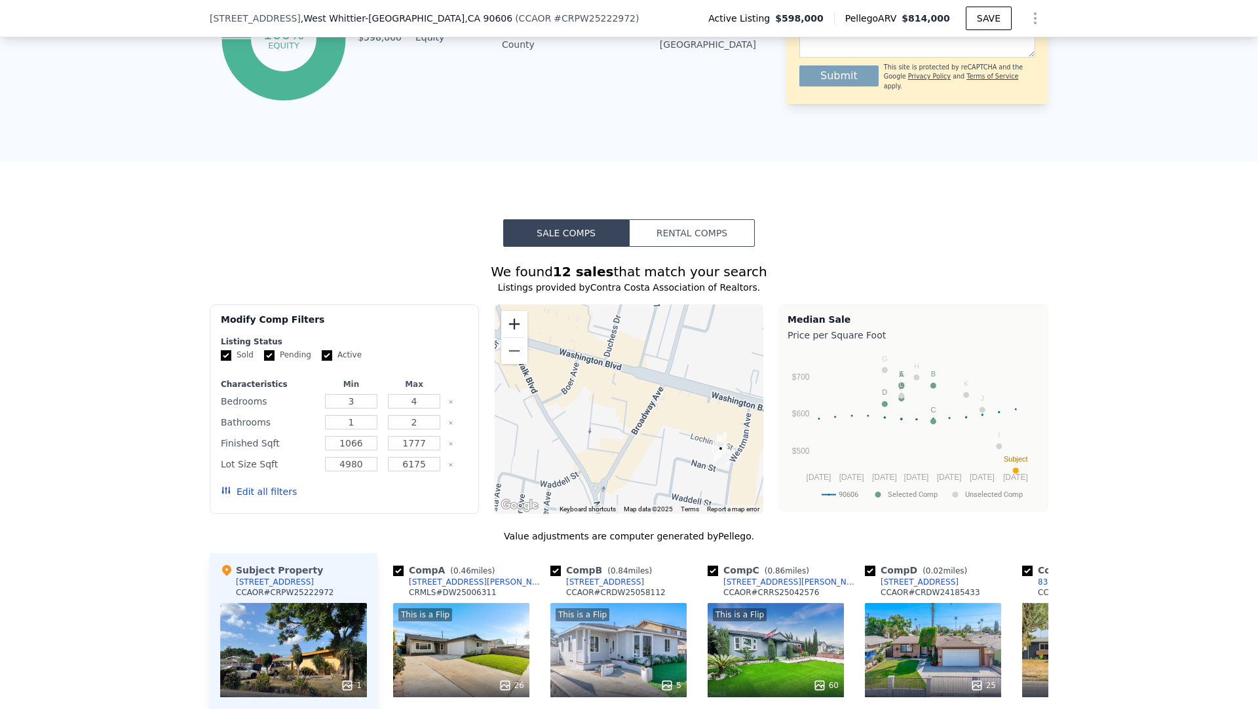
click at [517, 320] on button "Zoom in" at bounding box center [514, 324] width 26 height 26
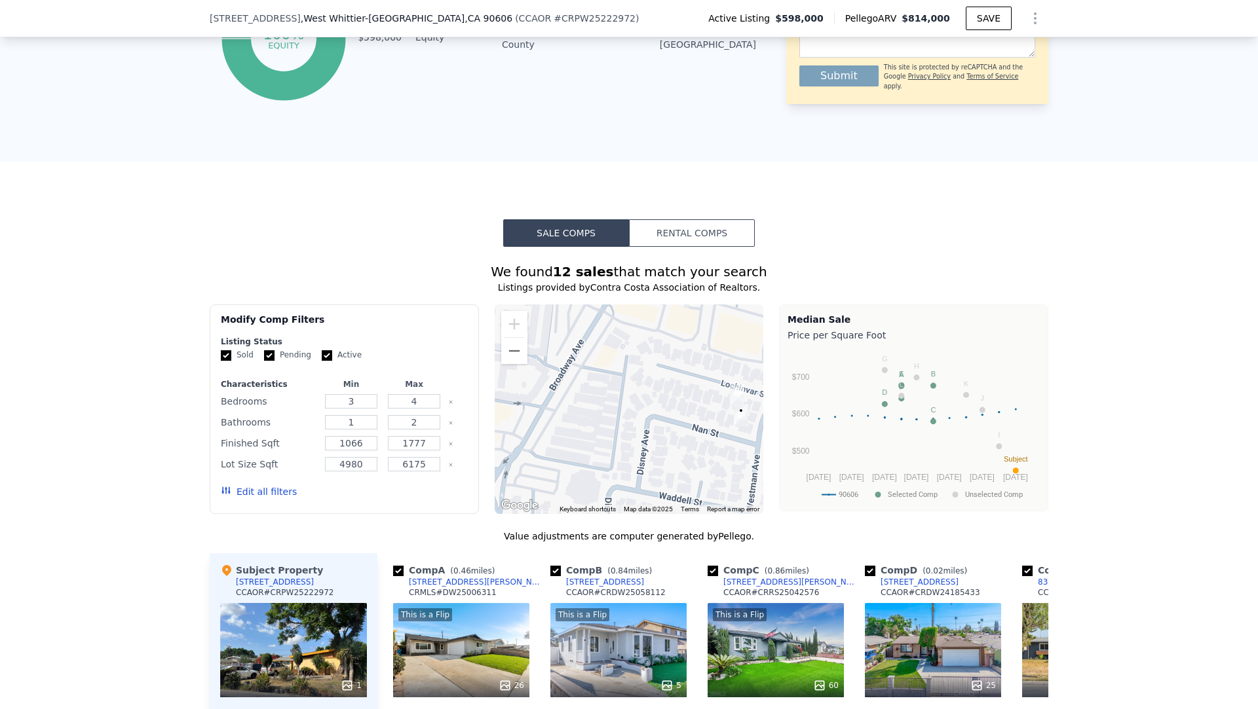
drag, startPoint x: 633, startPoint y: 374, endPoint x: 555, endPoint y: 280, distance: 121.8
click at [555, 280] on div "We found 12 sales that match your search Listings provided by Contra Costa Asso…" at bounding box center [629, 621] width 838 height 717
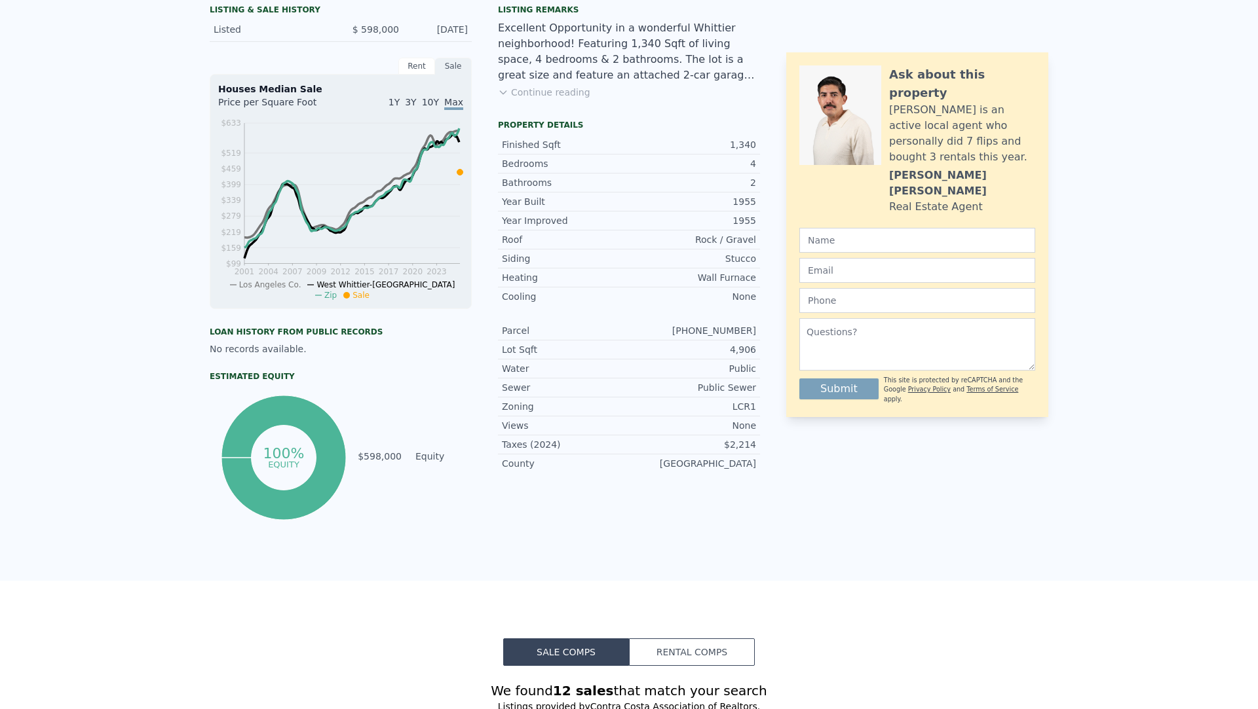
scroll to position [0, 0]
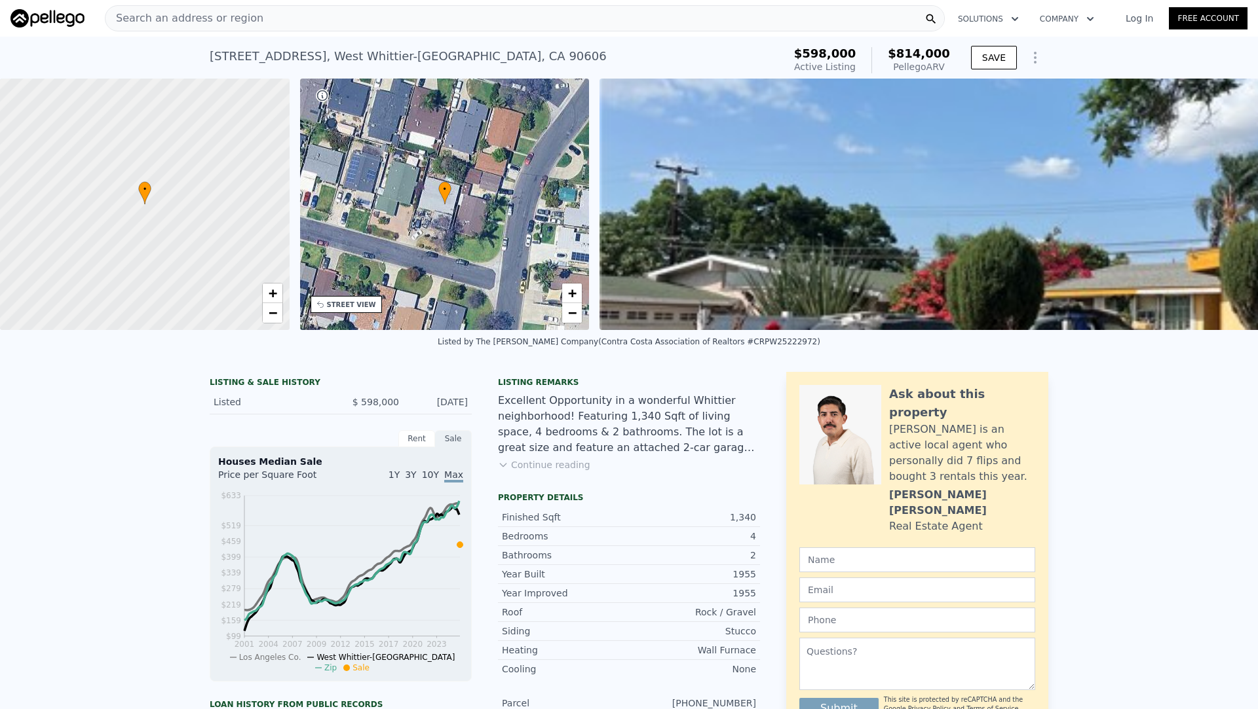
click at [477, 57] on div "11651 Nan St , West Whittier-Los Nietos , CA 90606" at bounding box center [408, 56] width 397 height 18
drag, startPoint x: 480, startPoint y: 57, endPoint x: 210, endPoint y: 57, distance: 270.5
click at [210, 57] on div "11651 Nan St , West Whittier-Los Nietos , CA 90606" at bounding box center [408, 56] width 397 height 18
copy div "11651 Nan St , West Whittier-Los Nietos , CA 90606"
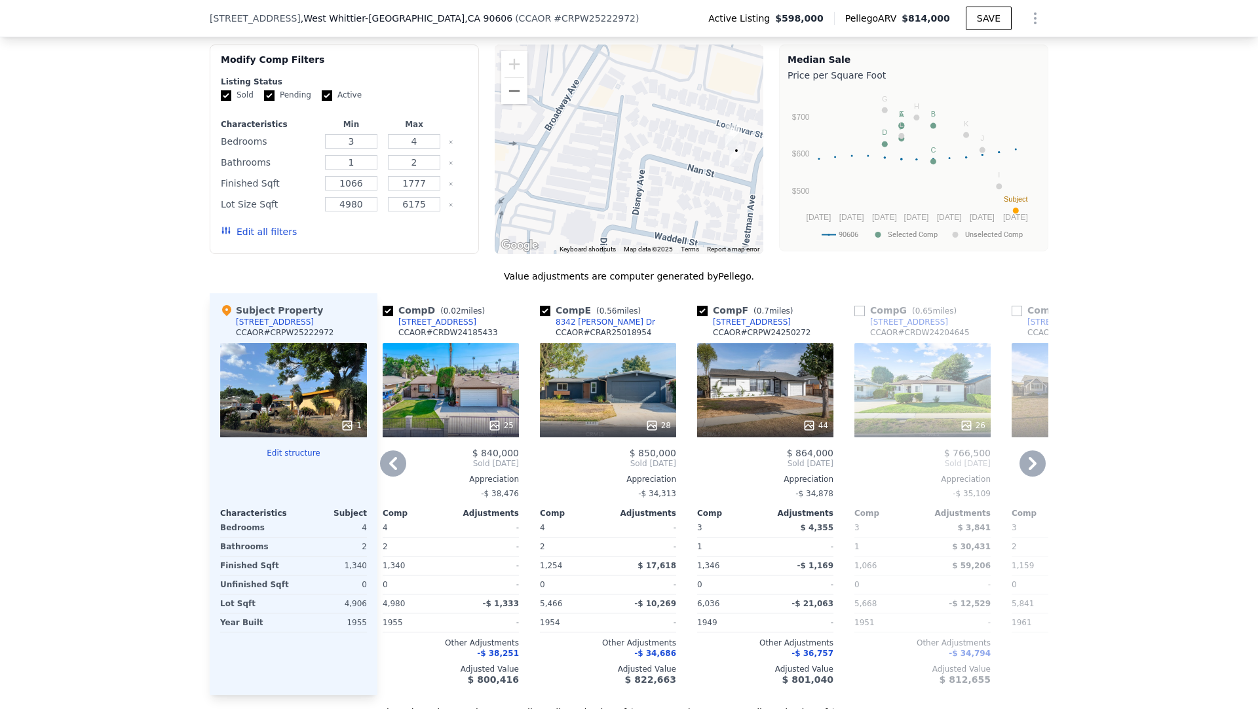
scroll to position [1062, 0]
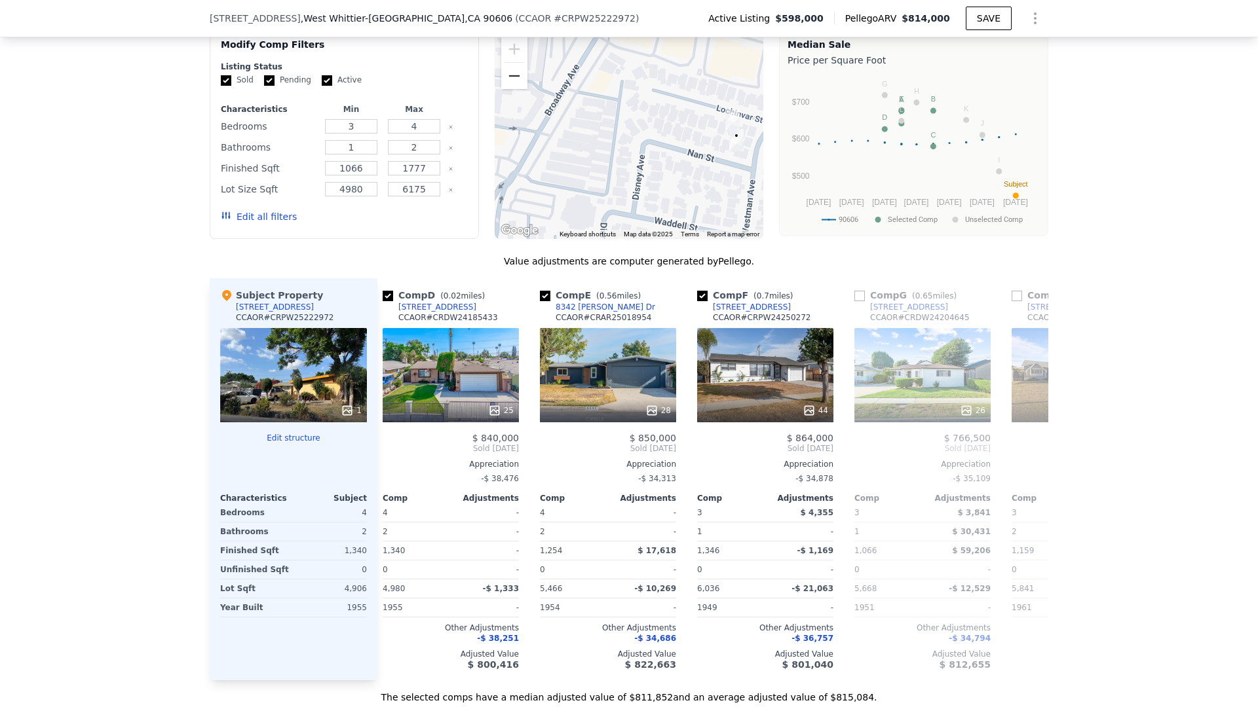
click at [525, 75] on button "Zoom out" at bounding box center [514, 76] width 26 height 26
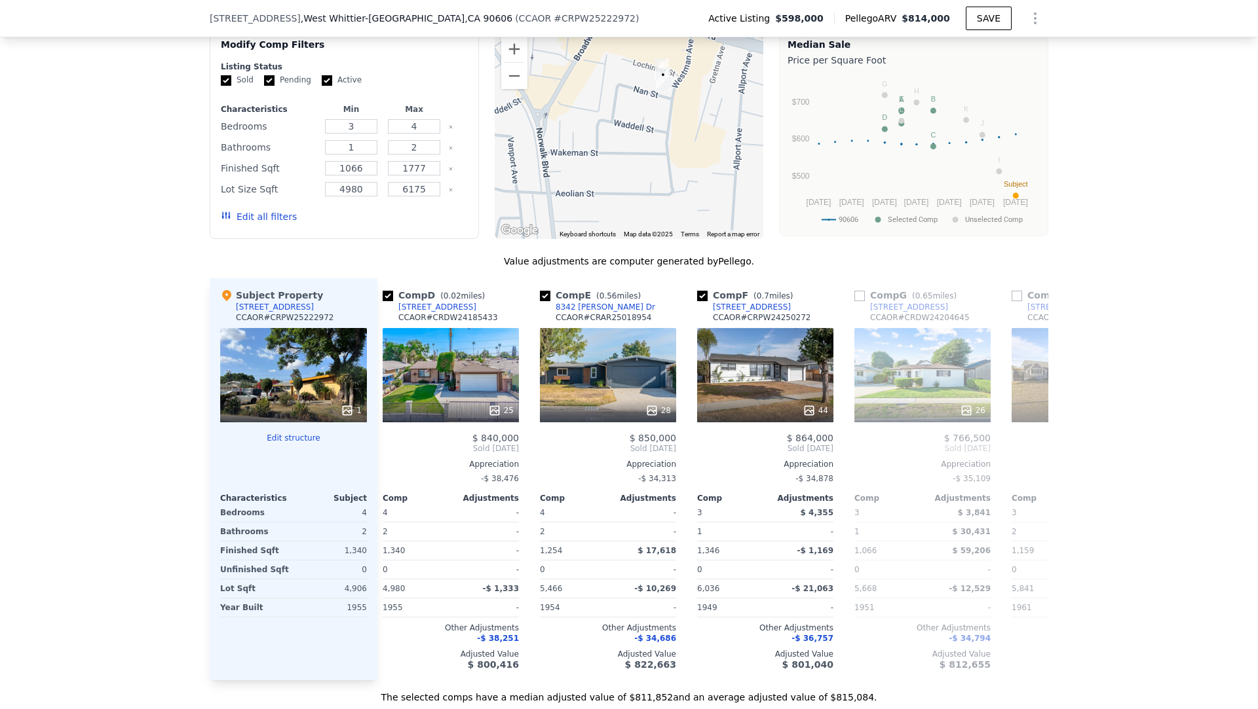
drag, startPoint x: 572, startPoint y: 118, endPoint x: 553, endPoint y: 64, distance: 57.0
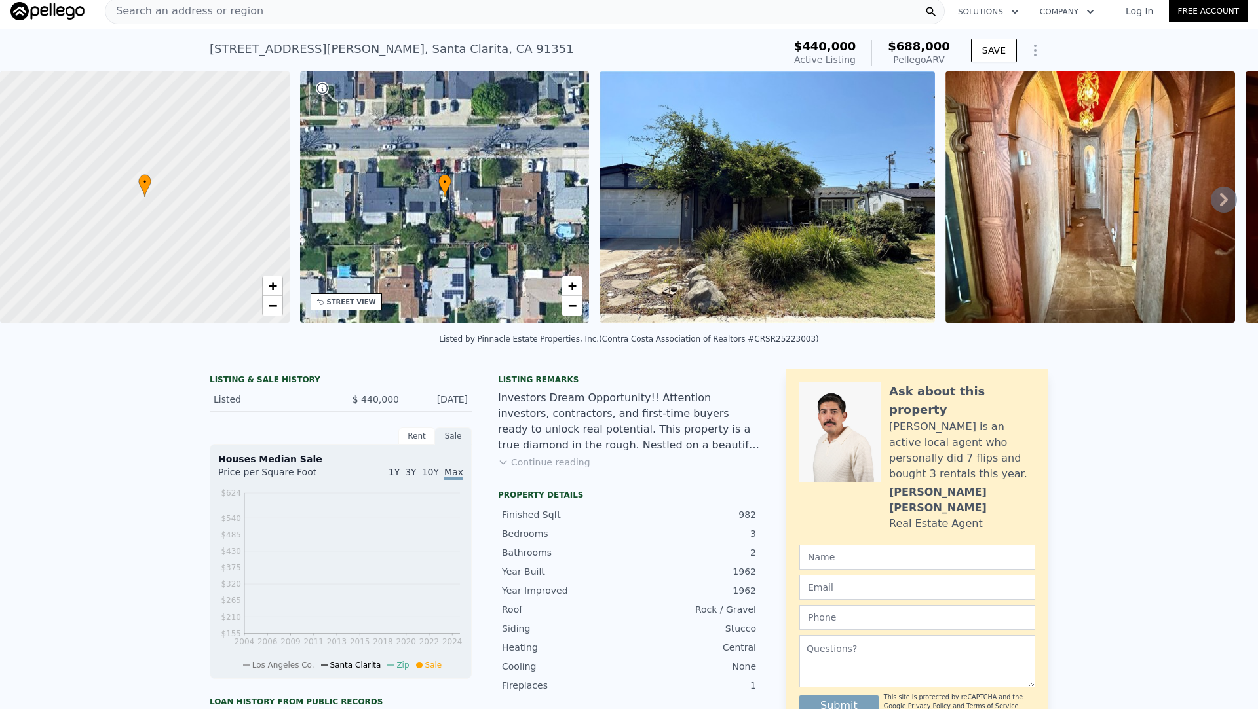
scroll to position [9, 0]
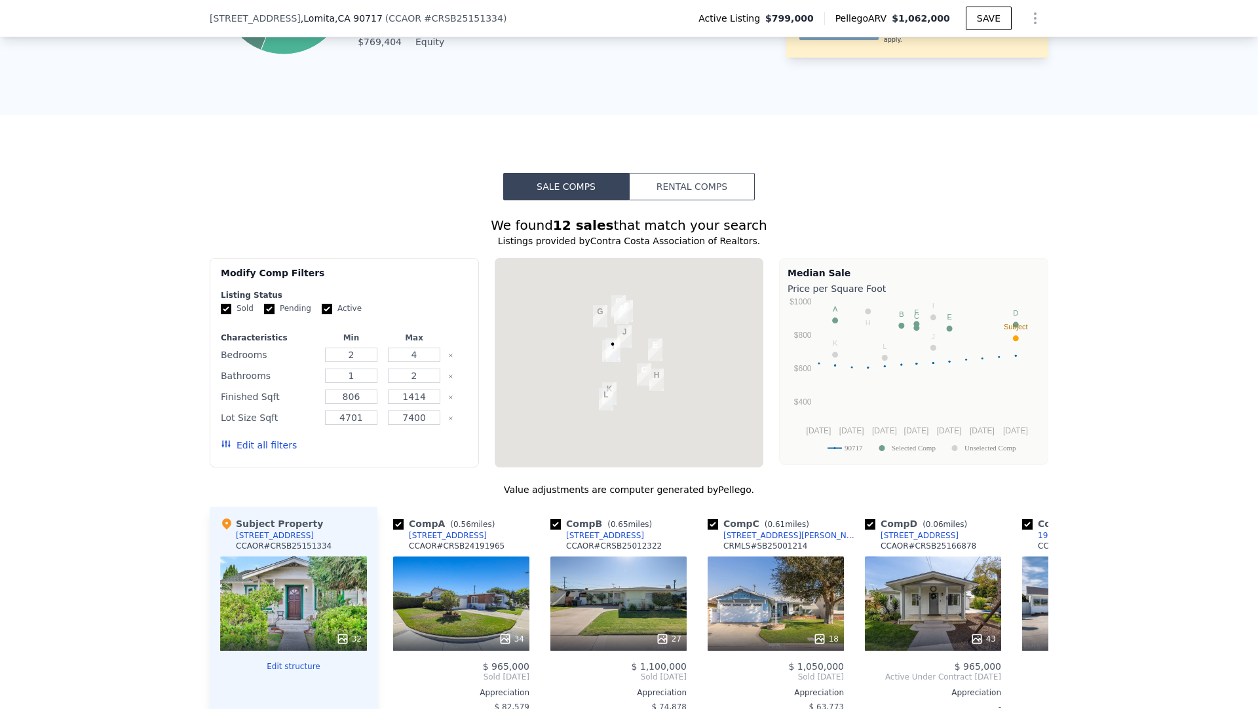
scroll to position [1032, 0]
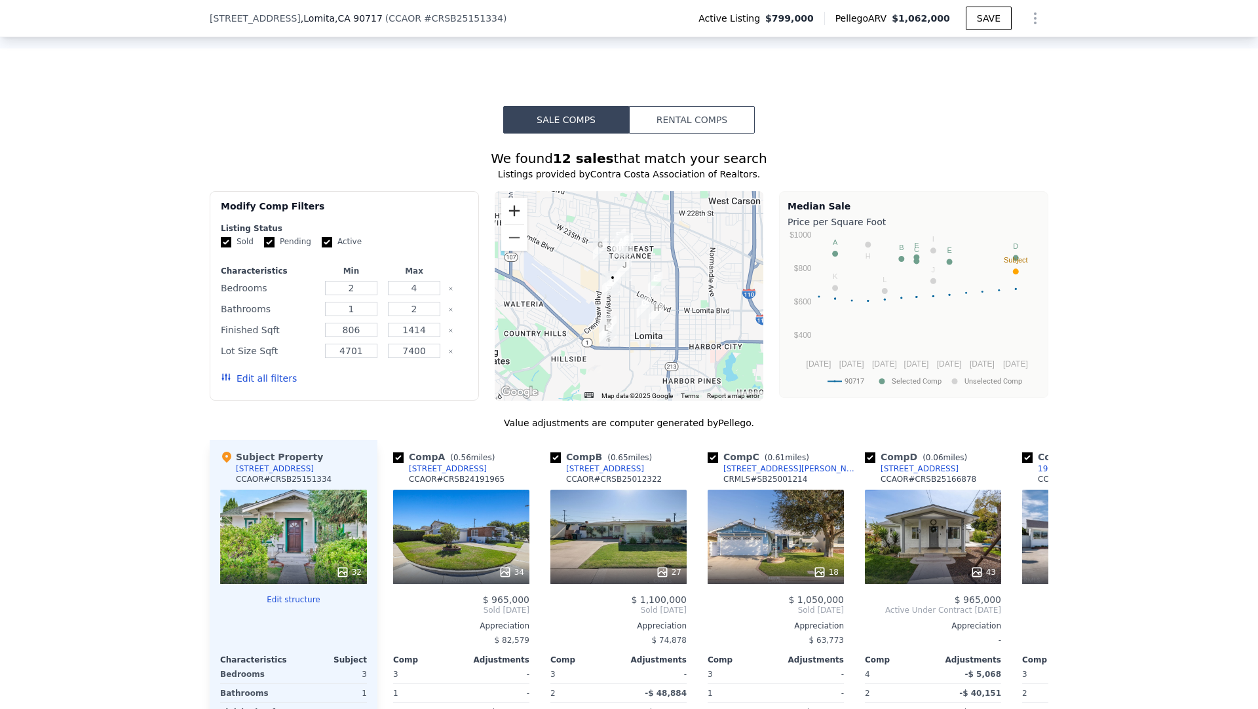
click at [513, 206] on button "Zoom in" at bounding box center [514, 211] width 26 height 26
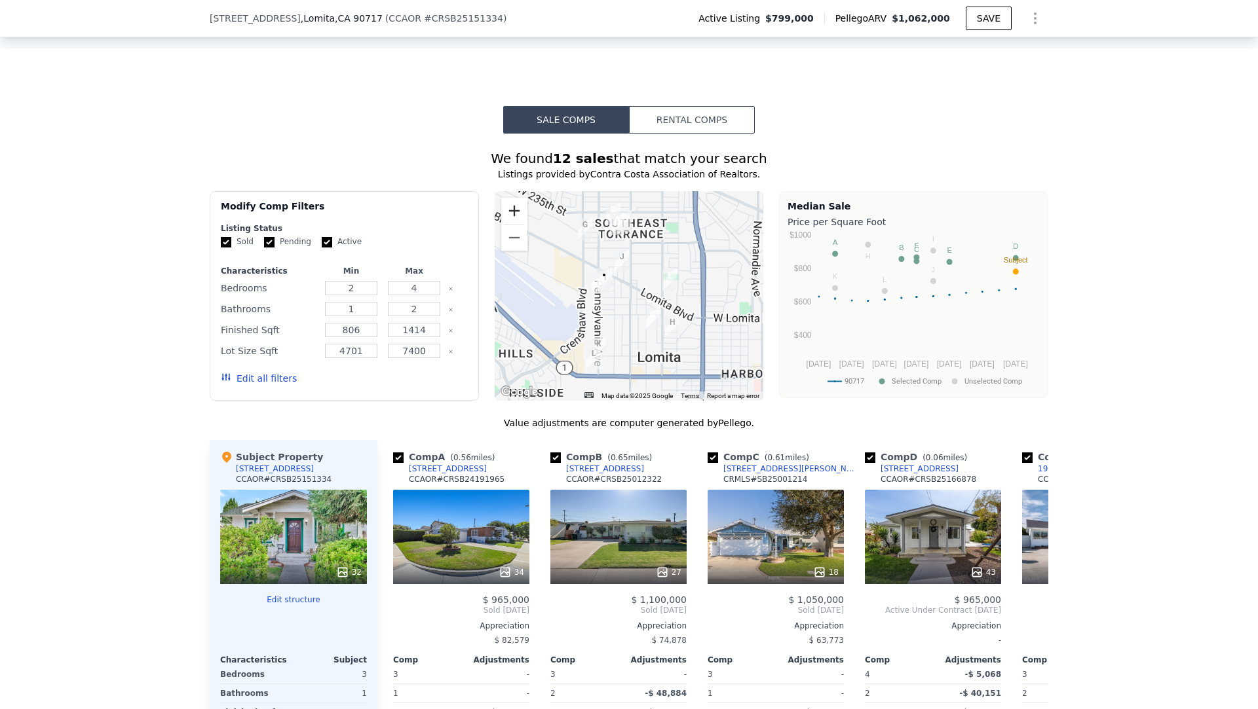
click at [513, 206] on button "Zoom in" at bounding box center [514, 211] width 26 height 26
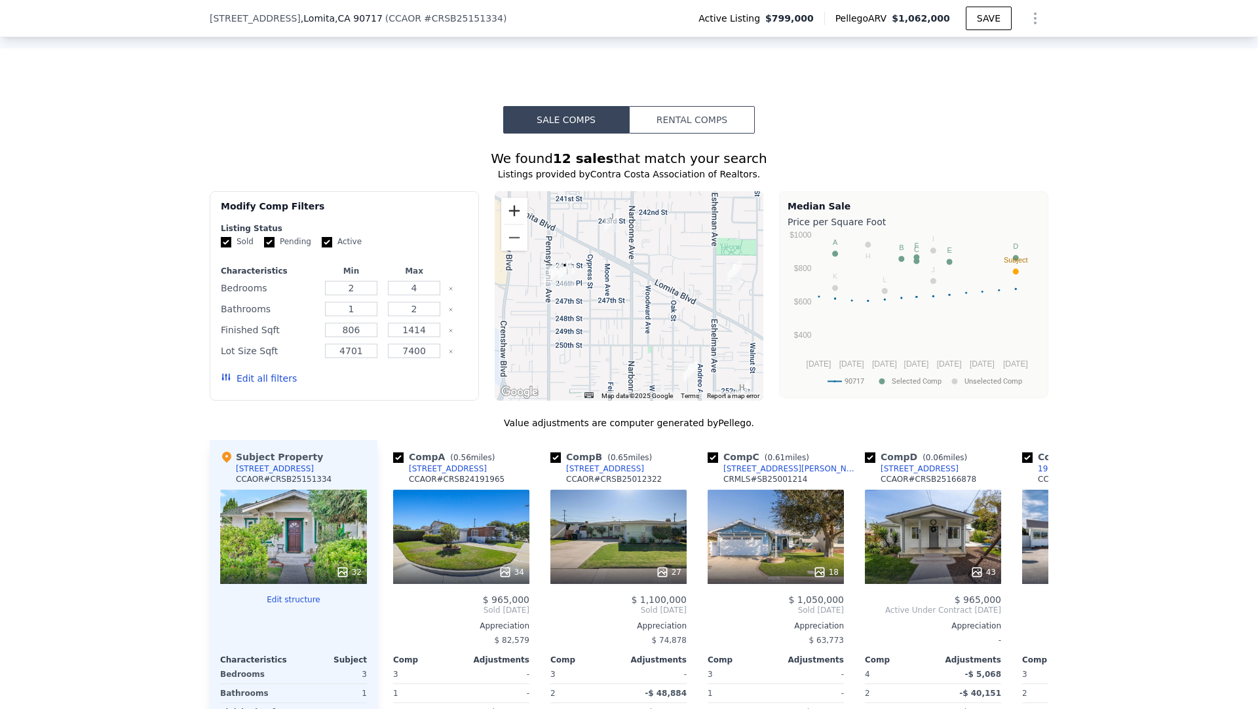
click at [513, 206] on button "Zoom in" at bounding box center [514, 211] width 26 height 26
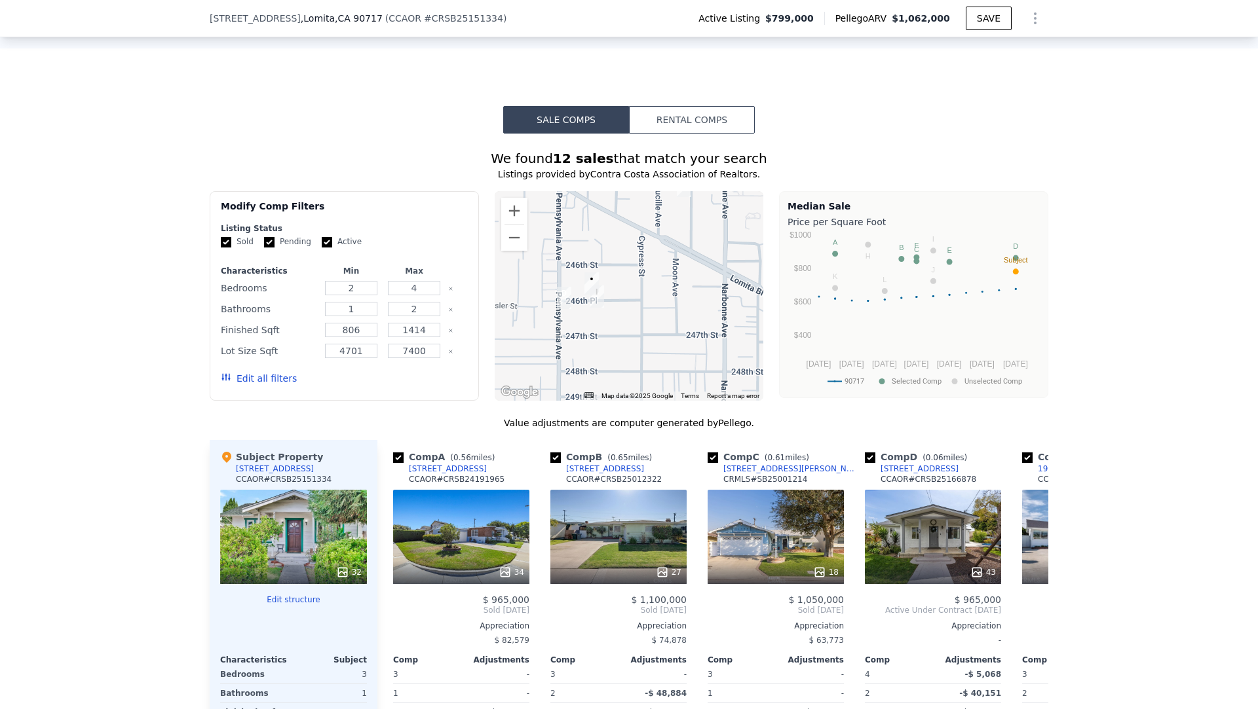
drag, startPoint x: 531, startPoint y: 224, endPoint x: 630, endPoint y: 255, distance: 104.4
click at [630, 255] on div at bounding box center [628, 296] width 269 height 210
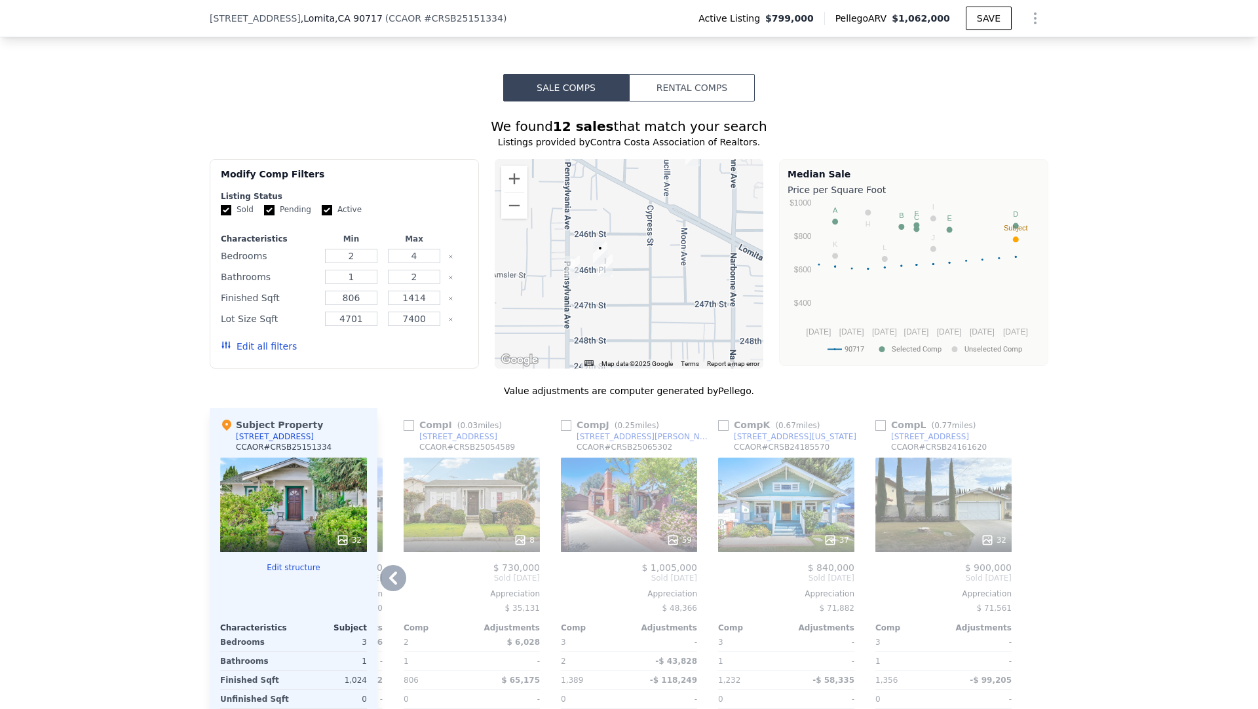
scroll to position [991, 0]
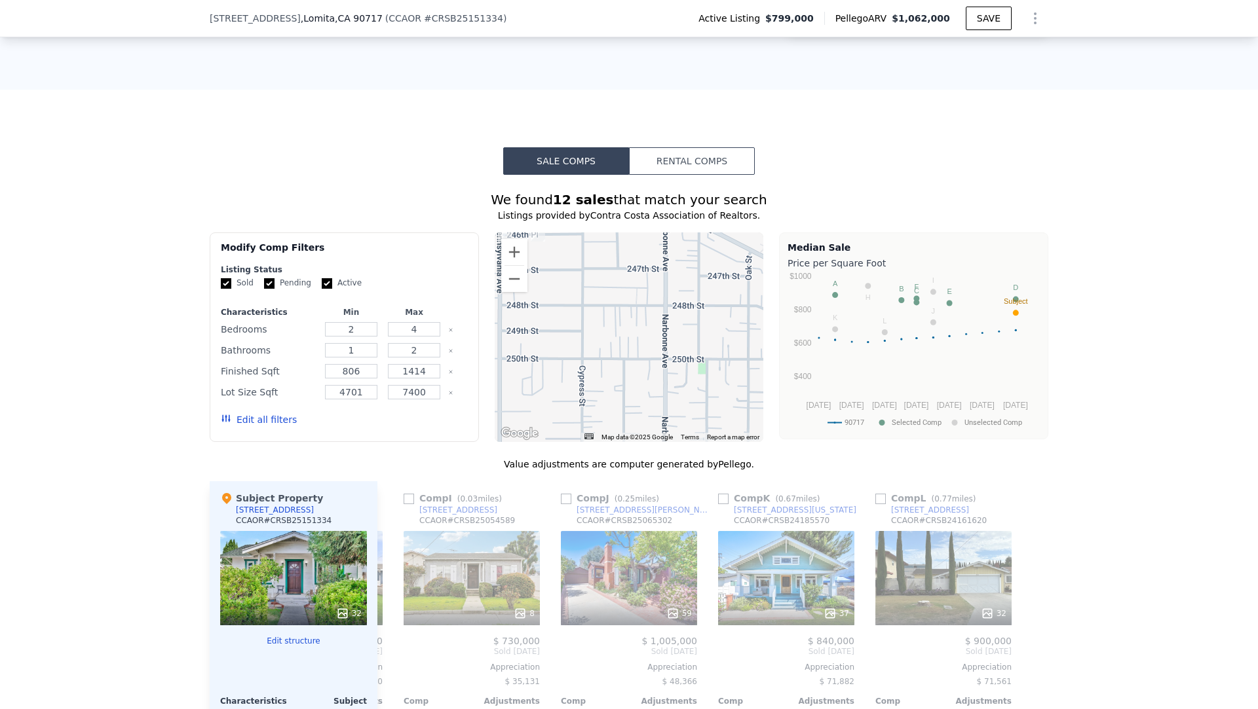
drag, startPoint x: 576, startPoint y: 309, endPoint x: 508, endPoint y: 200, distance: 129.2
click at [508, 200] on div "We found 12 sales that match your search Listings provided by Contra Costa Asso…" at bounding box center [629, 559] width 838 height 736
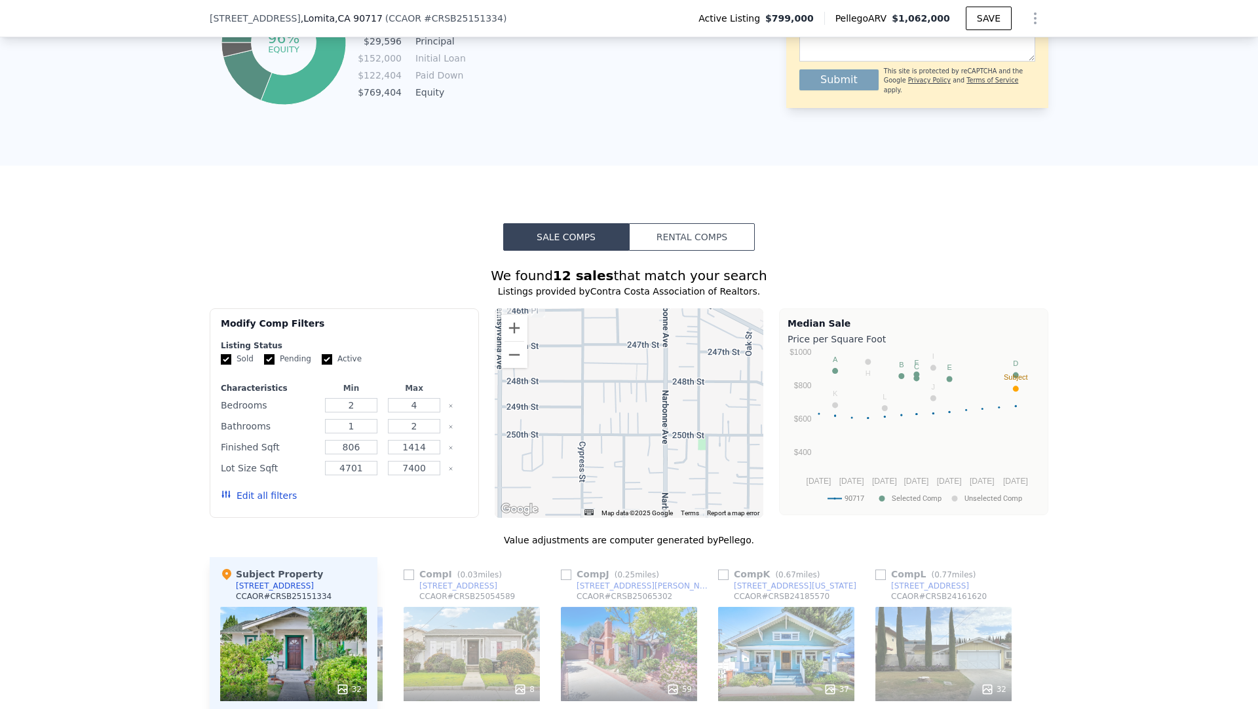
scroll to position [907, 0]
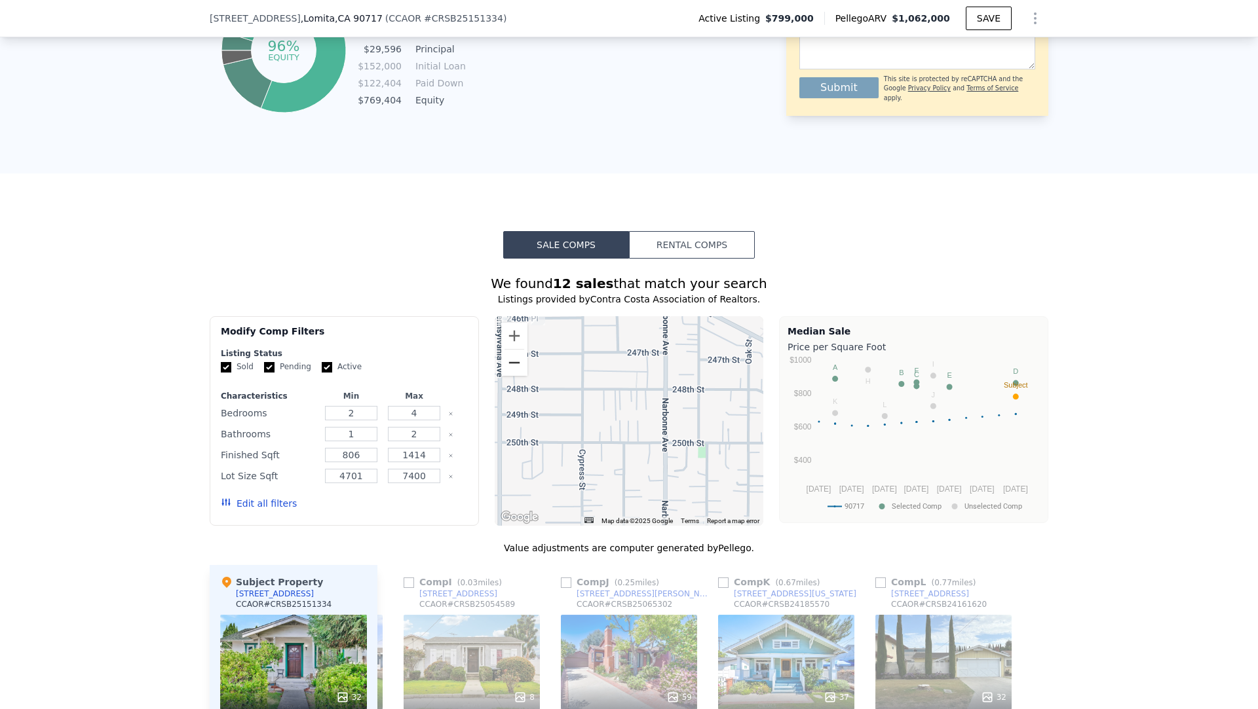
click at [517, 355] on button "Zoom out" at bounding box center [514, 363] width 26 height 26
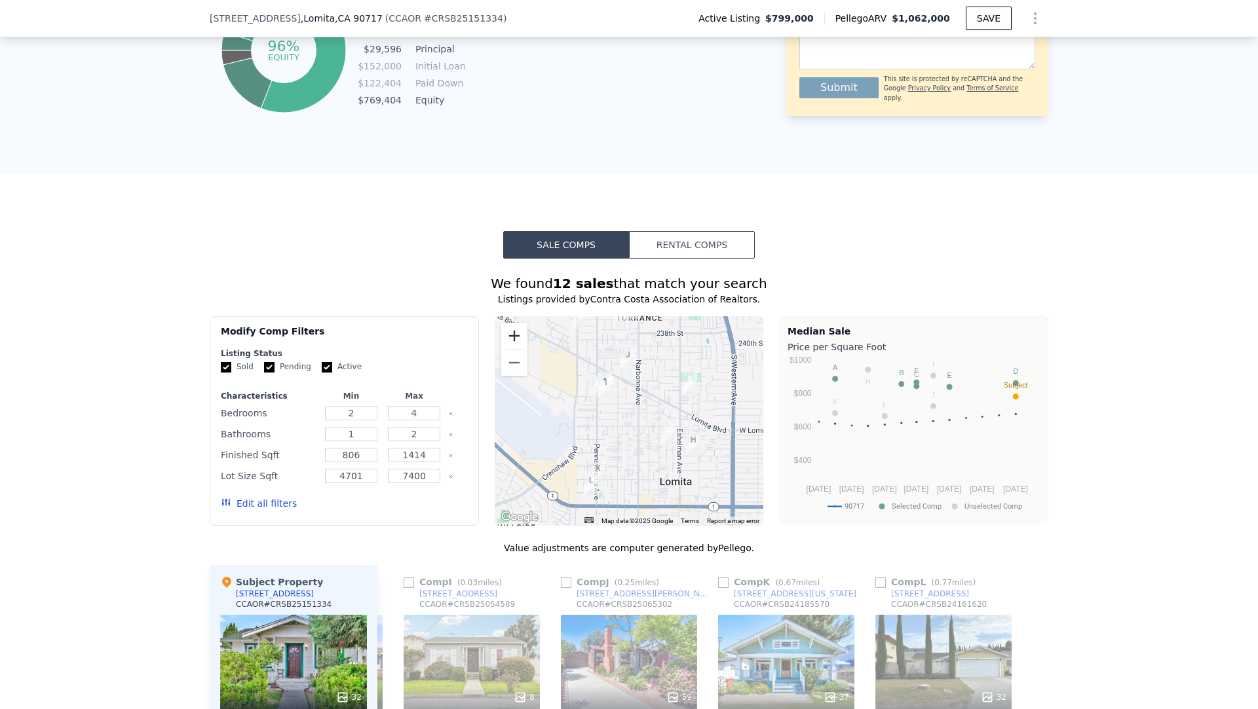
click at [508, 331] on button "Zoom in" at bounding box center [514, 336] width 26 height 26
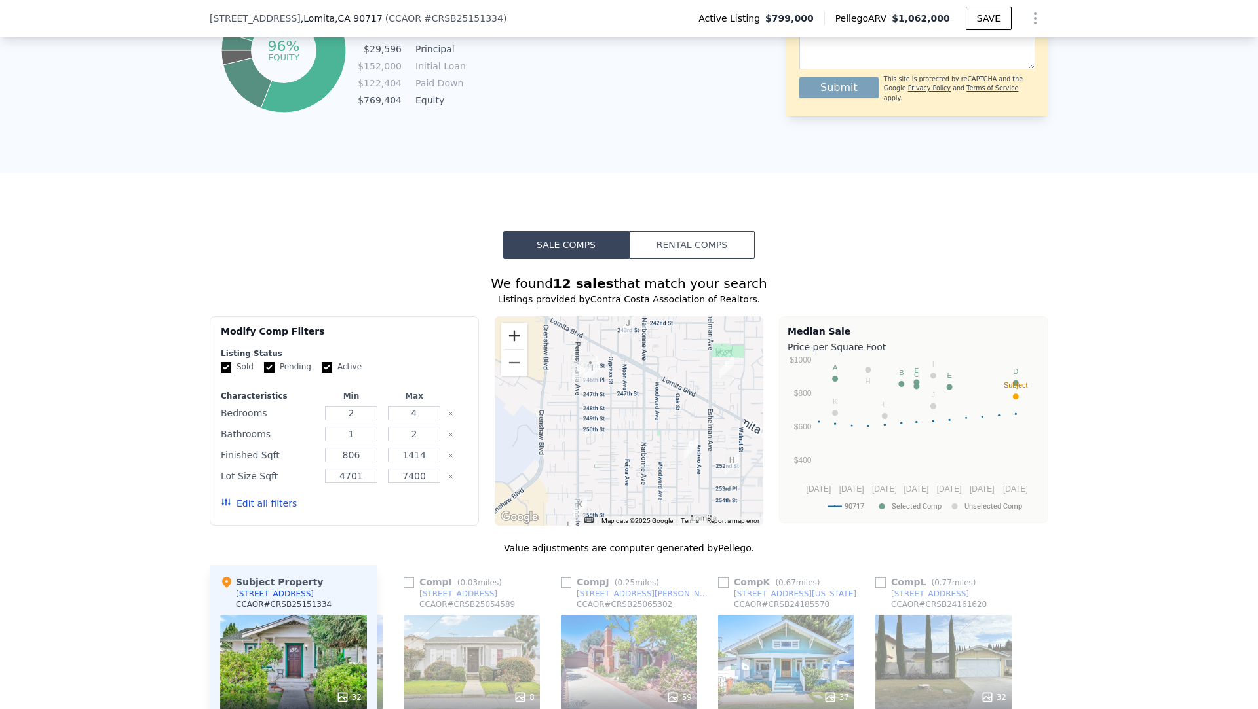
click at [508, 331] on button "Zoom in" at bounding box center [514, 336] width 26 height 26
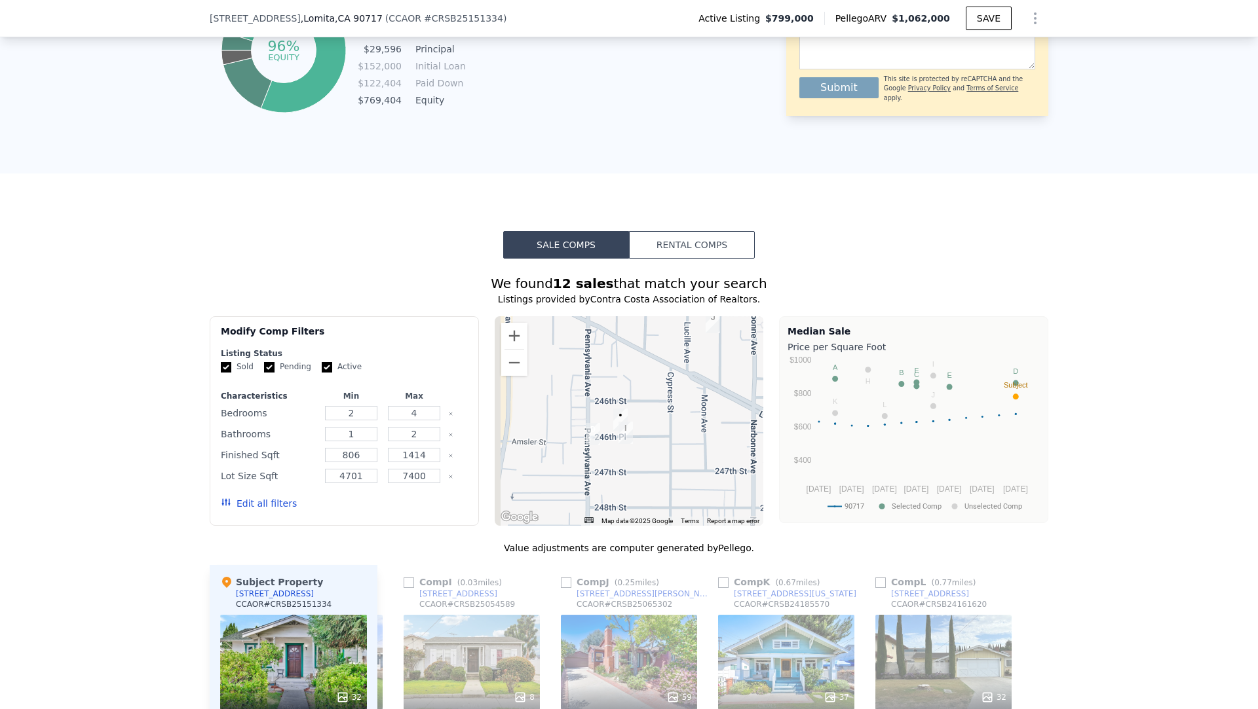
drag, startPoint x: 628, startPoint y: 333, endPoint x: 720, endPoint y: 455, distance: 152.5
click at [720, 455] on div at bounding box center [628, 421] width 269 height 210
click at [520, 323] on button "Zoom in" at bounding box center [514, 336] width 26 height 26
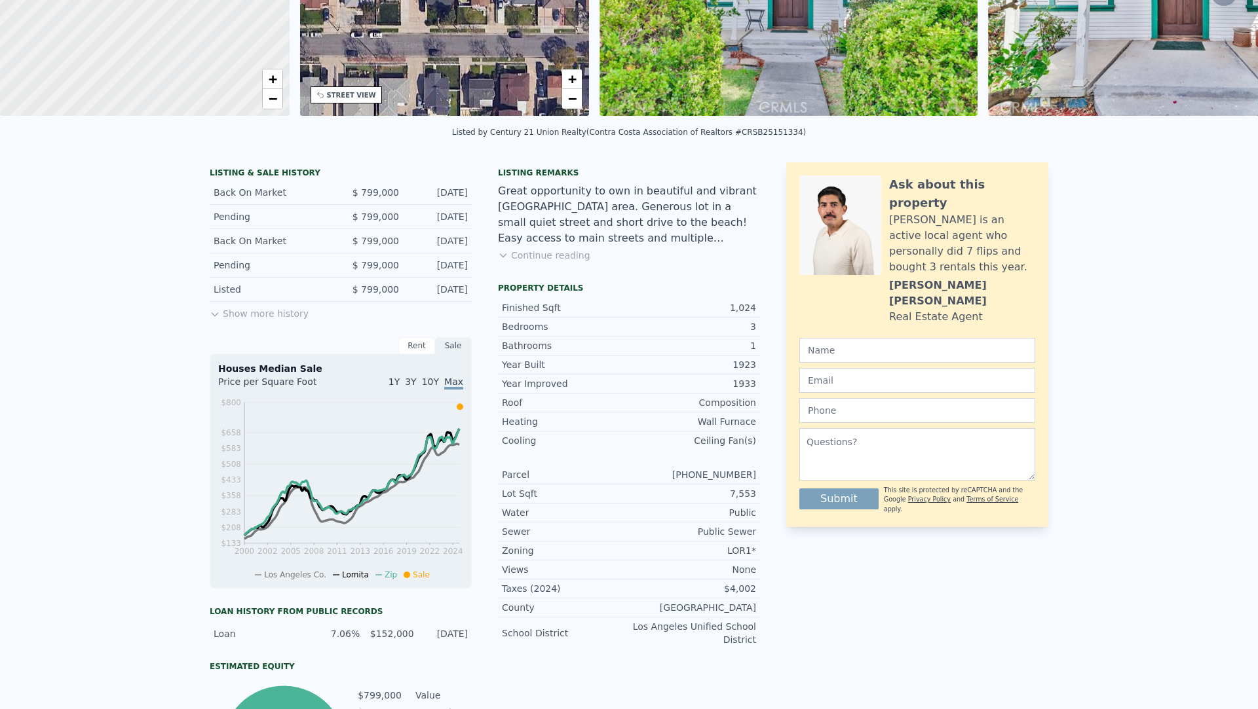
scroll to position [0, 0]
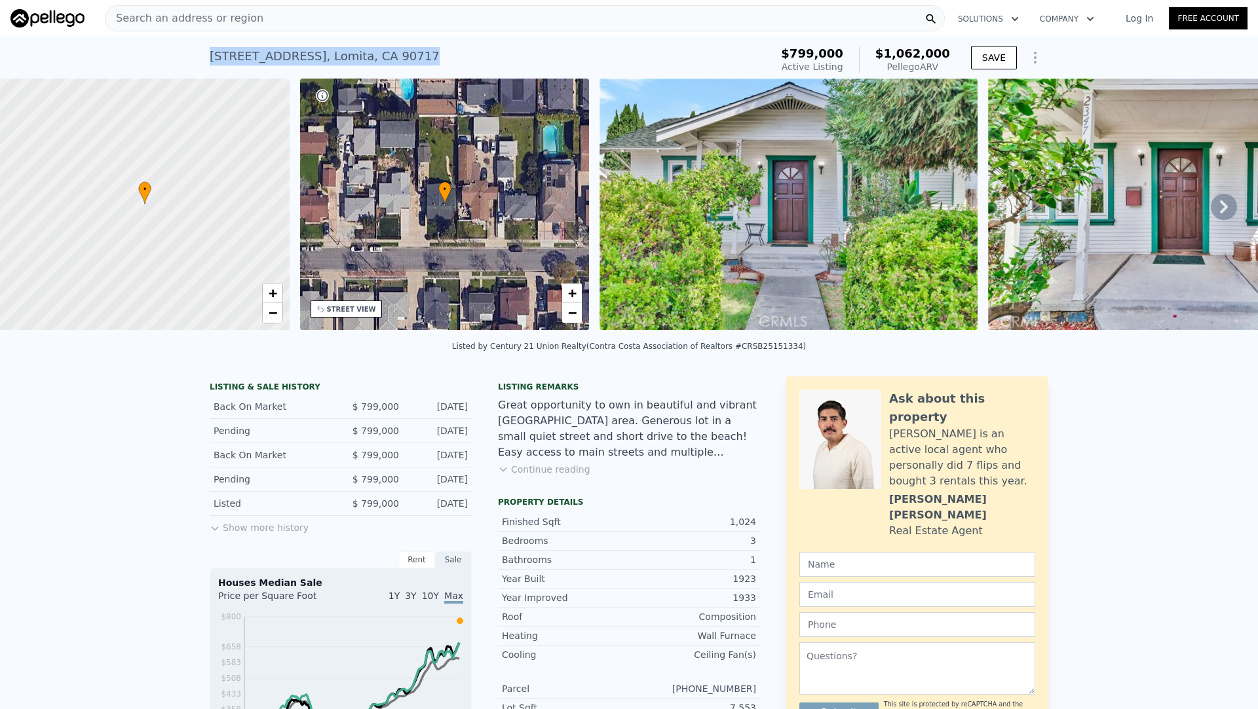
drag, startPoint x: 389, startPoint y: 51, endPoint x: 275, endPoint y: 43, distance: 114.2
click at [275, 43] on div "[STREET_ADDRESS] Active at $799k (~ARV $1.062m )" at bounding box center [487, 60] width 555 height 37
copy div "[STREET_ADDRESS]"
